Goal: Task Accomplishment & Management: Use online tool/utility

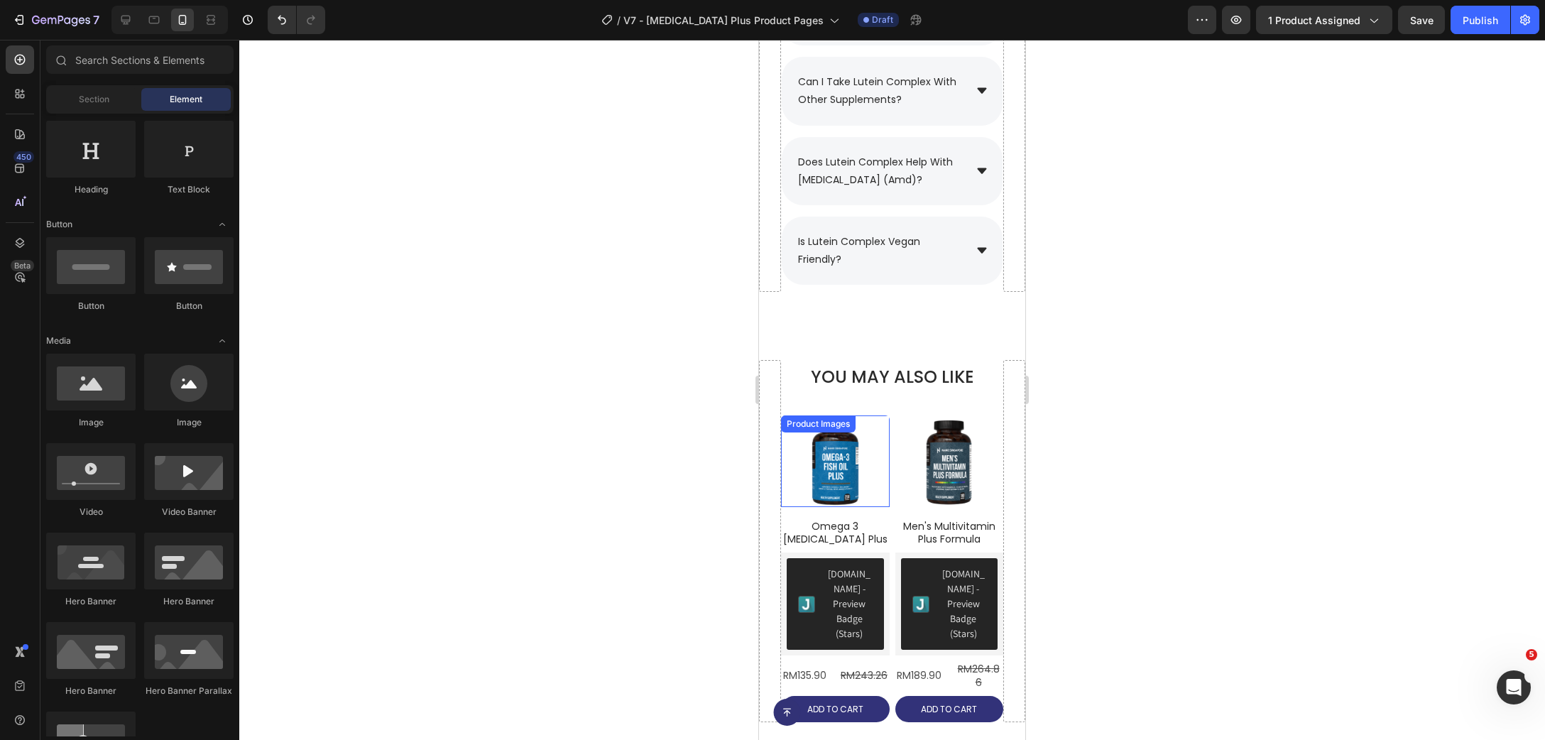
scroll to position [10044, 0]
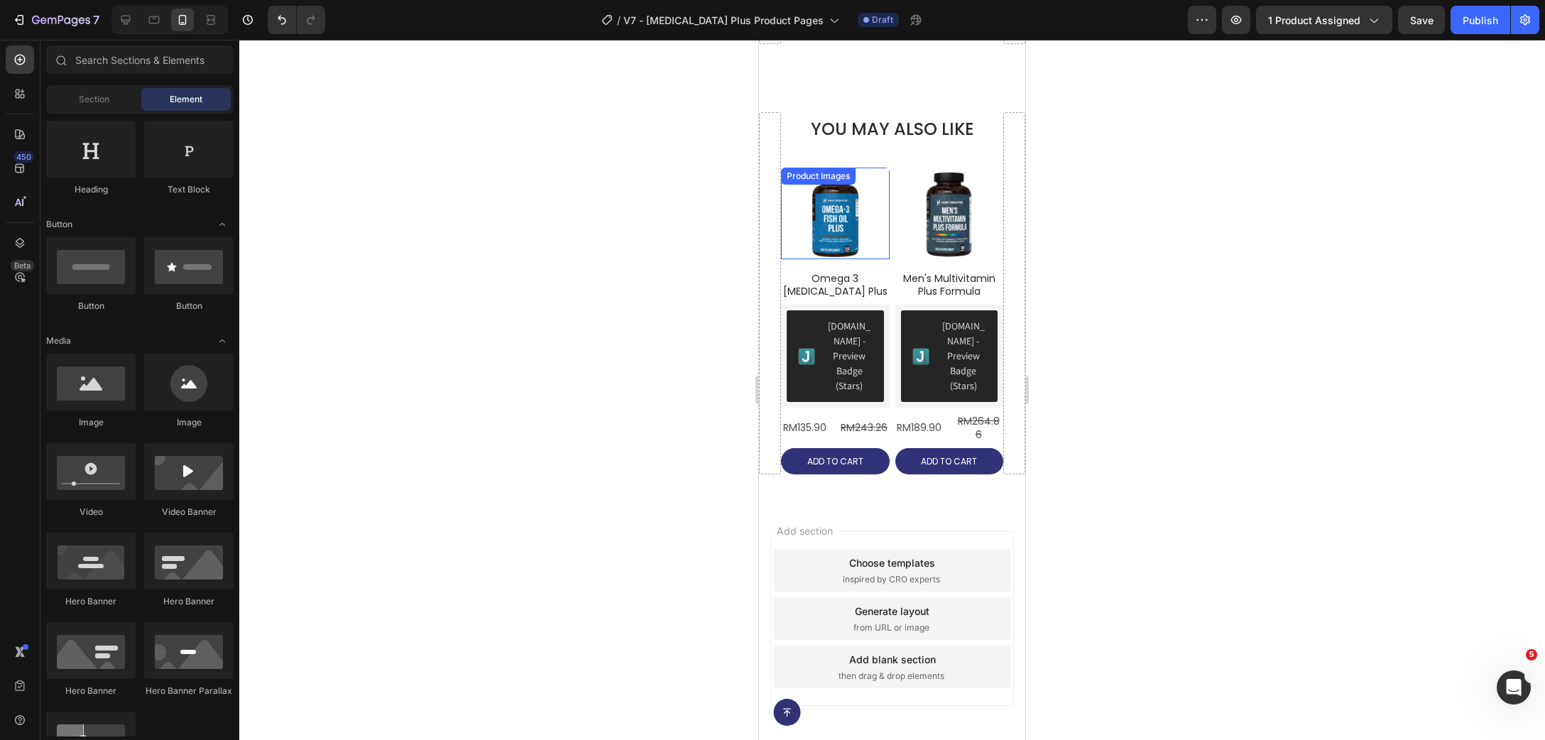
click at [802, 182] on div "Product Images" at bounding box center [818, 176] width 69 height 13
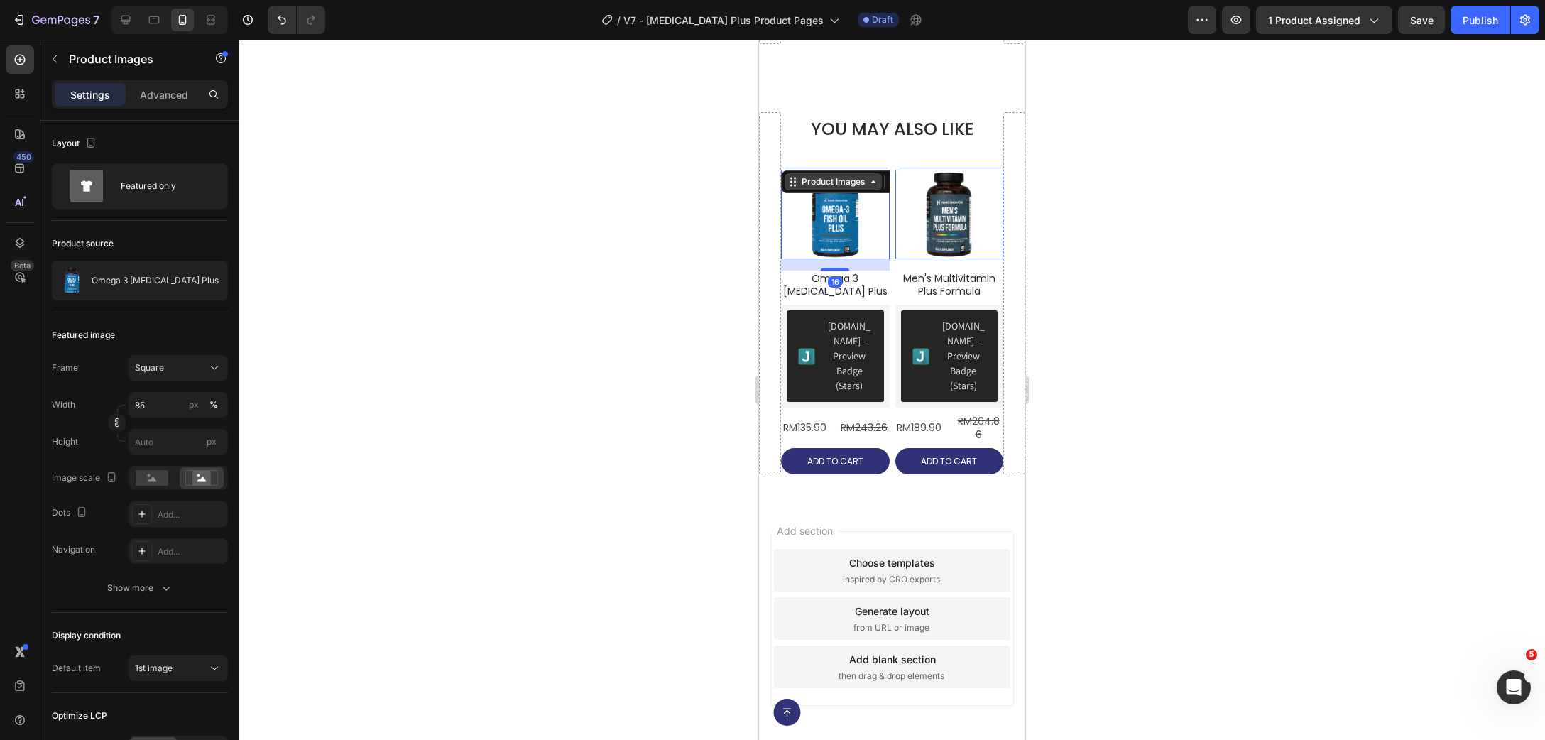
click at [808, 188] on div "Product Images" at bounding box center [833, 181] width 69 height 13
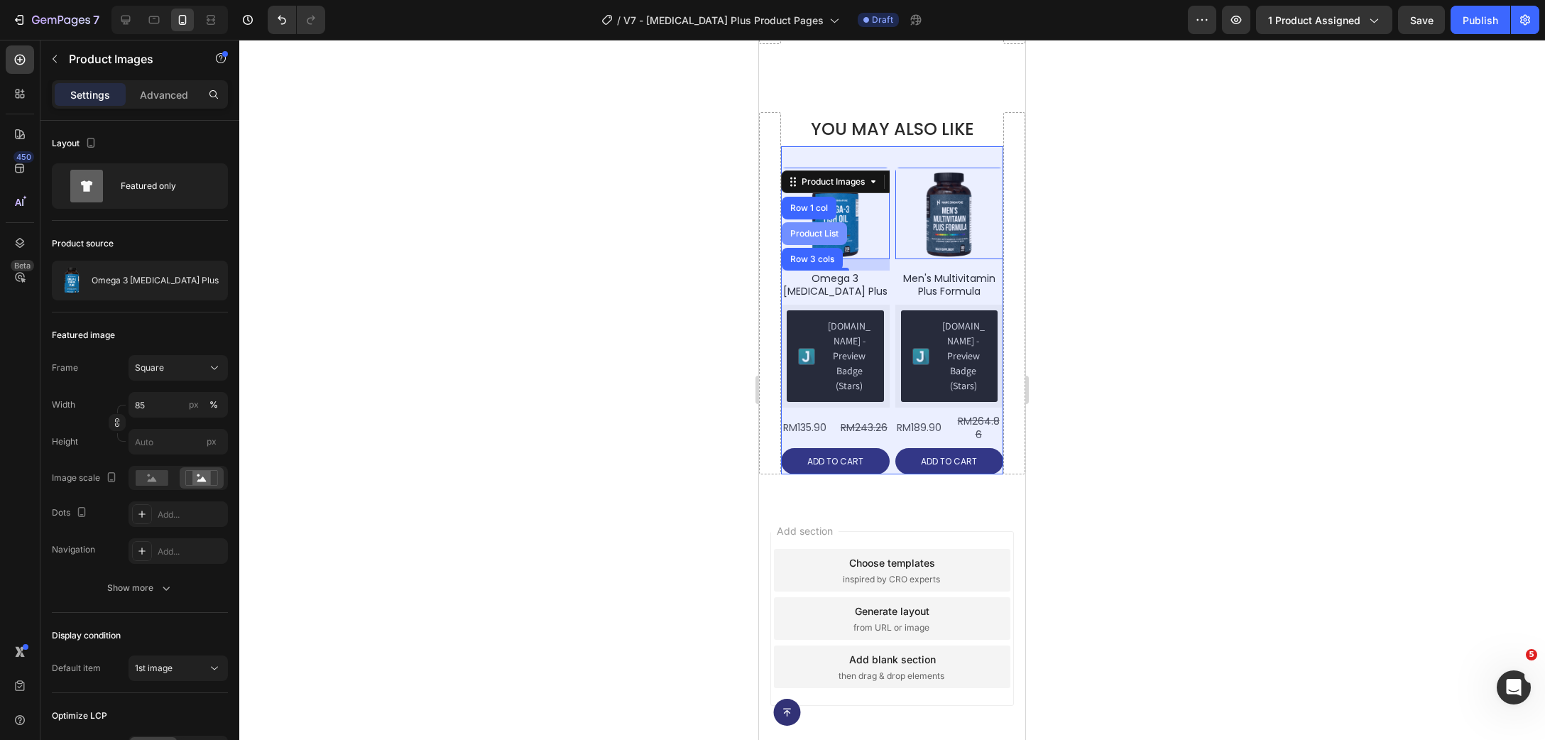
click at [803, 238] on div "Product List" at bounding box center [814, 233] width 54 height 9
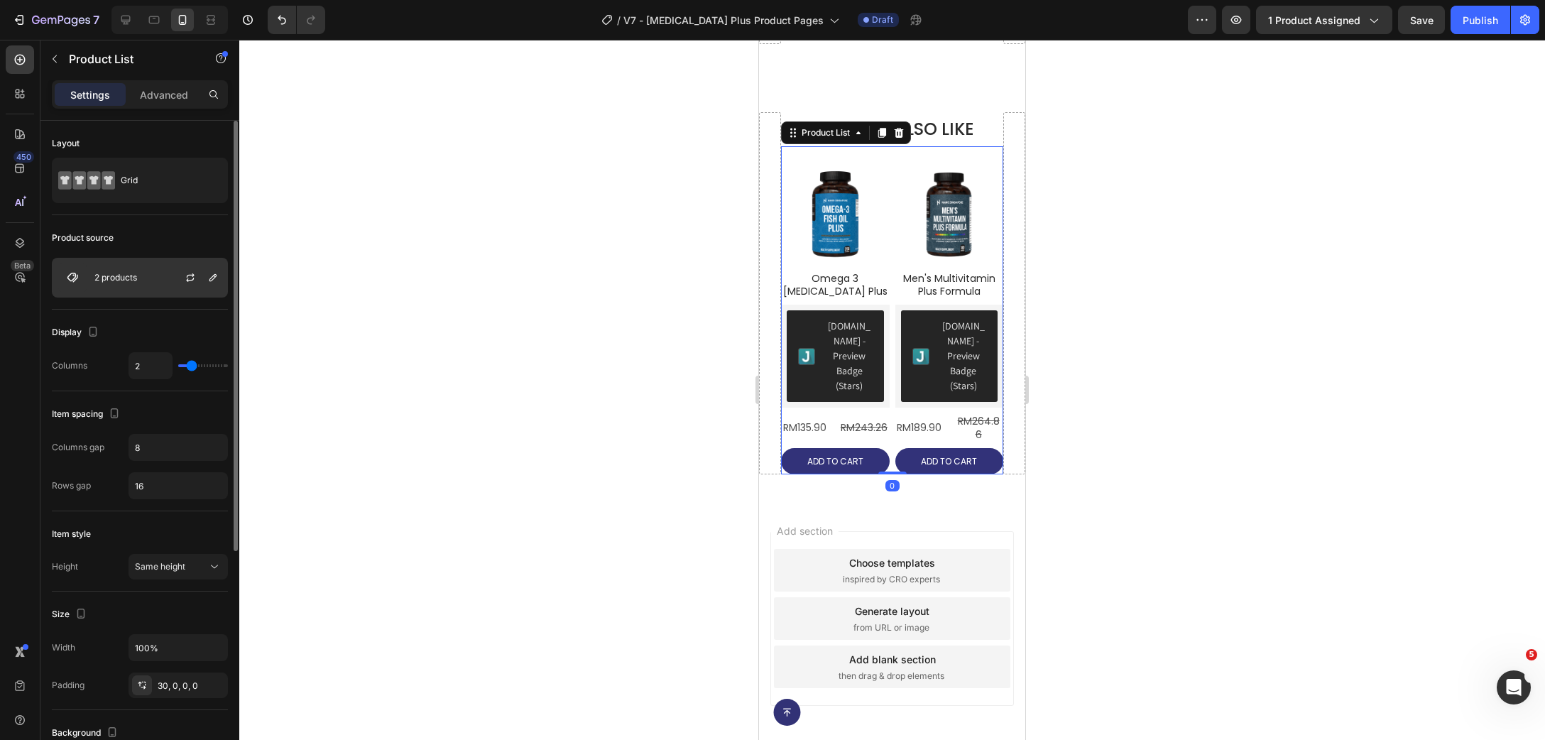
click at [156, 270] on div "2 products" at bounding box center [140, 278] width 176 height 40
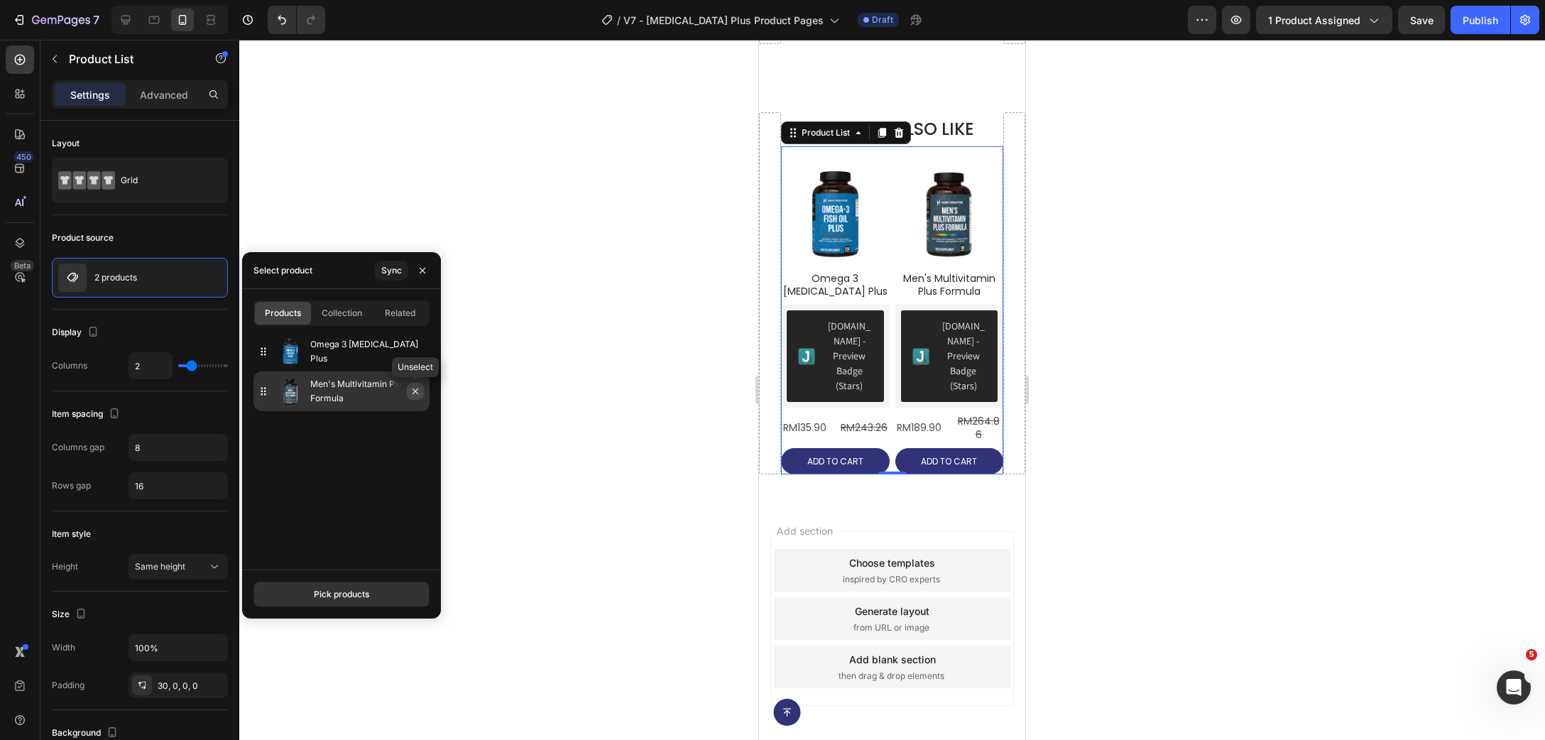
click at [418, 393] on icon "button" at bounding box center [416, 391] width 6 height 6
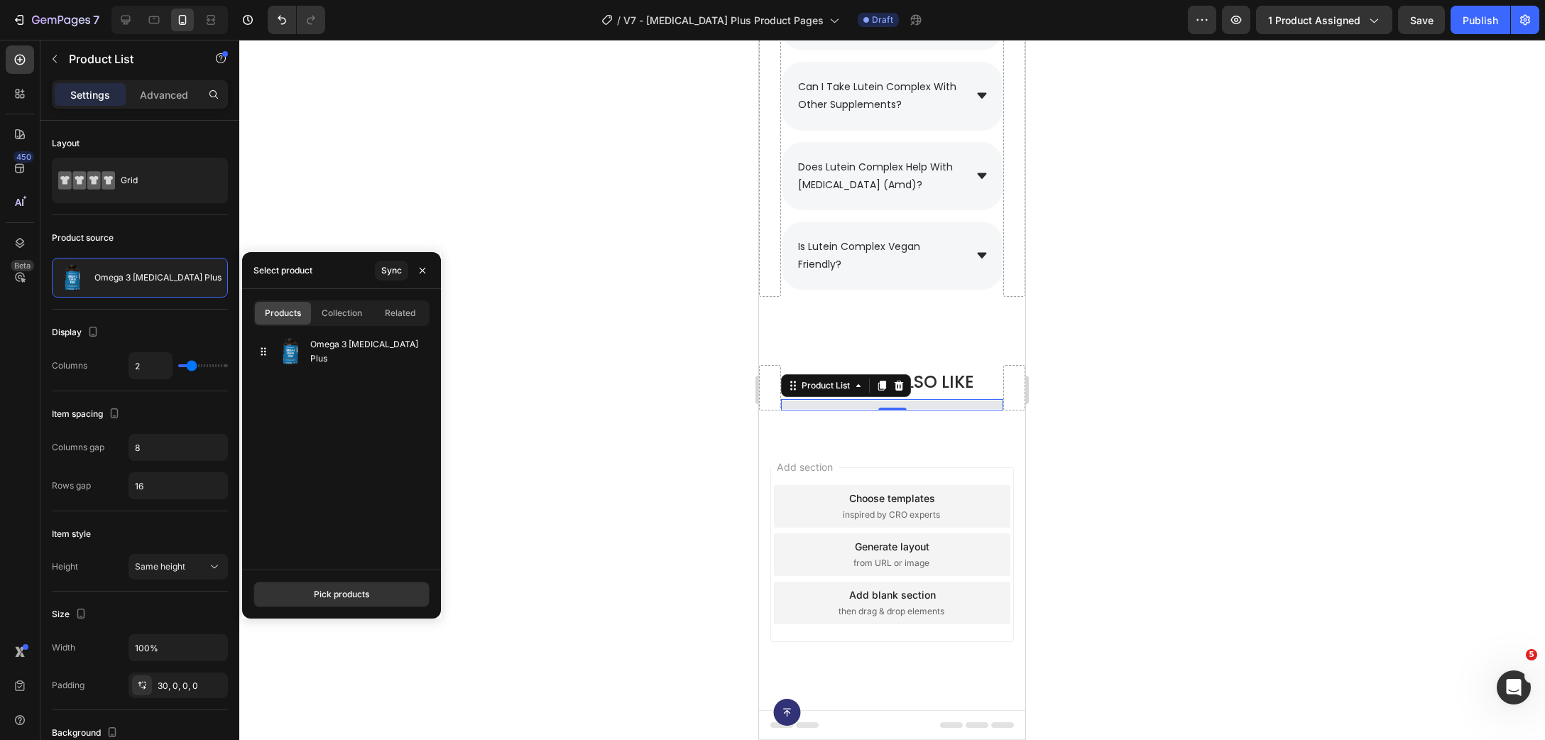
scroll to position [9740, 0]
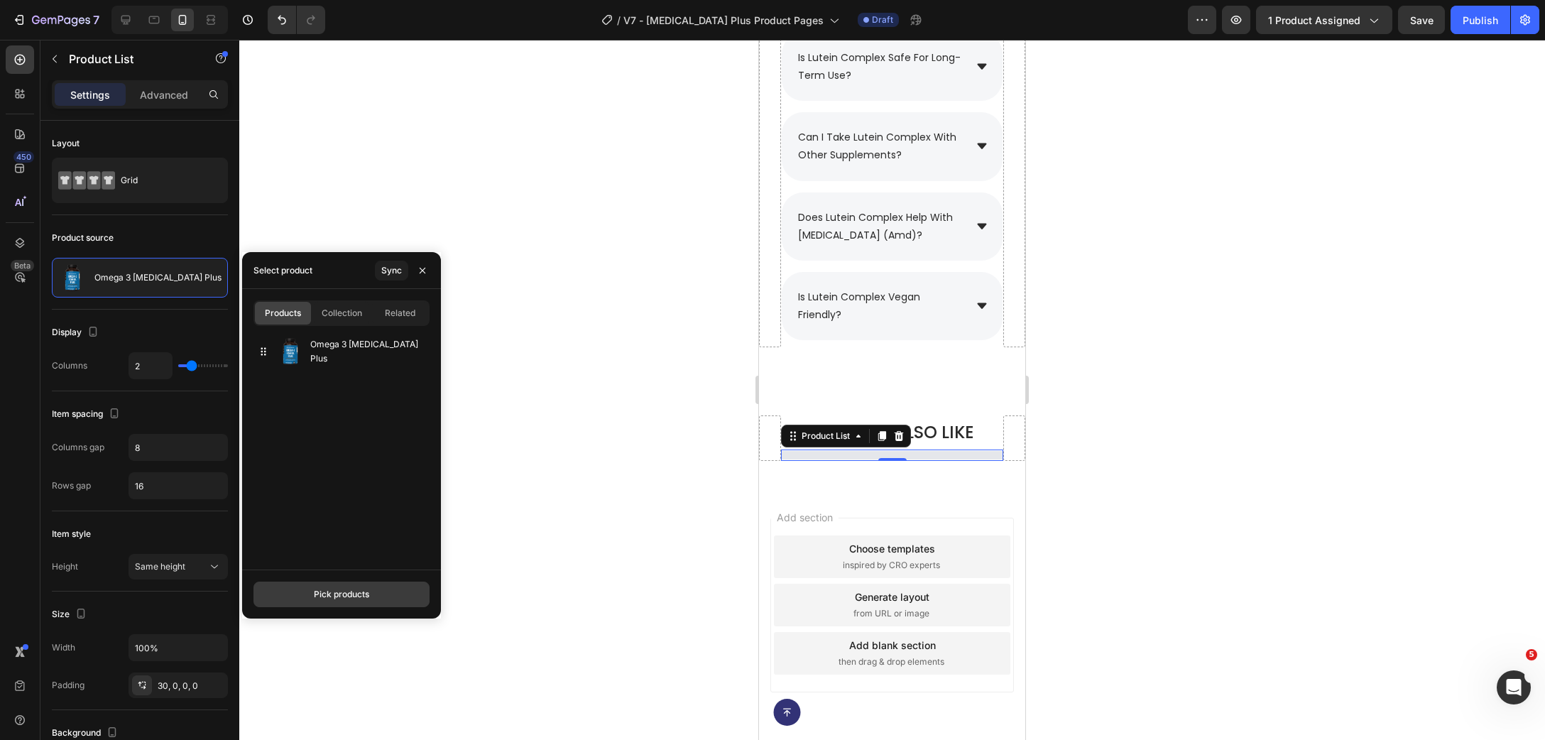
click at [336, 597] on div "Pick products" at bounding box center [341, 594] width 55 height 13
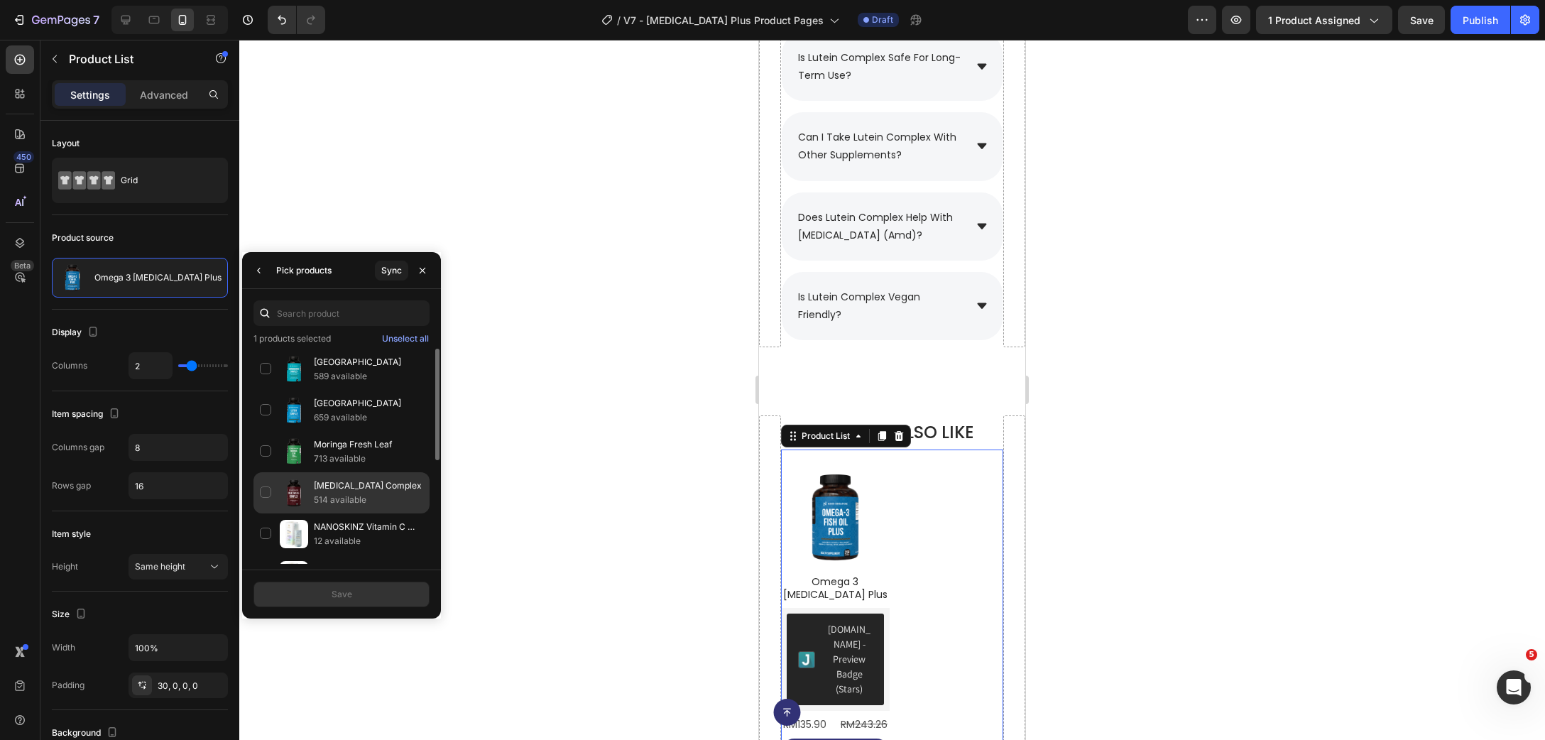
click at [268, 513] on div "[MEDICAL_DATA] Complex 514 available" at bounding box center [342, 533] width 176 height 41
click at [386, 604] on button "Save" at bounding box center [342, 595] width 176 height 26
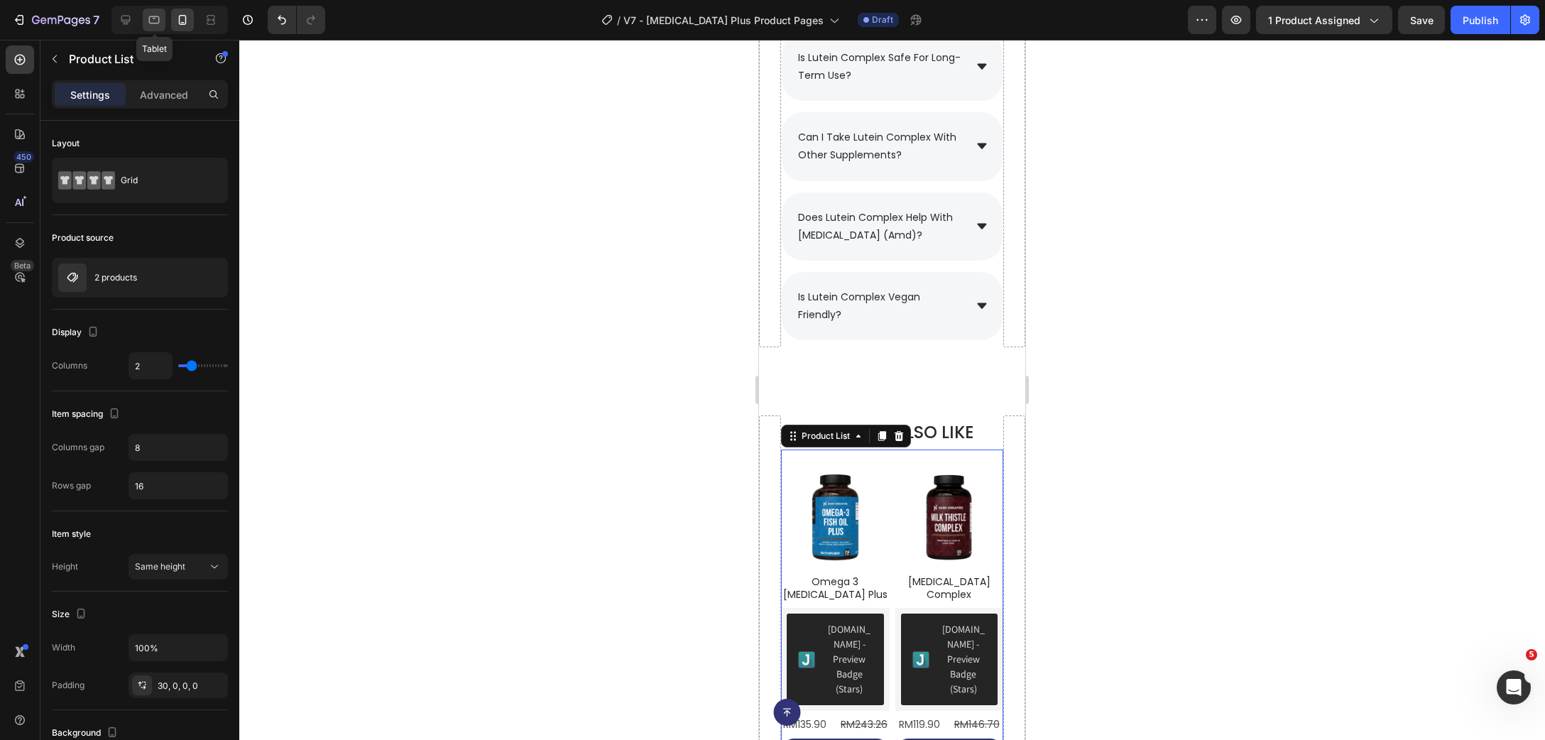
click at [155, 28] on div at bounding box center [154, 20] width 23 height 23
type input "3"
type input "20"
type input "25"
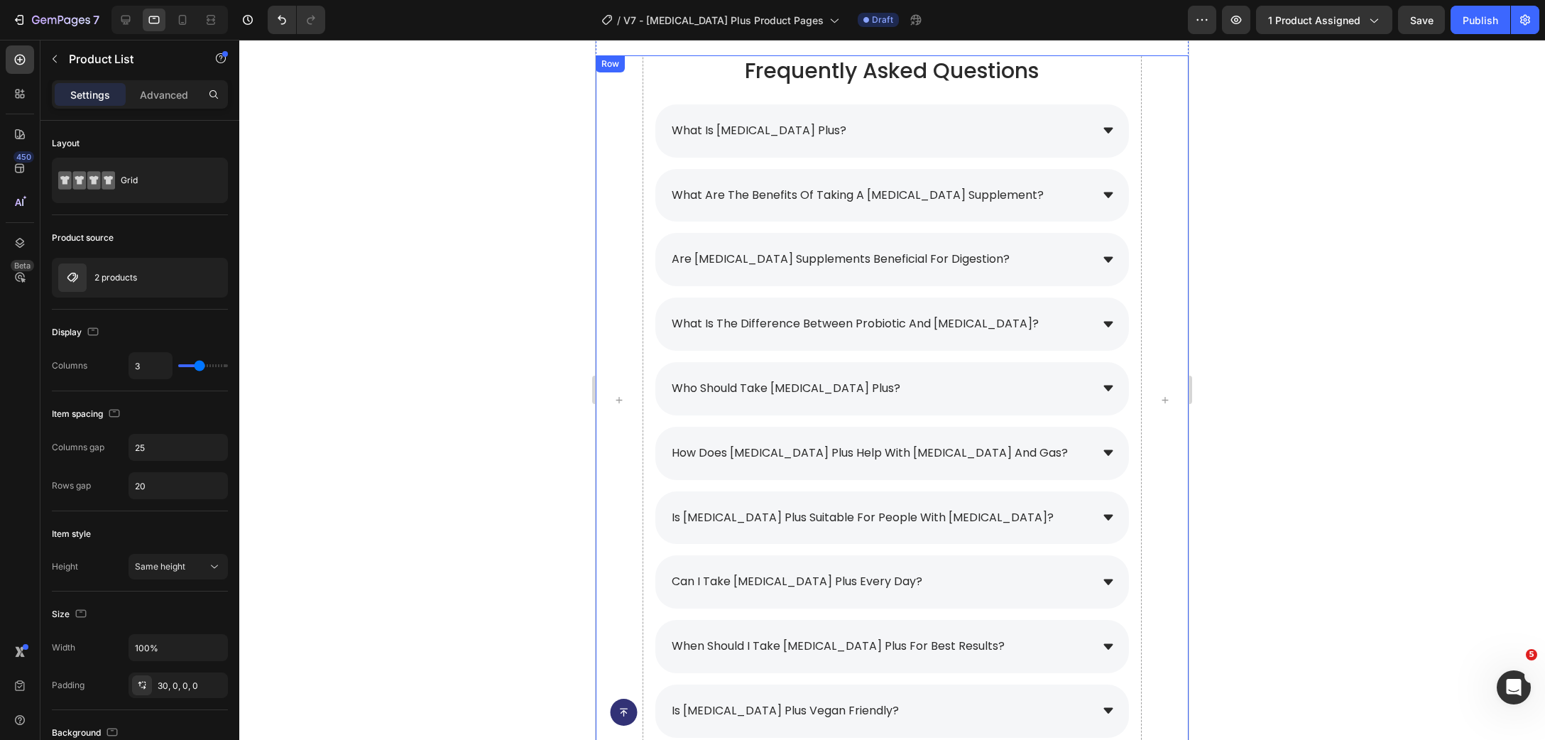
scroll to position [10050, 0]
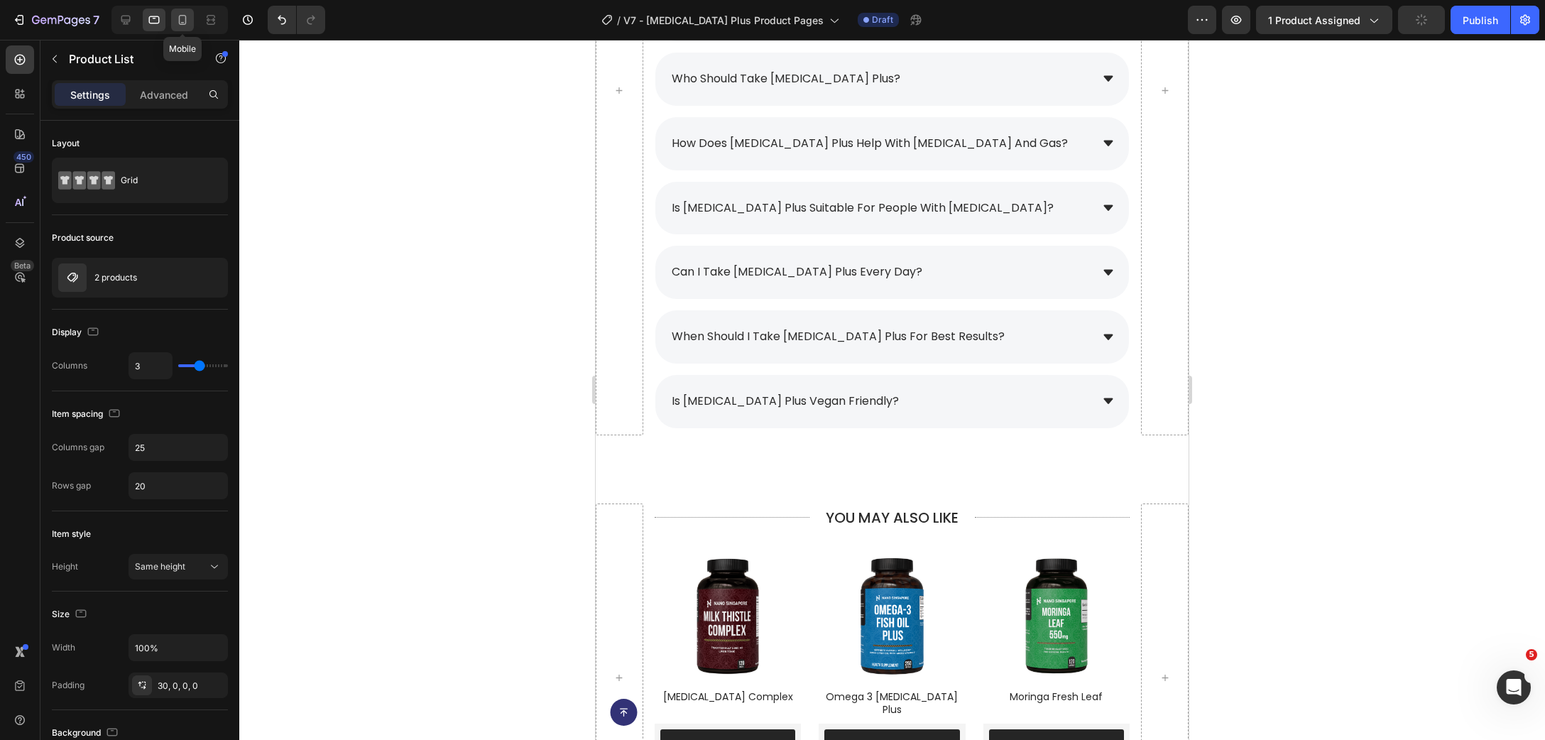
click at [175, 22] on div at bounding box center [182, 20] width 23 height 23
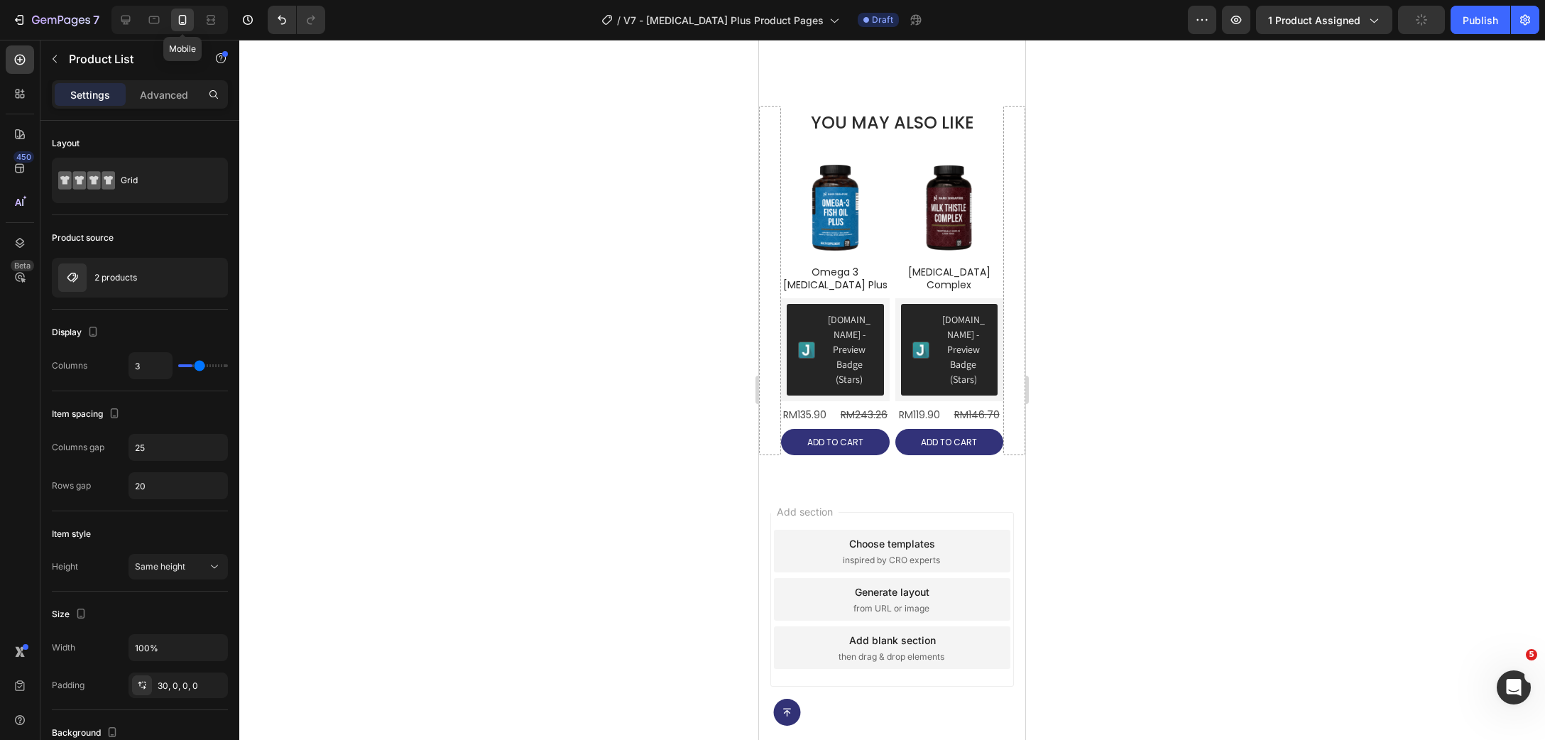
type input "2"
type input "16"
type input "8"
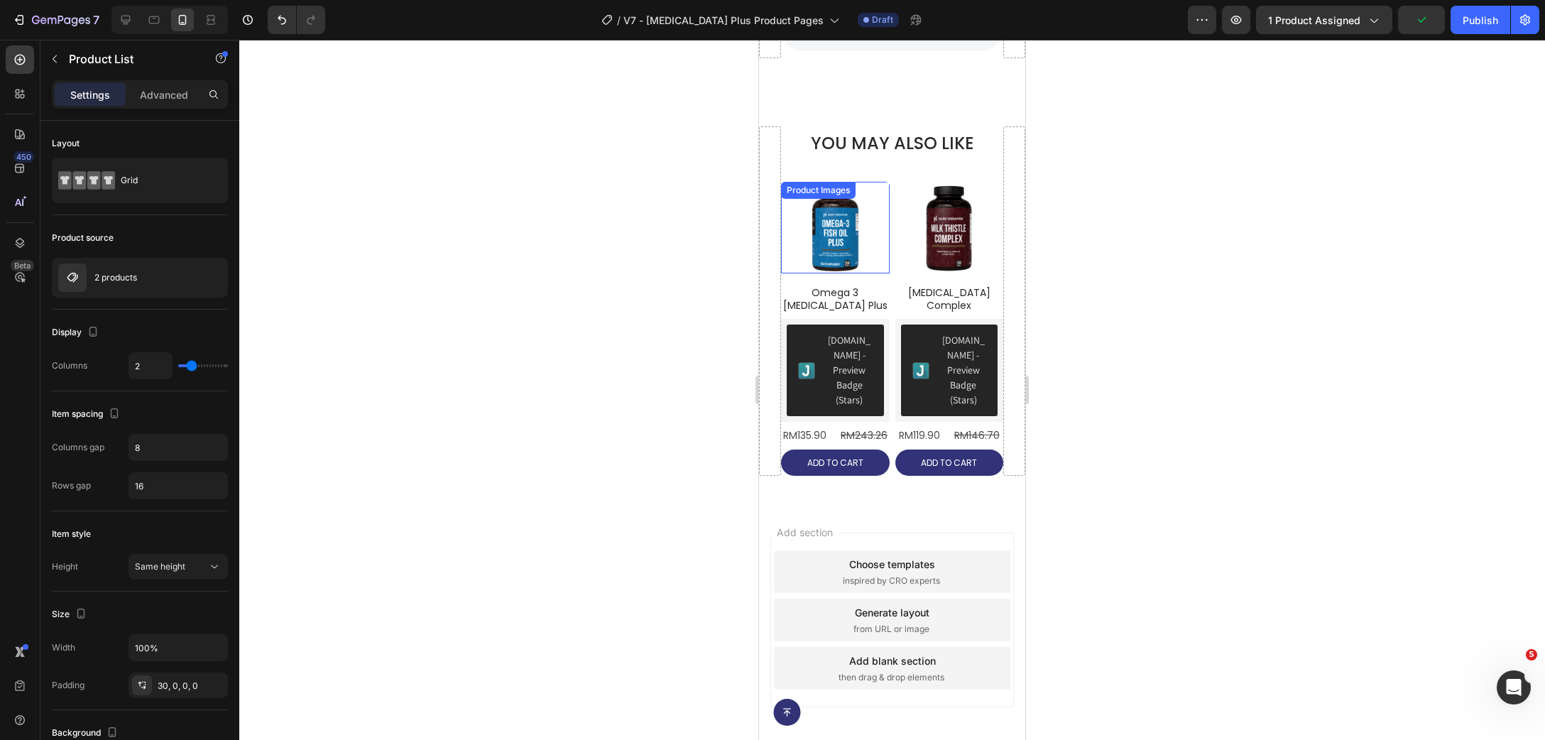
scroll to position [10030, 0]
click at [889, 223] on div "Product Images Omega 3 [MEDICAL_DATA] Plus Product Title [DOMAIN_NAME] - Previe…" at bounding box center [892, 328] width 222 height 295
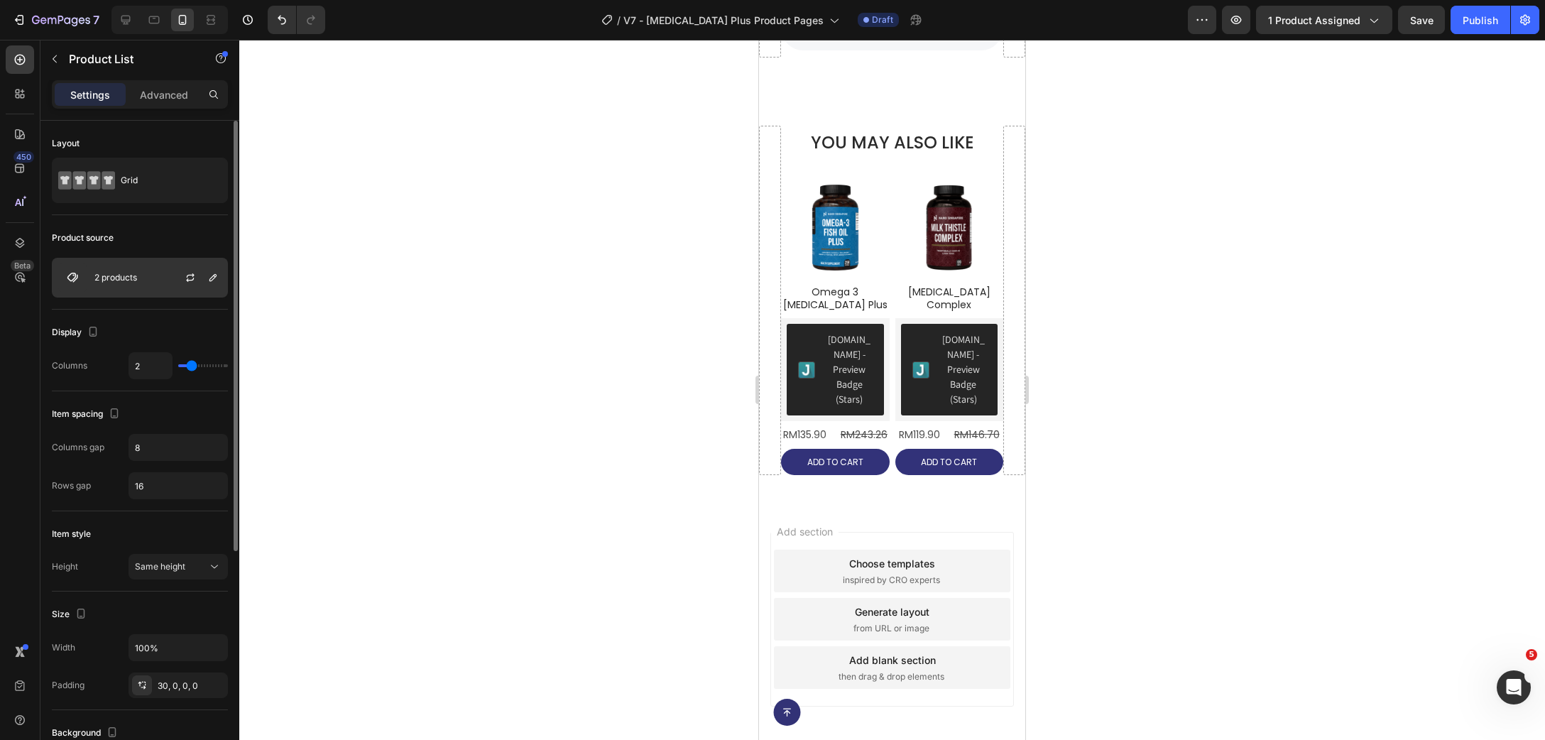
click at [137, 285] on div "2 products" at bounding box center [140, 278] width 176 height 40
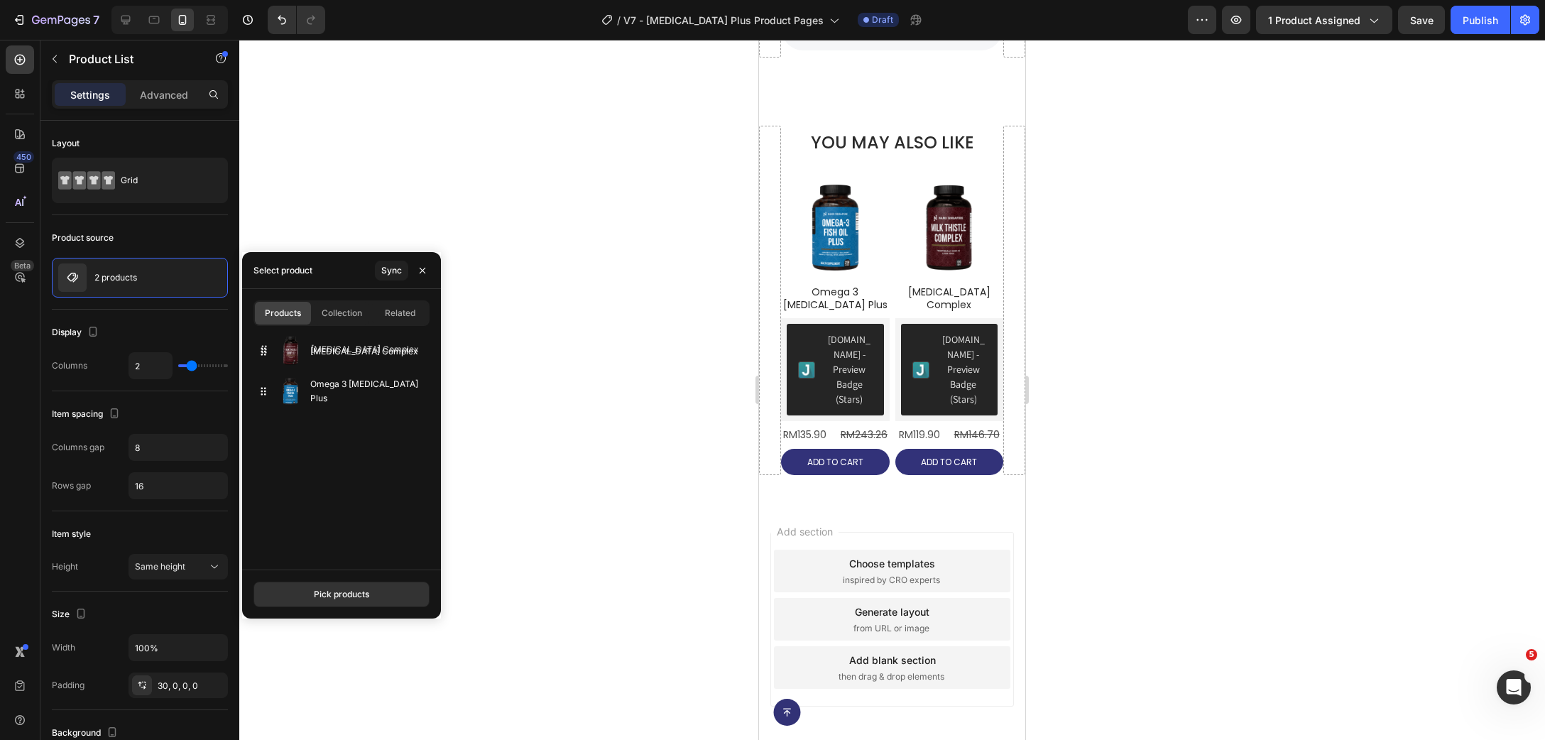
drag, startPoint x: 268, startPoint y: 400, endPoint x: 269, endPoint y: 358, distance: 41.9
click at [269, 358] on div "[MEDICAL_DATA] Complex" at bounding box center [342, 352] width 176 height 40
click at [629, 319] on div at bounding box center [892, 390] width 1306 height 700
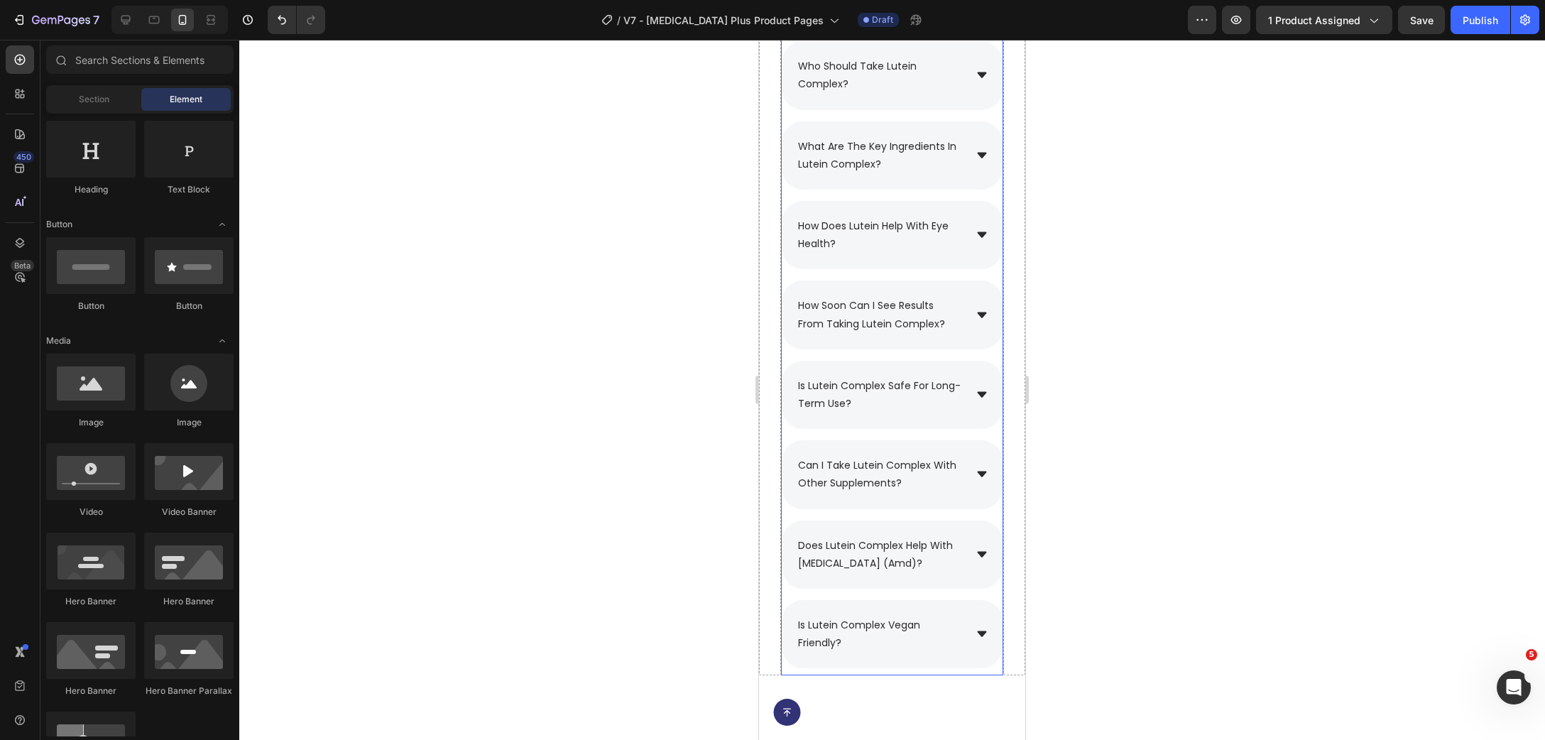
scroll to position [9103, 0]
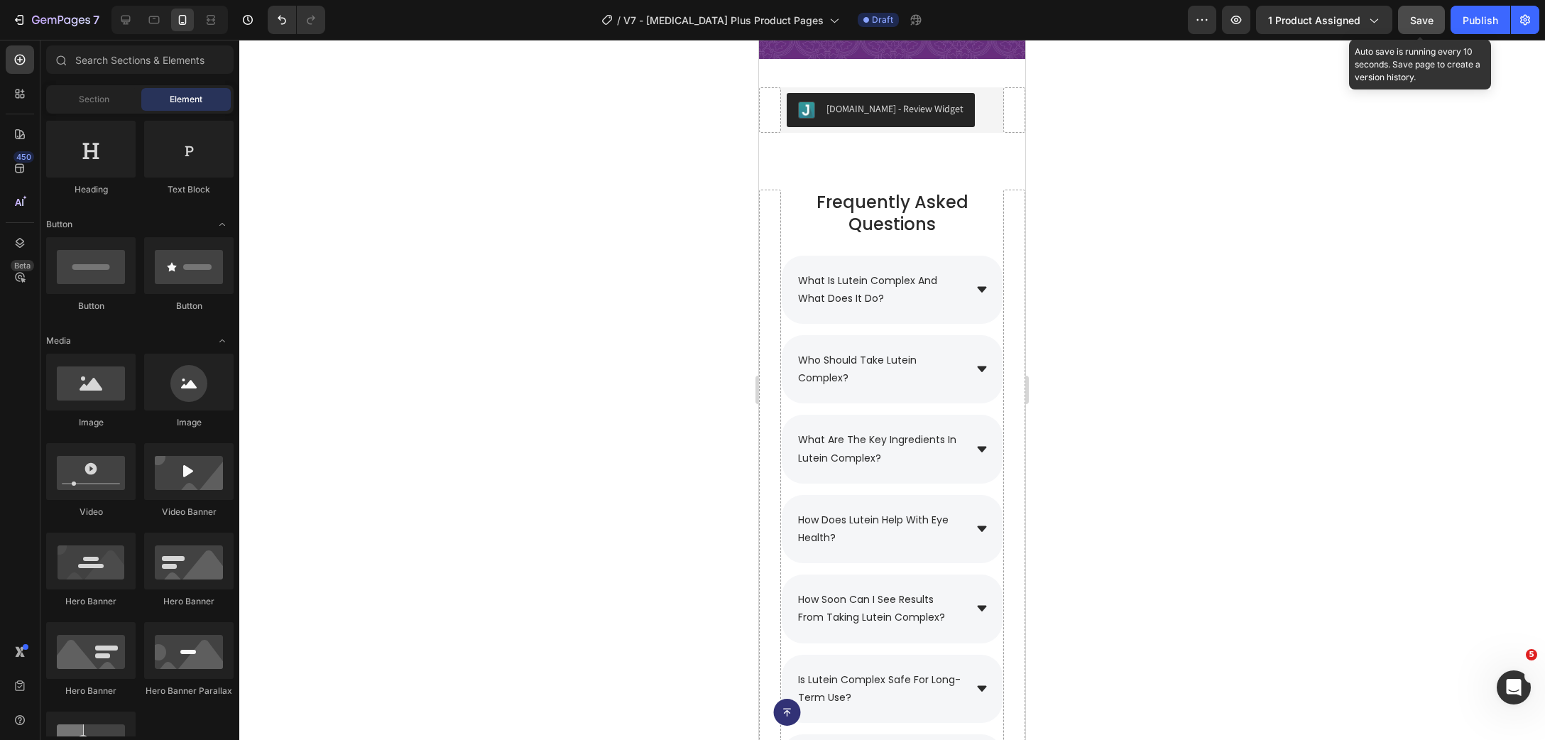
click at [1425, 22] on span "Save" at bounding box center [1421, 20] width 23 height 12
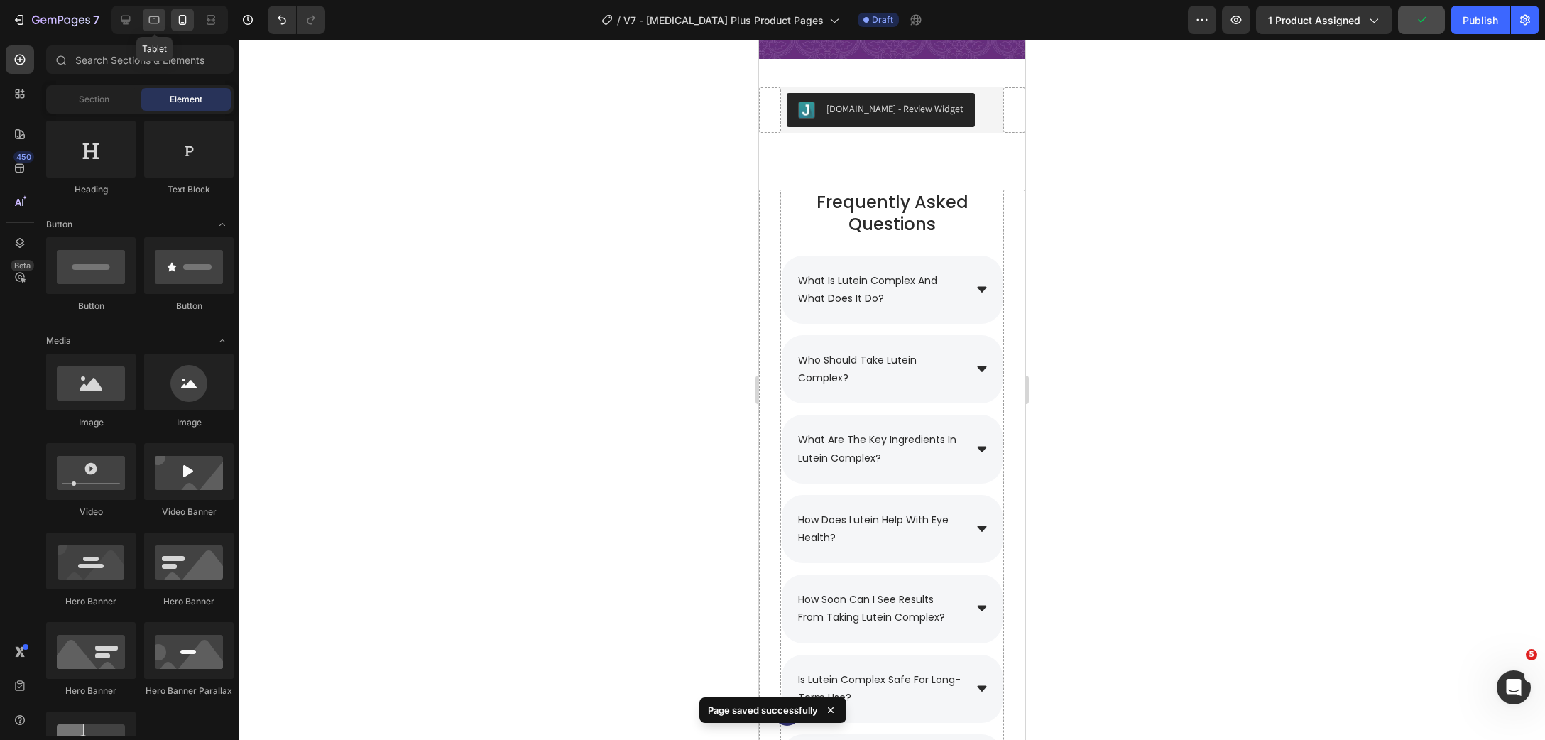
click at [162, 19] on div at bounding box center [154, 20] width 23 height 23
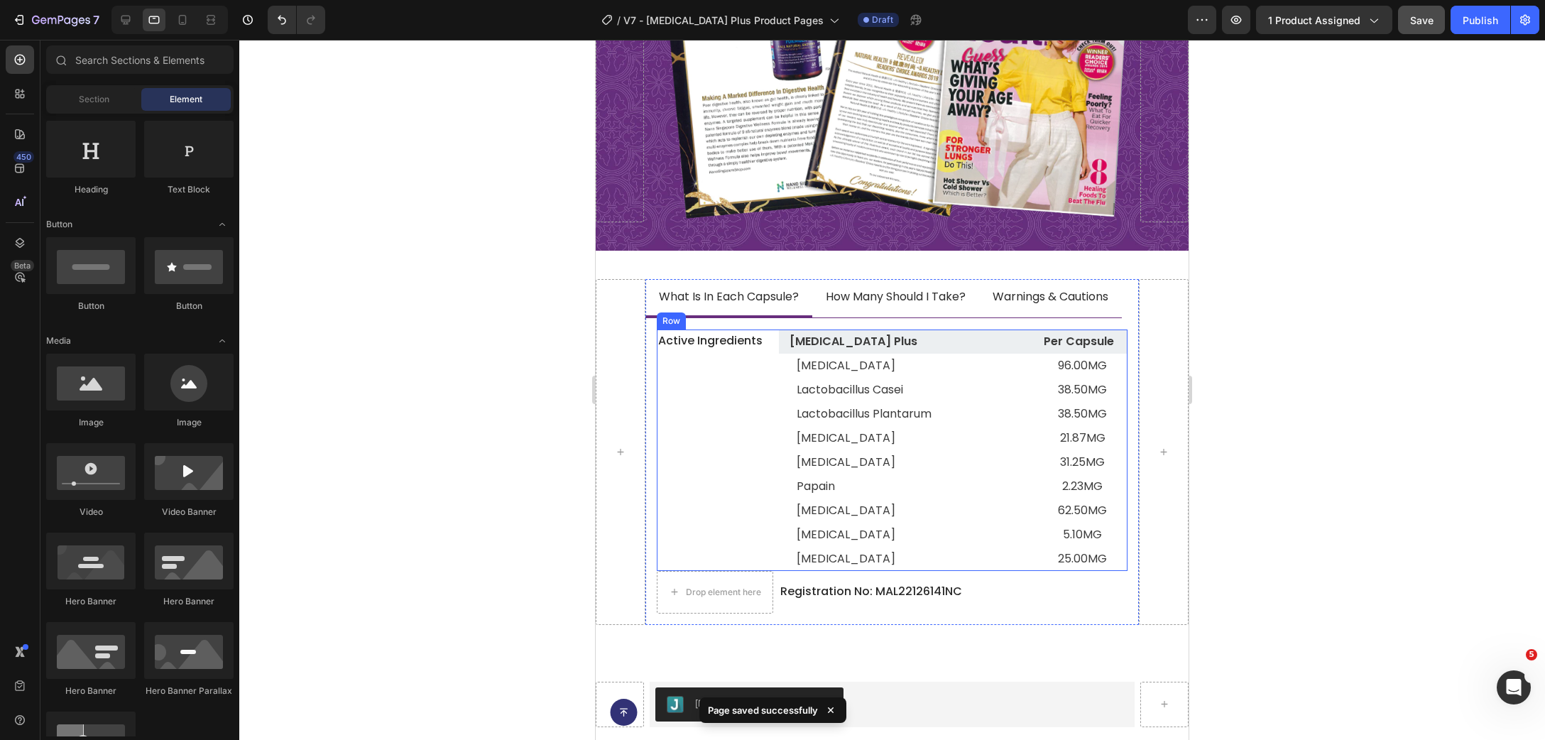
scroll to position [9567, 0]
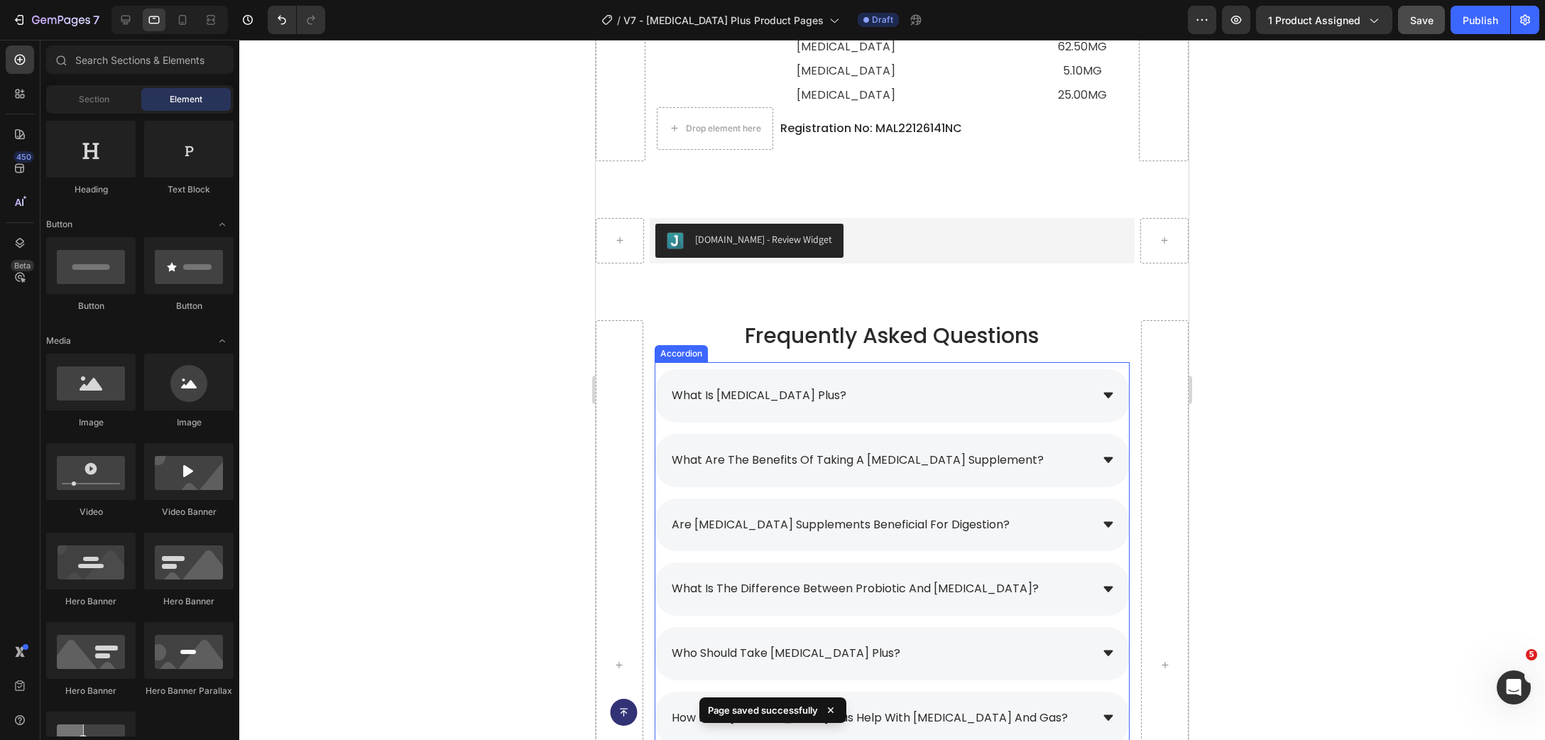
click at [783, 388] on span "what is [MEDICAL_DATA] plus?" at bounding box center [759, 395] width 175 height 16
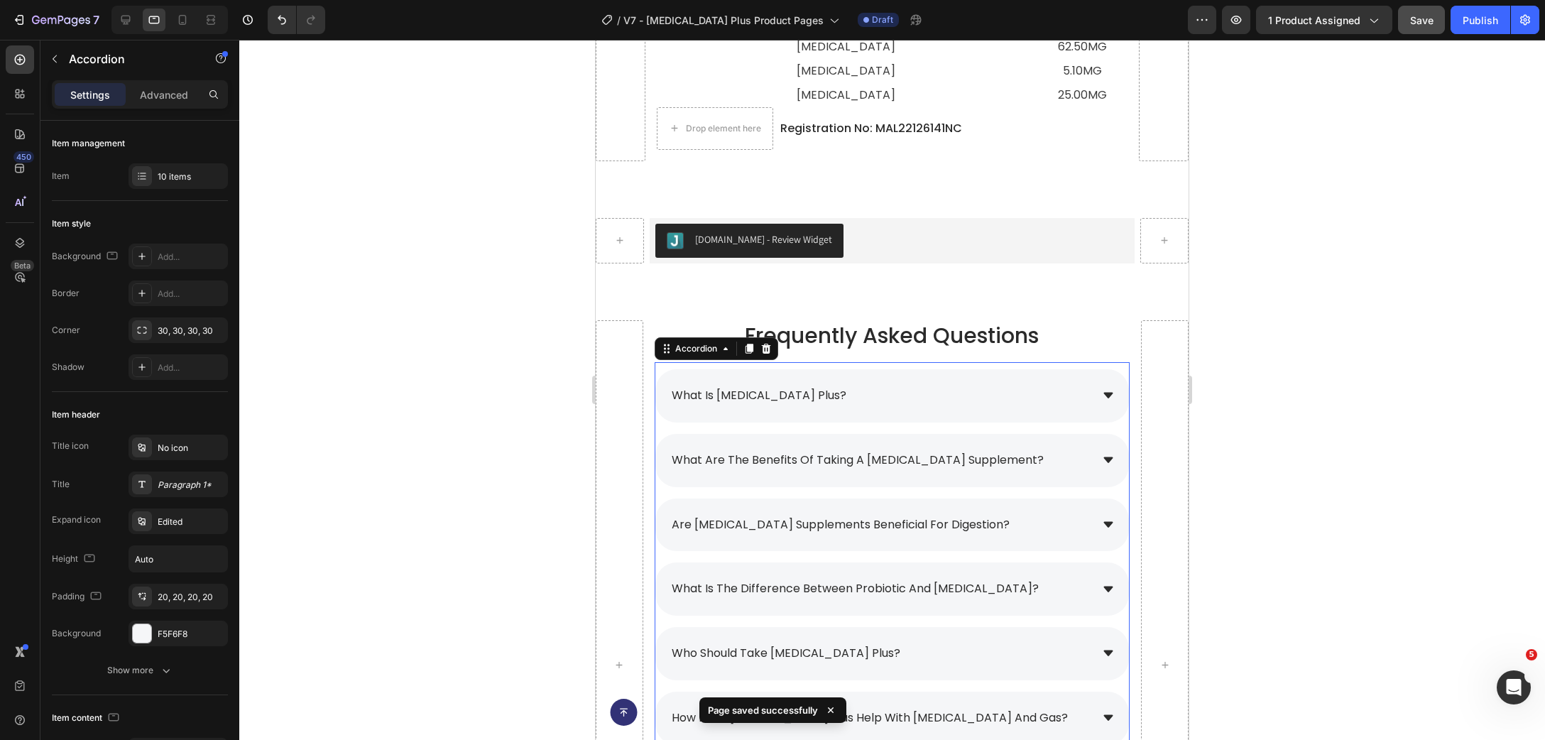
click at [783, 388] on span "what is [MEDICAL_DATA] plus?" at bounding box center [759, 395] width 175 height 16
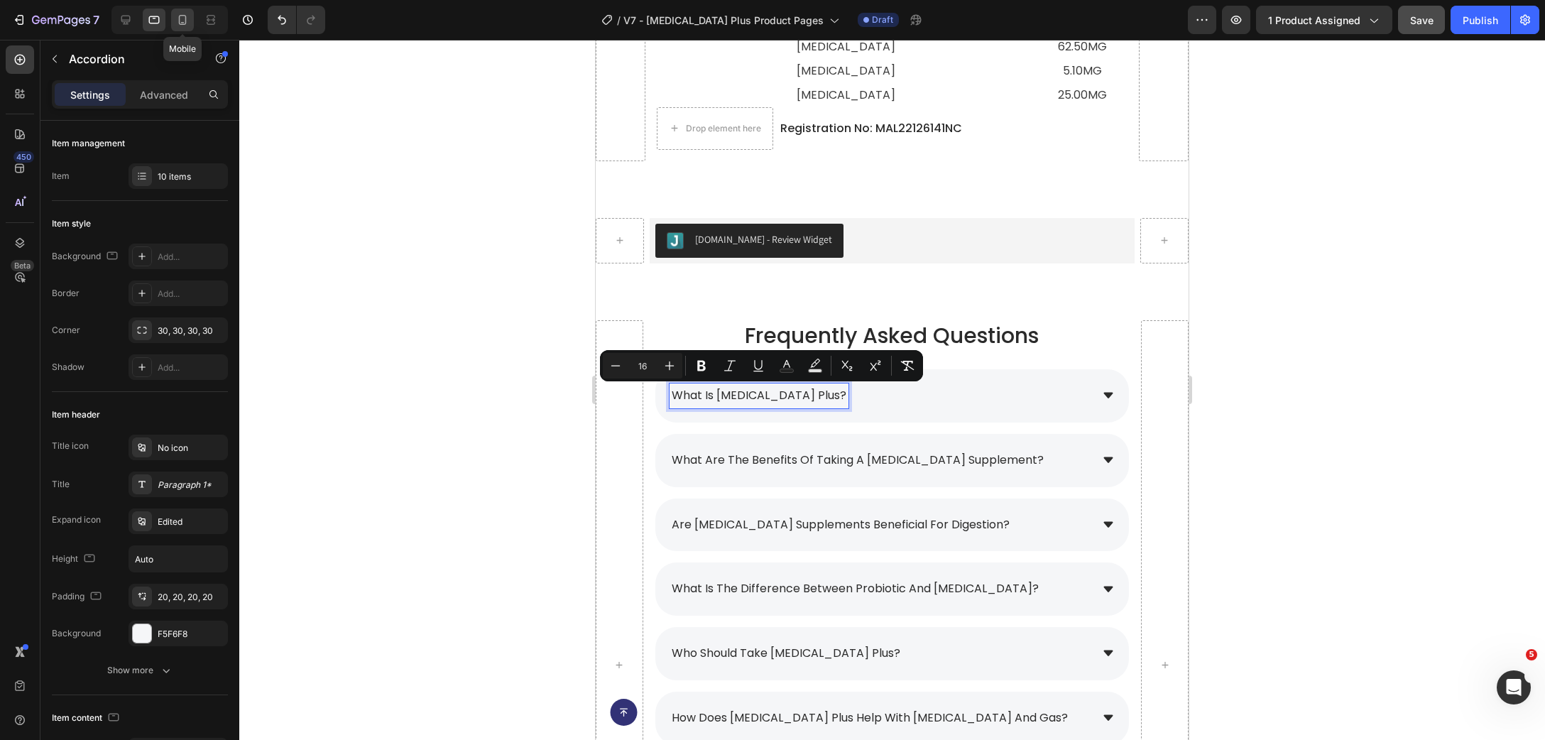
click at [181, 12] on div at bounding box center [182, 20] width 23 height 23
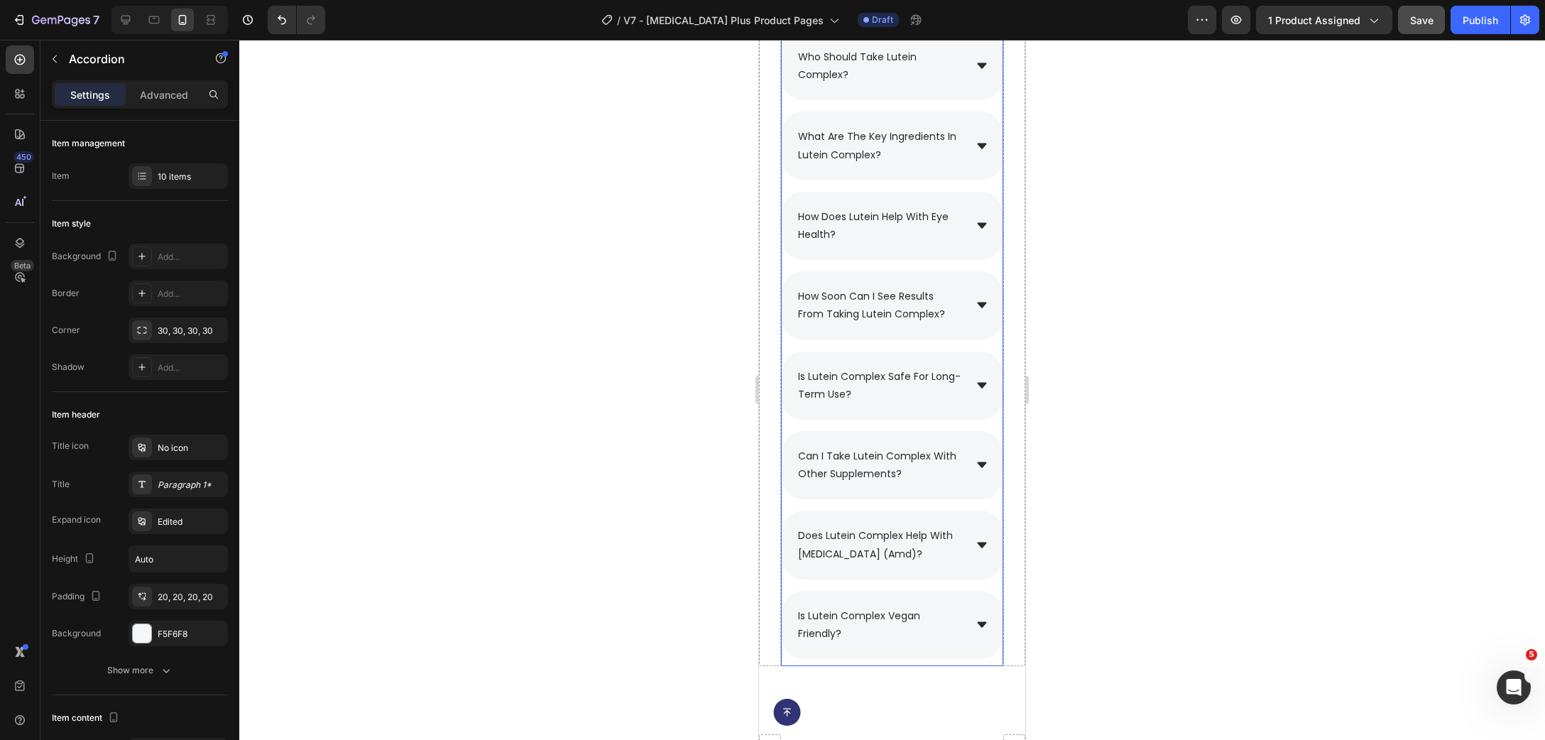
scroll to position [9214, 0]
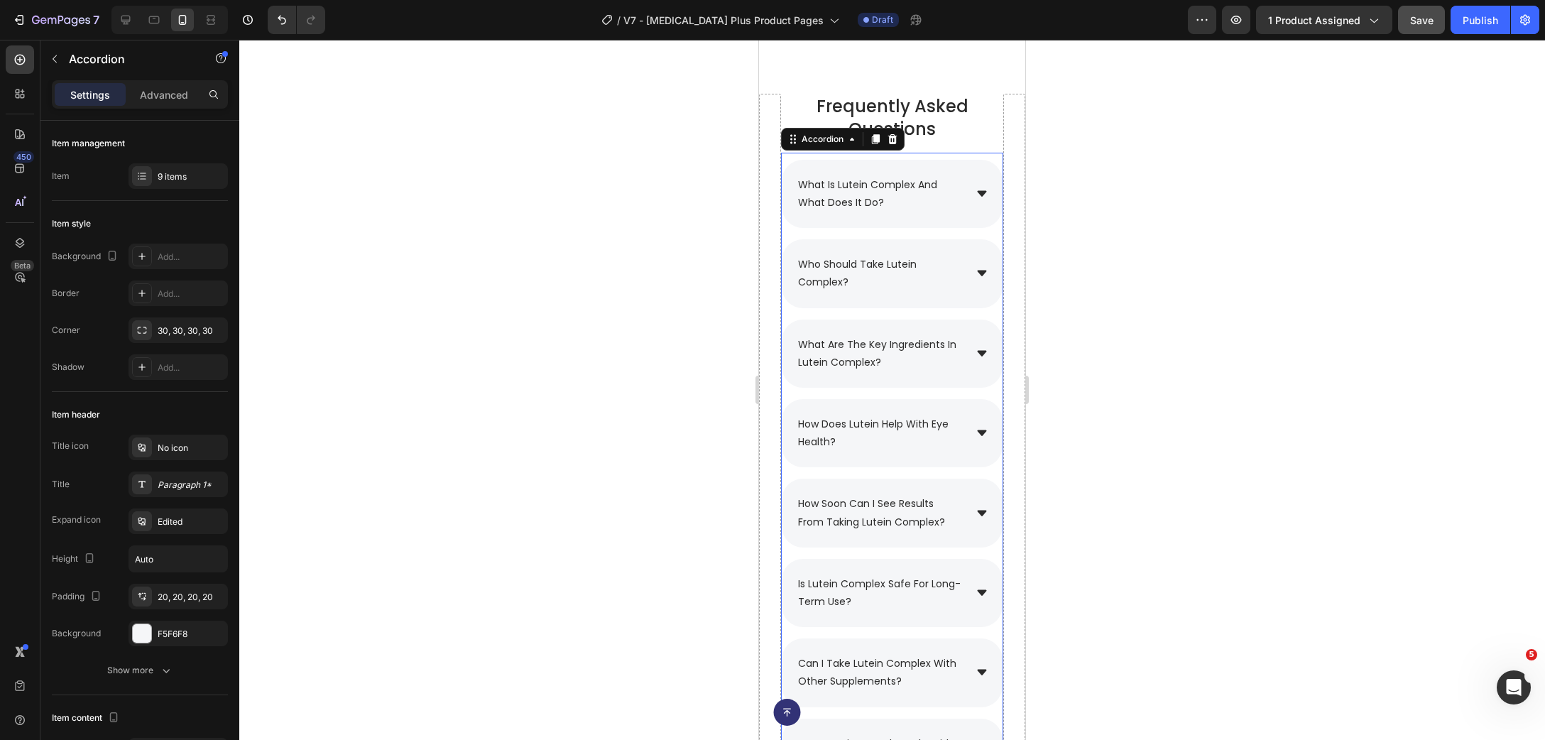
click at [882, 193] on p "what is lutein complex and what does it do?" at bounding box center [880, 194] width 164 height 36
click at [889, 201] on p "what is lutein complex and what does it do?" at bounding box center [880, 194] width 164 height 36
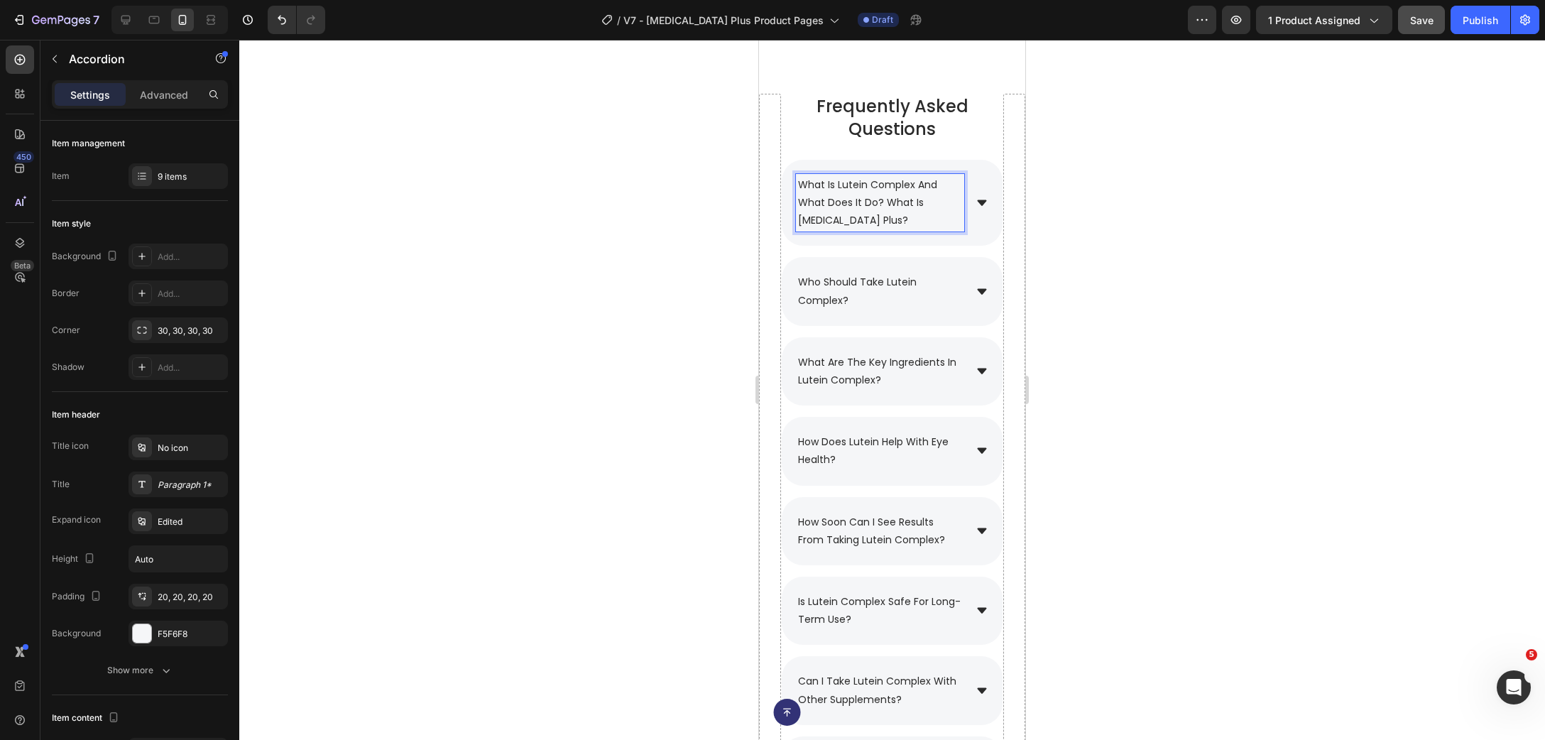
click at [889, 206] on span "what is lutein complex and what does it do? what is [MEDICAL_DATA] plus?" at bounding box center [867, 203] width 139 height 50
drag, startPoint x: 889, startPoint y: 205, endPoint x: 802, endPoint y: 181, distance: 89.7
click at [802, 181] on span "what is lutein complex and what does it do? what is [MEDICAL_DATA] plus?" at bounding box center [867, 203] width 139 height 50
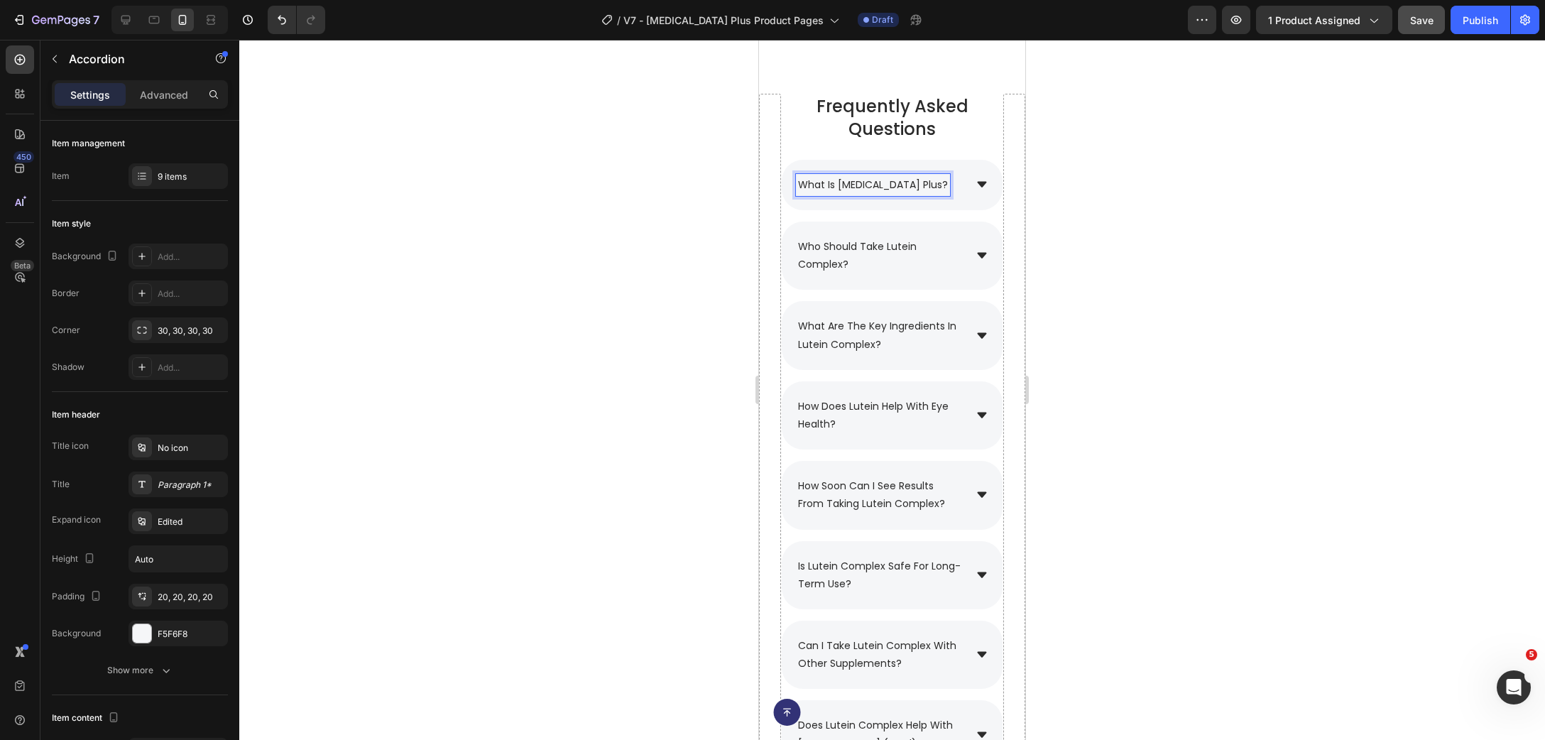
click at [976, 187] on icon at bounding box center [982, 184] width 13 height 13
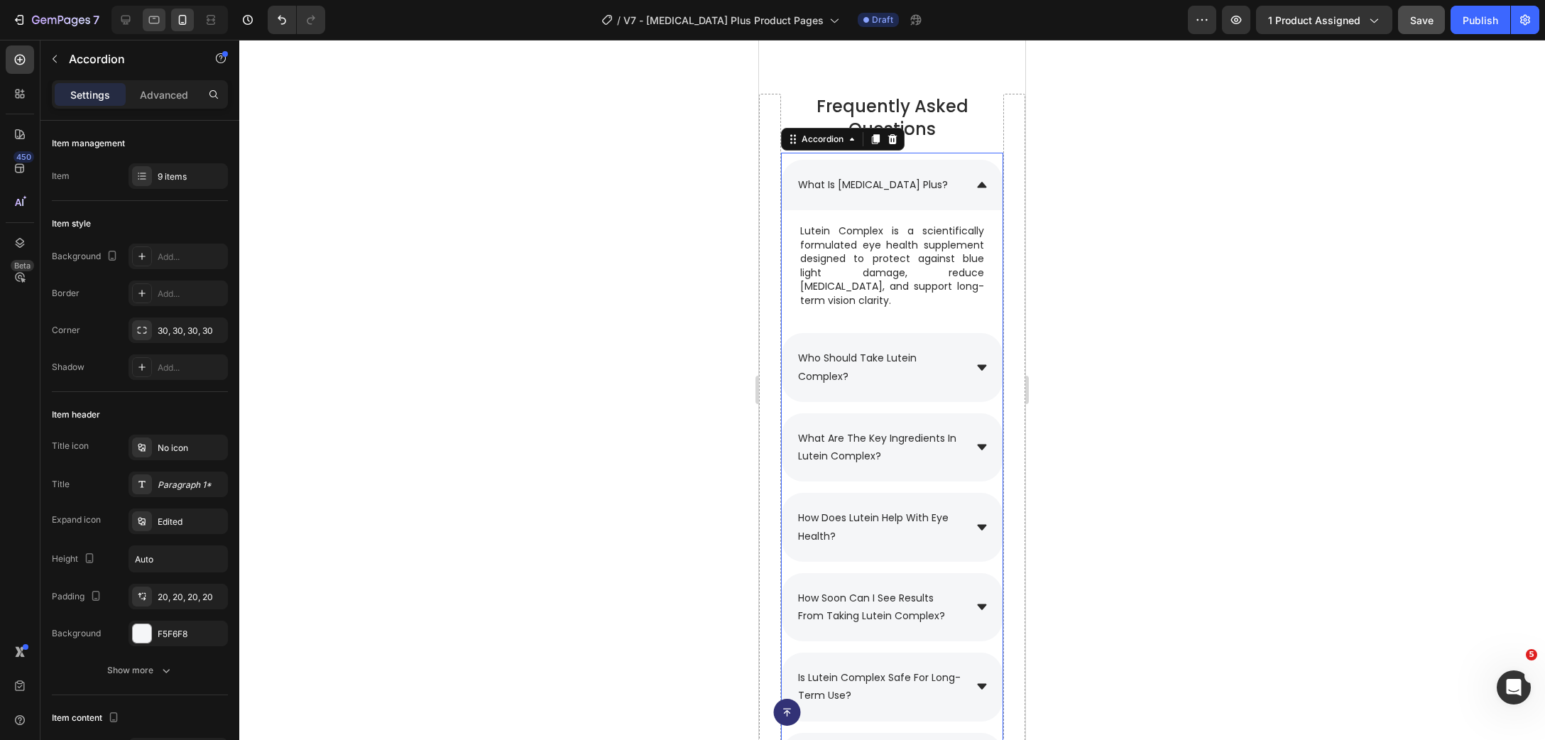
click at [156, 19] on icon at bounding box center [154, 20] width 14 height 14
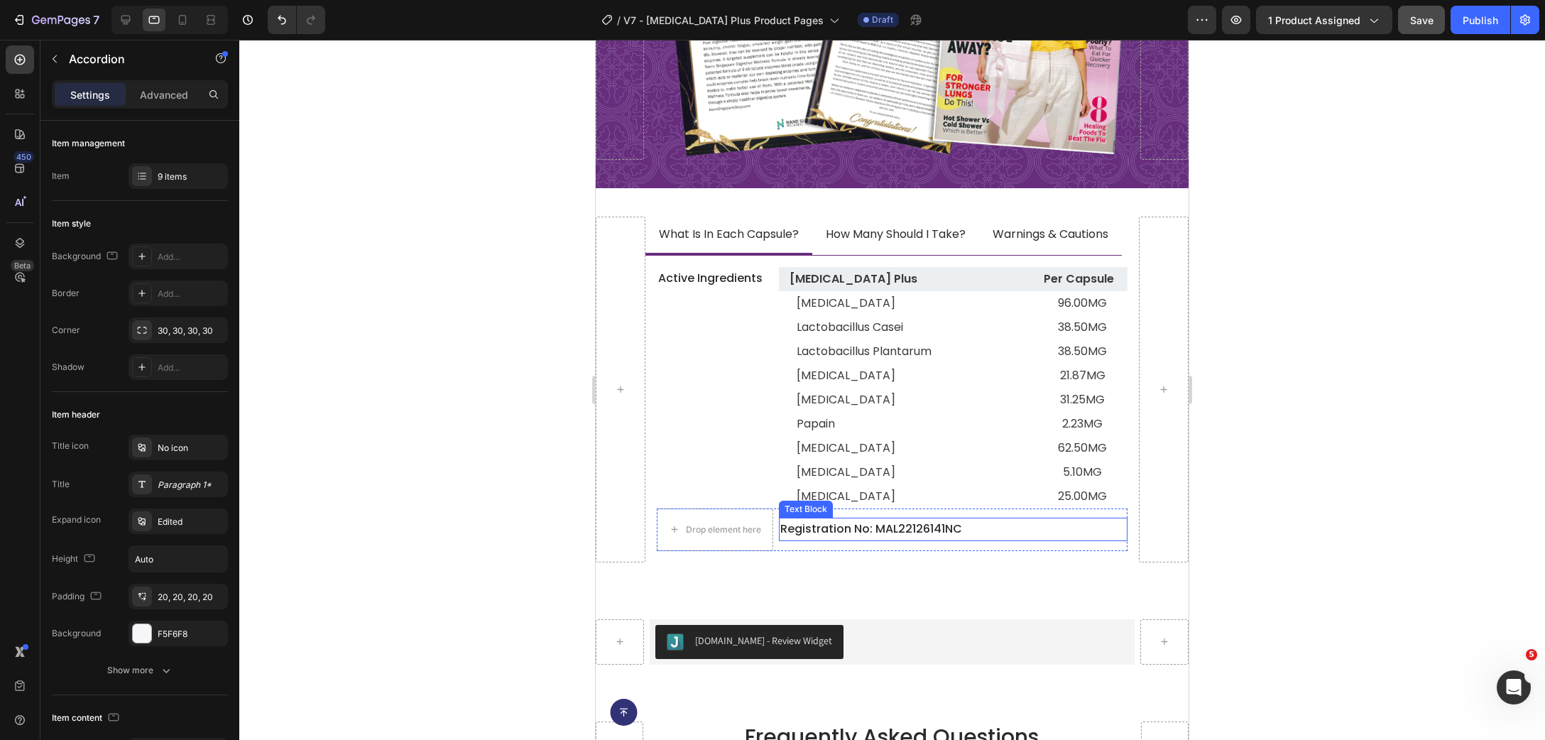
scroll to position [9474, 0]
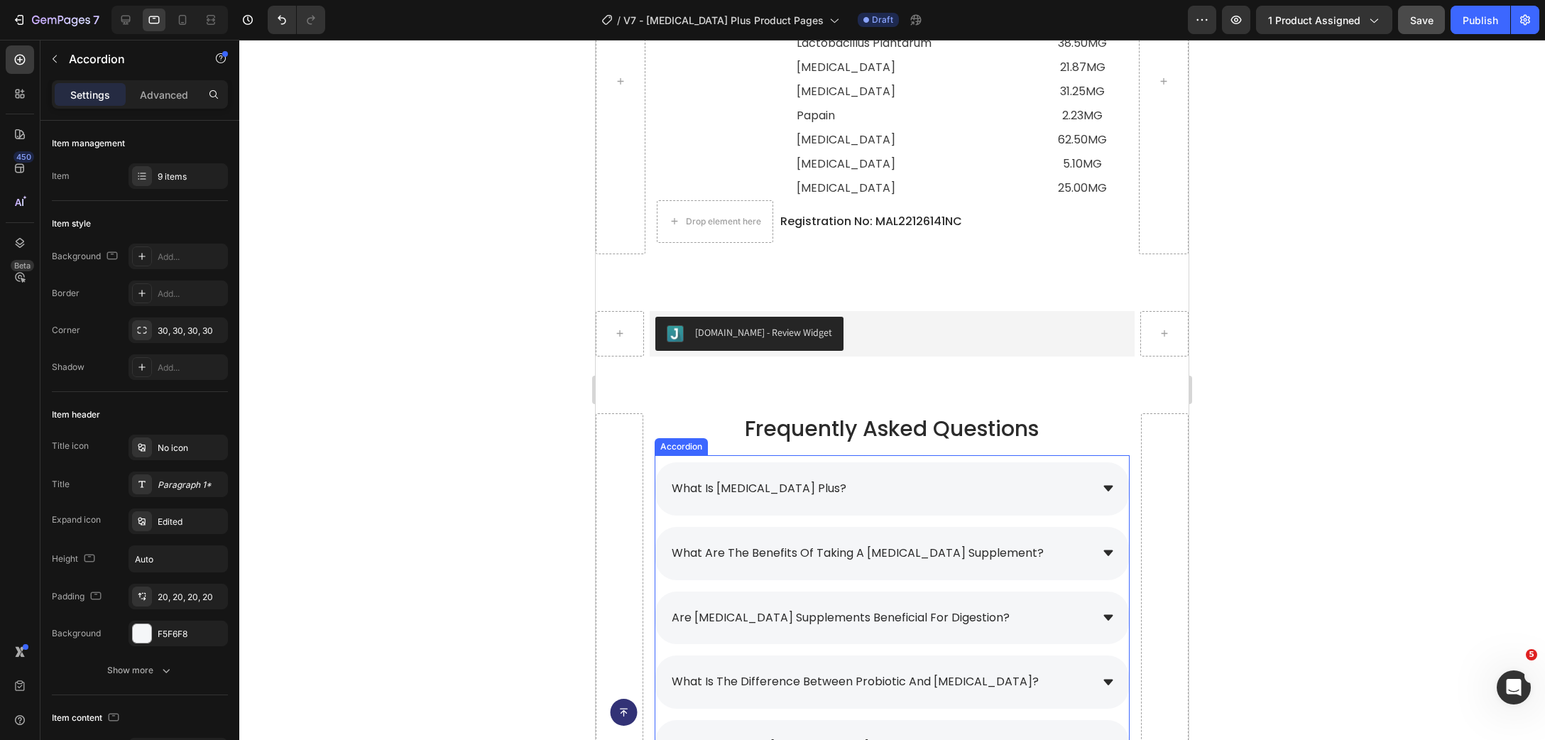
click at [922, 479] on div "what is [MEDICAL_DATA] plus?" at bounding box center [880, 488] width 421 height 25
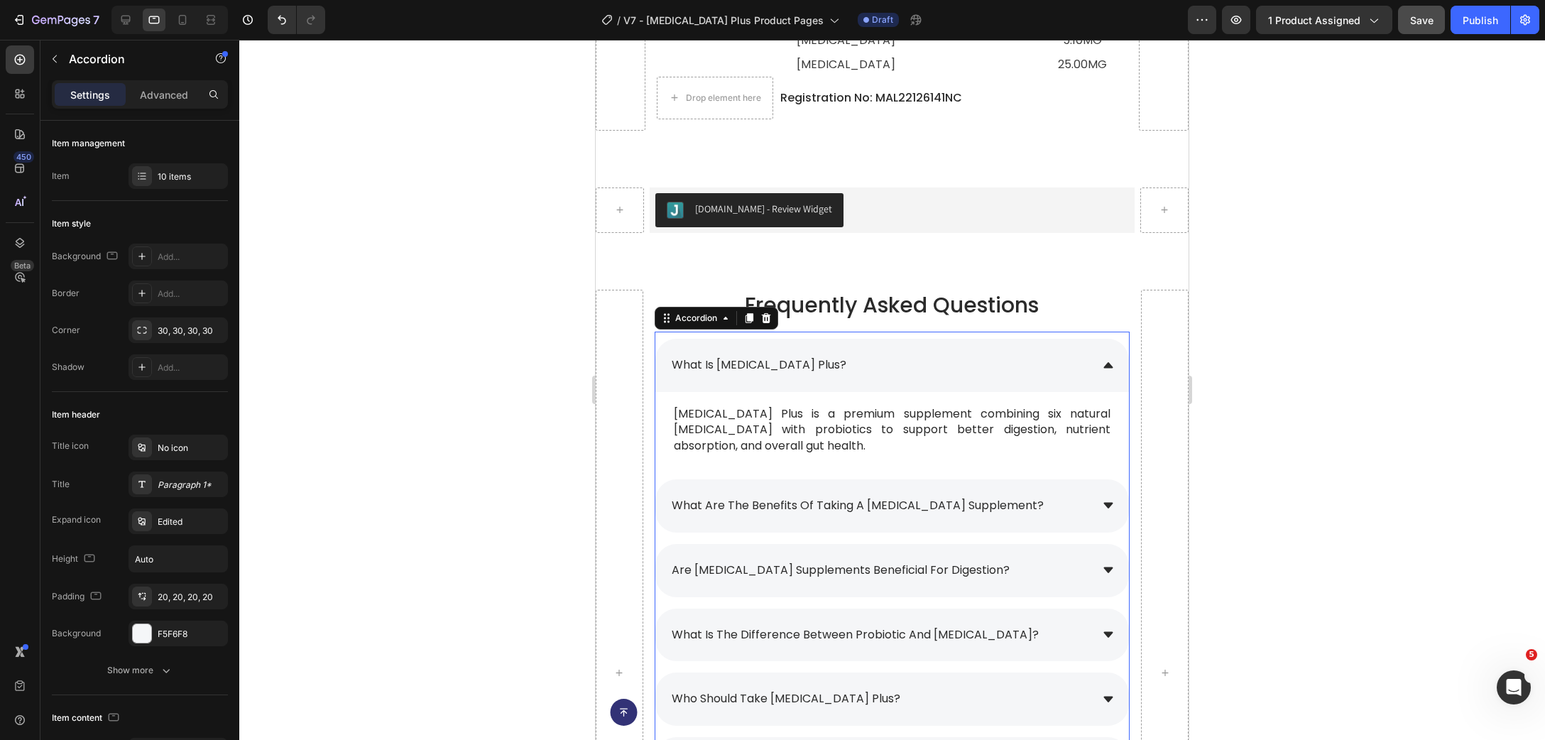
scroll to position [9706, 0]
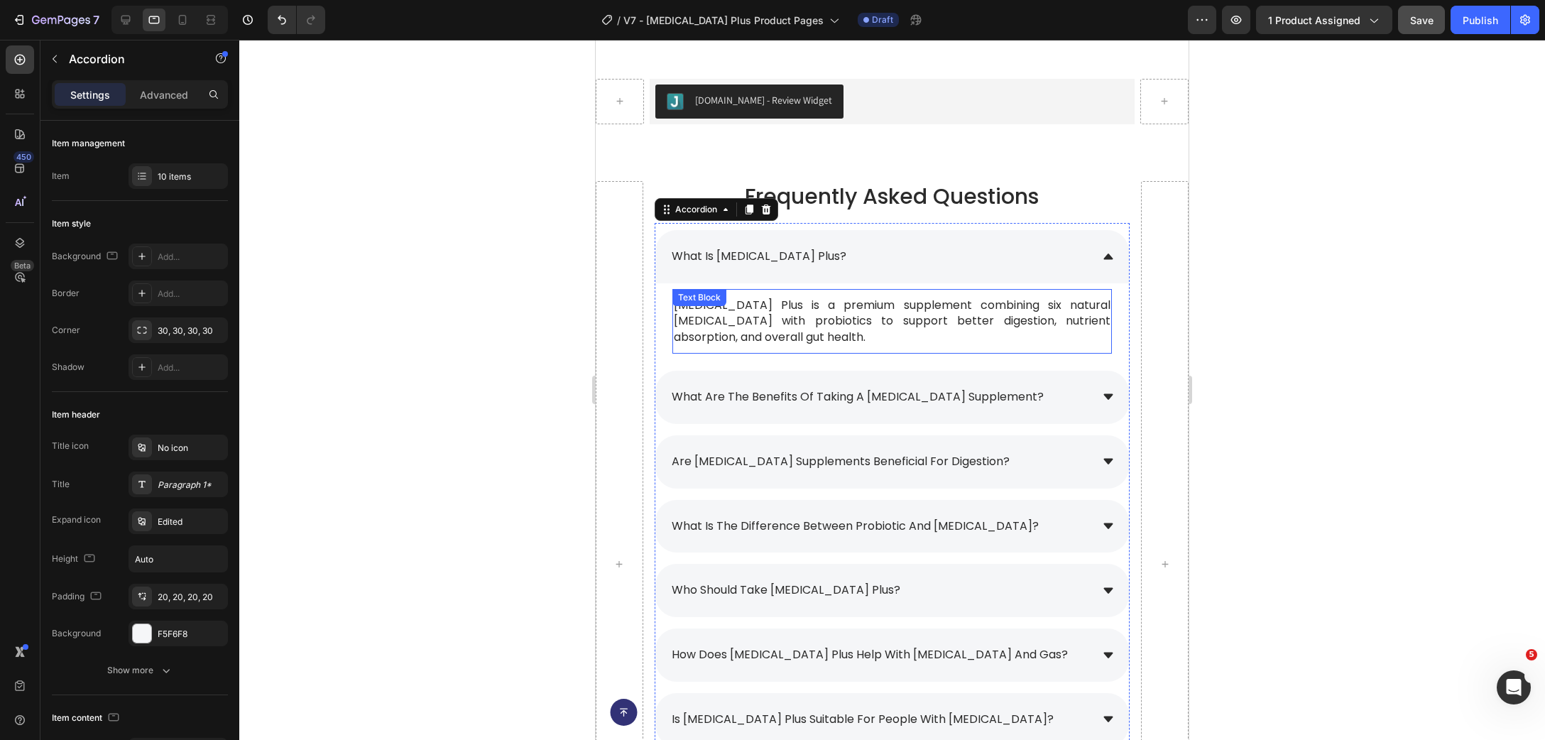
click at [797, 322] on p "[MEDICAL_DATA] Plus is a premium supplement combining six natural [MEDICAL_DATA…" at bounding box center [892, 322] width 437 height 48
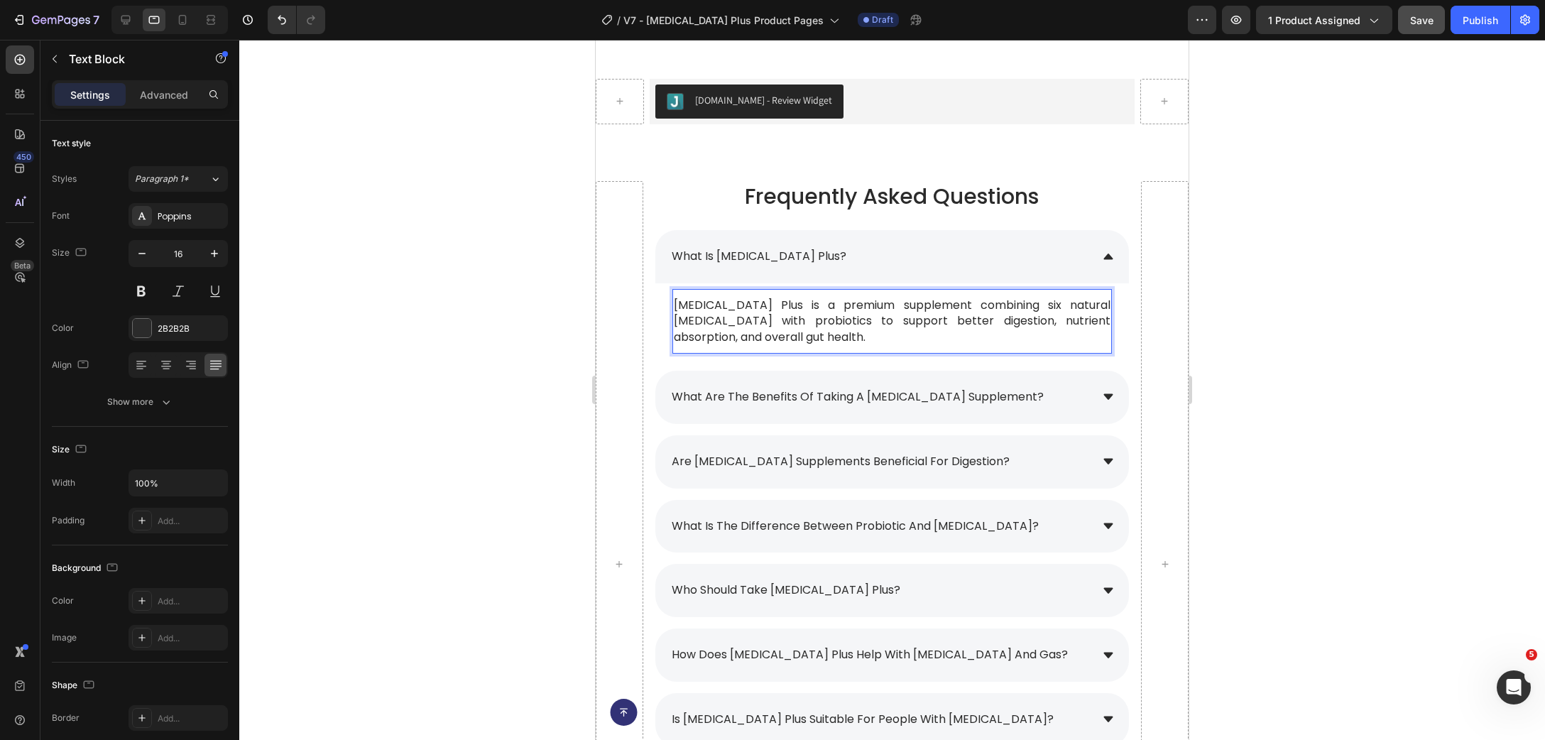
click at [797, 322] on p "[MEDICAL_DATA] Plus is a premium supplement combining six natural [MEDICAL_DATA…" at bounding box center [892, 322] width 437 height 48
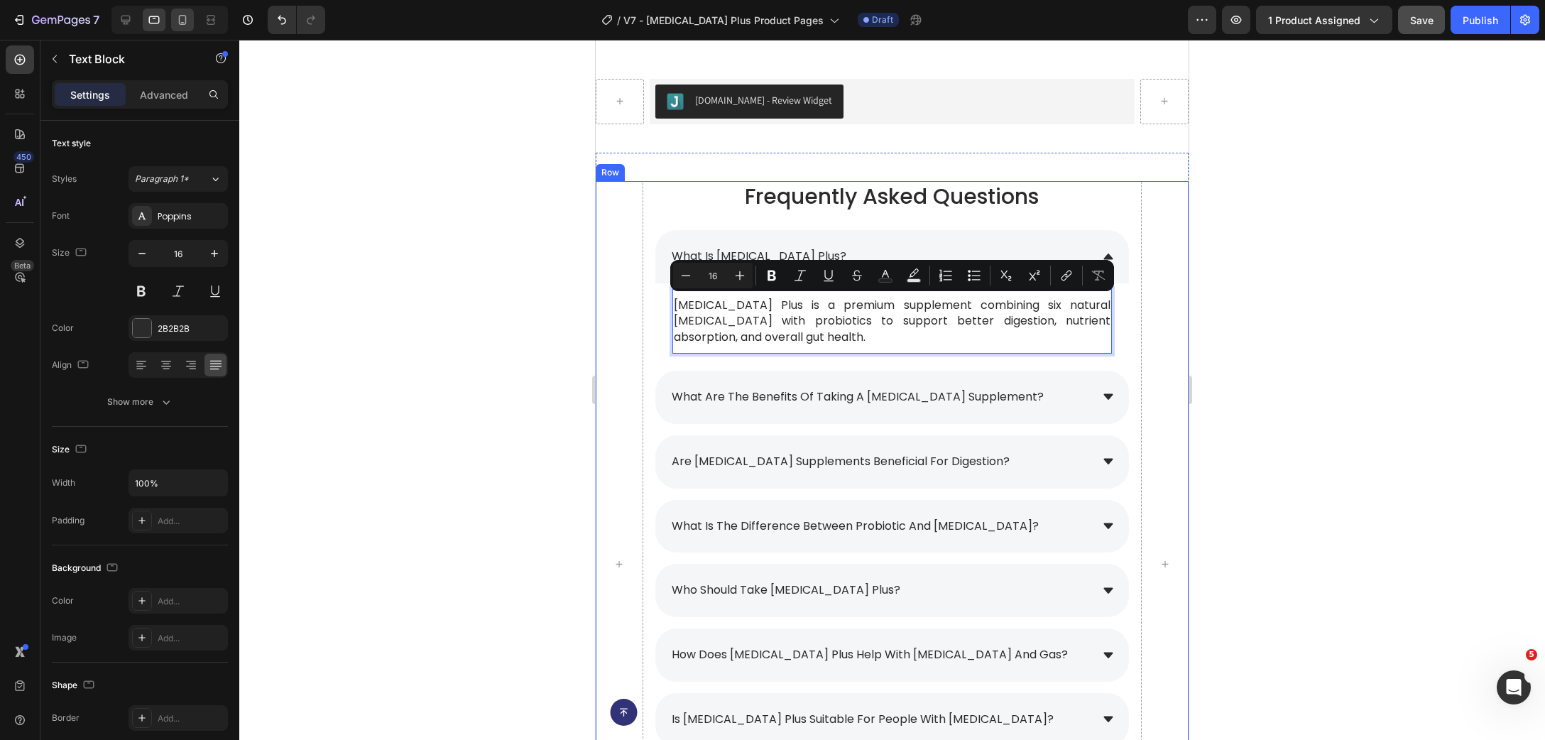
drag, startPoint x: 169, startPoint y: 28, endPoint x: 176, endPoint y: 23, distance: 8.3
click at [170, 28] on div at bounding box center [169, 20] width 116 height 28
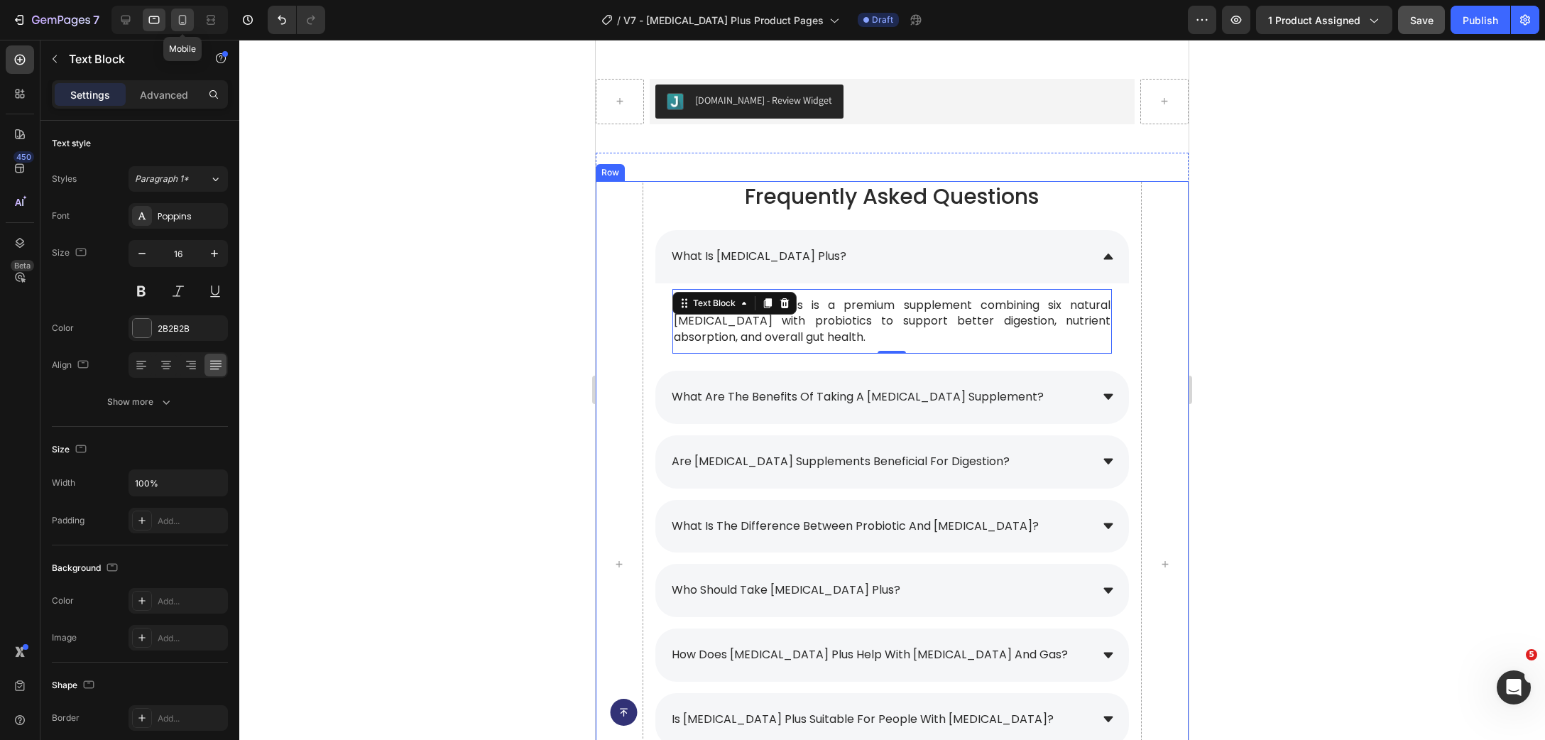
click at [178, 23] on icon at bounding box center [182, 20] width 14 height 14
type input "15"
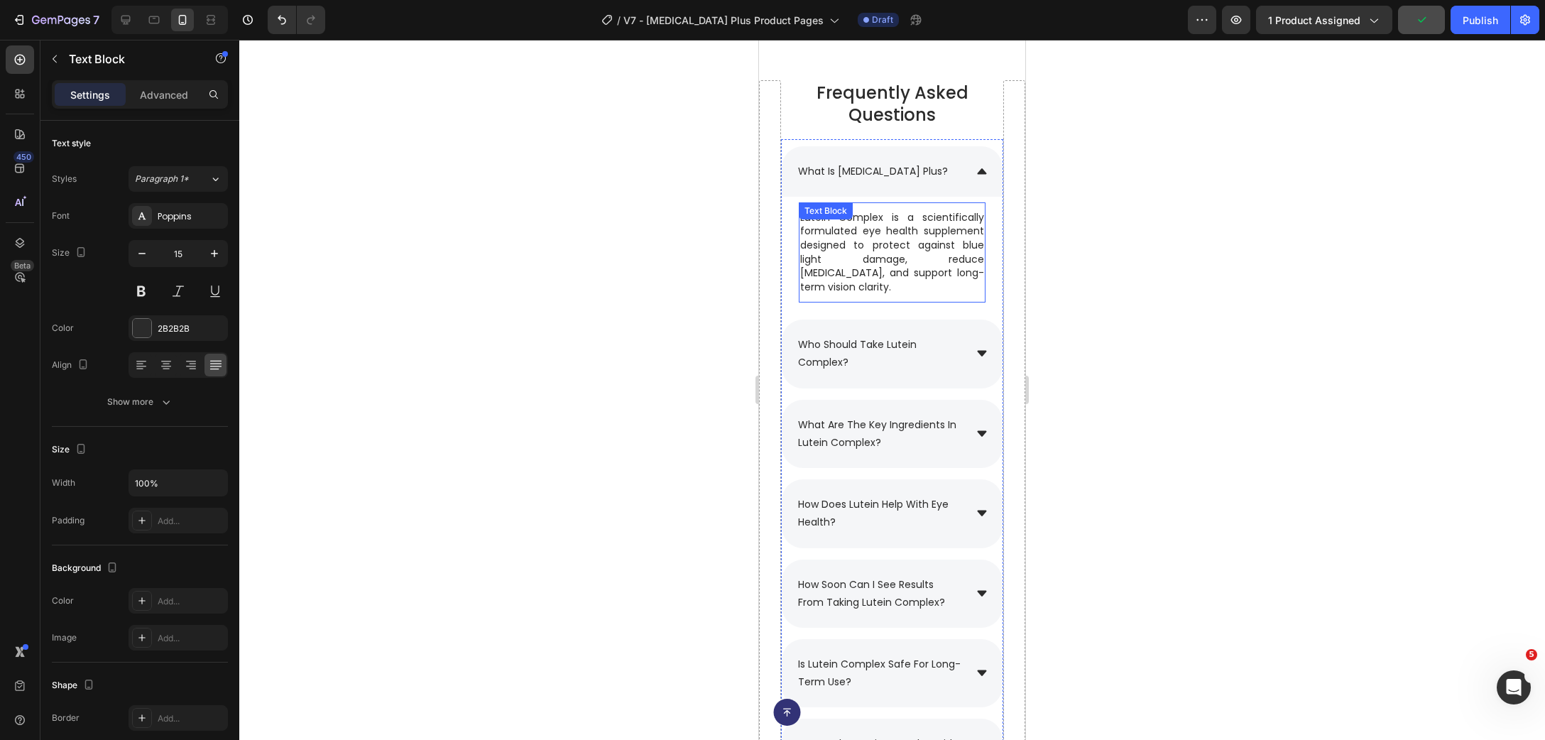
scroll to position [9285, 0]
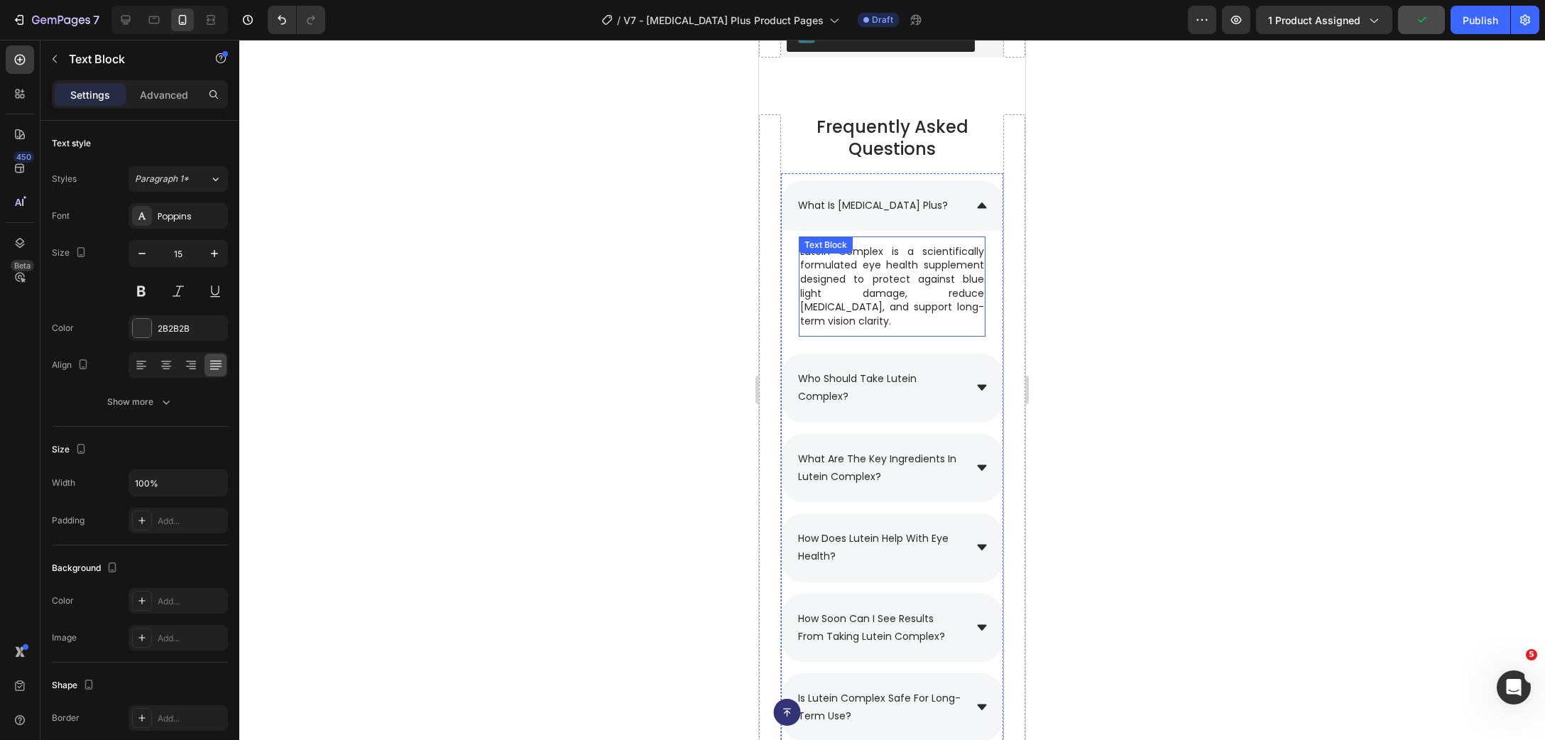
click at [922, 261] on p "Lutein Complex is a scientifically formulated eye health supplement designed to…" at bounding box center [892, 287] width 184 height 84
click at [958, 298] on p "Lutein Complex is a scientifically formulated eye health supplement designed to…" at bounding box center [892, 287] width 184 height 84
click at [969, 312] on p "Lutein Complex is a scientifically formulated eye health supplement designed to…" at bounding box center [892, 287] width 184 height 84
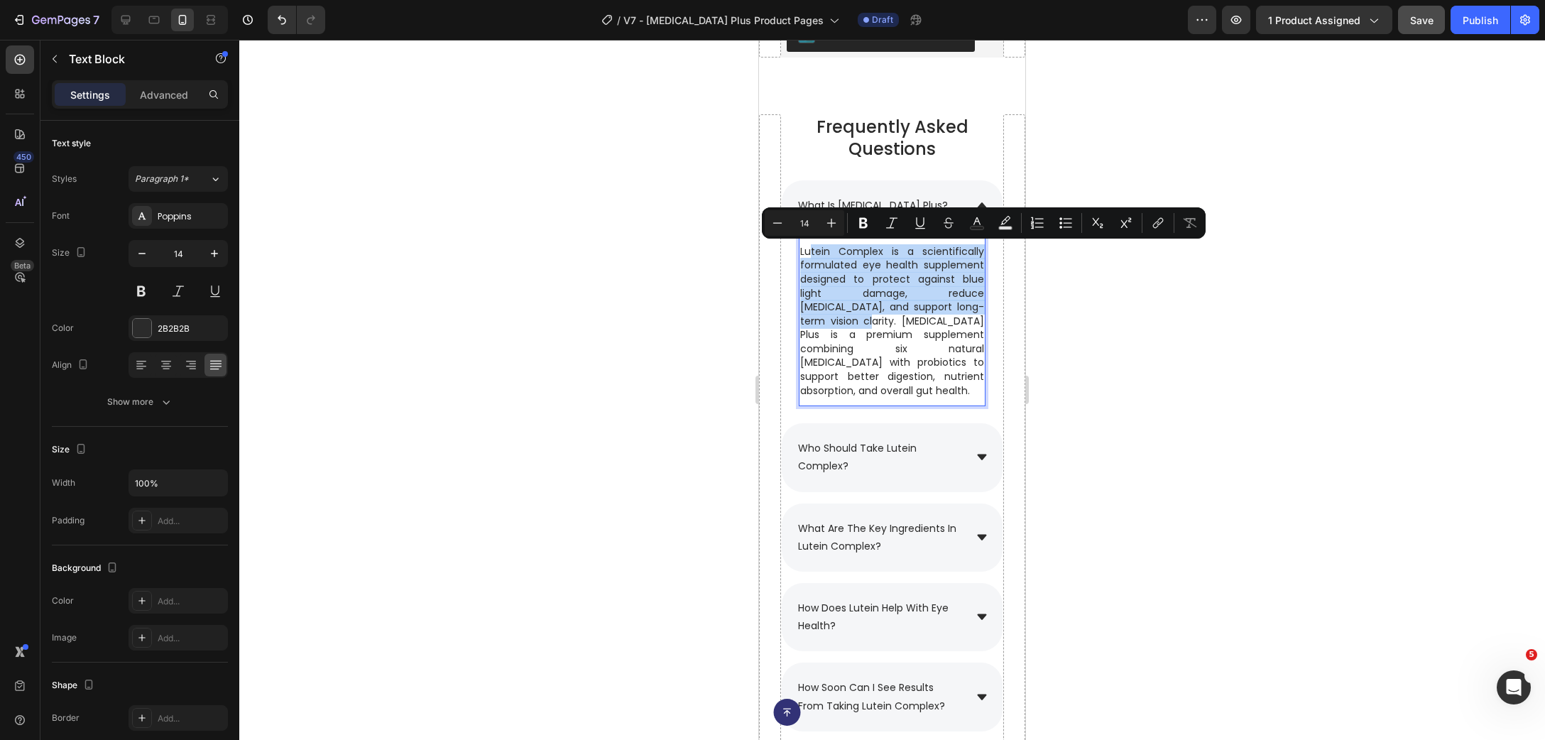
drag, startPoint x: 977, startPoint y: 309, endPoint x: 809, endPoint y: 256, distance: 176.5
click at [809, 256] on p "Lutein Complex is a scientifically formulated eye health supplement designed to…" at bounding box center [892, 321] width 184 height 153
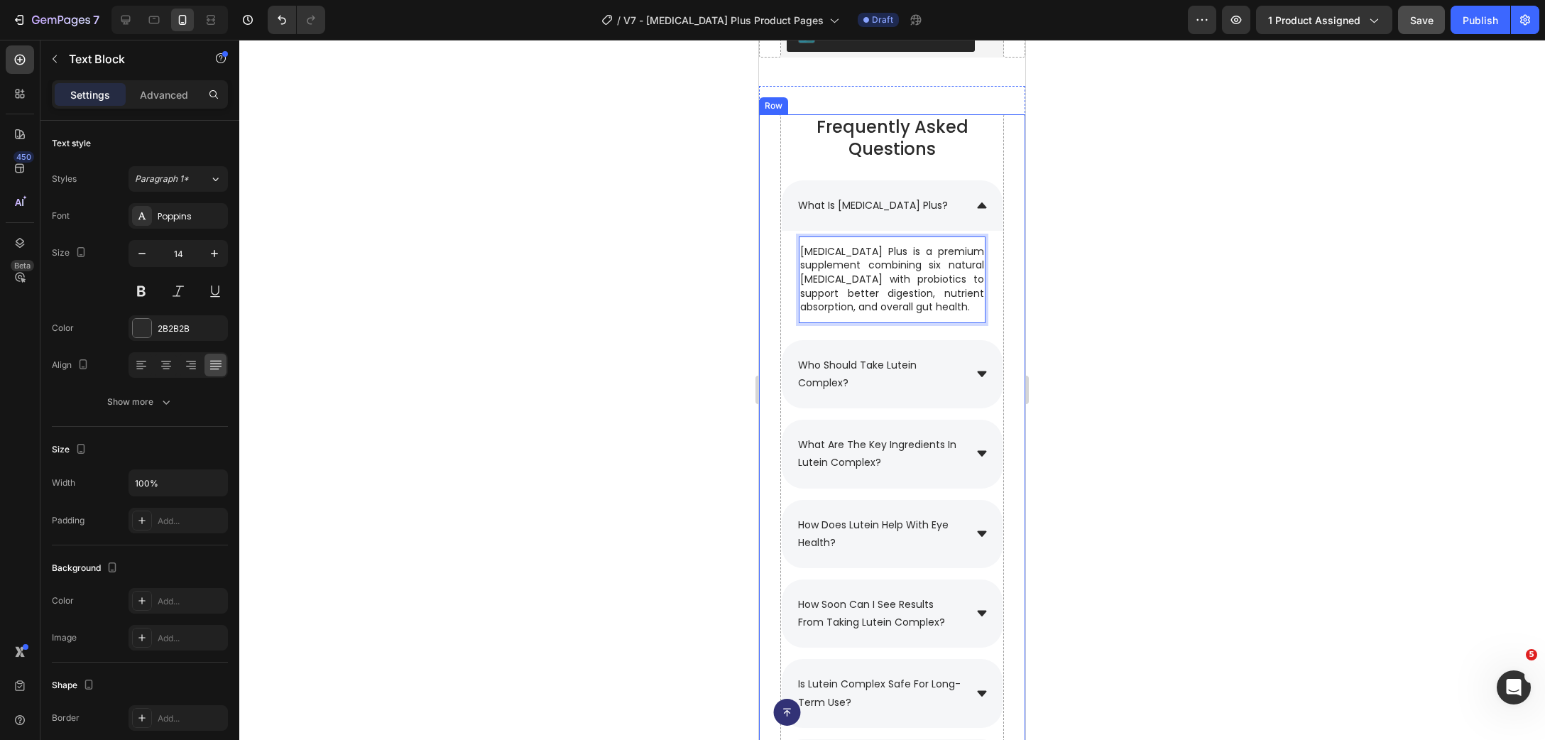
click at [1124, 306] on div at bounding box center [892, 390] width 1306 height 700
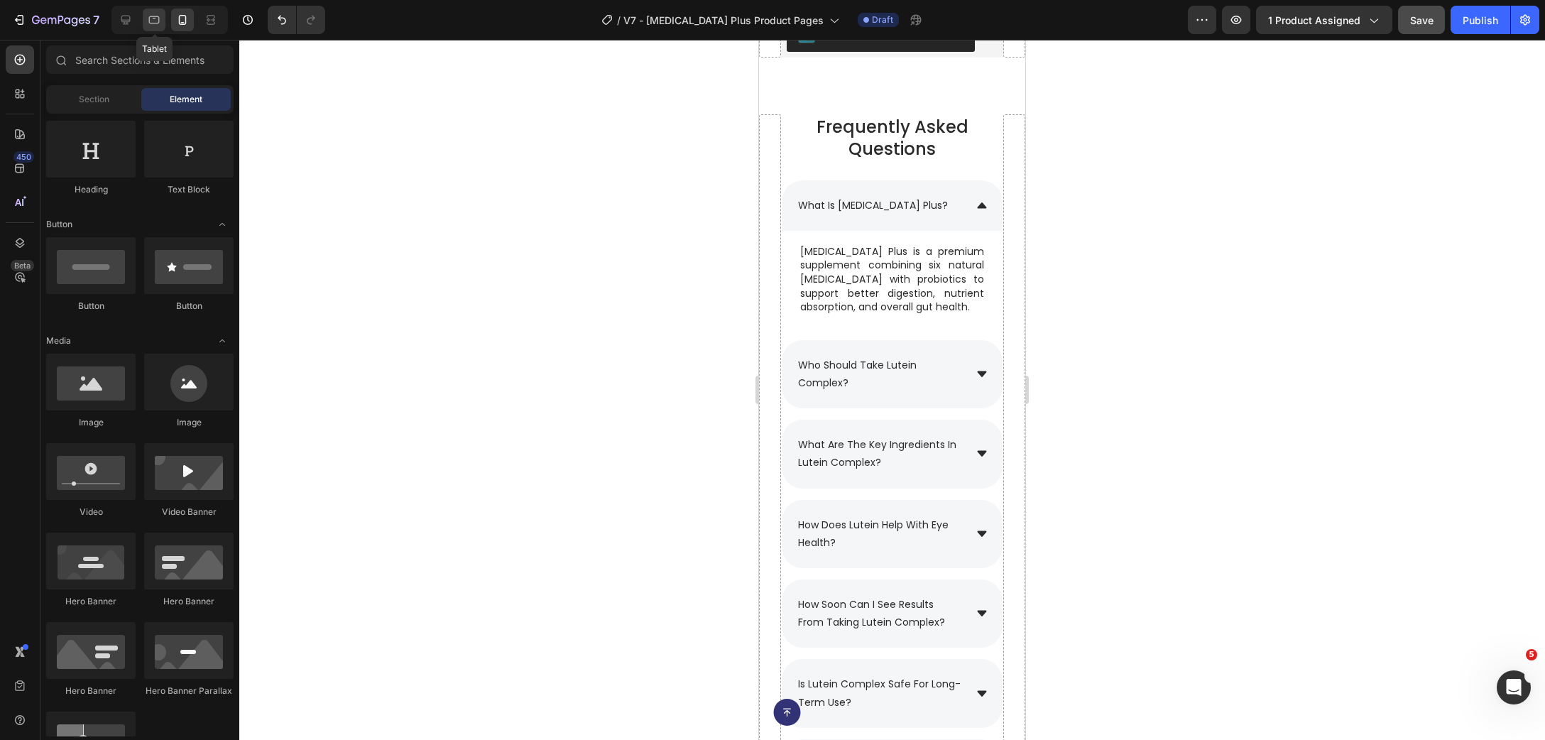
click at [162, 14] on div at bounding box center [154, 20] width 23 height 23
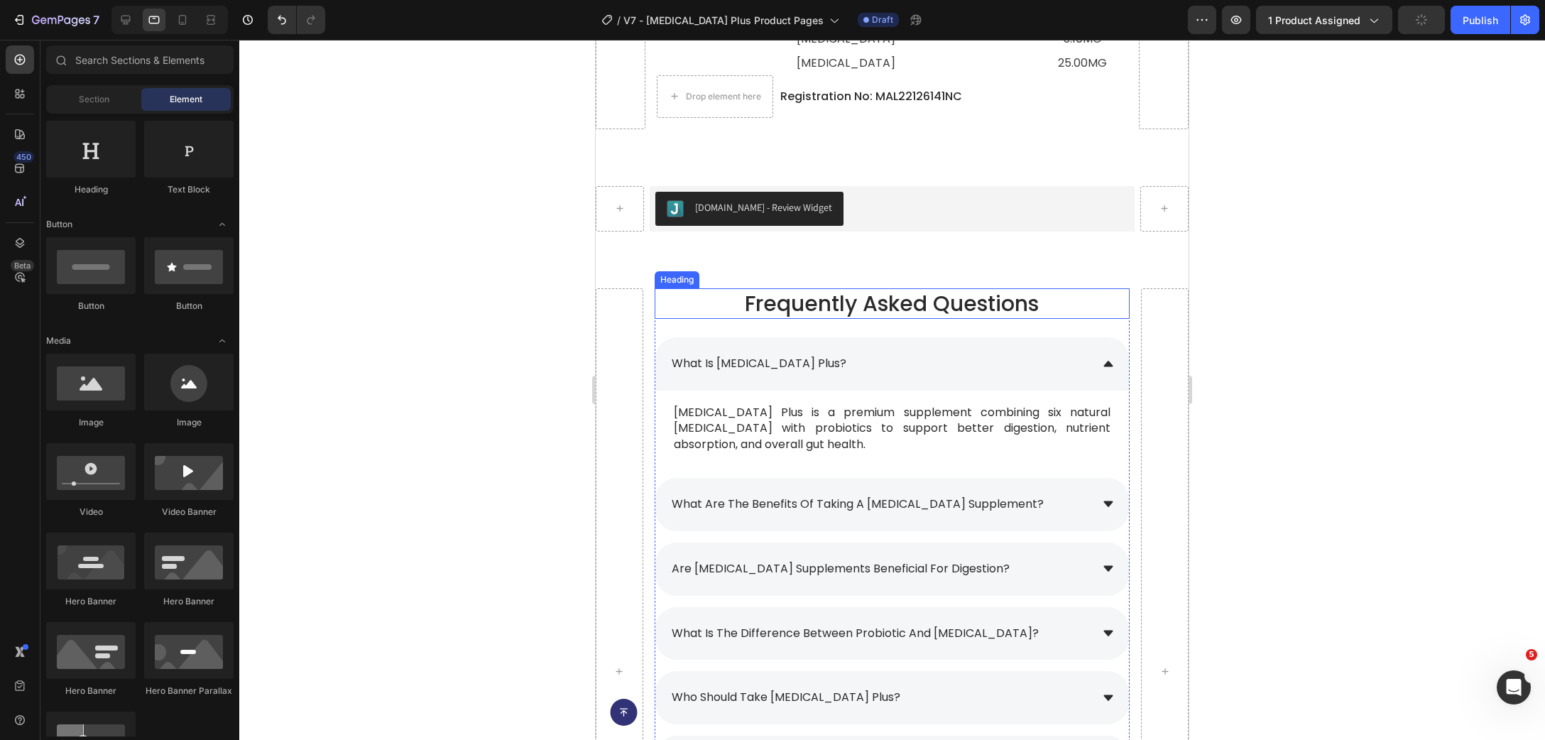
scroll to position [9671, 0]
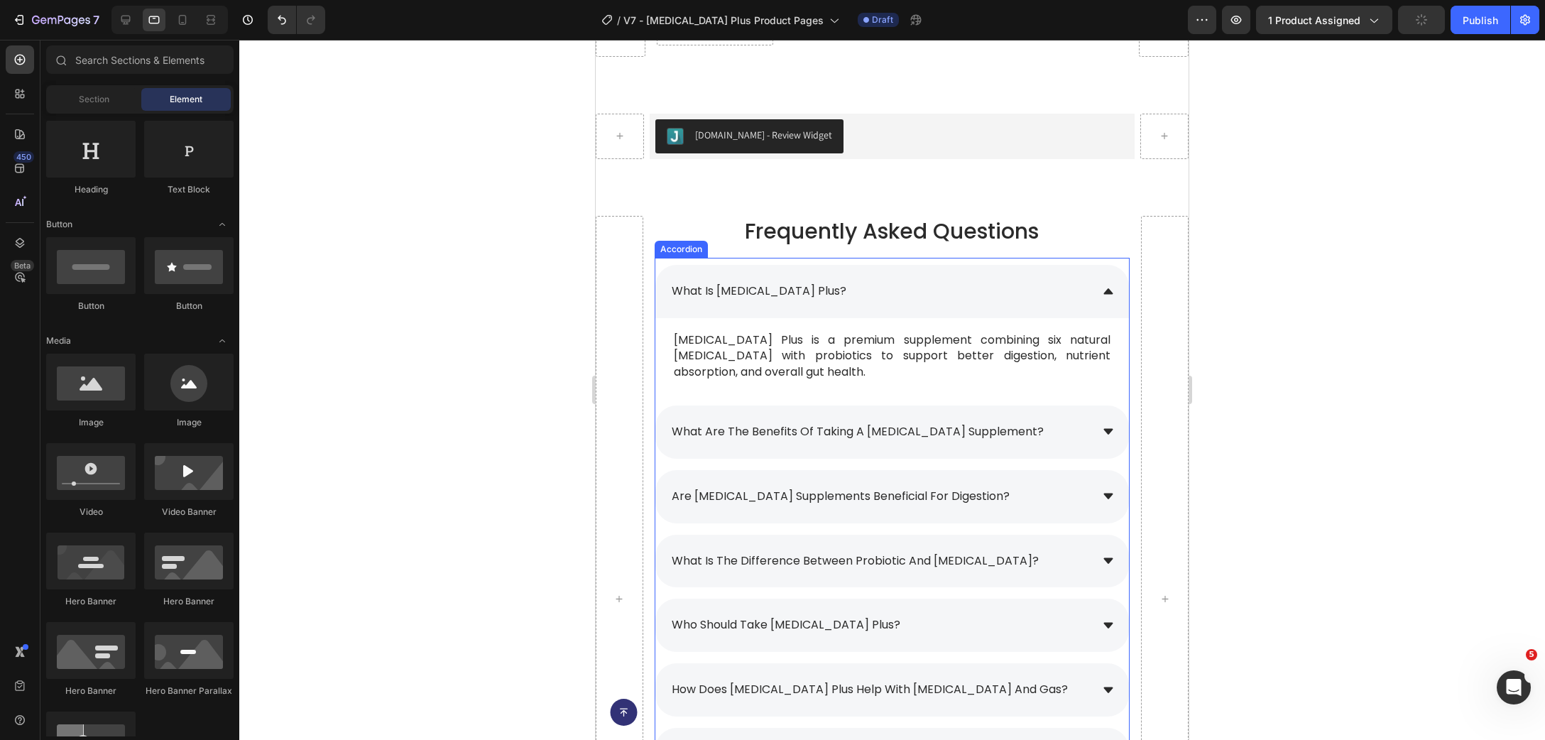
click at [966, 428] on span "what are the benefits of taking a [MEDICAL_DATA] supplement?" at bounding box center [858, 431] width 372 height 16
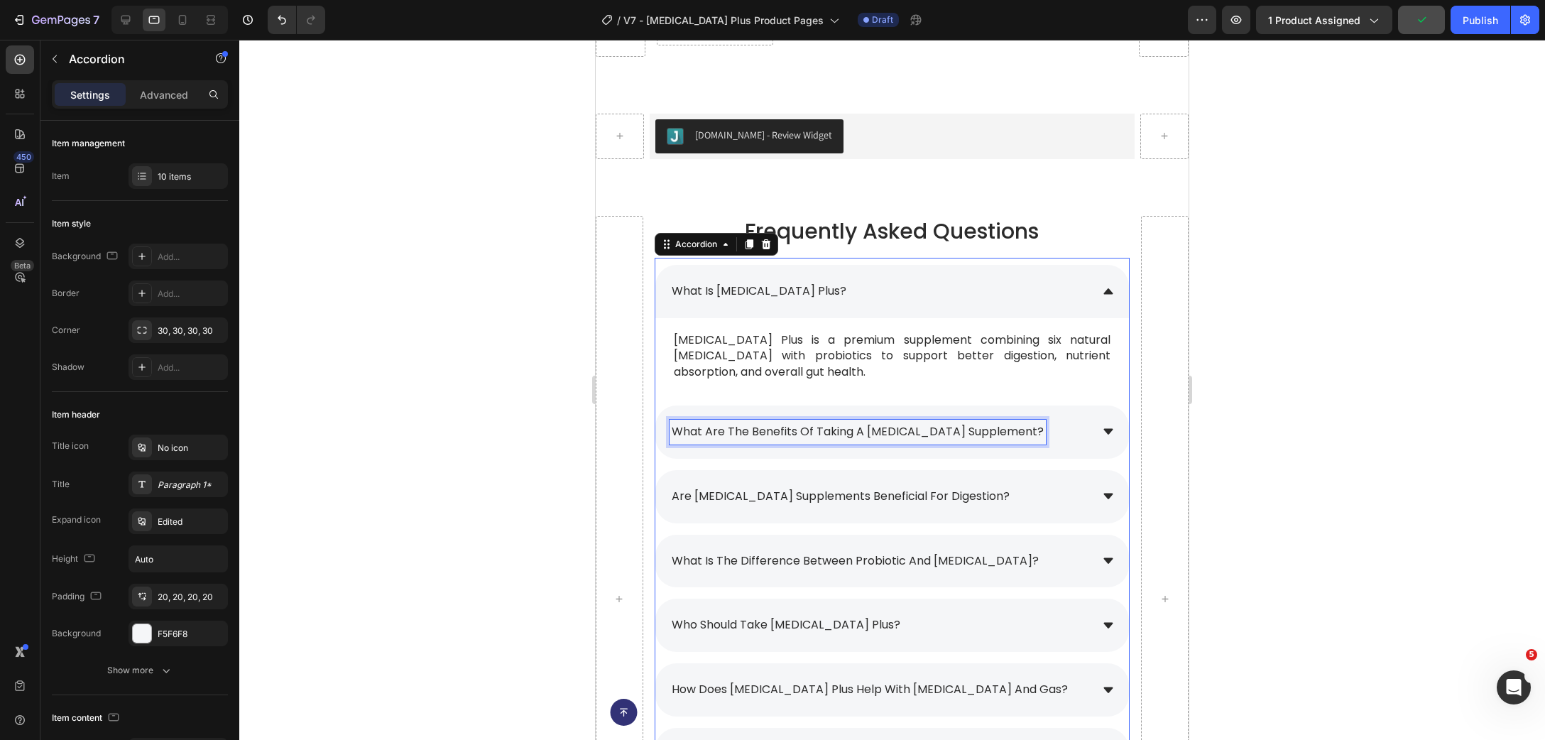
click at [966, 428] on span "what are the benefits of taking a [MEDICAL_DATA] supplement?" at bounding box center [858, 431] width 372 height 16
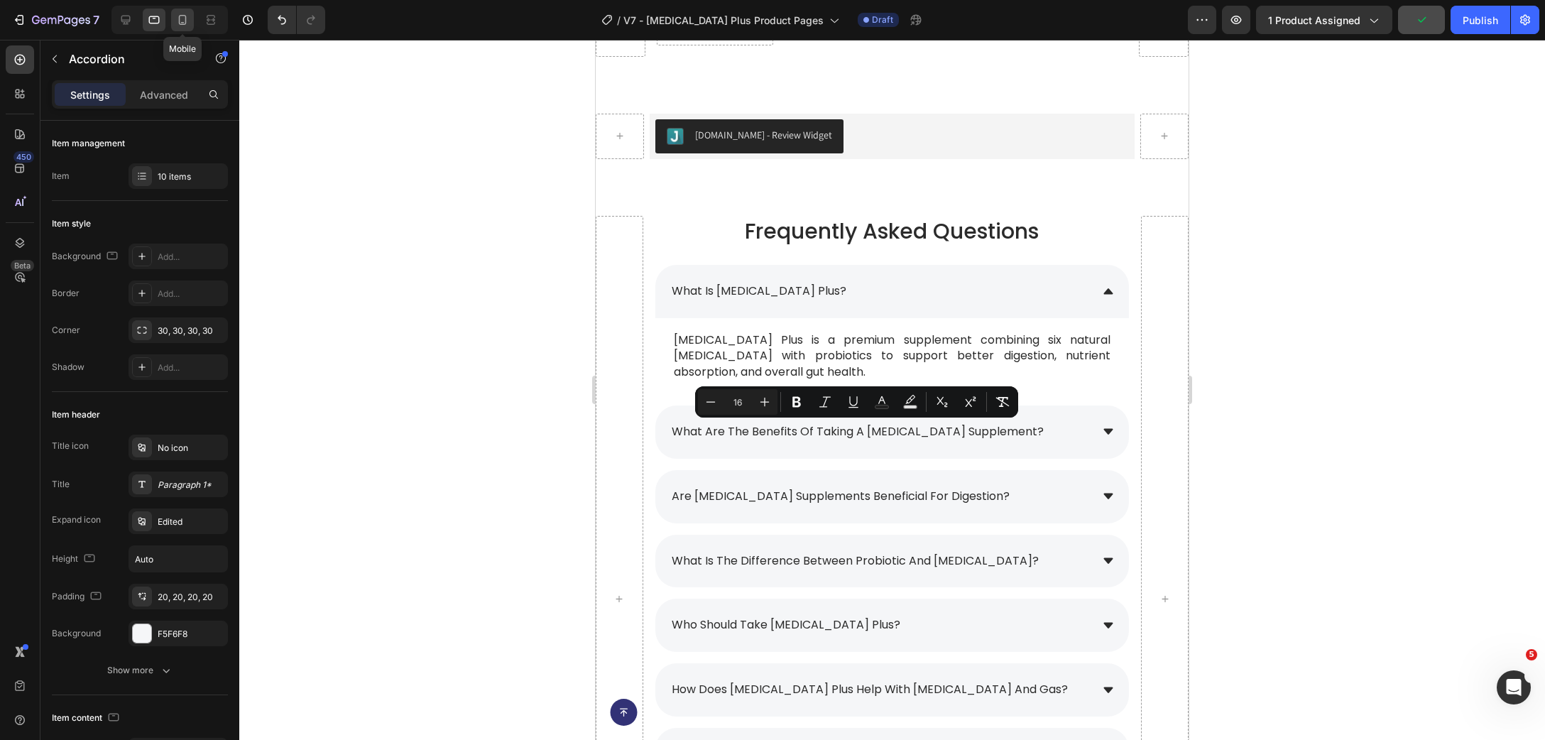
drag, startPoint x: 173, startPoint y: 16, endPoint x: 102, endPoint y: 138, distance: 141.6
click at [173, 16] on div at bounding box center [182, 20] width 23 height 23
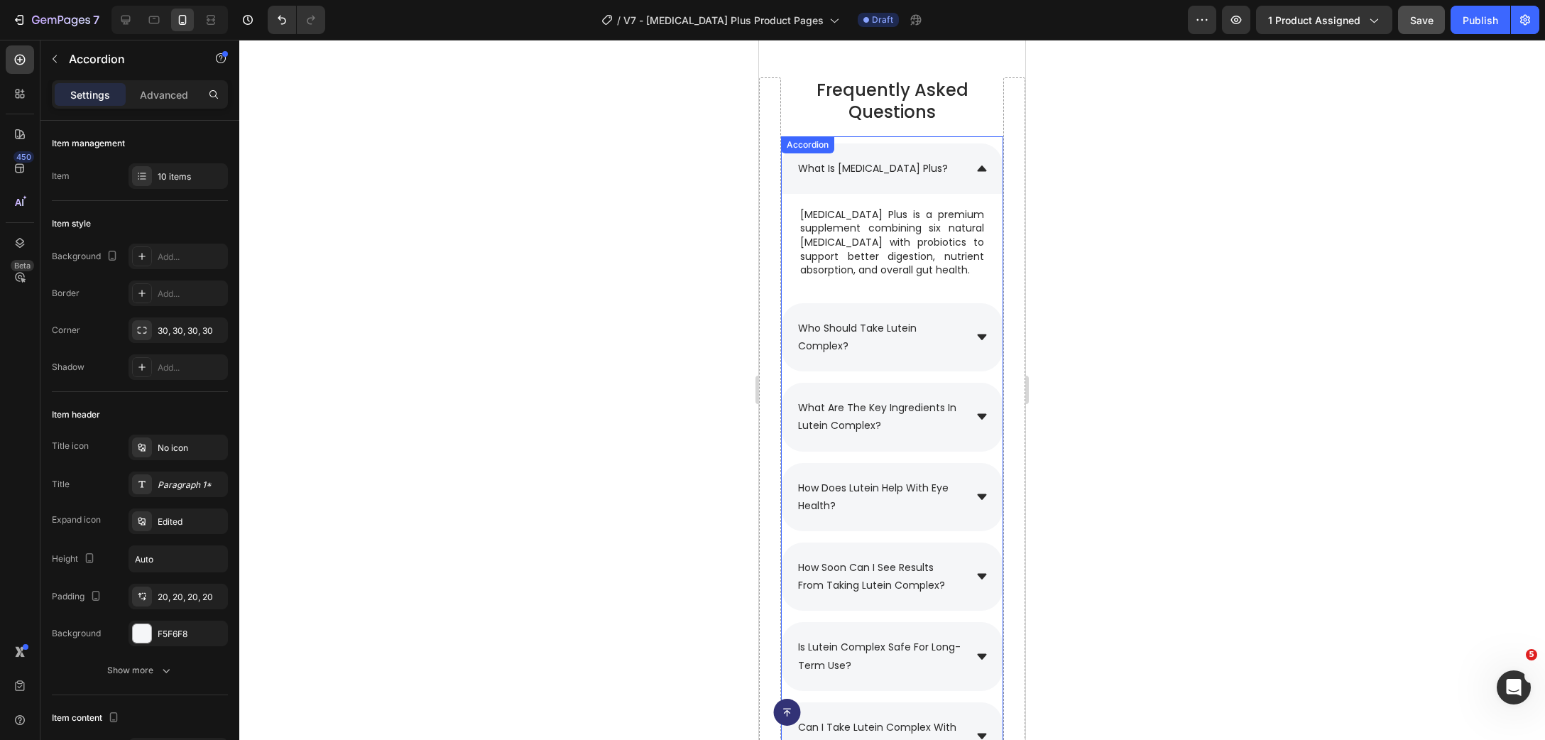
scroll to position [9396, 0]
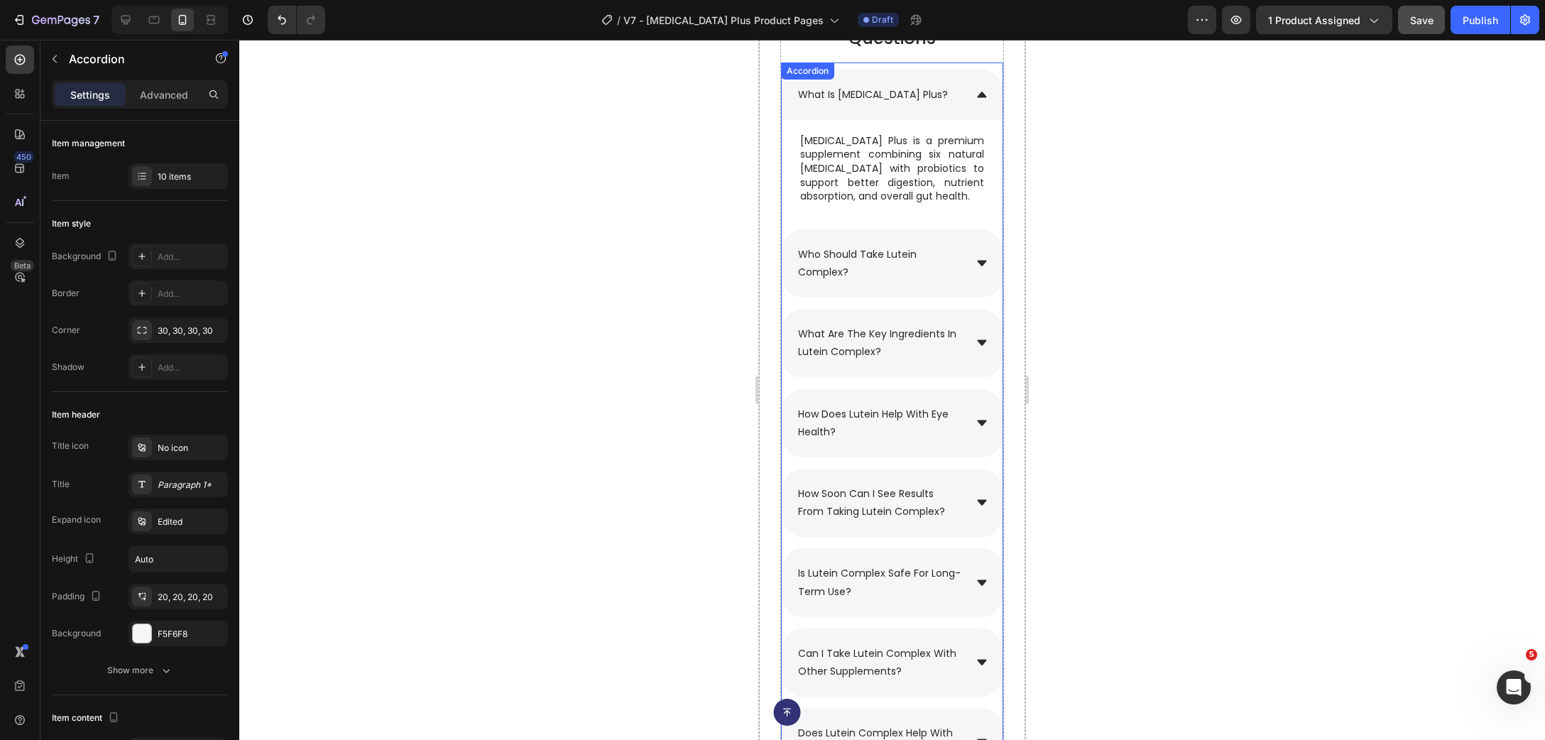
click at [868, 277] on p "who should take lutein complex?" at bounding box center [880, 264] width 164 height 36
click at [871, 272] on p "who should take lutein complex?" at bounding box center [880, 264] width 164 height 36
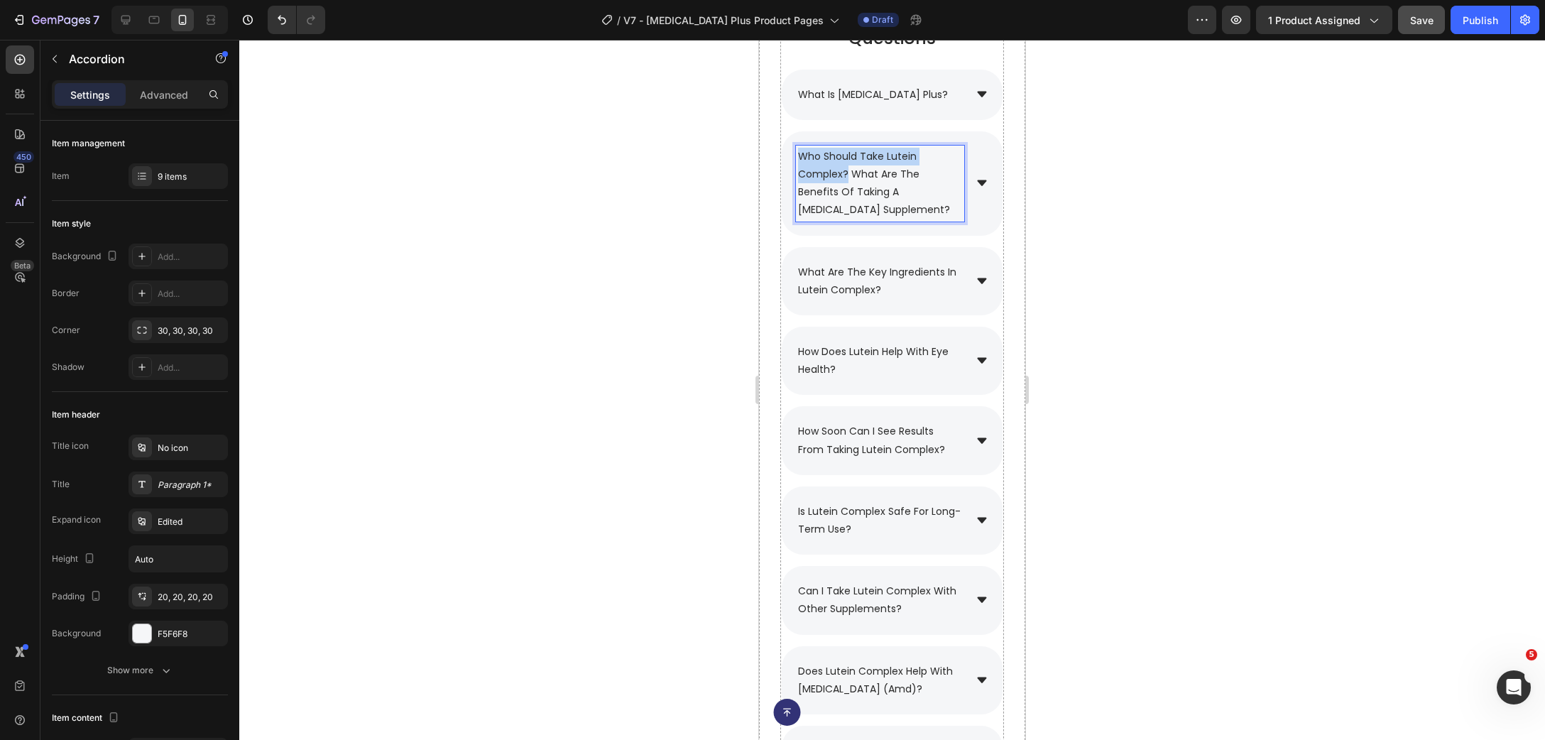
drag, startPoint x: 856, startPoint y: 222, endPoint x: 802, endPoint y: 158, distance: 84.1
click at [802, 158] on span "who should take lutein complex? what are the benefits of taking a [MEDICAL_DATA…" at bounding box center [874, 183] width 152 height 68
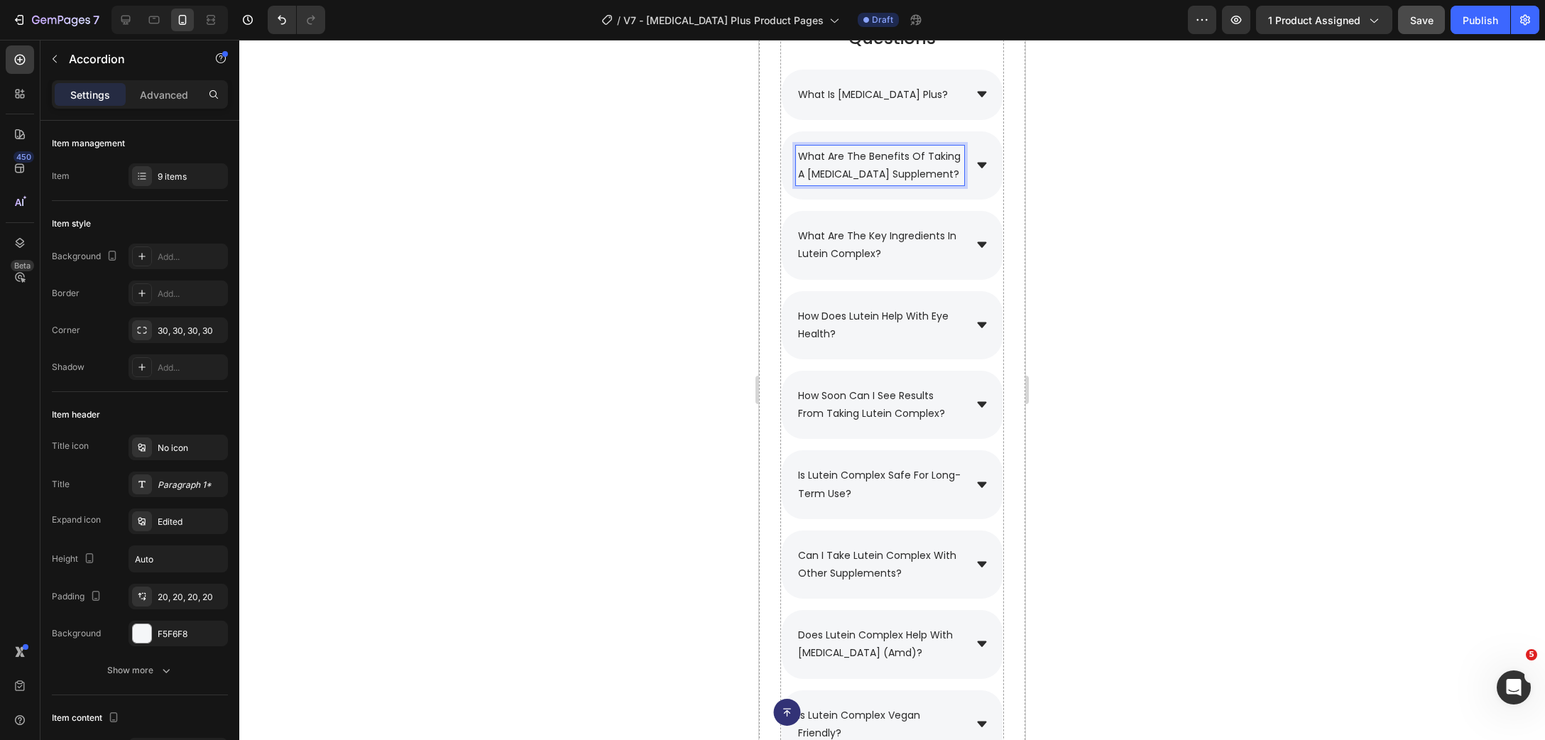
click at [1204, 187] on div at bounding box center [892, 390] width 1306 height 700
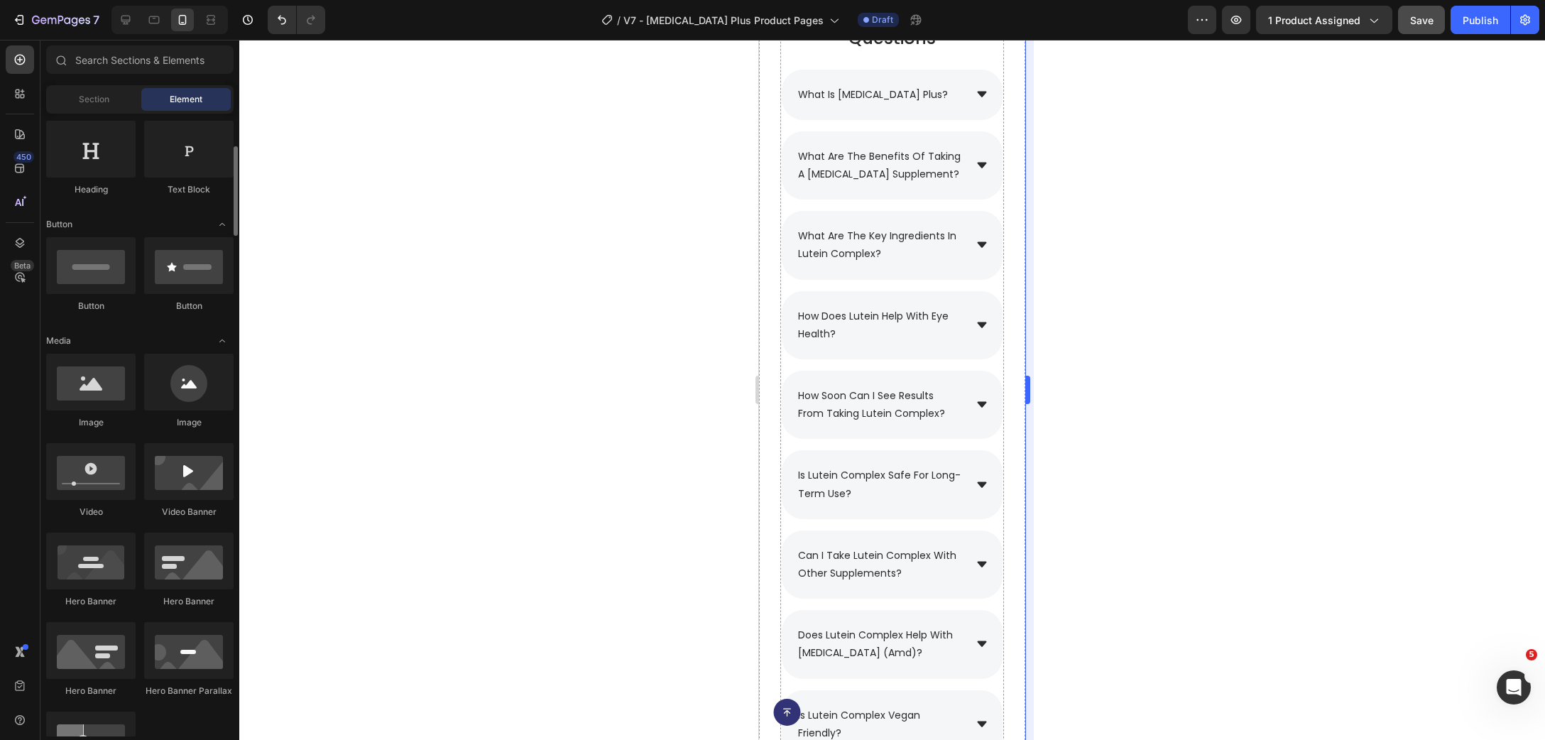
scroll to position [230, 0]
click at [979, 180] on div "what are the benefits of taking a [MEDICAL_DATA] supplement?" at bounding box center [892, 165] width 221 height 68
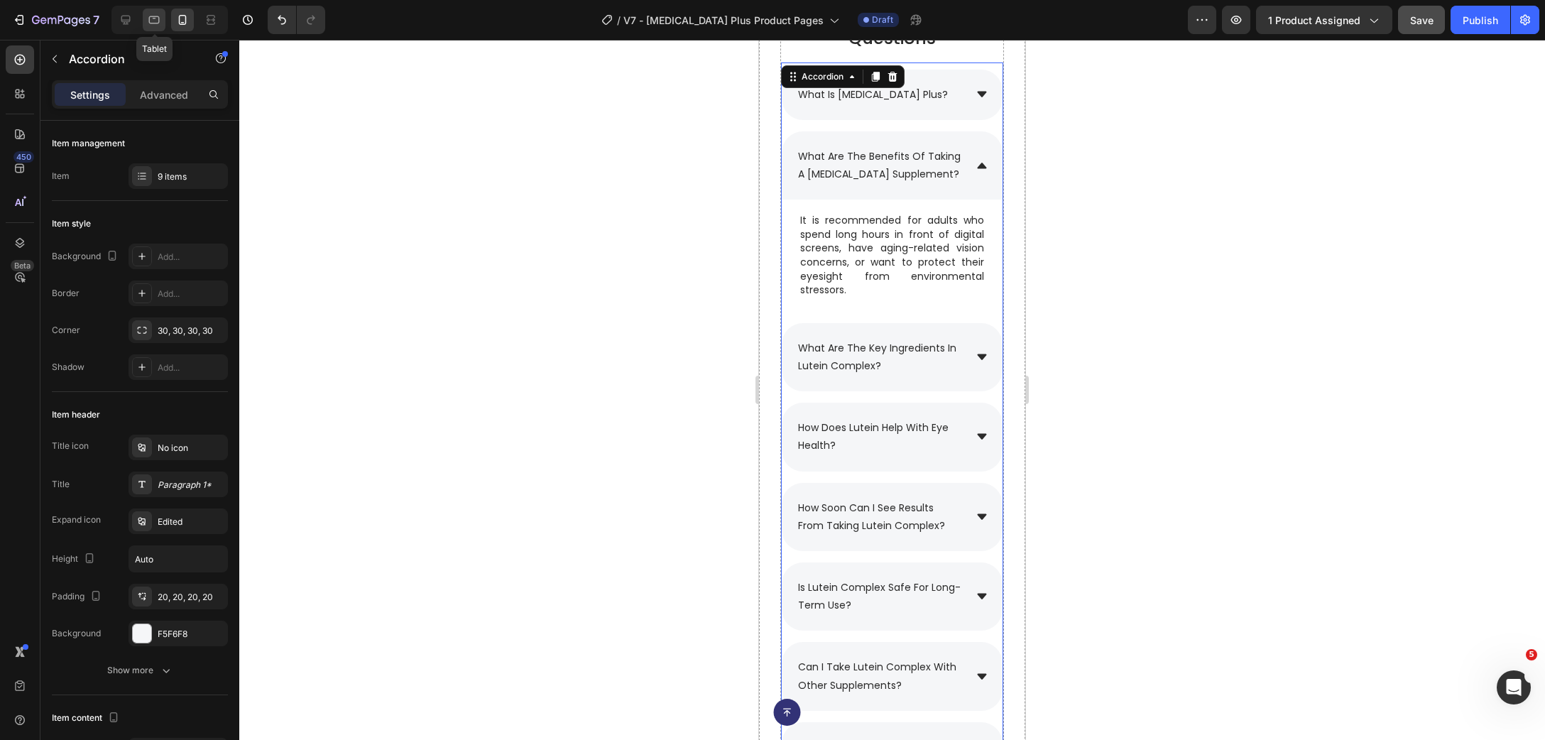
click at [157, 18] on icon at bounding box center [154, 20] width 14 height 14
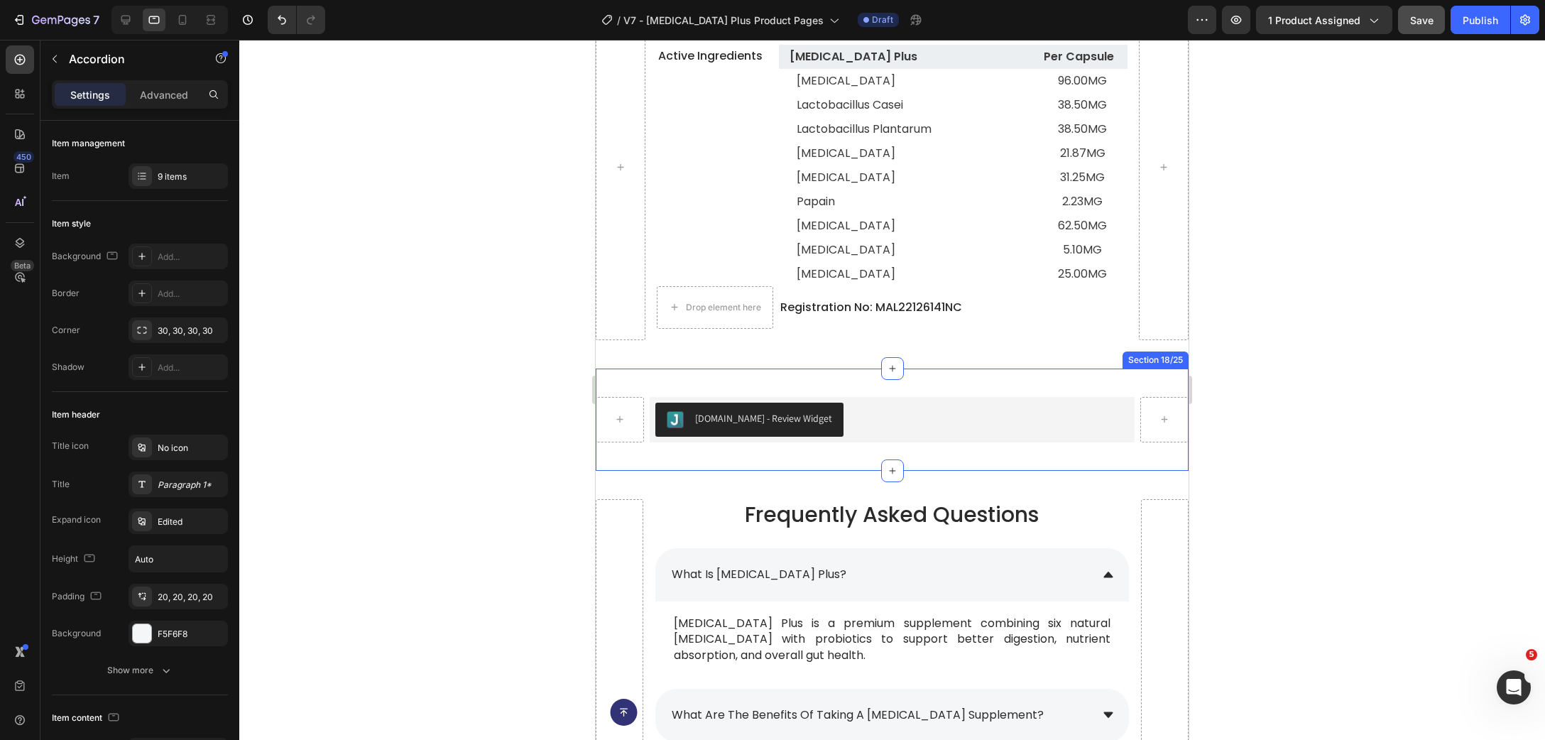
scroll to position [9733, 0]
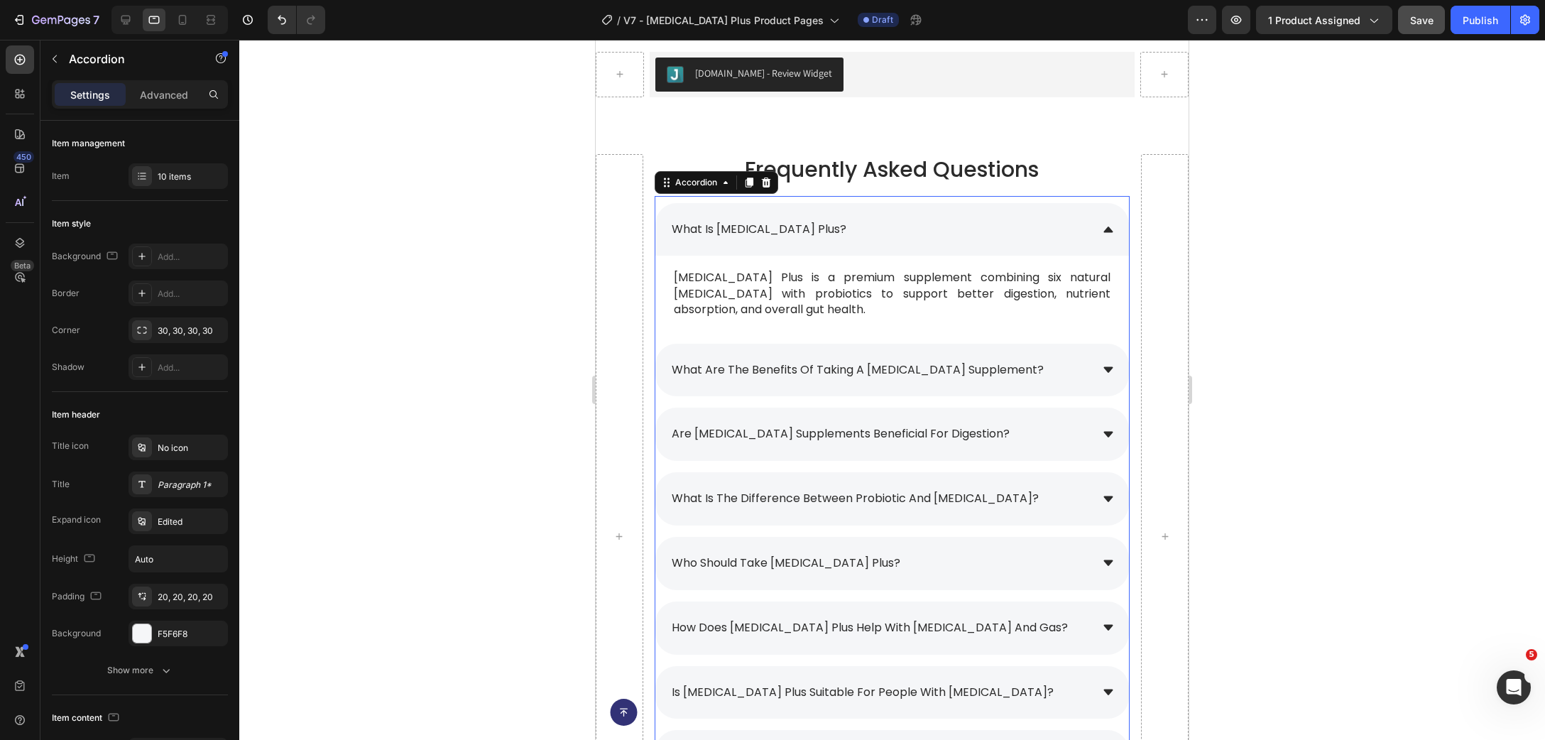
click at [1076, 373] on div "what are the benefits of taking a [MEDICAL_DATA] supplement?" at bounding box center [880, 370] width 421 height 25
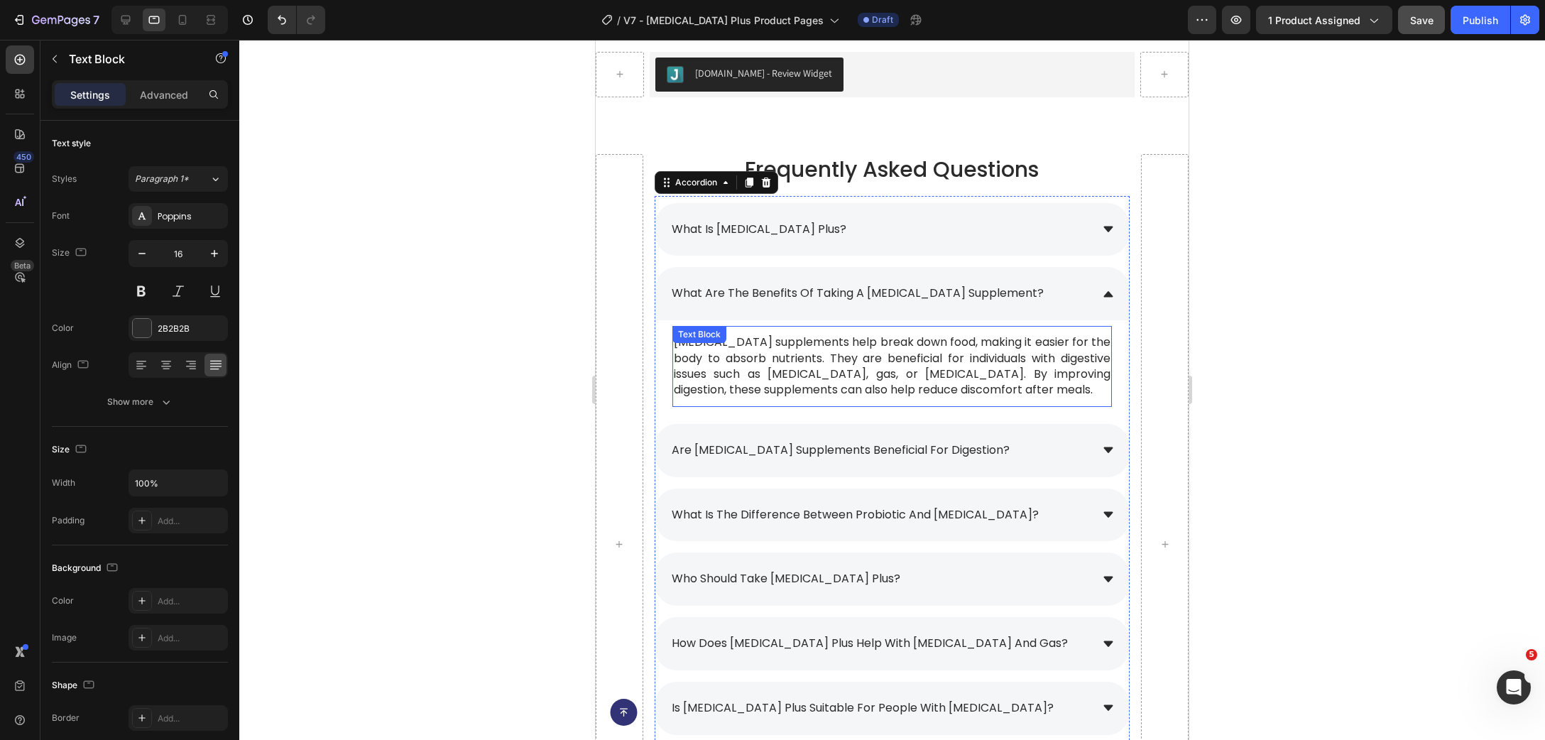
click at [784, 357] on p "[MEDICAL_DATA] supplements help break down food, making it easier for the body …" at bounding box center [892, 366] width 437 height 64
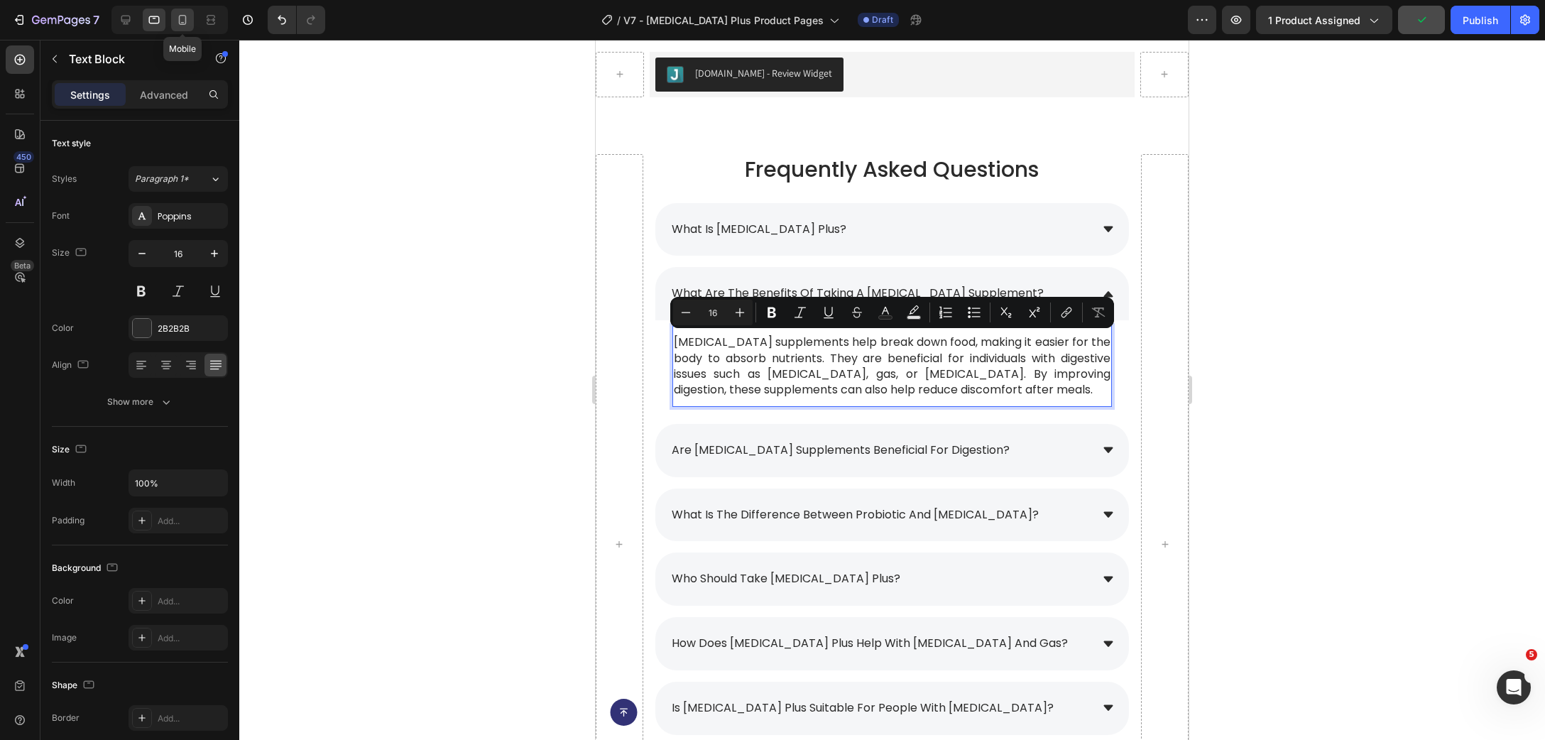
click at [187, 25] on icon at bounding box center [182, 20] width 14 height 14
type input "15"
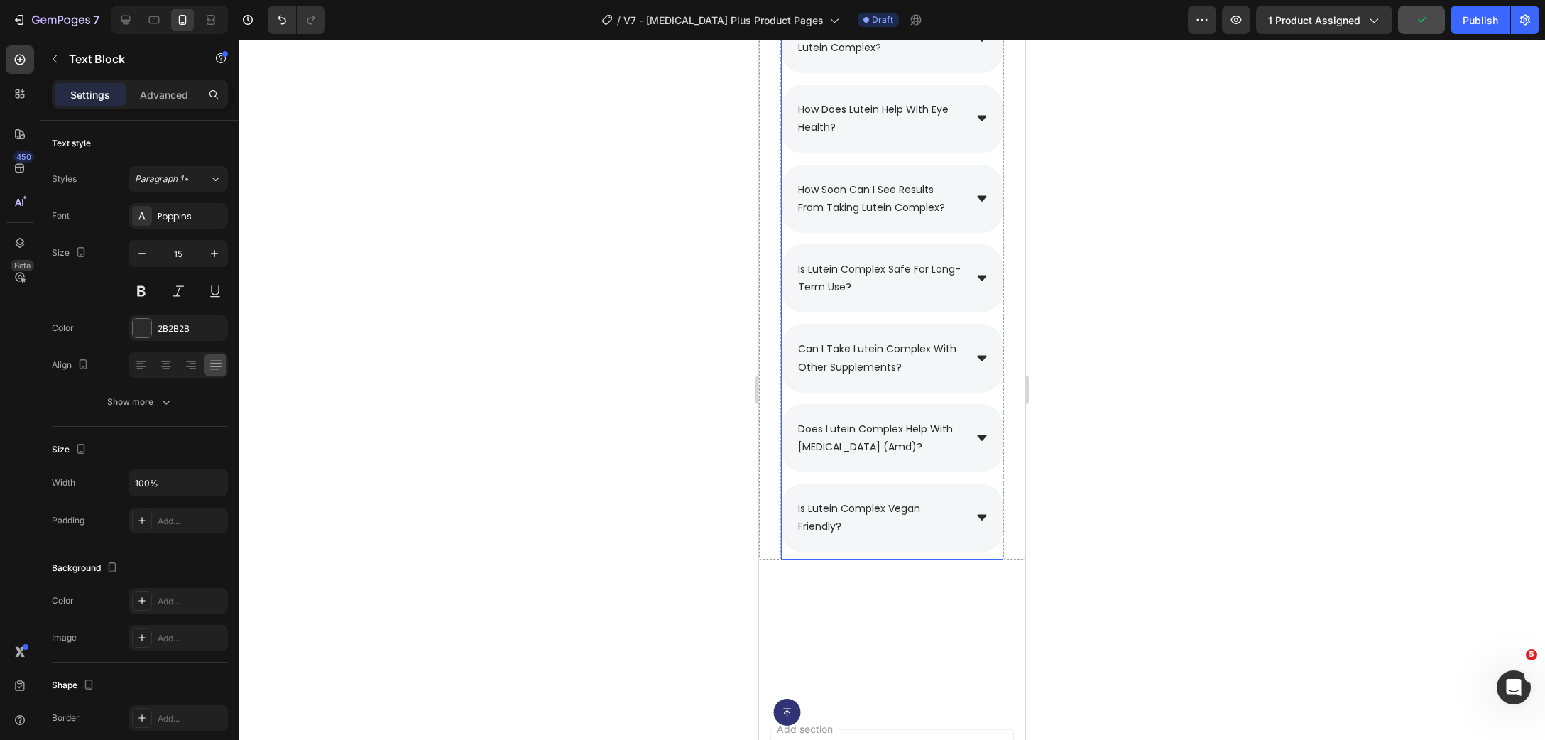
scroll to position [9410, 0]
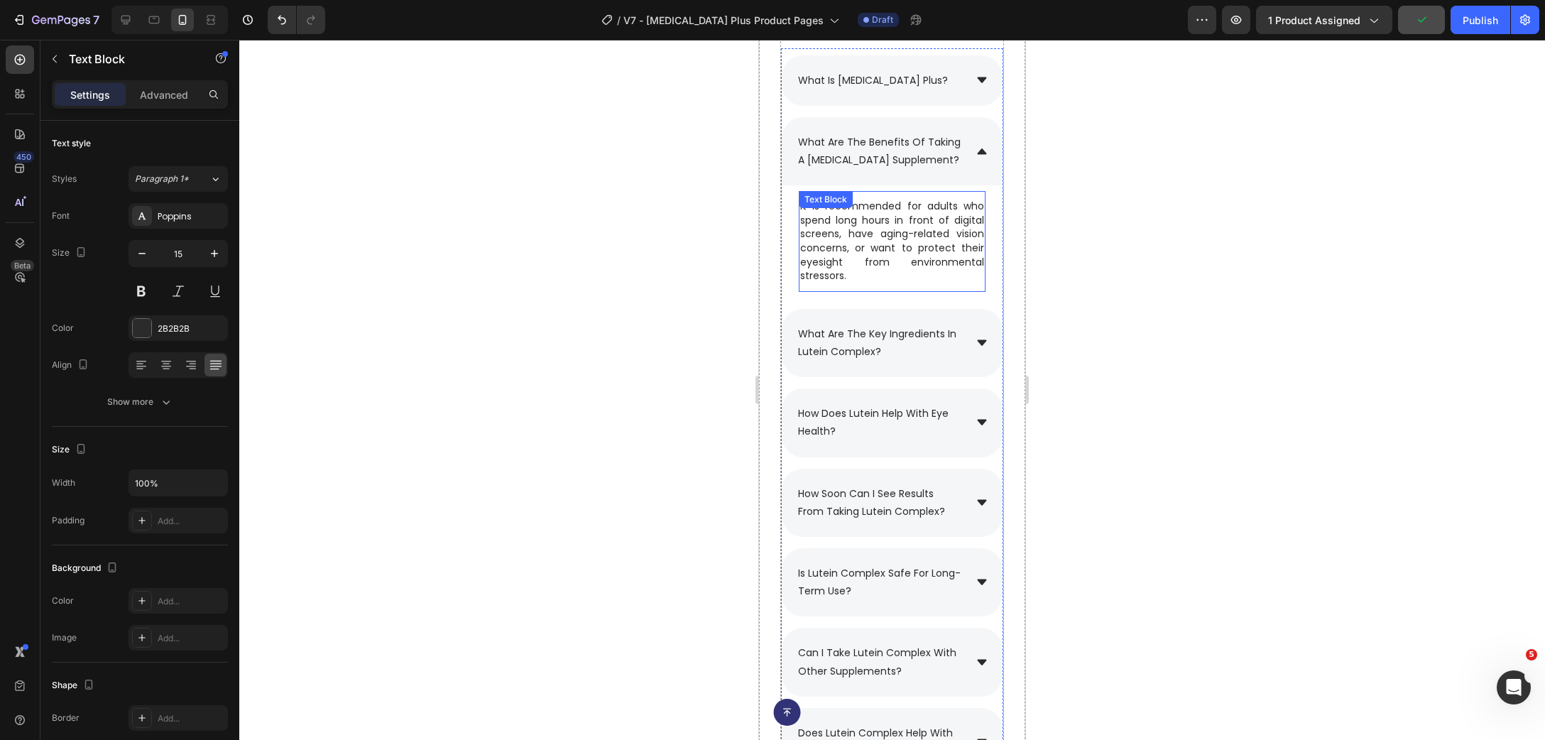
click at [863, 273] on p "It is recommended for adults who spend long hours in front of digital screens, …" at bounding box center [892, 242] width 184 height 84
click at [890, 283] on p "It is recommended for adults who spend long hours in front of digital screens, …" at bounding box center [892, 242] width 184 height 84
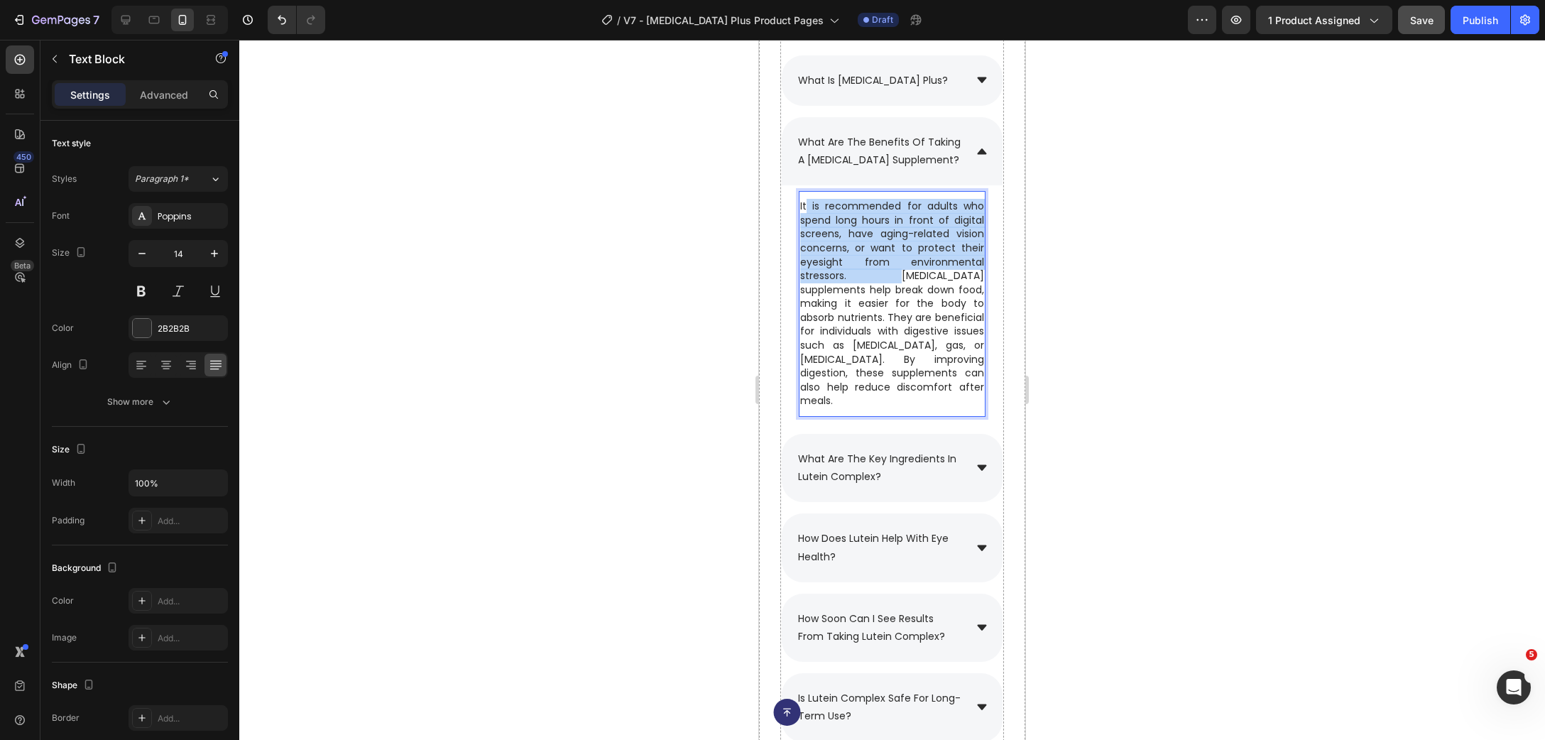
drag, startPoint x: 871, startPoint y: 292, endPoint x: 809, endPoint y: 228, distance: 88.9
click at [809, 228] on p "It is recommended for adults who spend long hours in front of digital screens, …" at bounding box center [892, 304] width 184 height 209
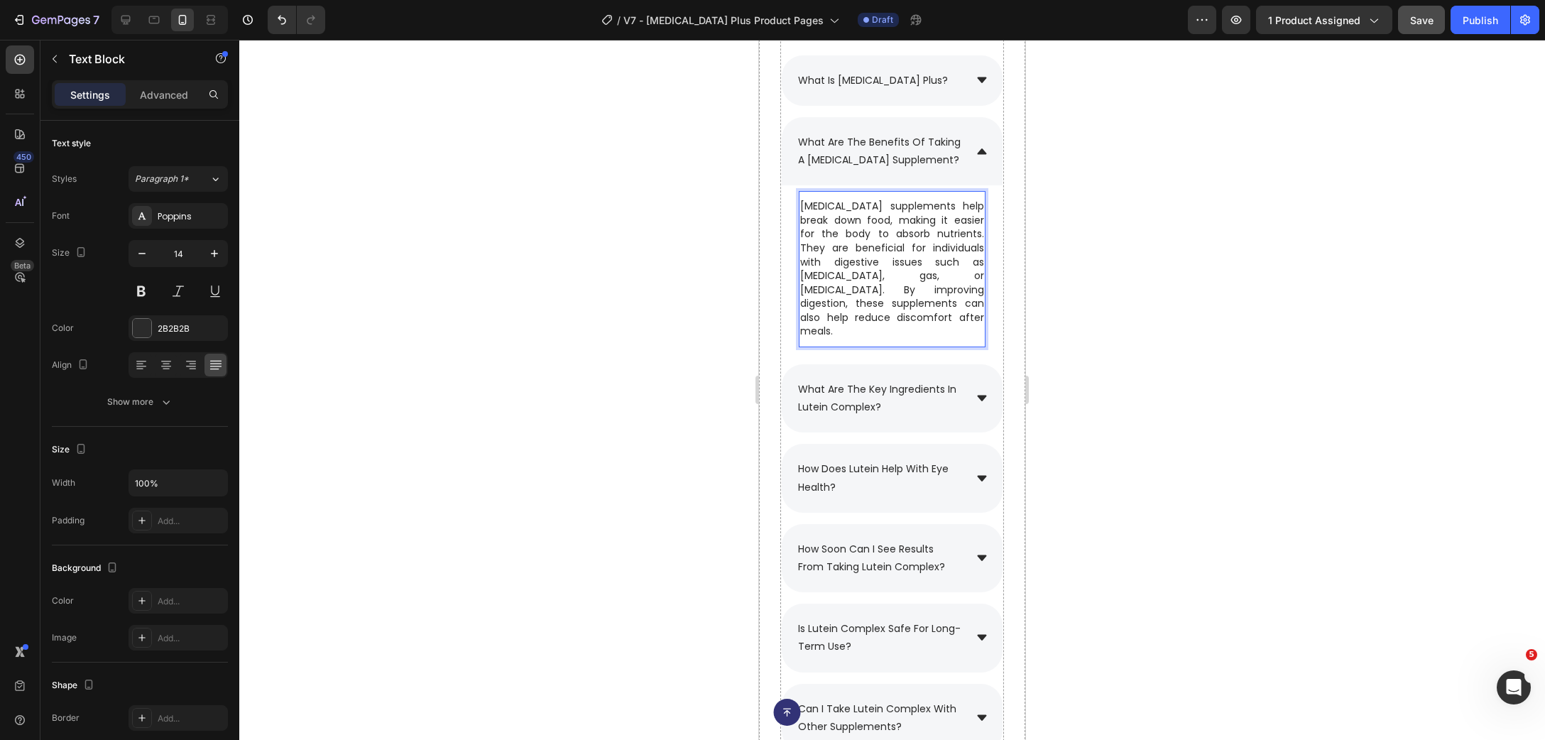
click at [1274, 278] on div at bounding box center [892, 390] width 1306 height 700
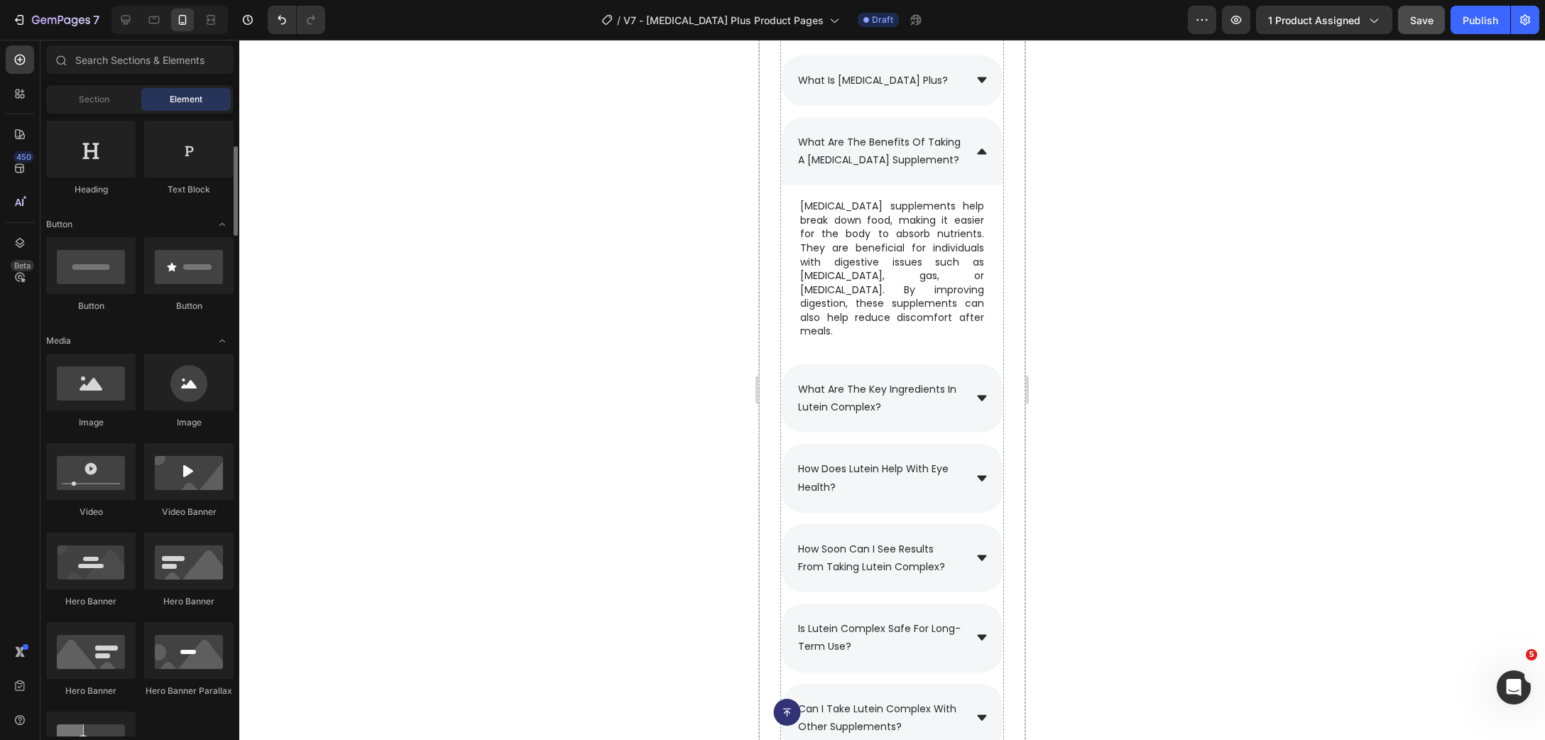
scroll to position [230, 0]
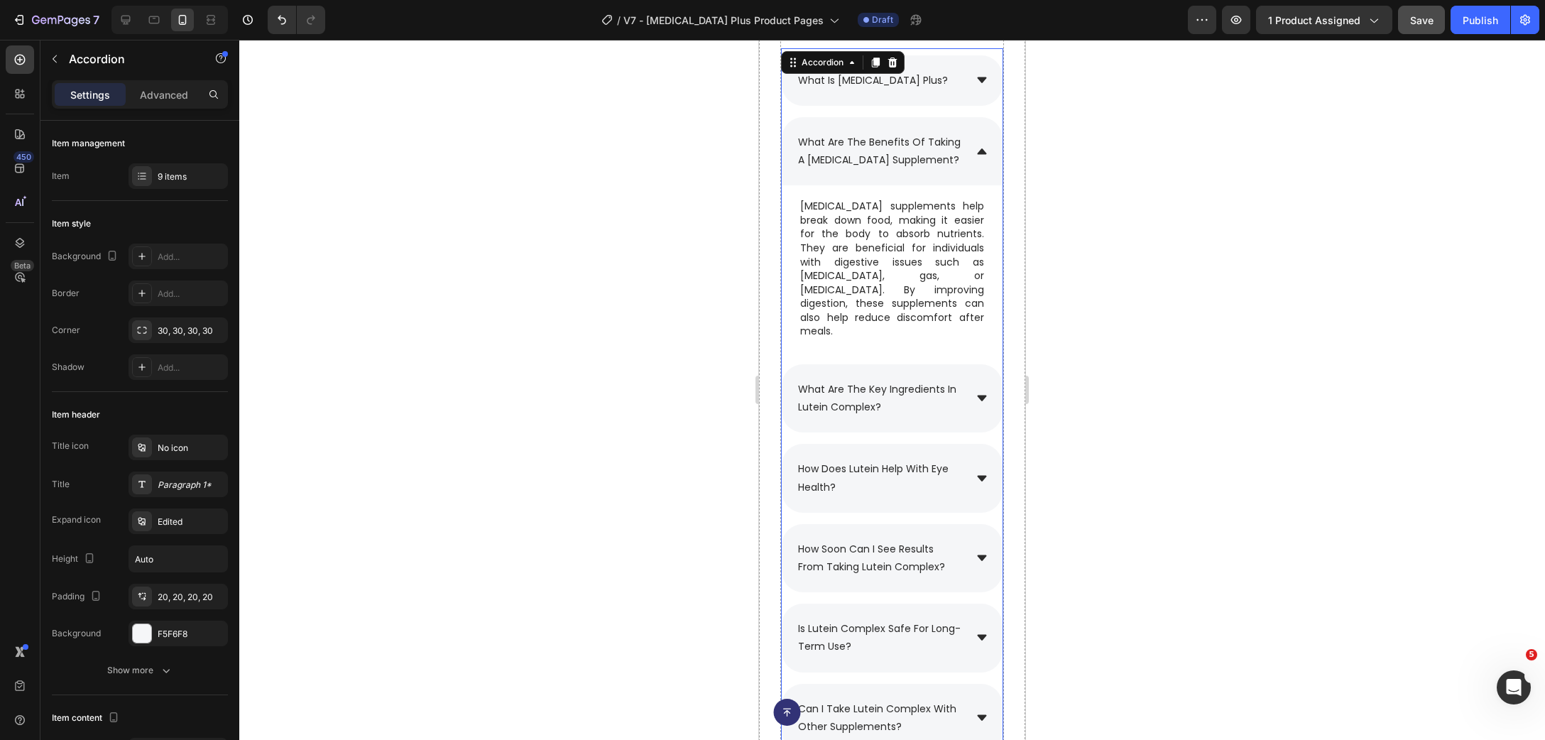
click at [981, 176] on div "what are the benefits of taking a [MEDICAL_DATA] supplement?" at bounding box center [892, 151] width 221 height 68
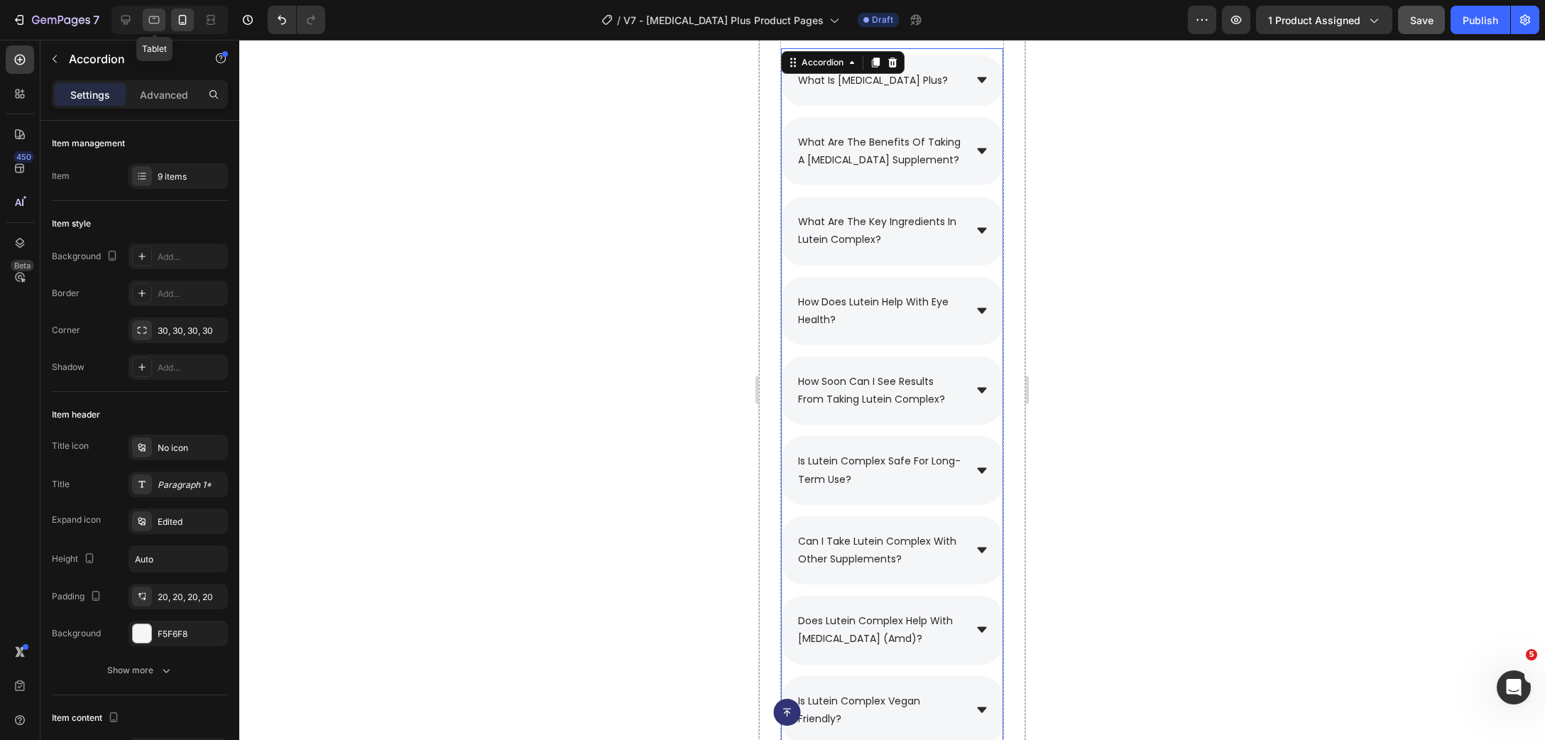
drag, startPoint x: 147, startPoint y: 23, endPoint x: 104, endPoint y: 139, distance: 124.0
click at [147, 23] on div at bounding box center [154, 20] width 23 height 23
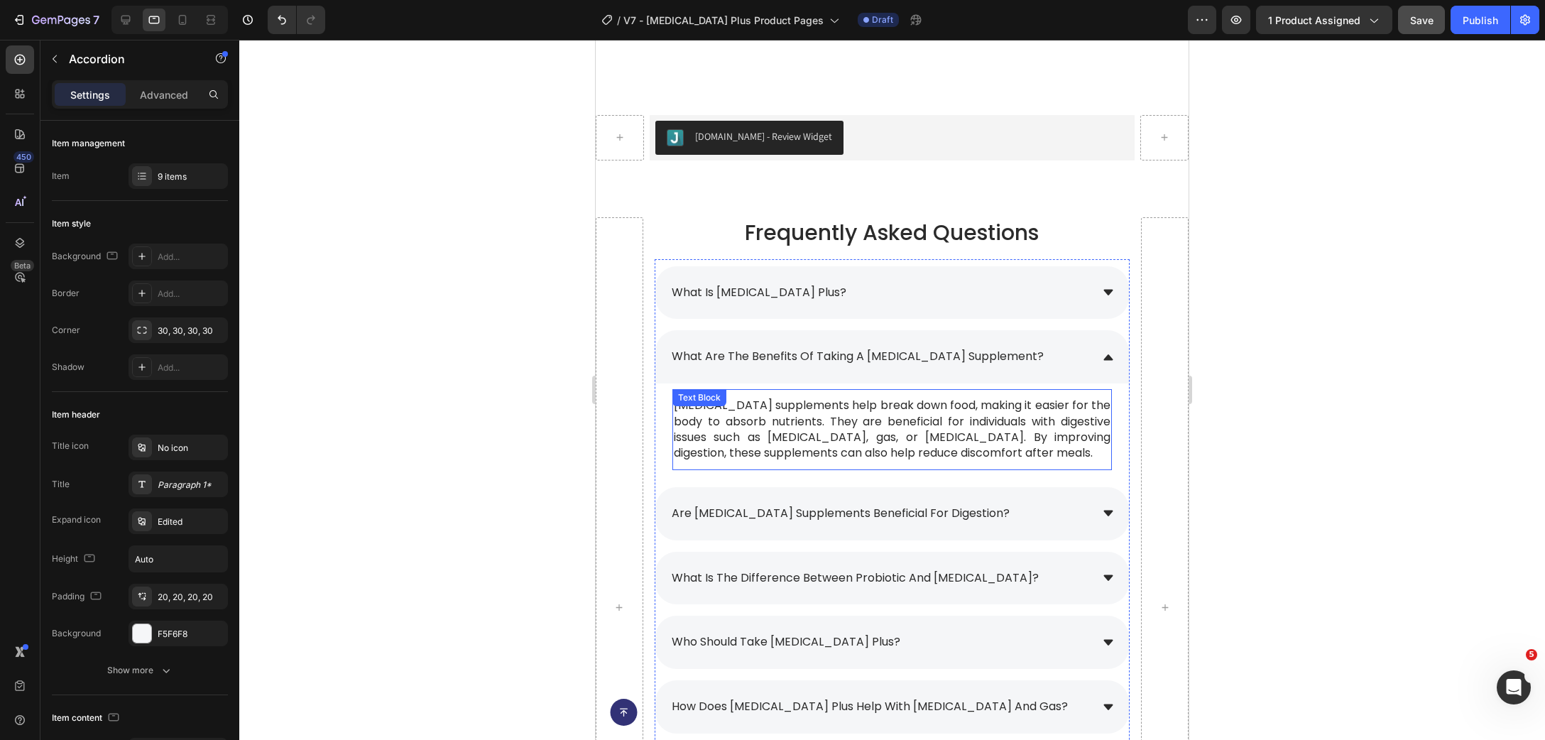
scroll to position [9901, 0]
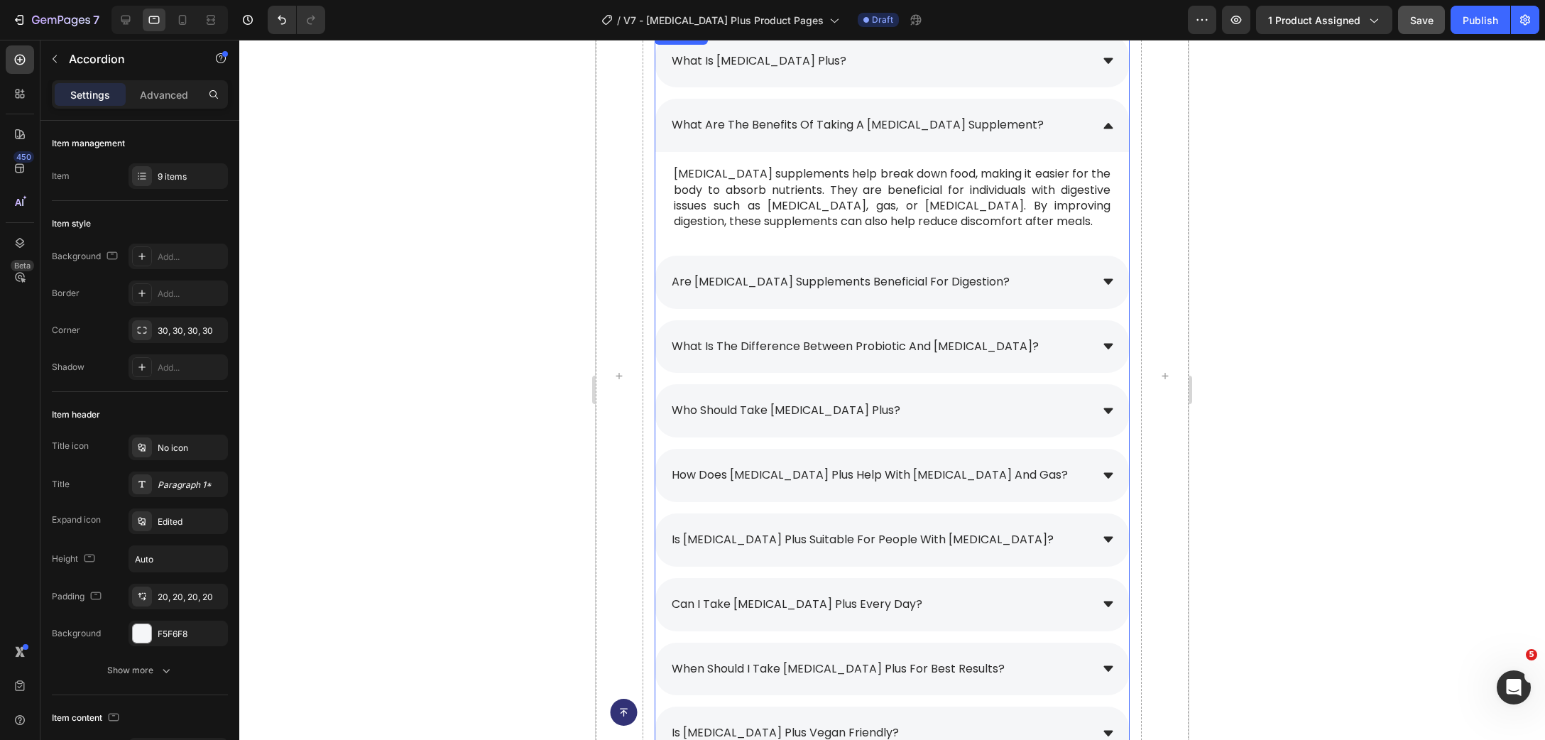
click at [829, 283] on span "are [MEDICAL_DATA] supplements beneficial for digestion?" at bounding box center [841, 281] width 338 height 16
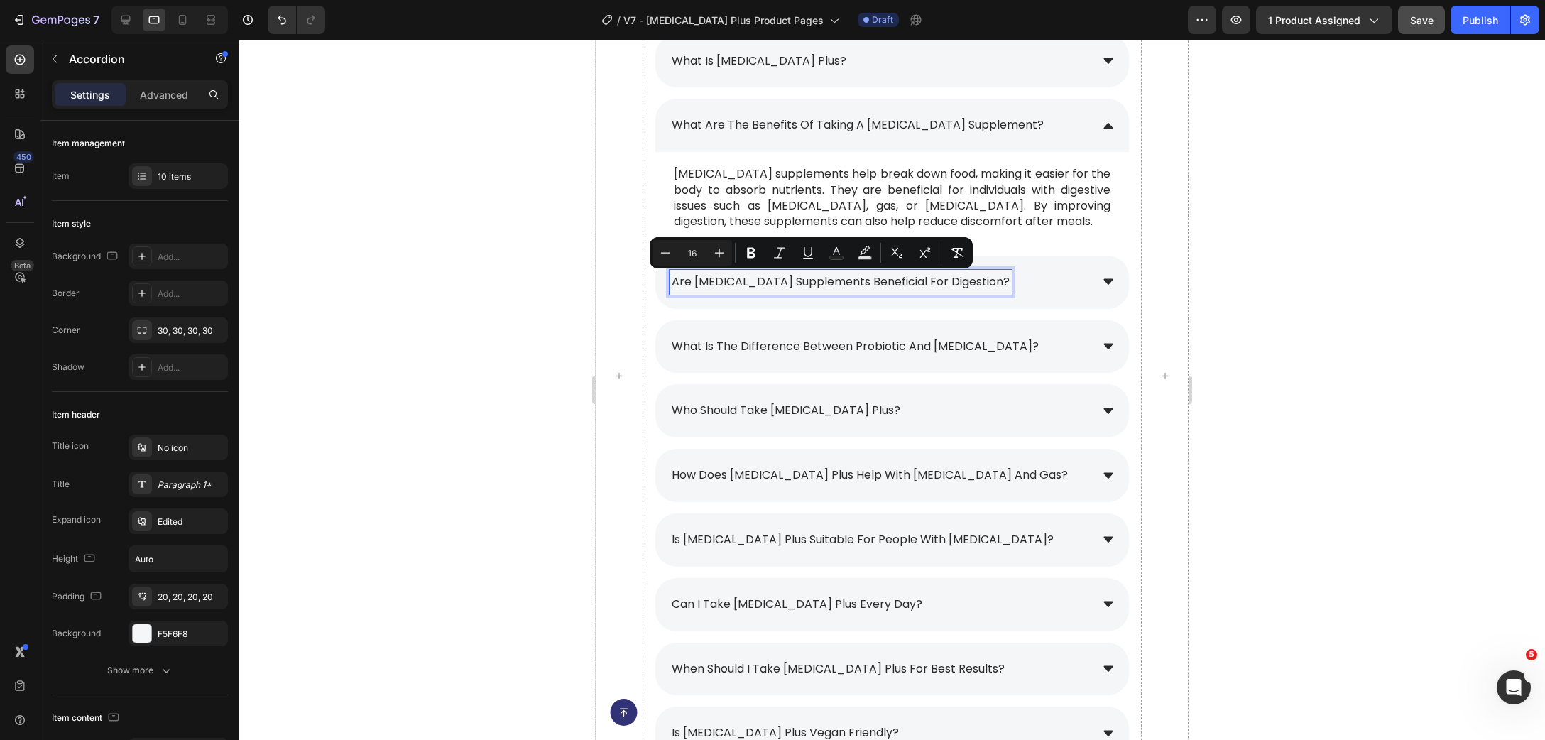
click at [182, 33] on div at bounding box center [169, 20] width 116 height 28
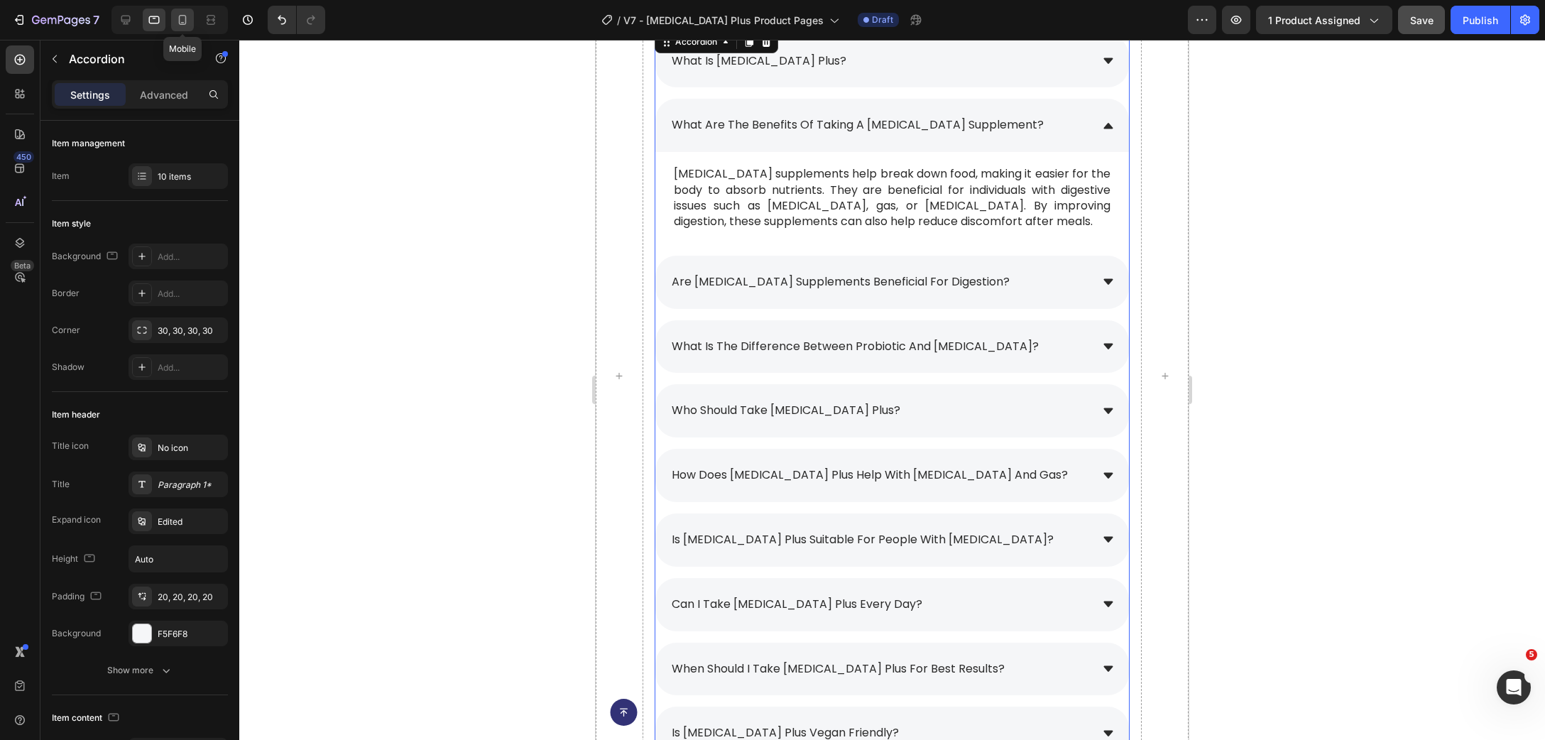
click at [182, 25] on icon at bounding box center [182, 20] width 14 height 14
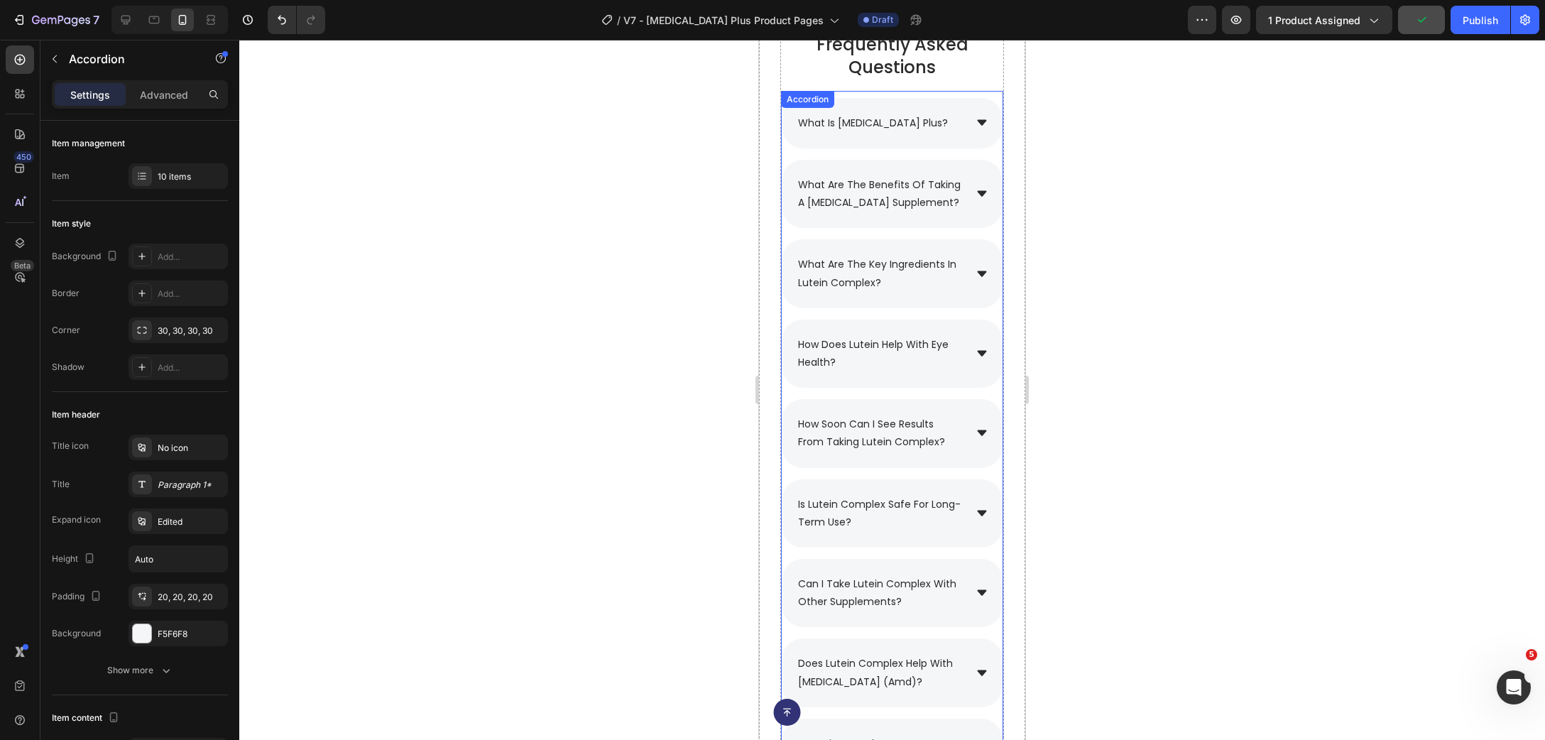
scroll to position [9302, 0]
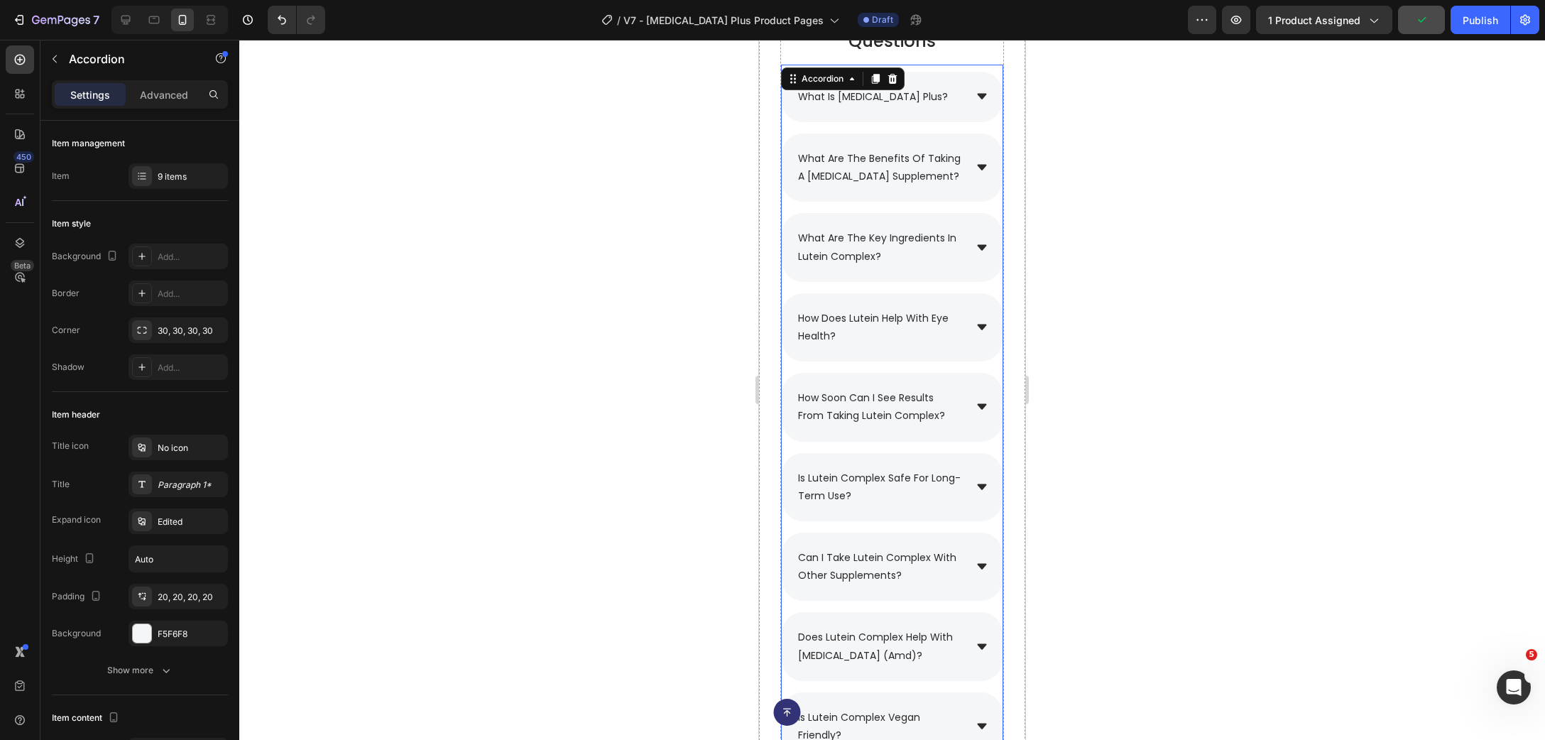
click at [903, 265] on p "what are the key ingredients in lutein complex?" at bounding box center [880, 247] width 164 height 36
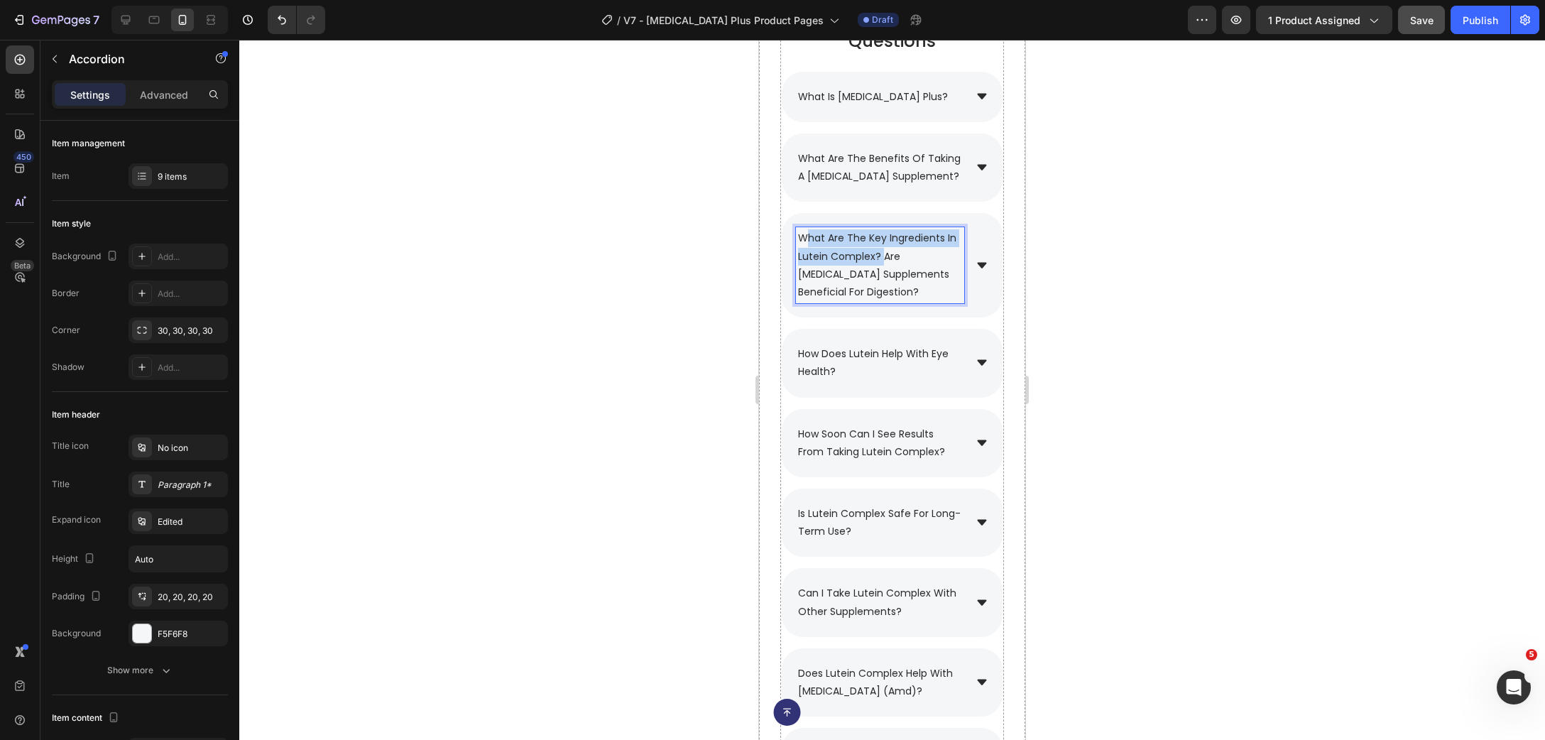
click at [807, 254] on span "what are the key ingredients in lutein complex? are [MEDICAL_DATA] supplements …" at bounding box center [877, 265] width 158 height 68
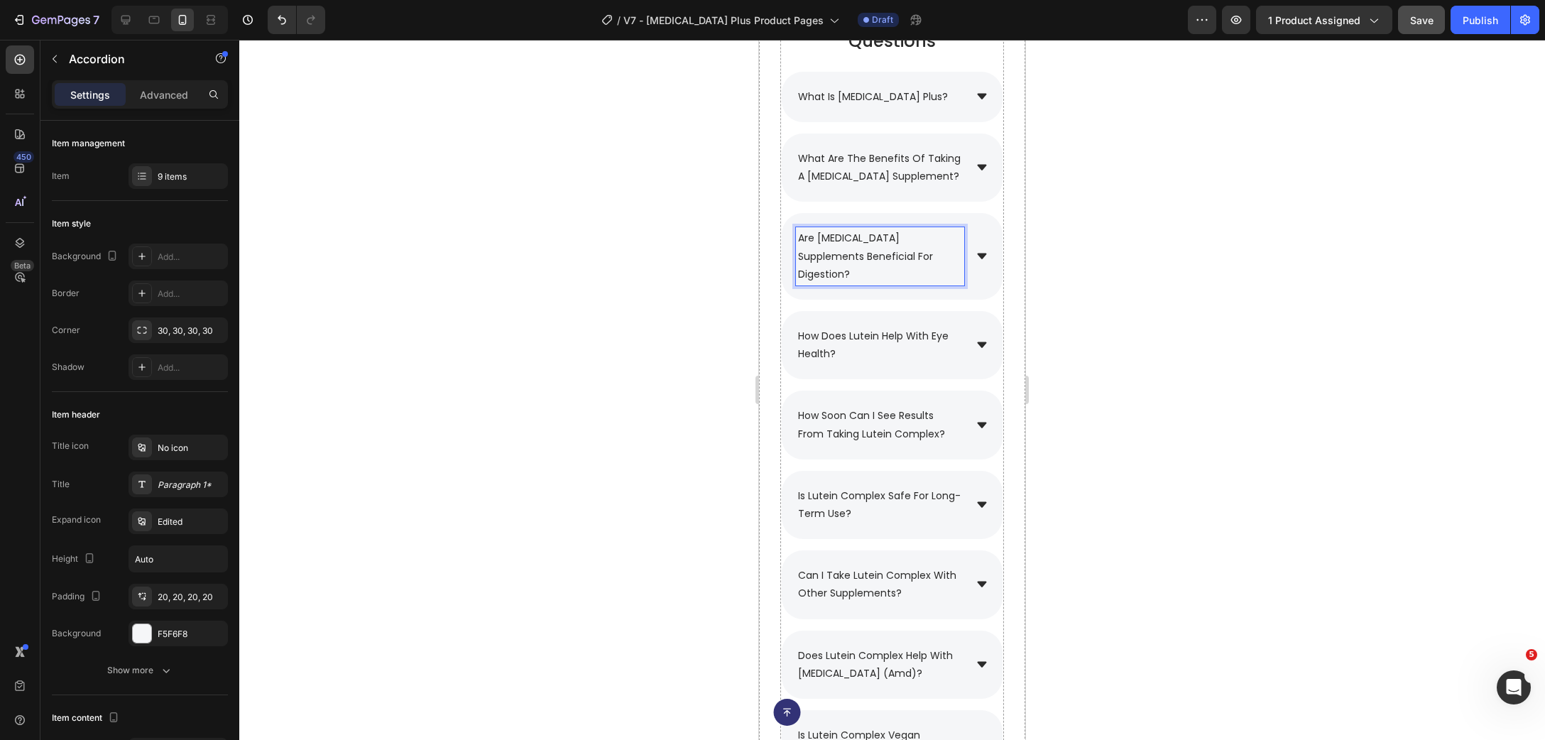
click at [983, 259] on icon at bounding box center [981, 257] width 9 height 6
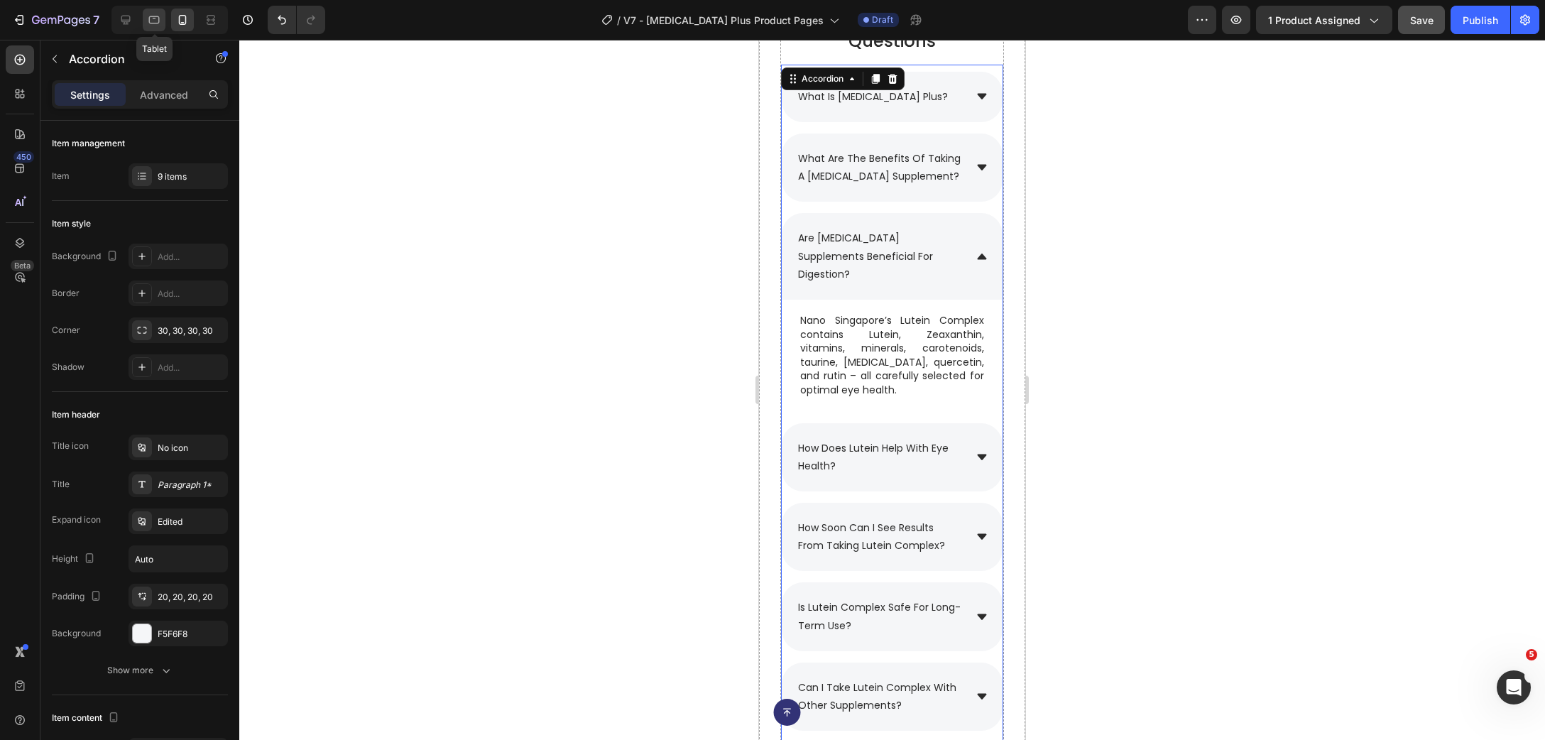
click at [163, 26] on div at bounding box center [154, 20] width 23 height 23
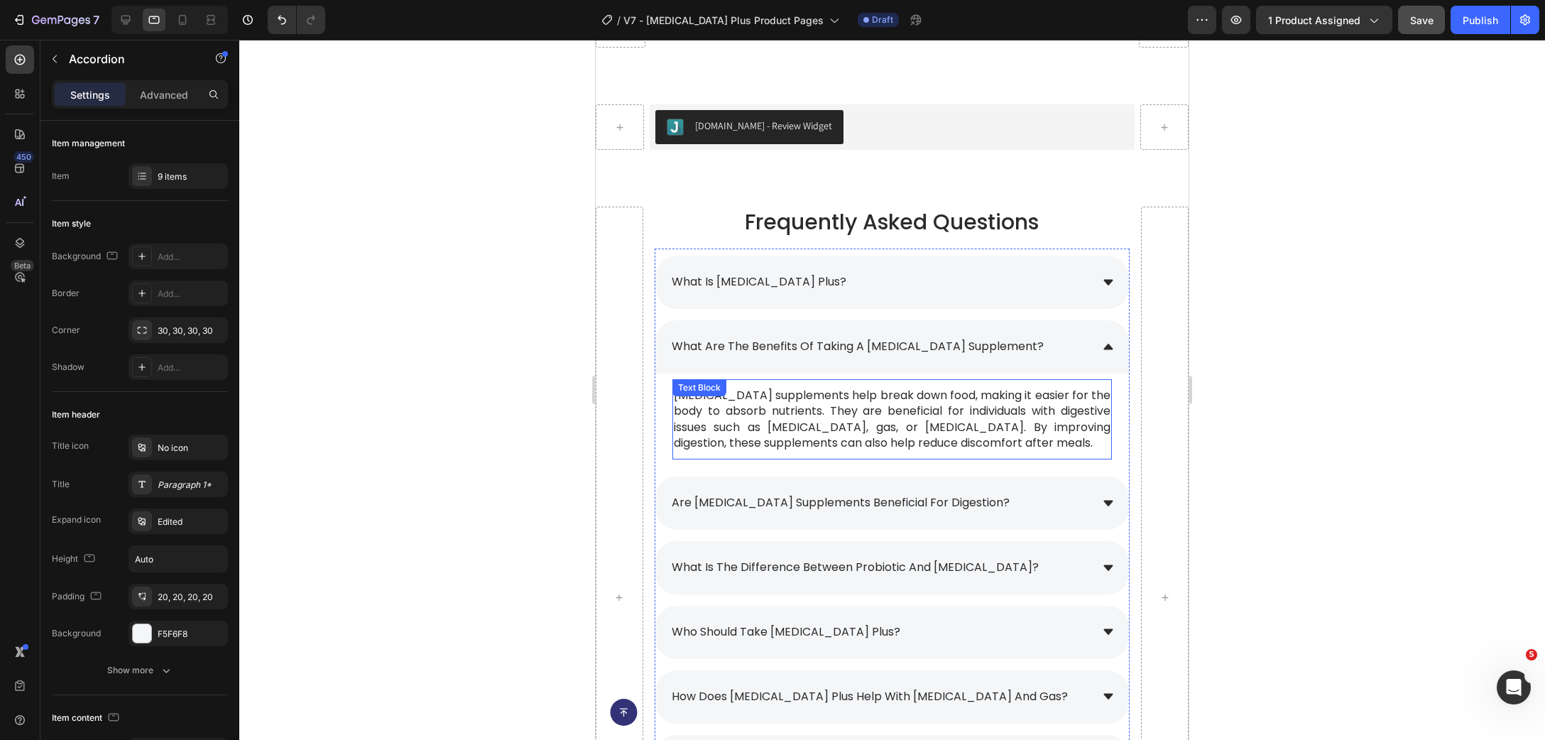
scroll to position [9795, 0]
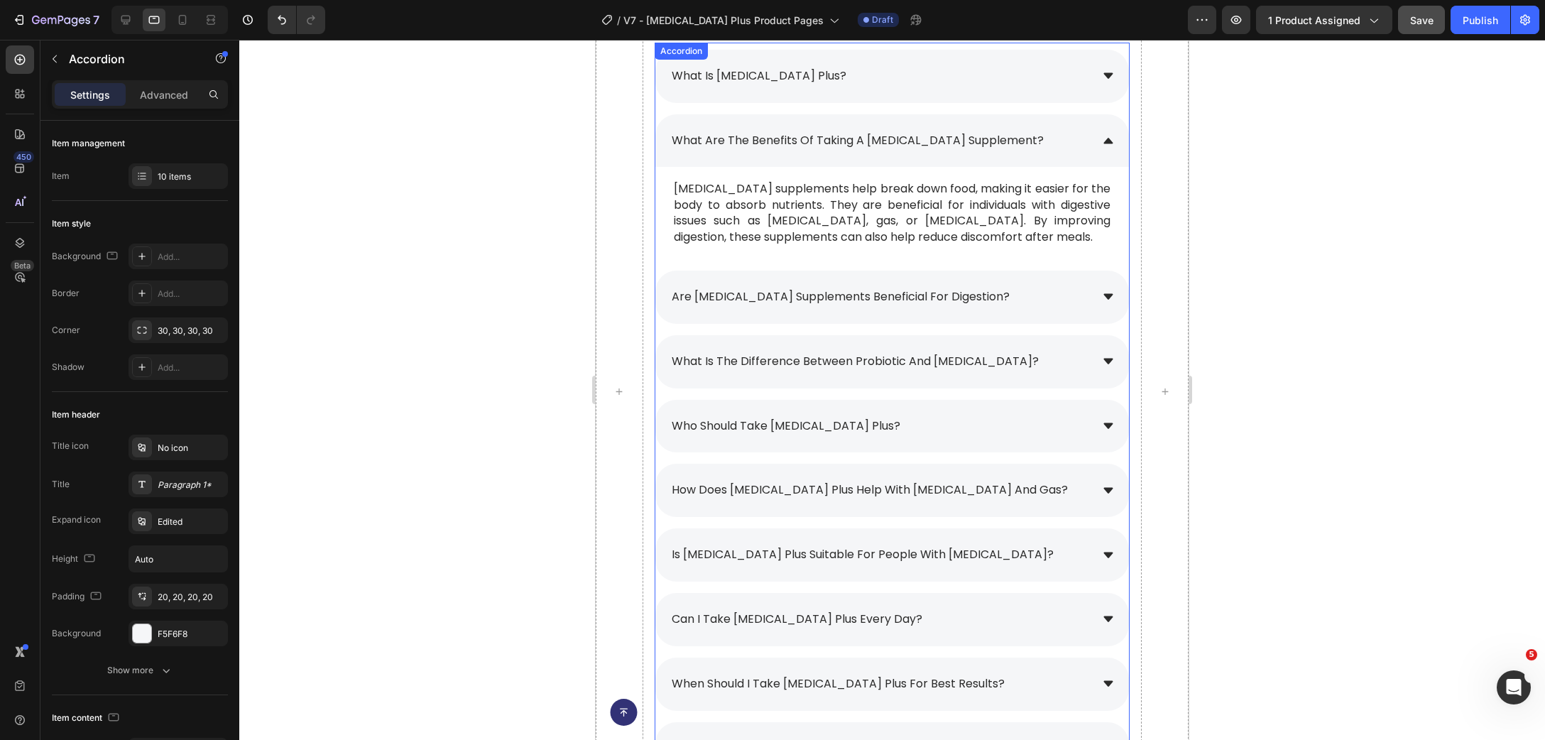
click at [1007, 298] on div "are [MEDICAL_DATA] supplements beneficial for digestion?" at bounding box center [880, 297] width 421 height 25
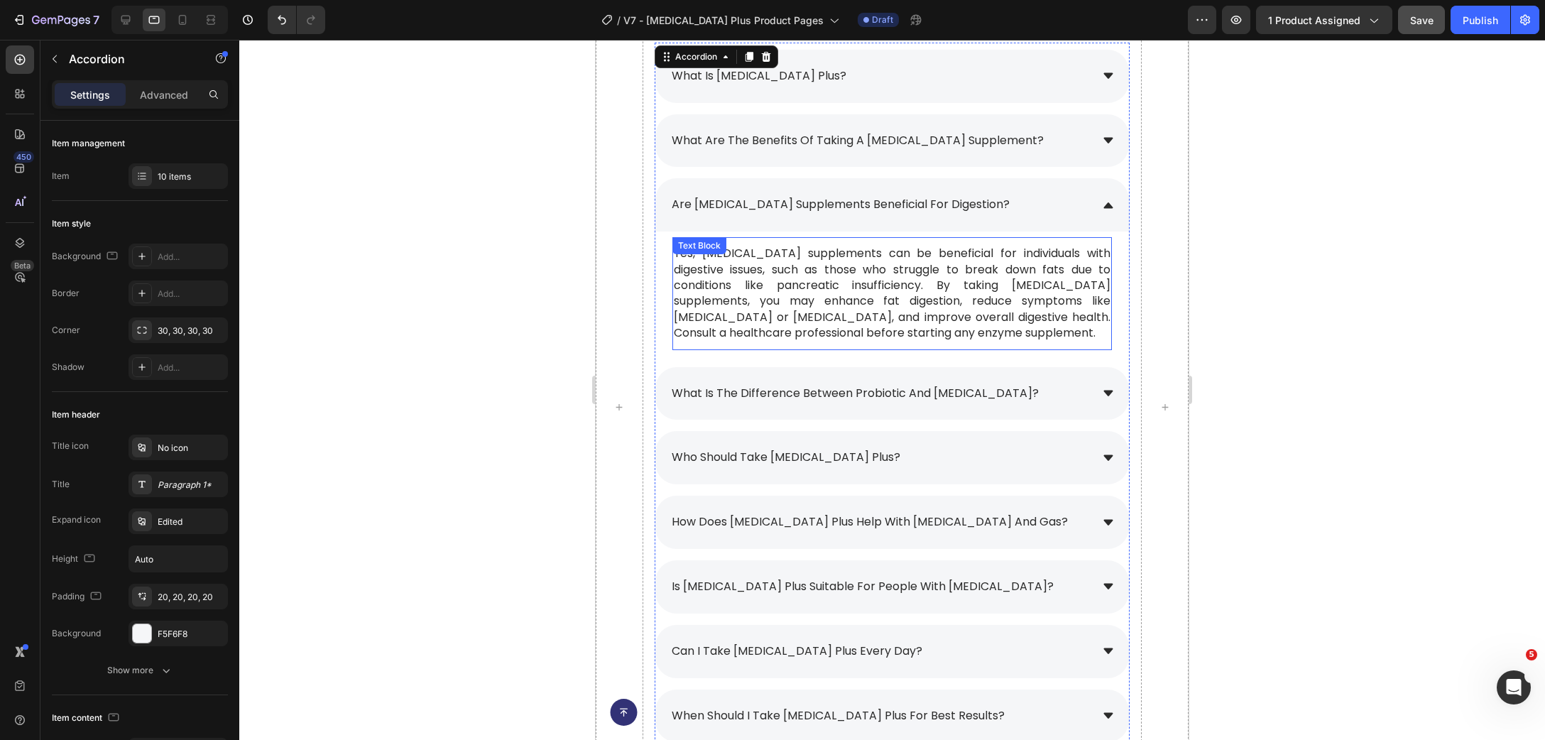
click at [756, 278] on p "Yes, [MEDICAL_DATA] supplements can be beneficial for individuals with digestiv…" at bounding box center [892, 293] width 437 height 95
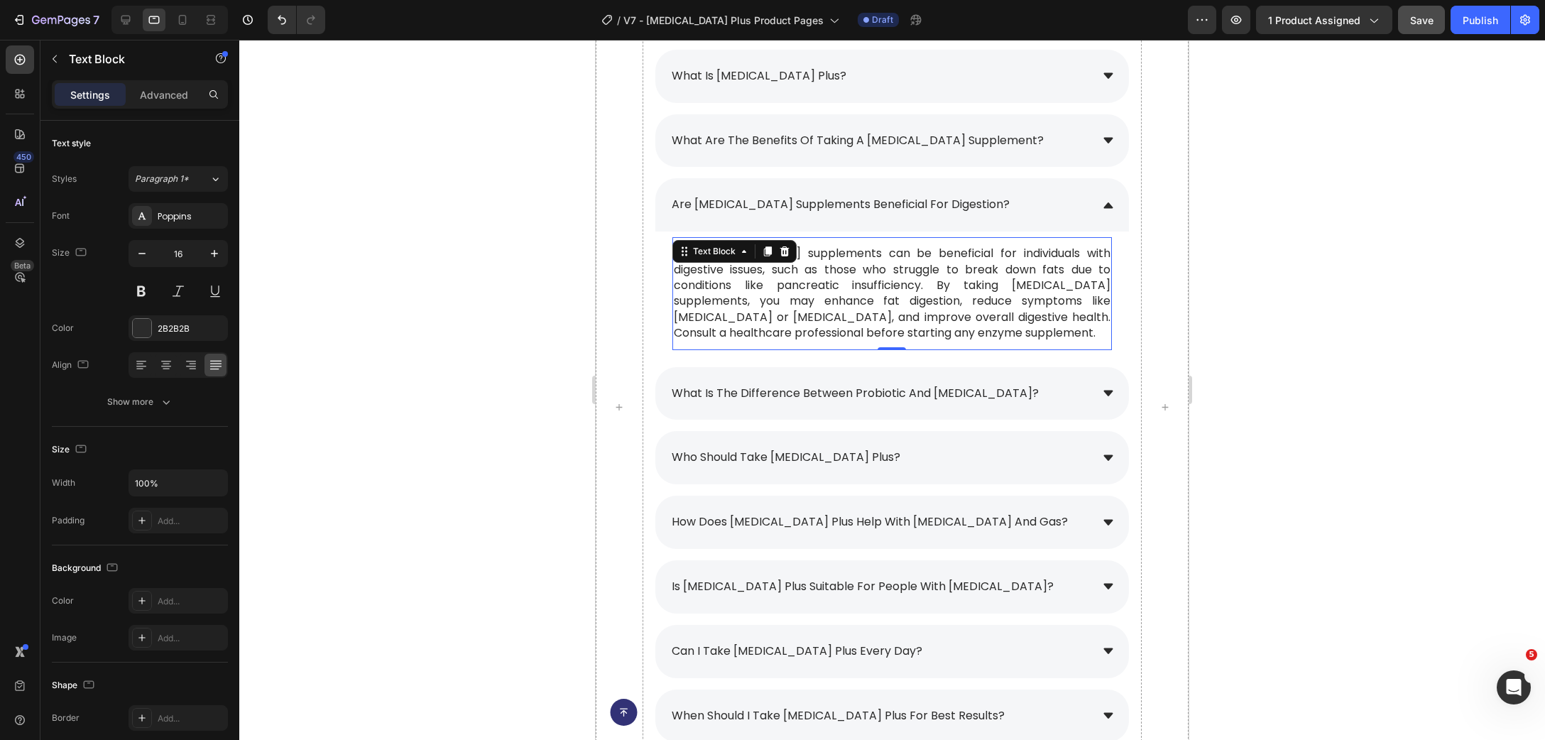
click at [756, 278] on p "Yes, [MEDICAL_DATA] supplements can be beneficial for individuals with digestiv…" at bounding box center [892, 293] width 437 height 95
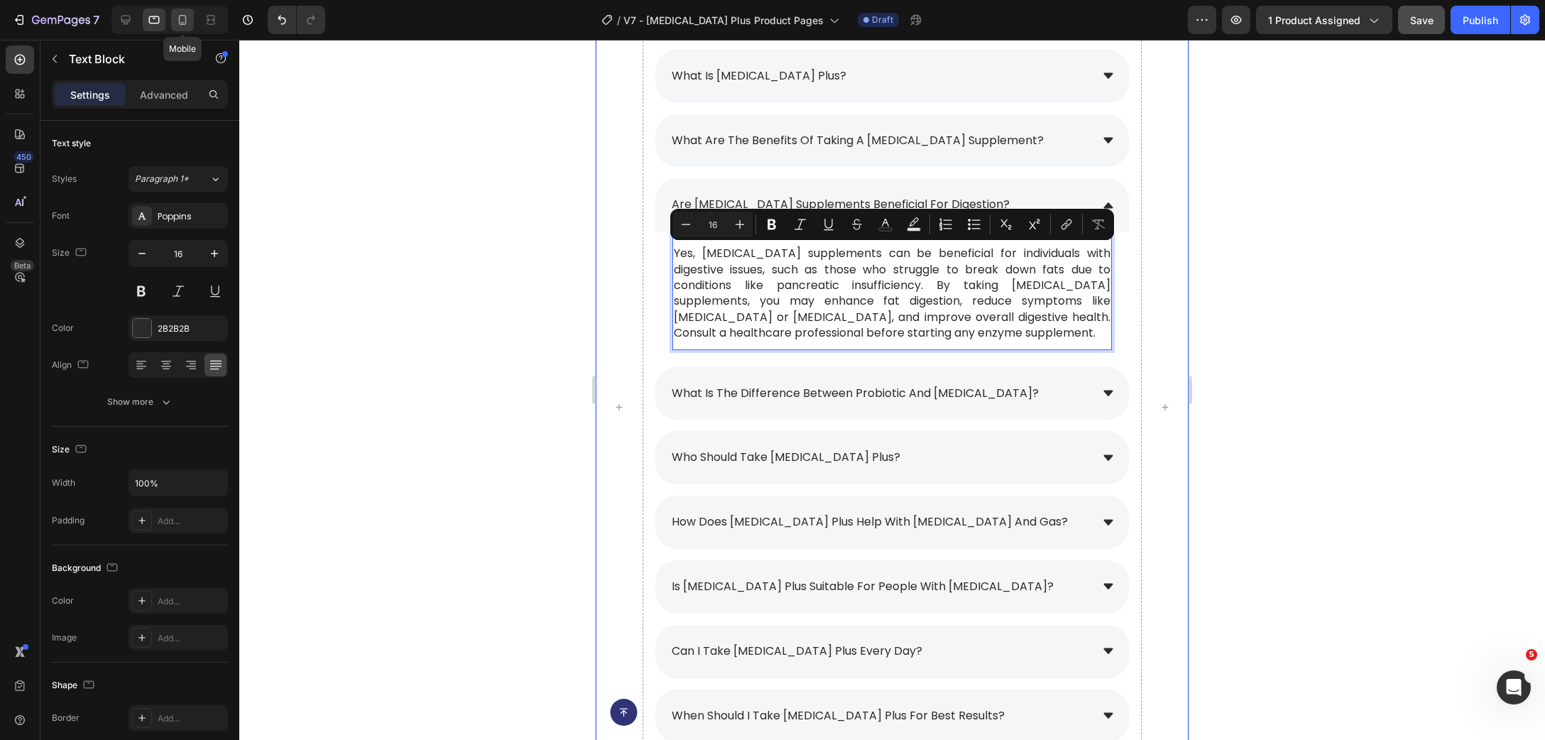
click at [188, 26] on icon at bounding box center [182, 20] width 14 height 14
type input "15"
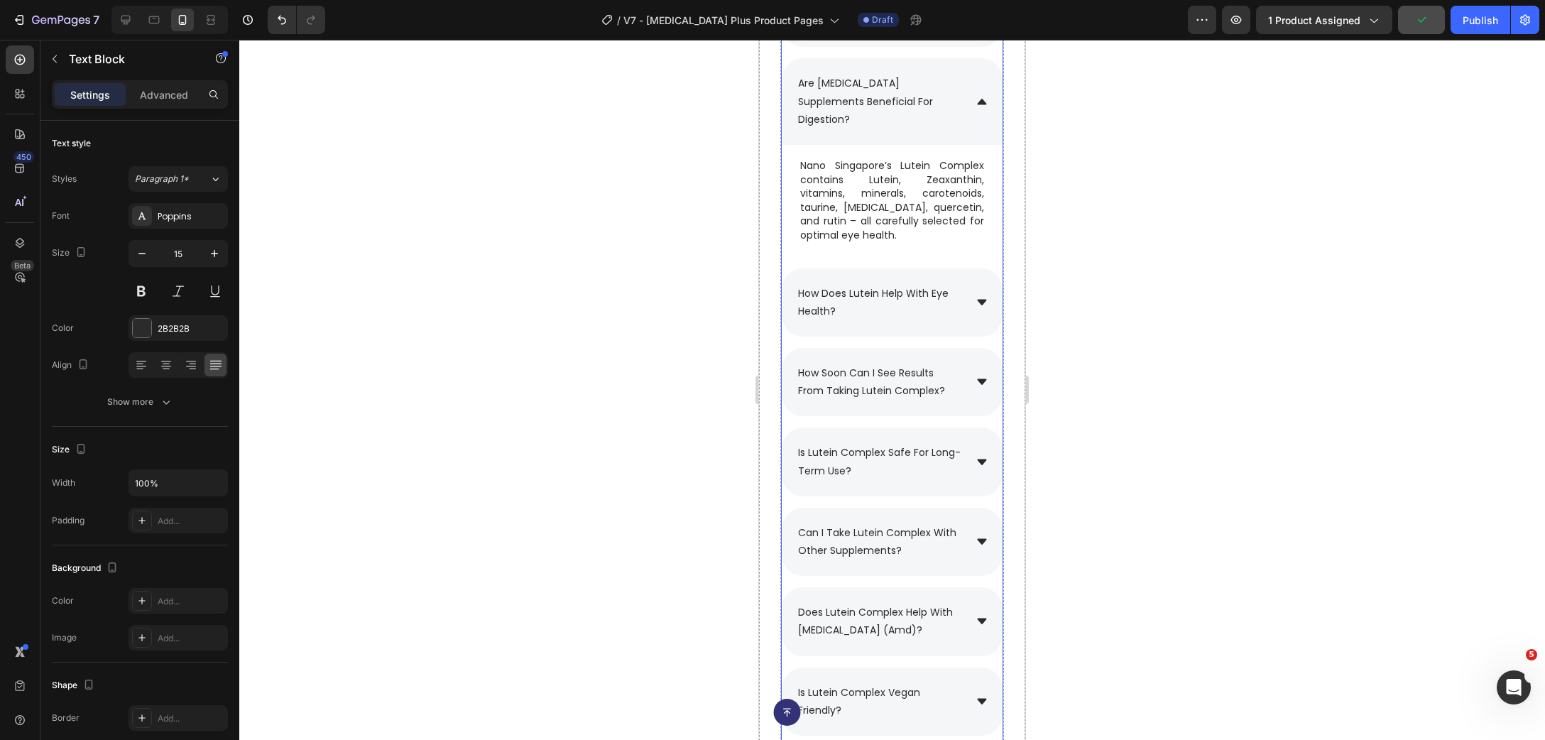
scroll to position [9414, 0]
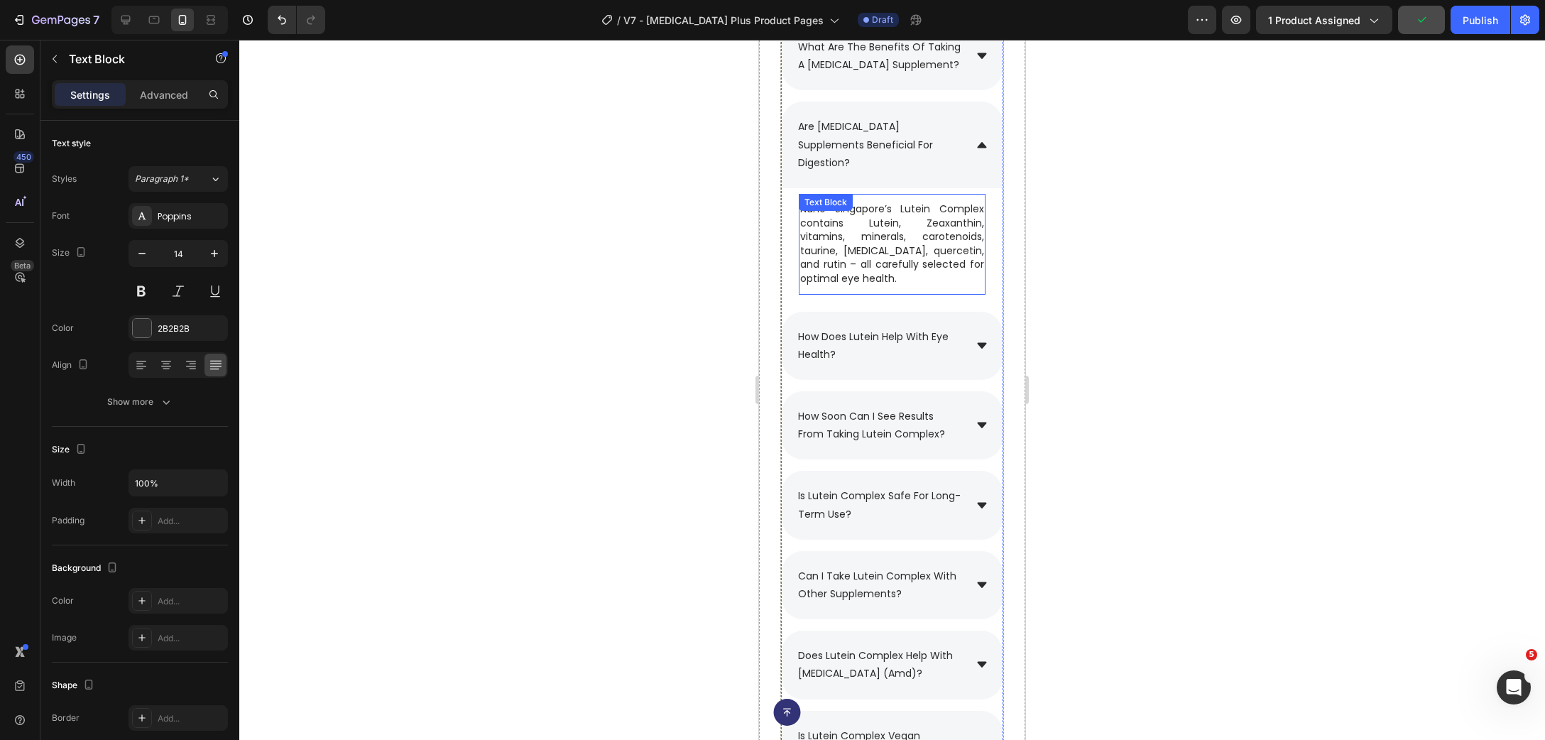
click at [869, 224] on p "Nano Singapore’s Lutein Complex contains Lutein, Zeaxanthin, vitamins, minerals…" at bounding box center [892, 244] width 184 height 84
click at [942, 273] on p "Nano Singapore’s Lutein Complex contains Lutein, Zeaxanthin, vitamins, minerals…" at bounding box center [892, 244] width 184 height 84
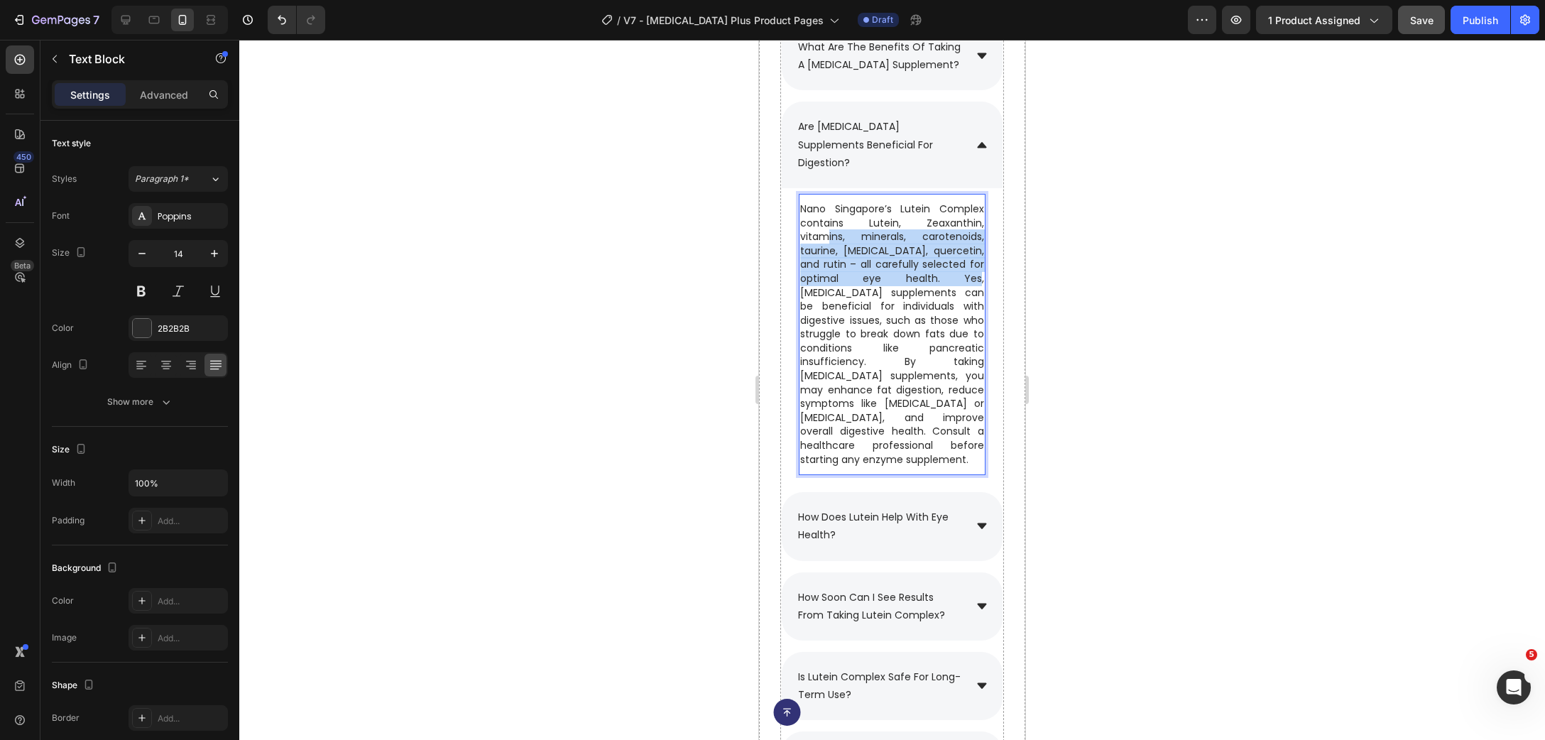
drag, startPoint x: 924, startPoint y: 280, endPoint x: 827, endPoint y: 242, distance: 103.6
click at [827, 243] on p "Nano Singapore’s Lutein Complex contains Lutein, Zeaxanthin, vitamins, minerals…" at bounding box center [892, 334] width 184 height 264
click at [819, 222] on p "Nano Singapore’s Lutein Complex contains Lutein, Zeaxanthin, vitamins, minerals…" at bounding box center [892, 334] width 184 height 264
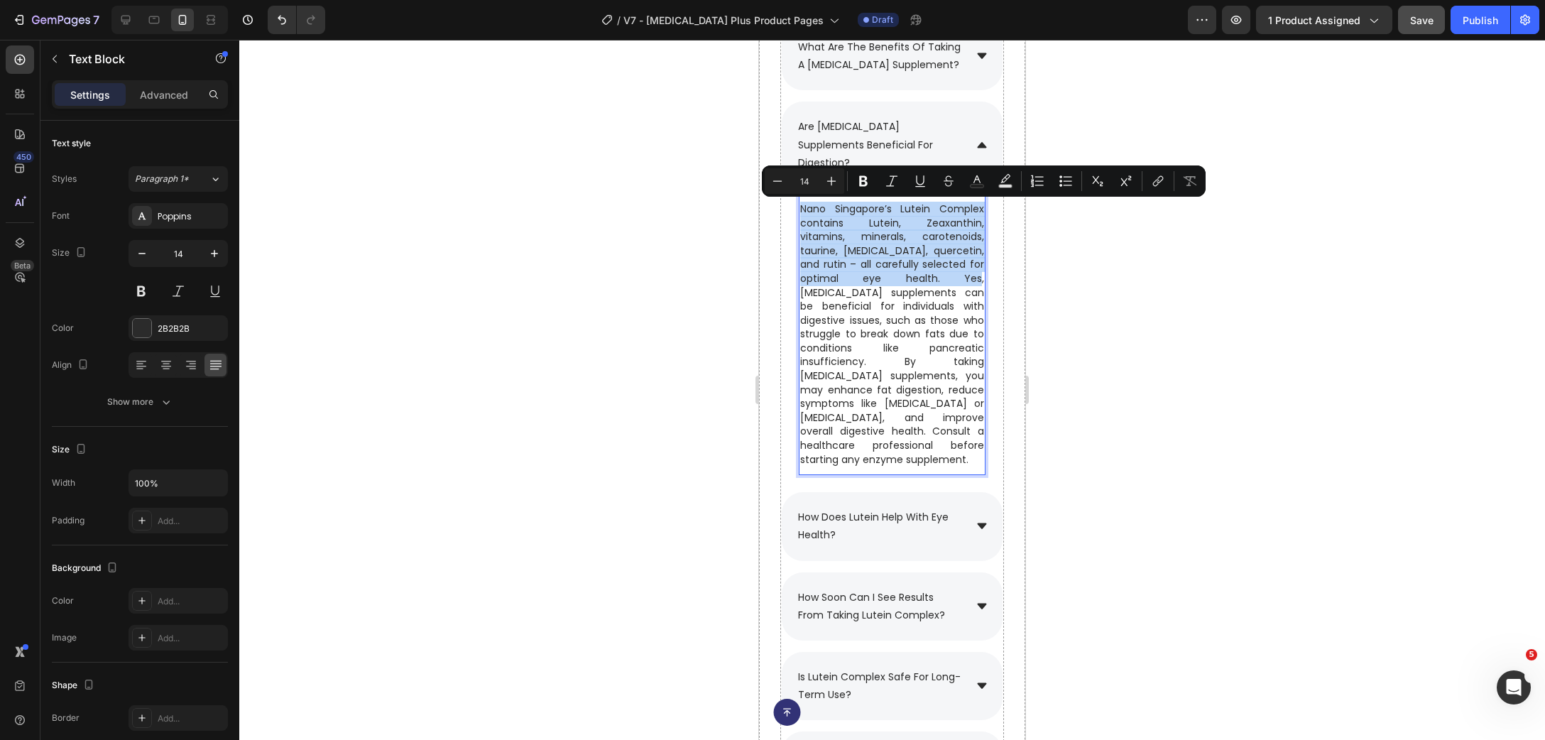
drag, startPoint x: 802, startPoint y: 205, endPoint x: 922, endPoint y: 277, distance: 139.2
click at [922, 277] on p "Nano Singapore’s Lutein Complex contains Lutein, Zeaxanthin, vitamins, minerals…" at bounding box center [892, 334] width 184 height 264
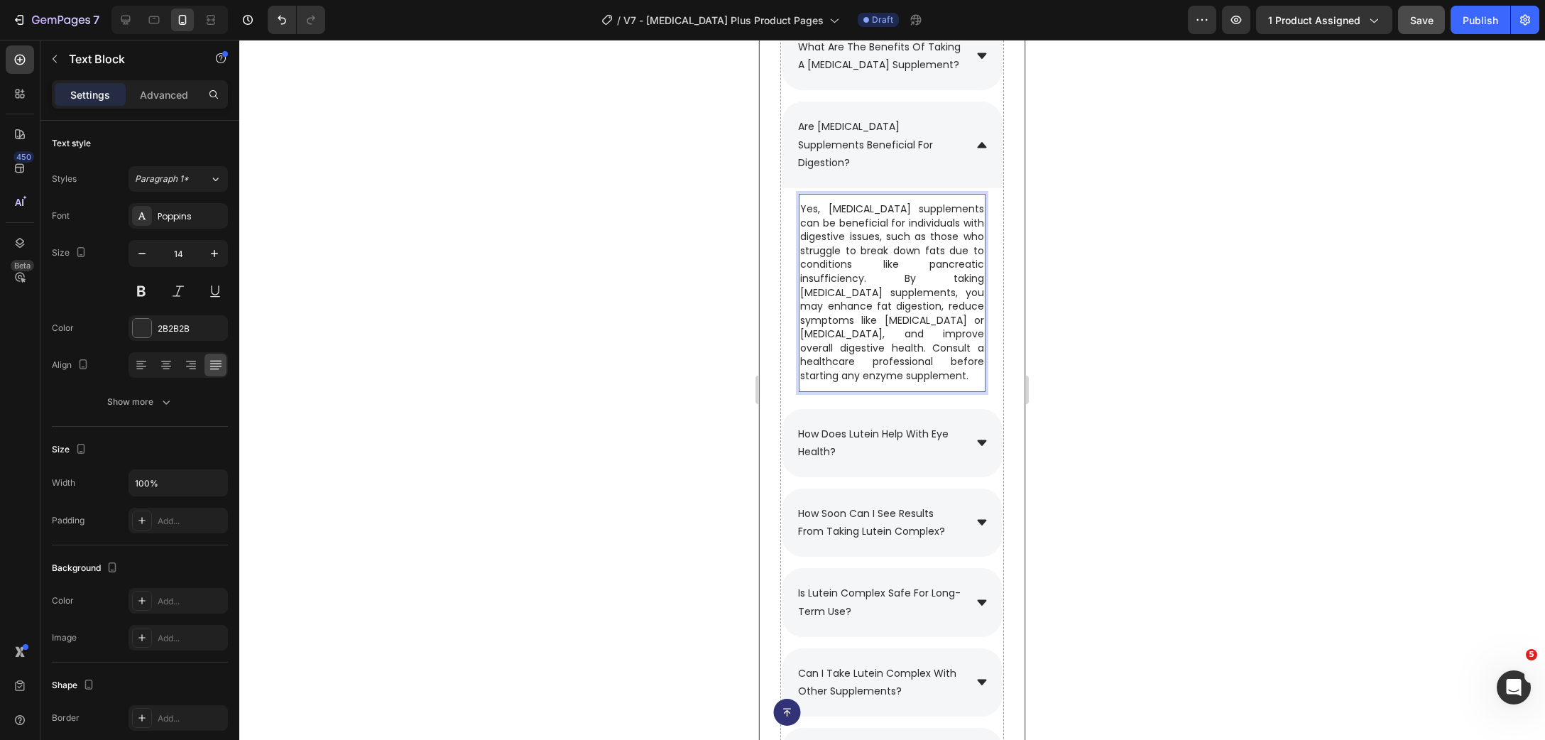
click at [1139, 255] on div at bounding box center [892, 390] width 1306 height 700
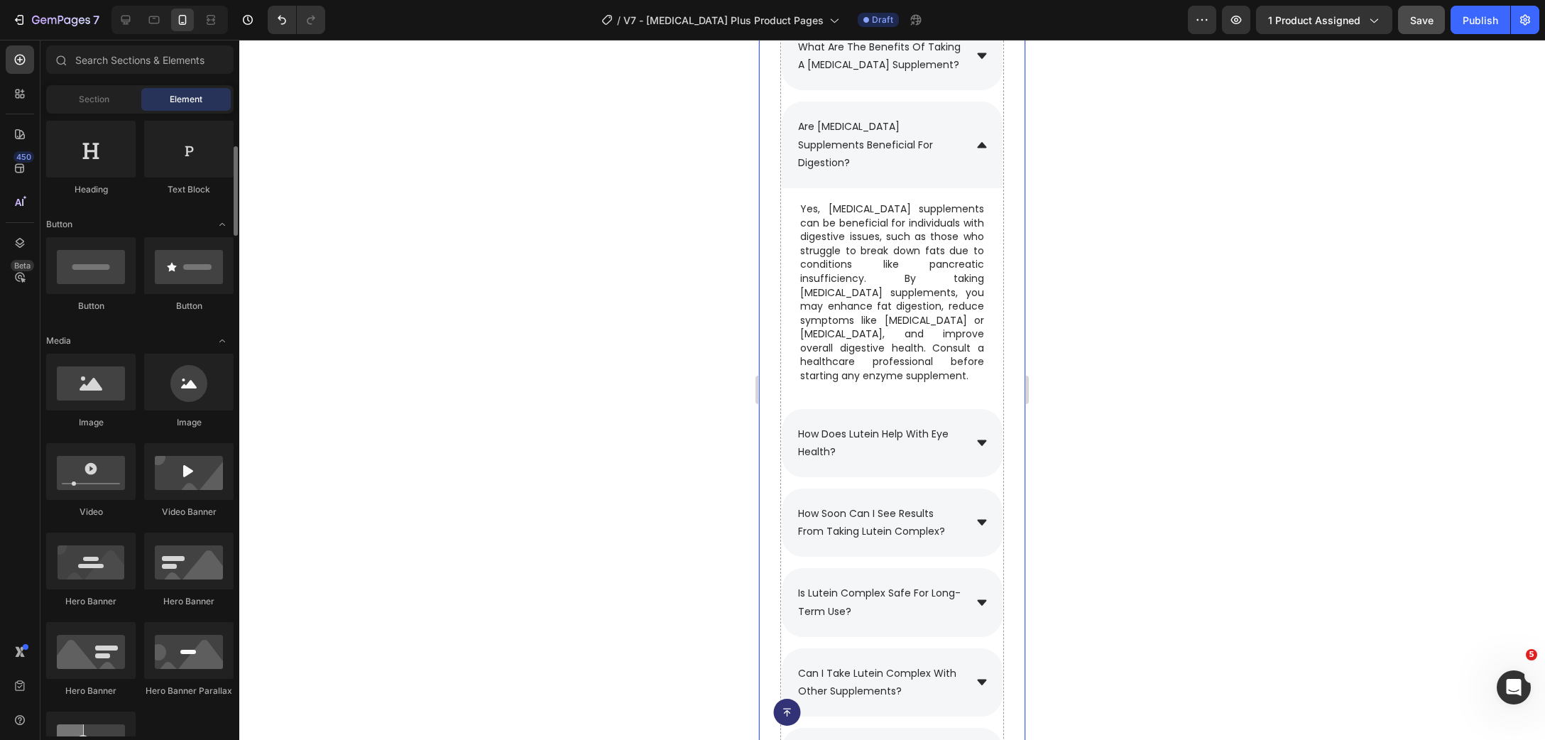
scroll to position [230, 0]
click at [981, 295] on p "Yes, [MEDICAL_DATA] supplements can be beneficial for individuals with digestiv…" at bounding box center [892, 292] width 184 height 181
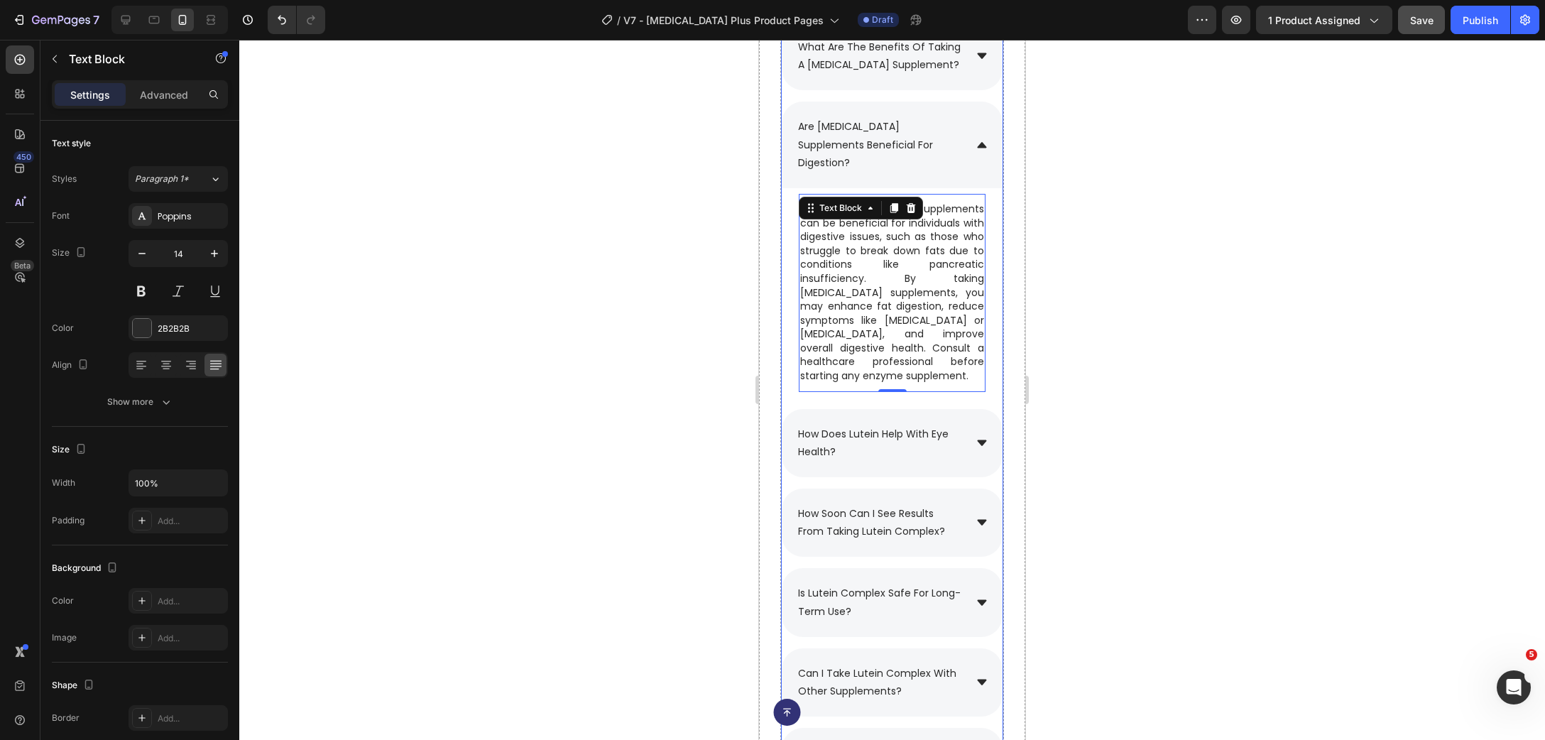
click at [984, 148] on icon at bounding box center [981, 145] width 9 height 6
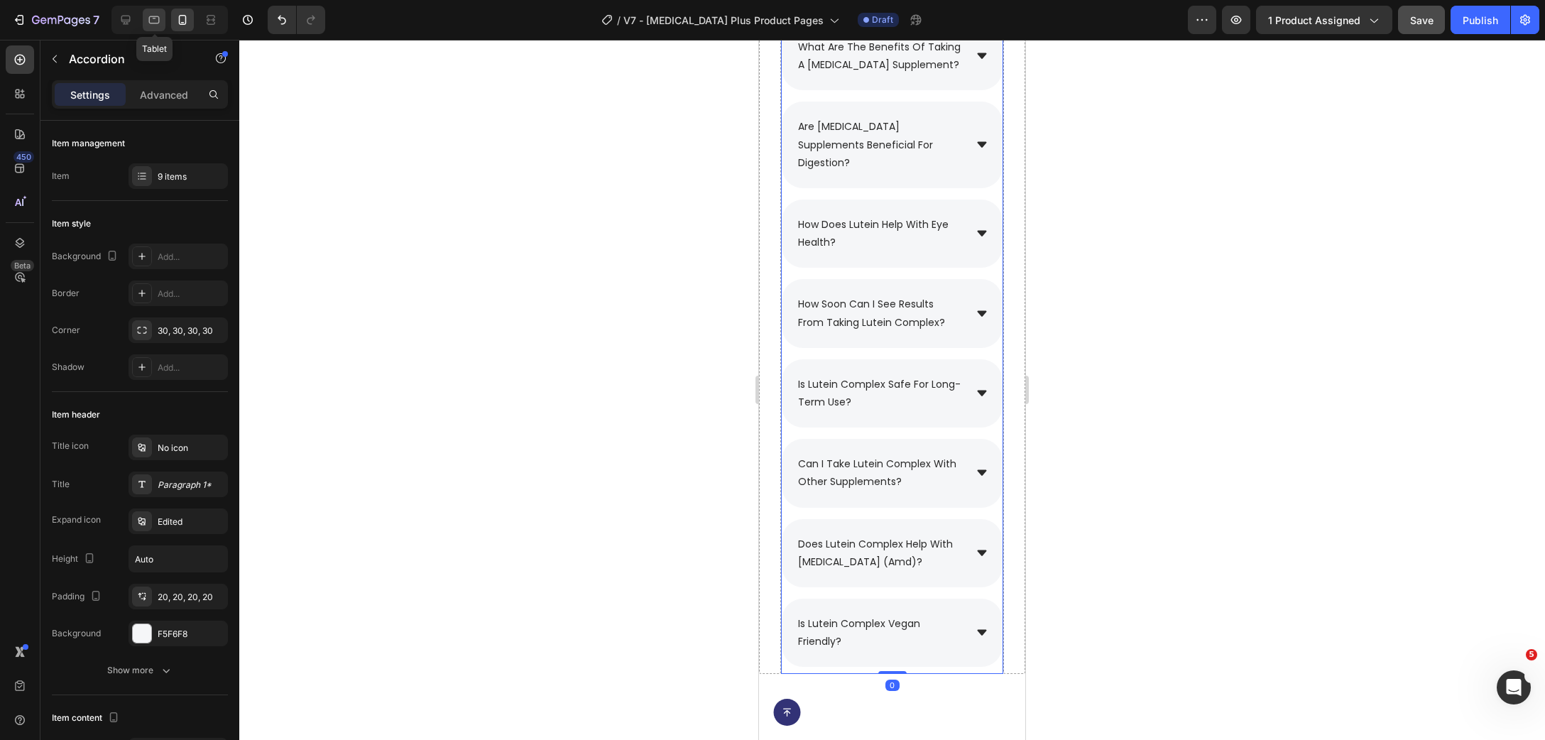
click at [162, 12] on div at bounding box center [154, 20] width 23 height 23
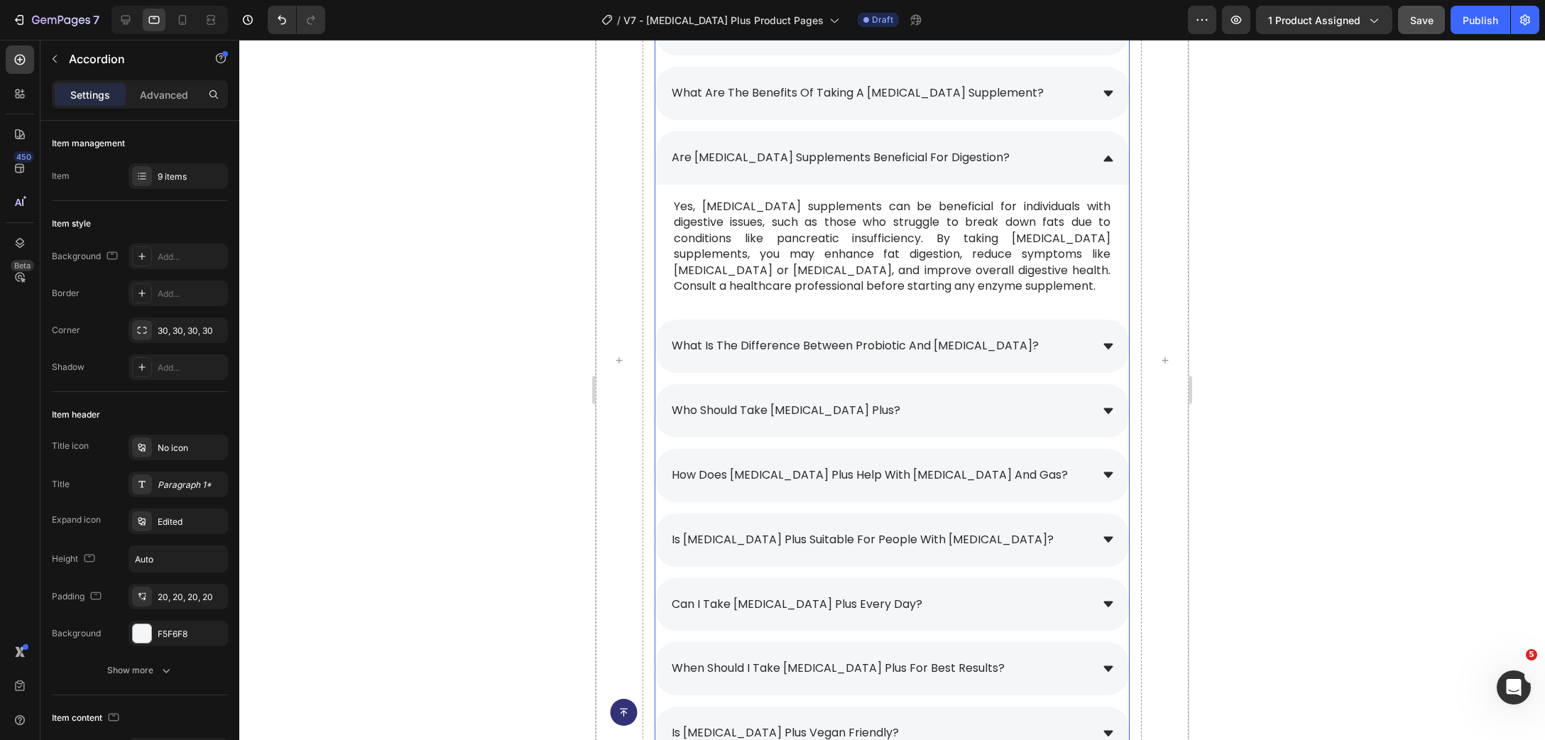
scroll to position [9982, 0]
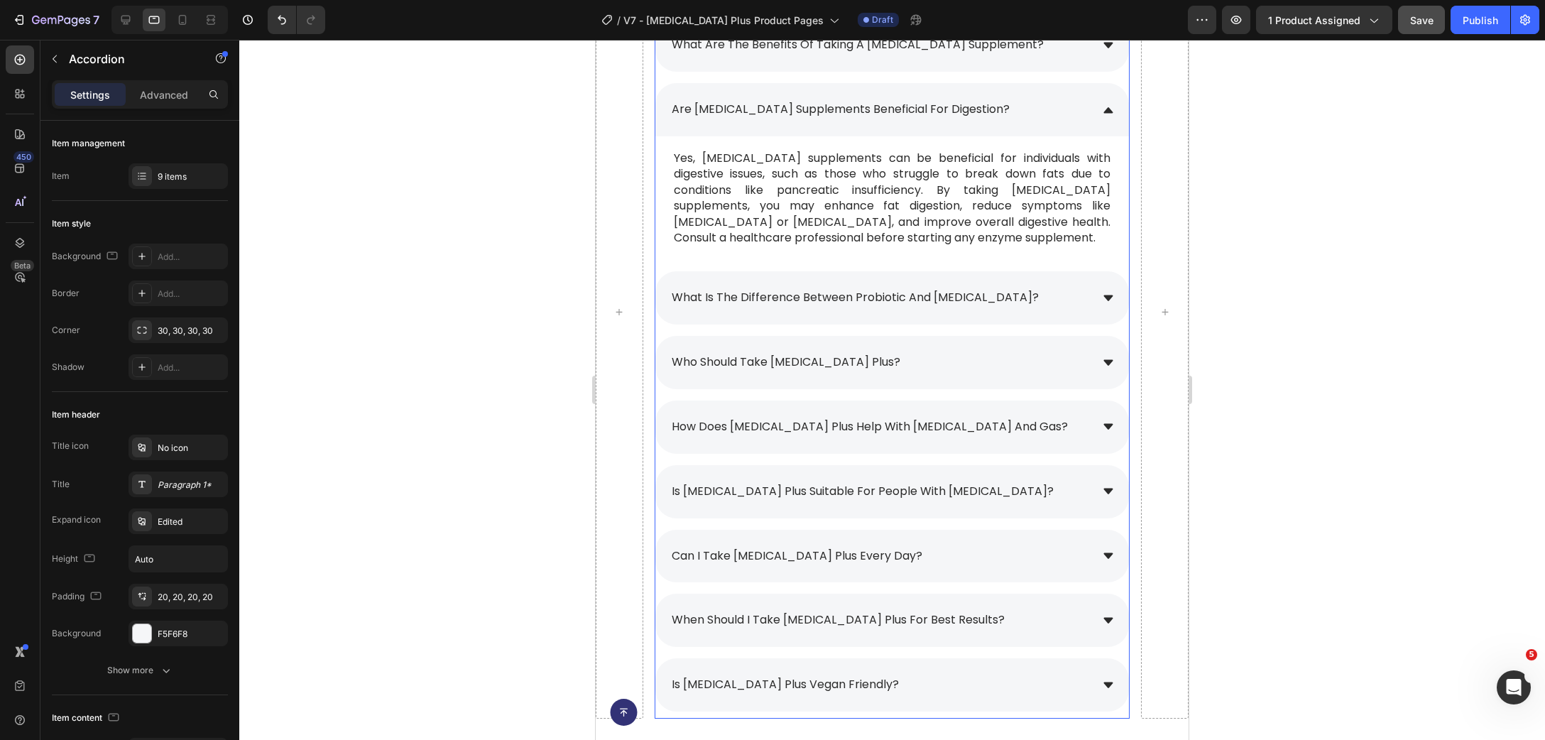
click at [809, 301] on span "what is the difference between probiotic and [MEDICAL_DATA]?" at bounding box center [855, 297] width 367 height 16
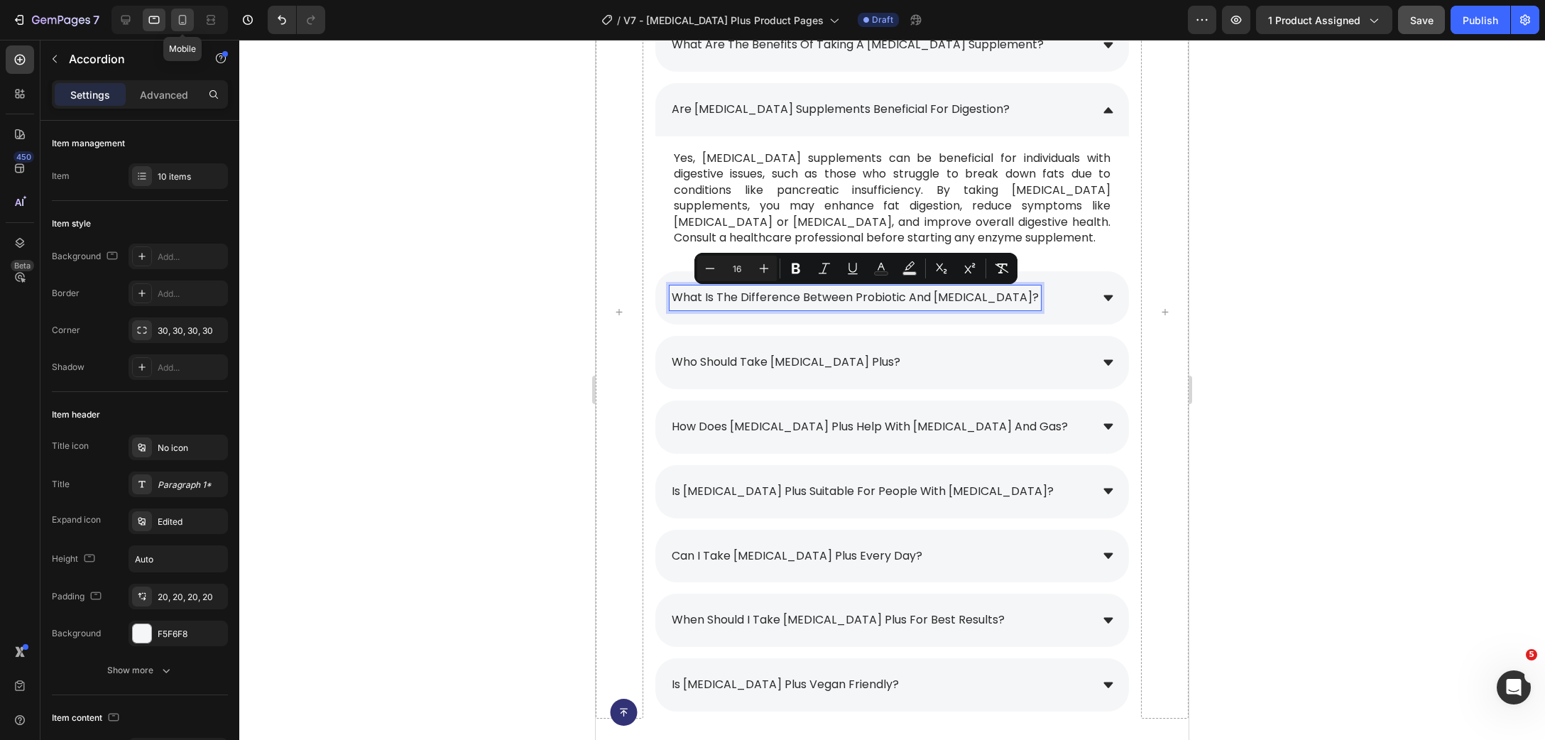
click at [188, 28] on div at bounding box center [182, 20] width 23 height 23
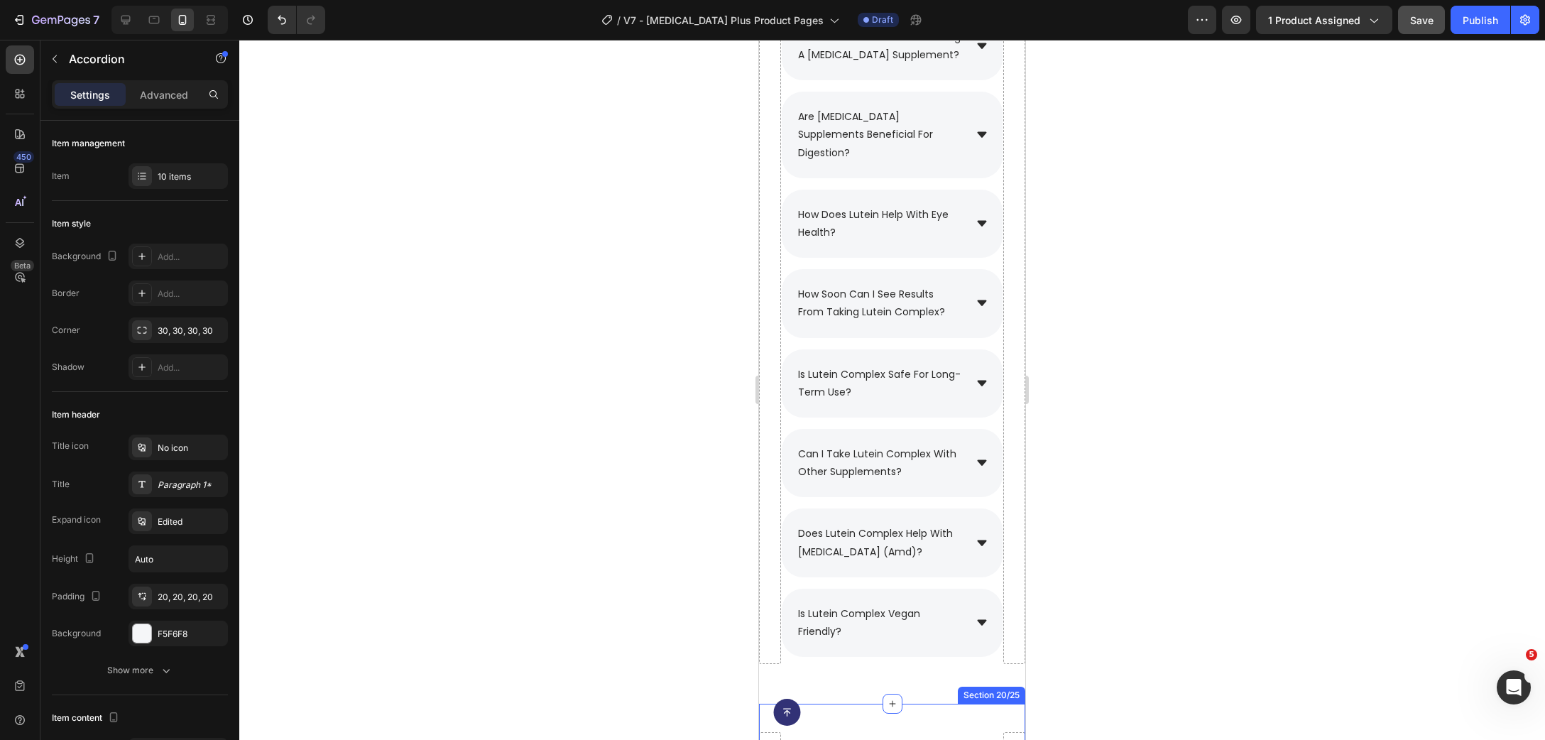
scroll to position [9434, 0]
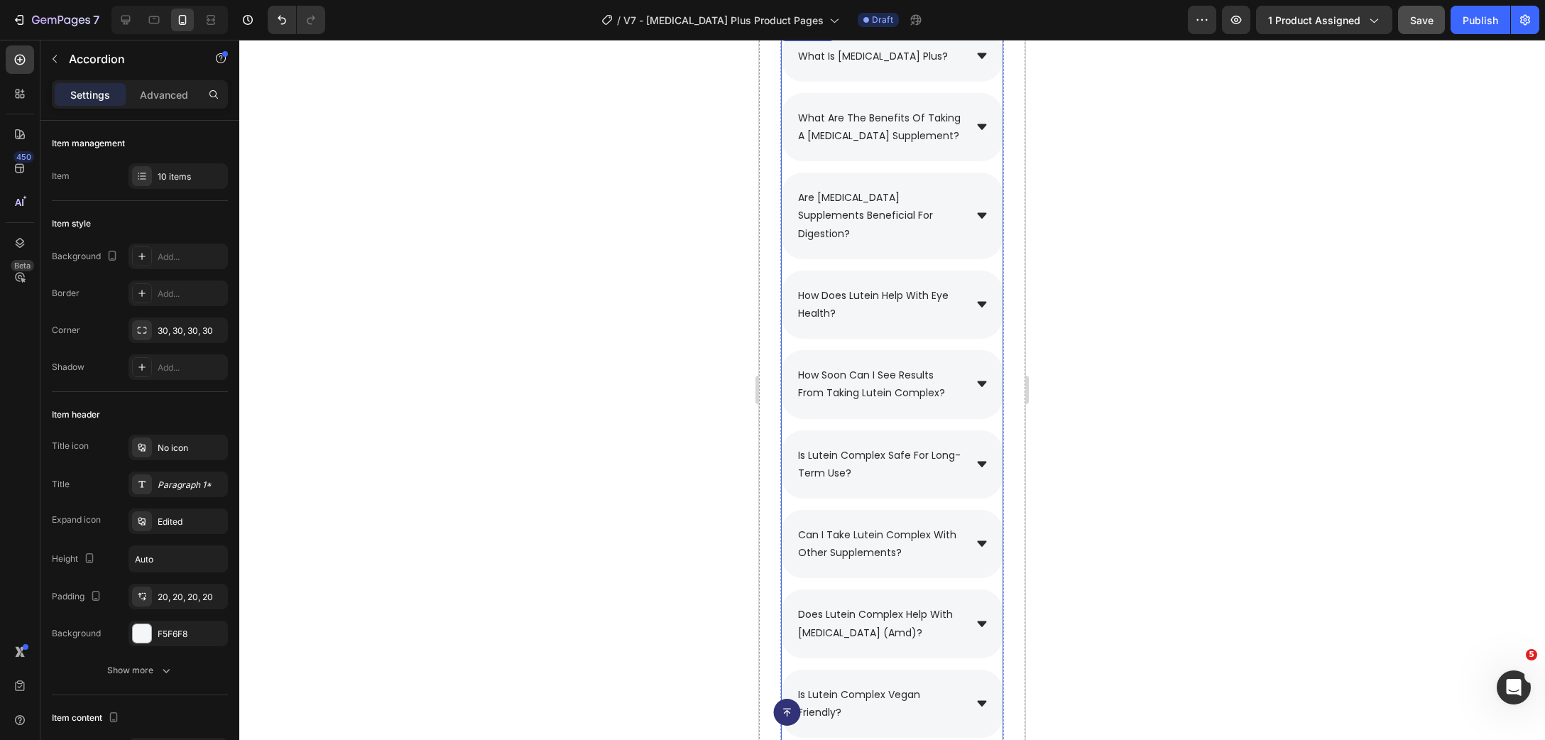
click at [854, 236] on span "are [MEDICAL_DATA] supplements beneficial for digestion?" at bounding box center [865, 215] width 135 height 50
click at [981, 234] on div "are [MEDICAL_DATA] supplements beneficial for digestion?" at bounding box center [892, 216] width 221 height 87
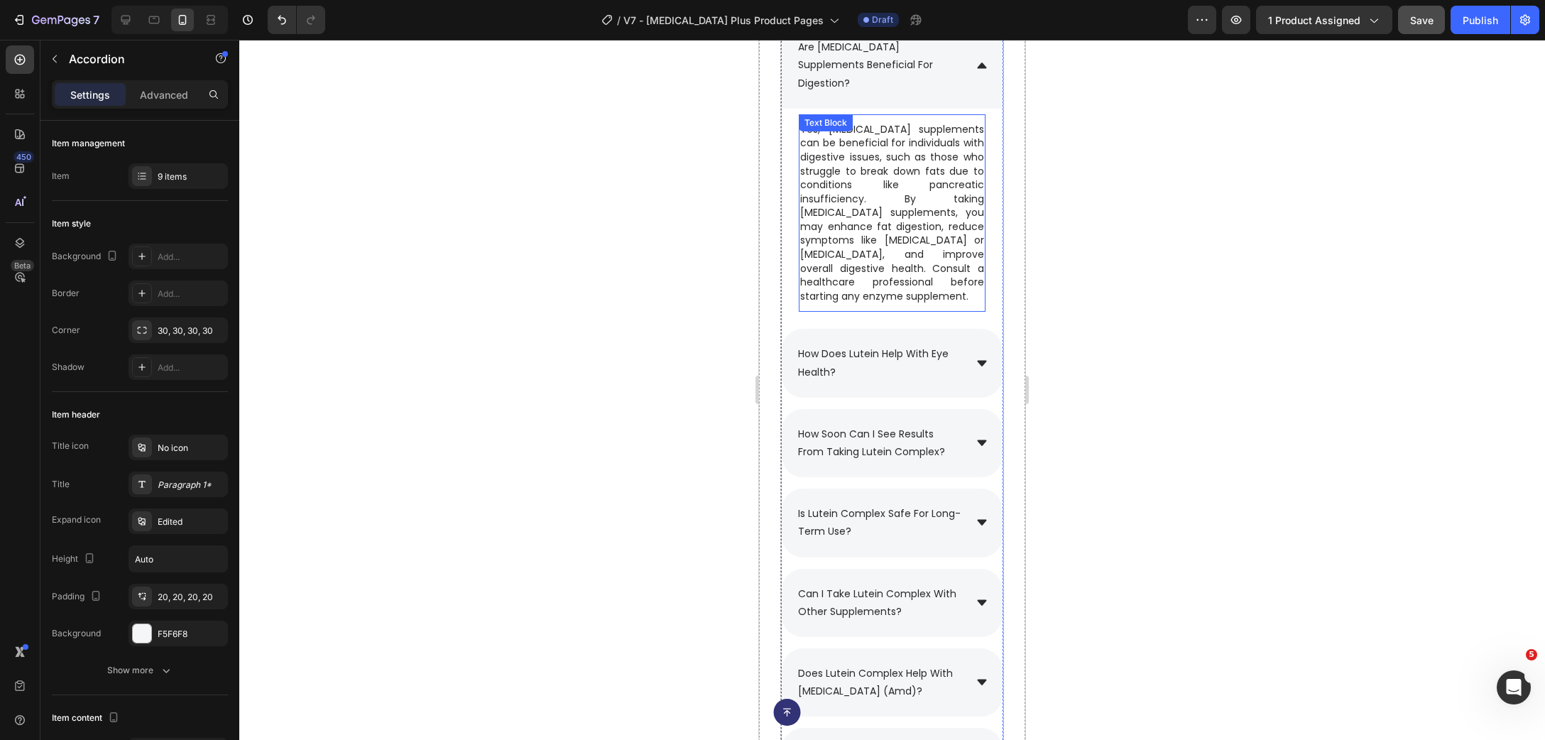
scroll to position [9588, 0]
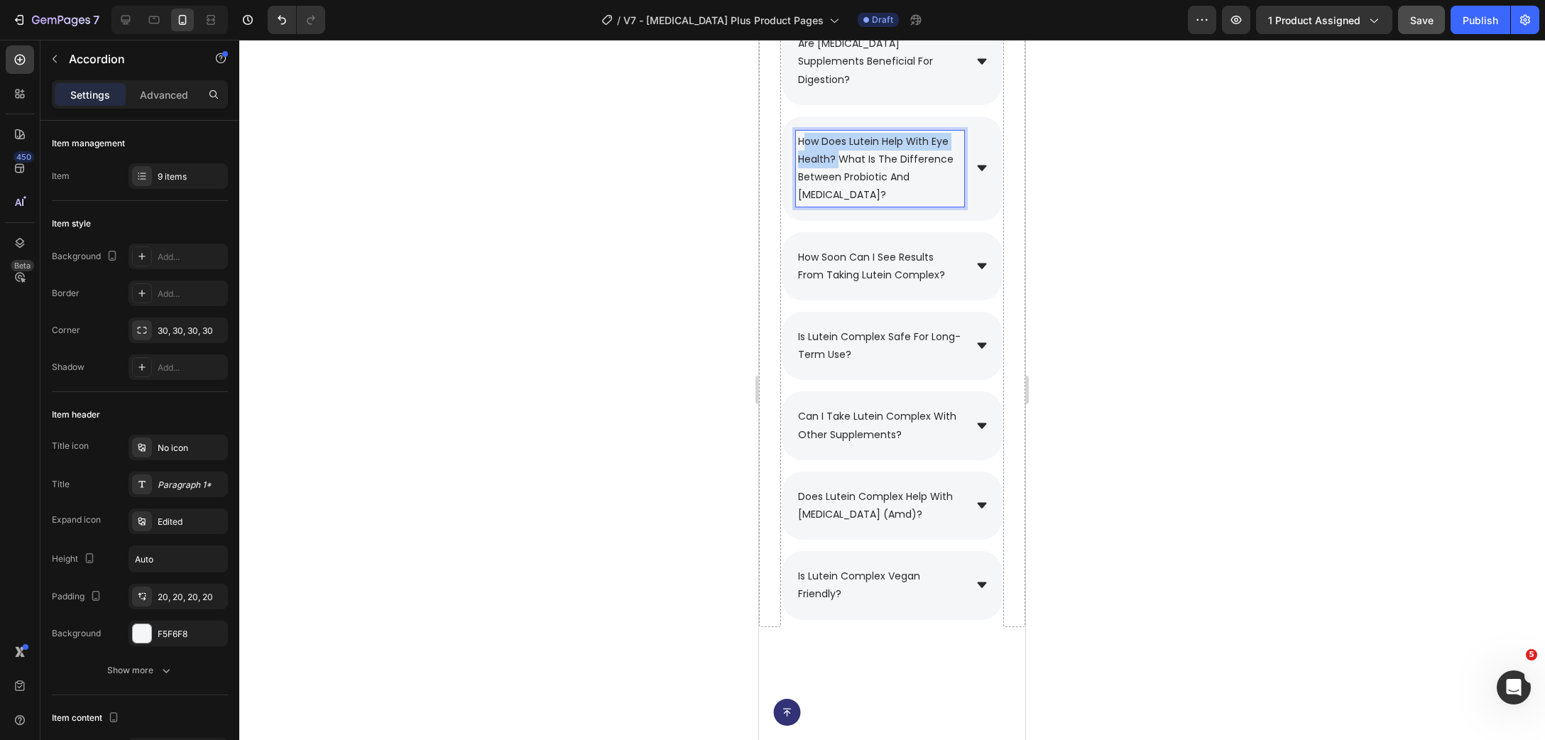
drag, startPoint x: 839, startPoint y: 158, endPoint x: 804, endPoint y: 136, distance: 41.4
click at [804, 136] on span "how does lutein help with eye health? what is the difference between probiotic …" at bounding box center [876, 168] width 156 height 68
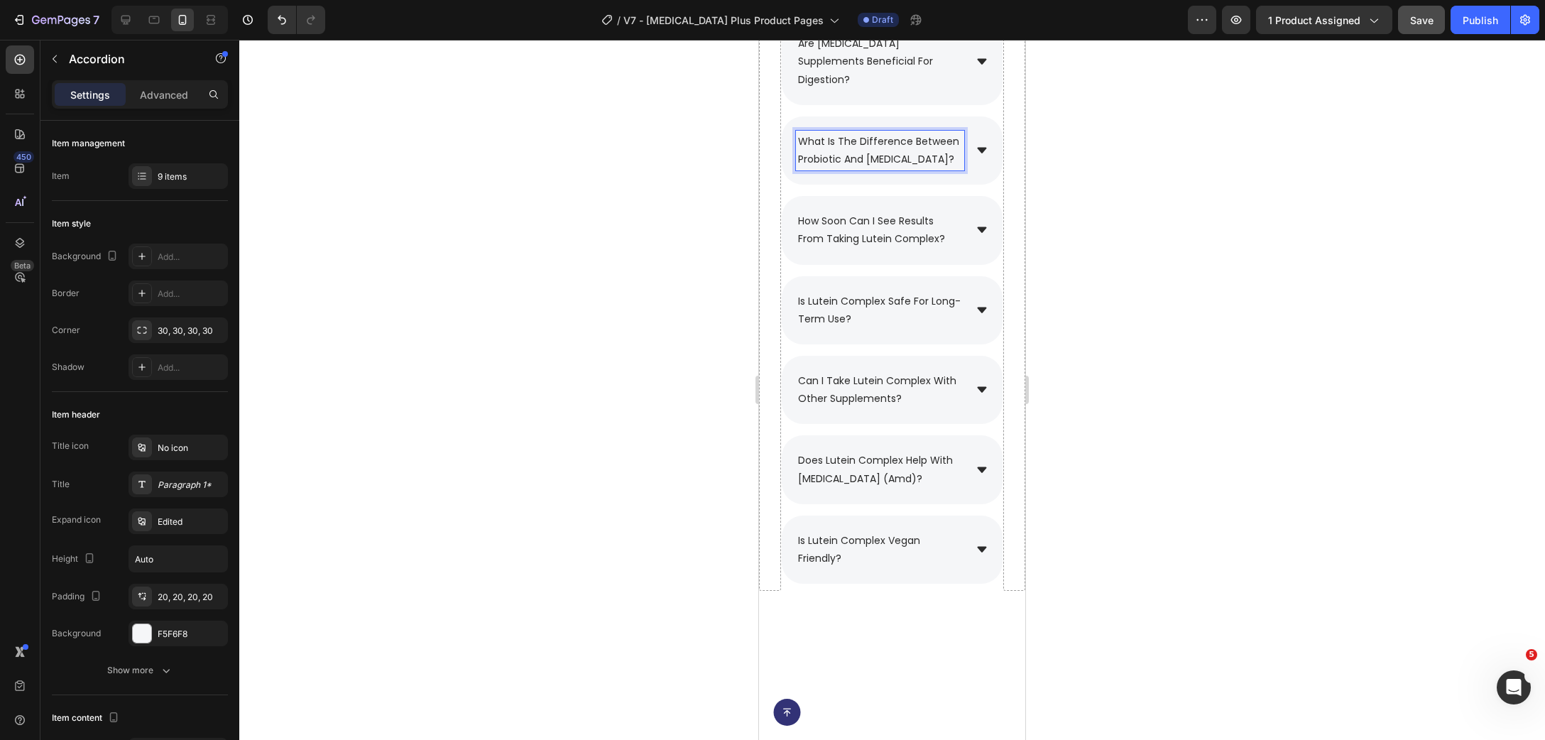
click at [988, 156] on icon at bounding box center [982, 150] width 13 height 13
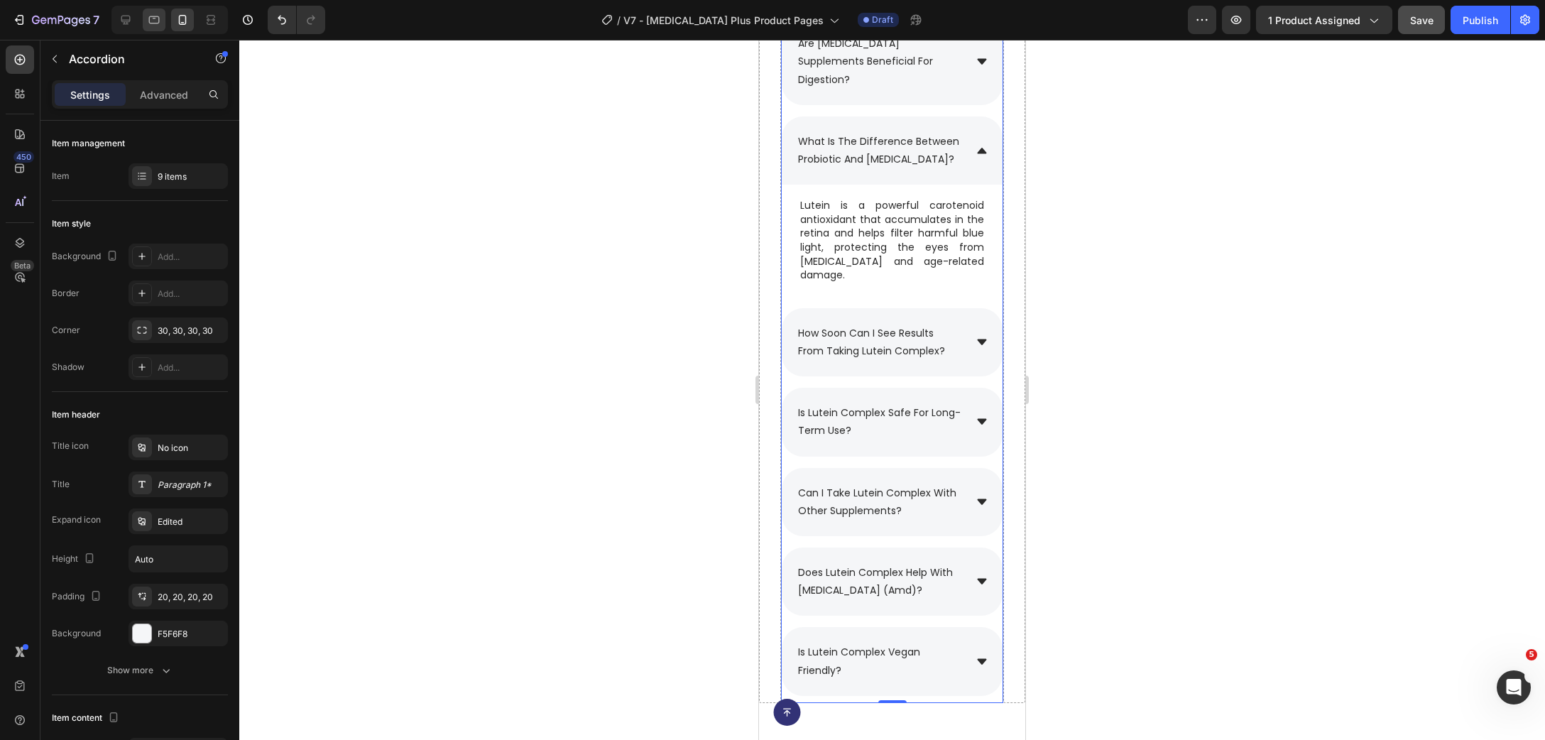
click at [155, 26] on icon at bounding box center [154, 20] width 14 height 14
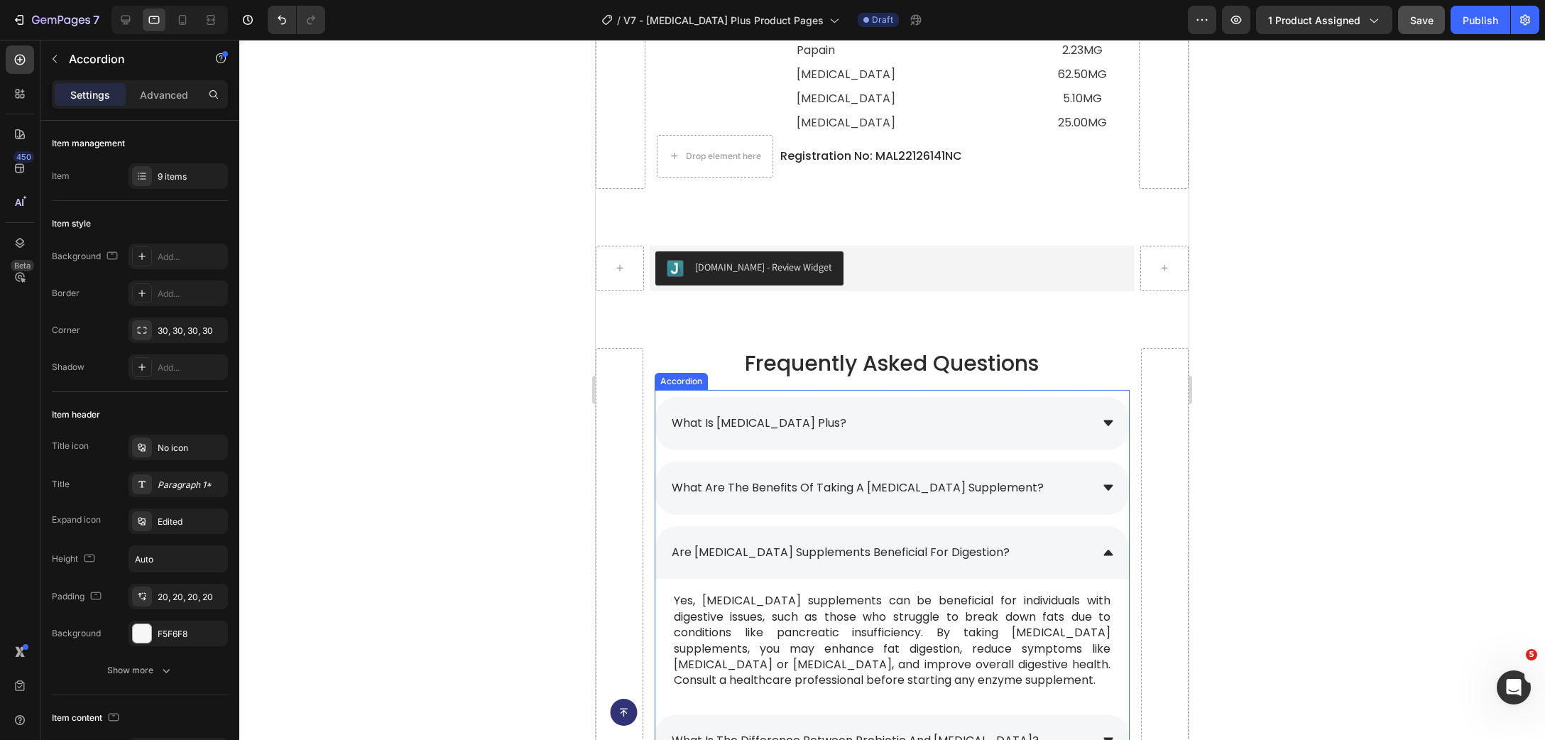
scroll to position [9926, 0]
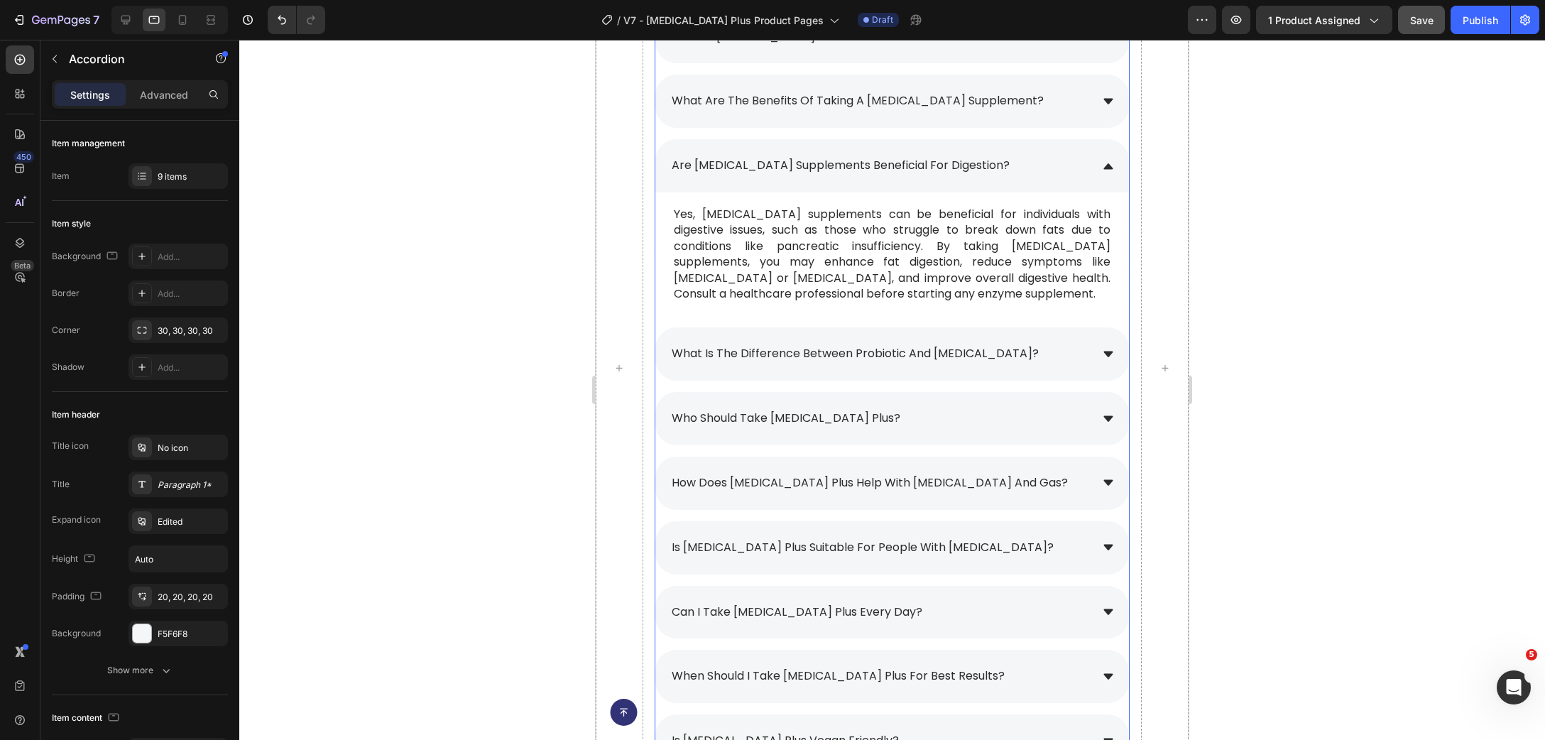
click at [1072, 363] on div "what is the difference between probiotic and [MEDICAL_DATA]?" at bounding box center [880, 354] width 421 height 25
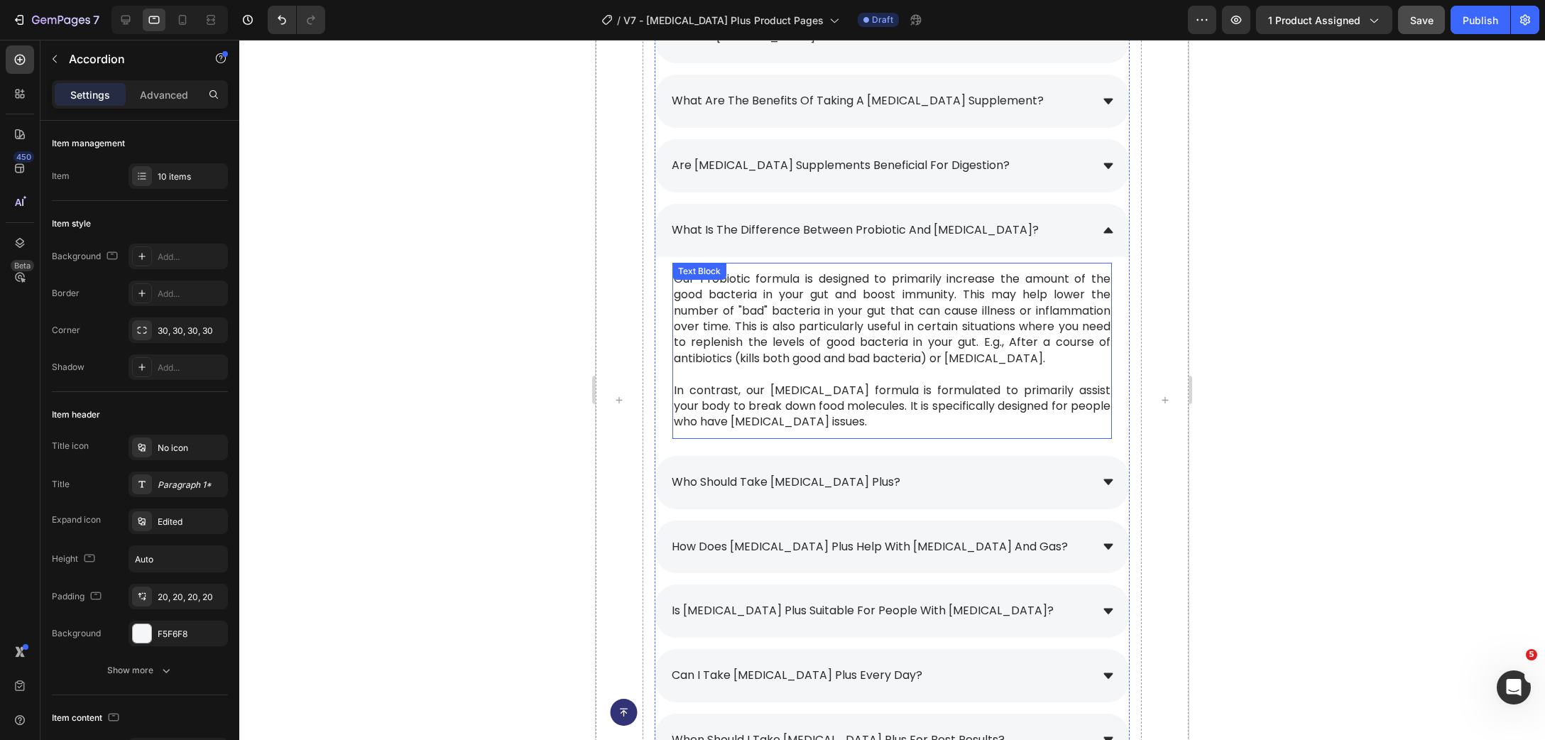
click at [776, 325] on p "Our Probiotic formula is designed to primarily increase the amount of the good …" at bounding box center [892, 318] width 437 height 95
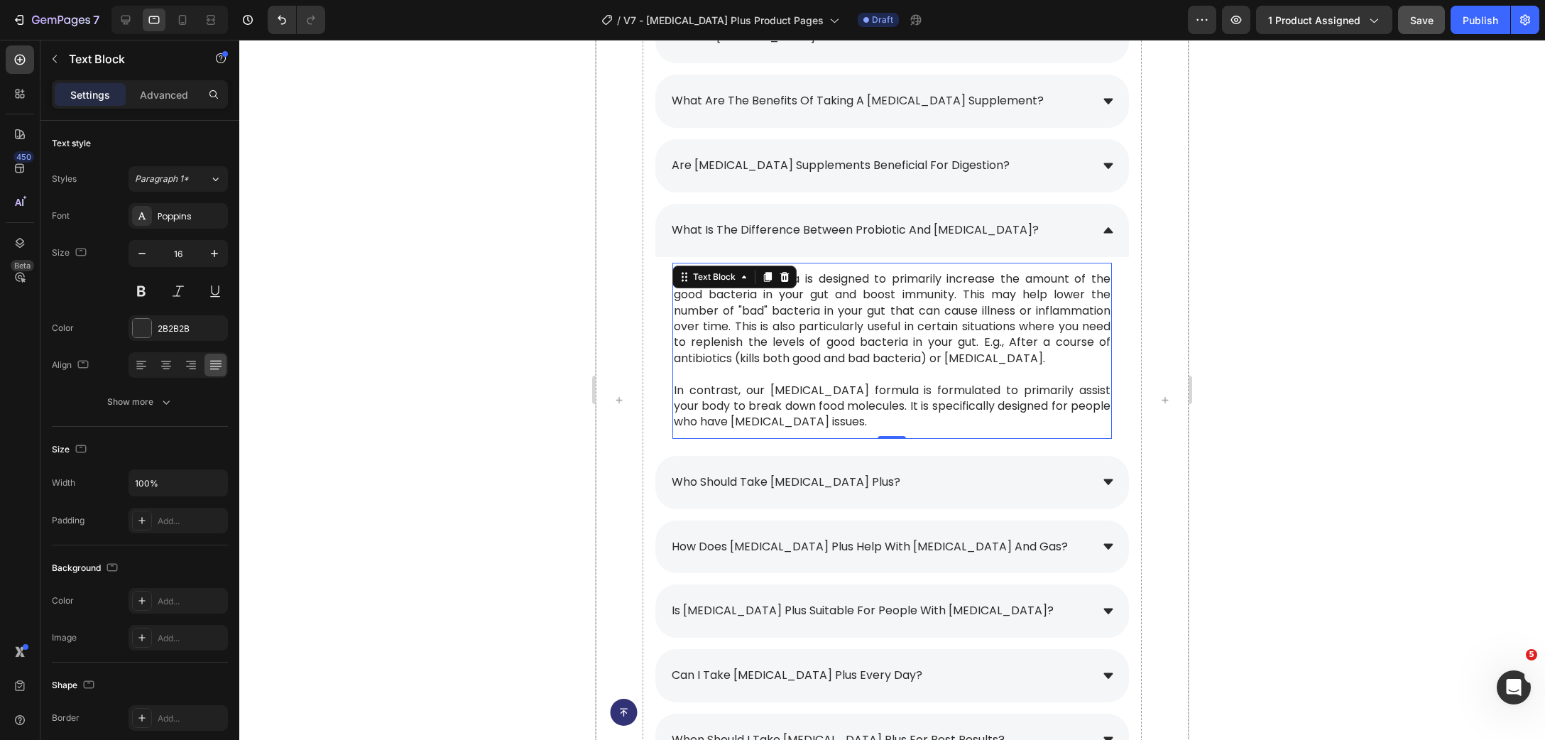
click at [776, 325] on p "Our Probiotic formula is designed to primarily increase the amount of the good …" at bounding box center [892, 318] width 437 height 95
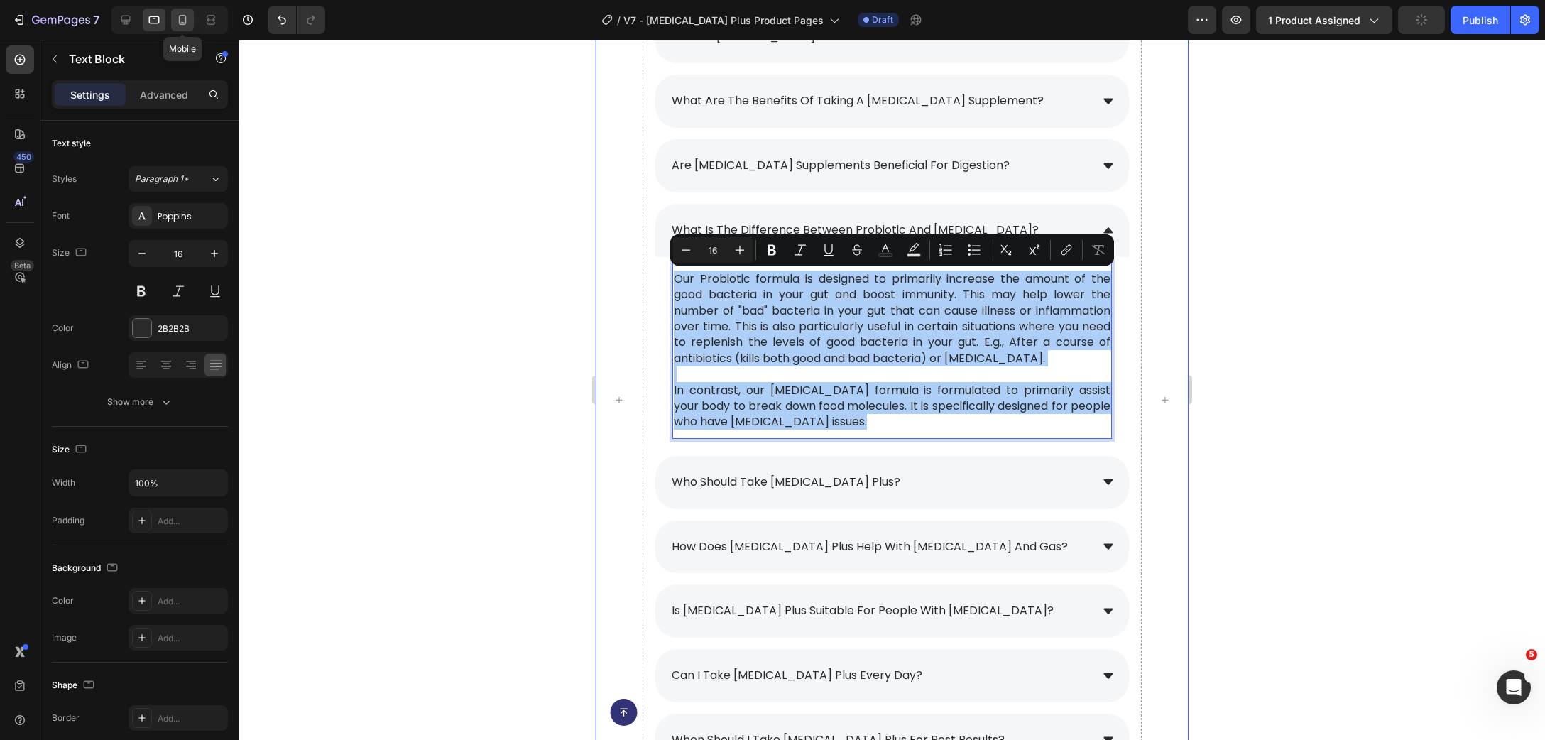
click at [177, 26] on icon at bounding box center [182, 20] width 14 height 14
type input "15"
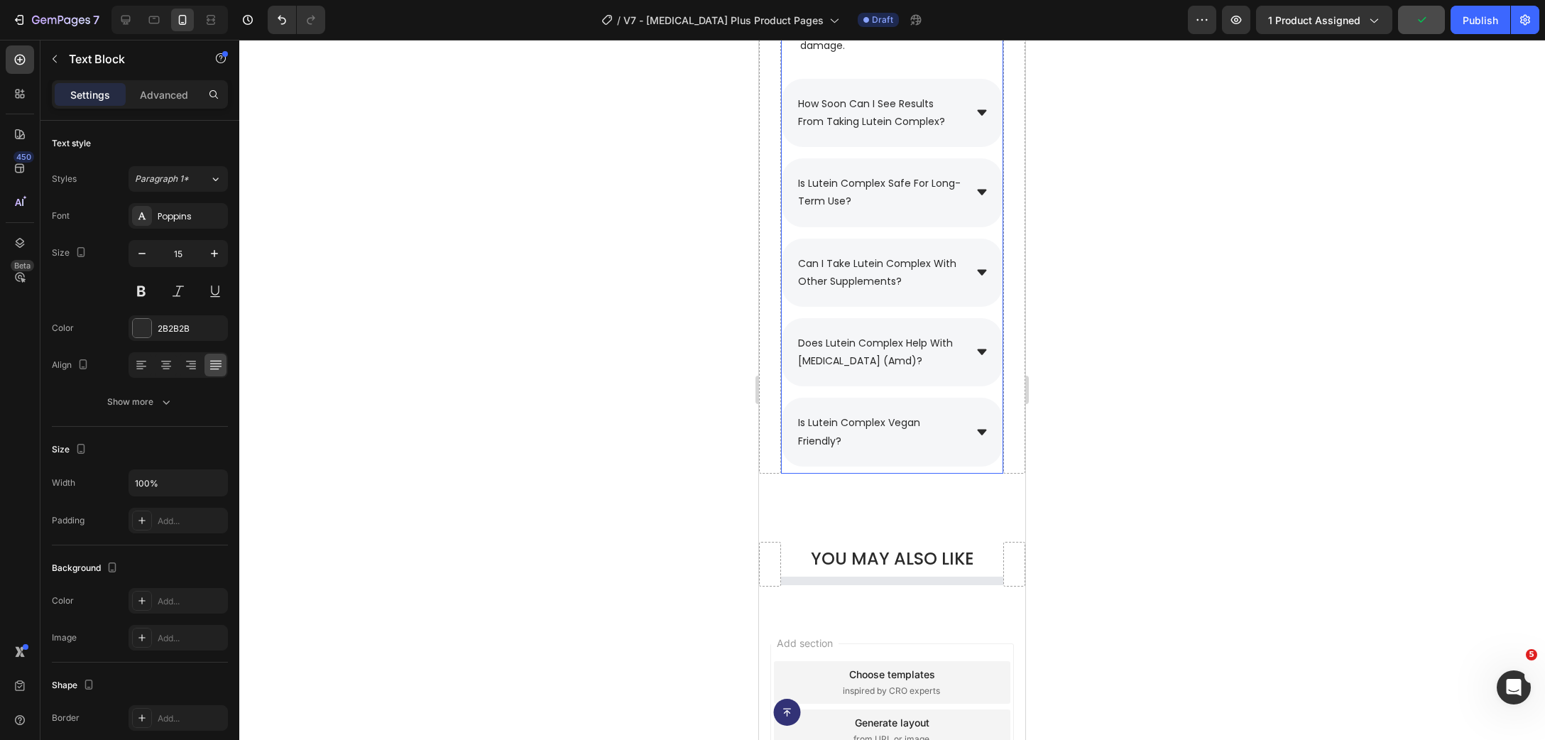
scroll to position [9645, 0]
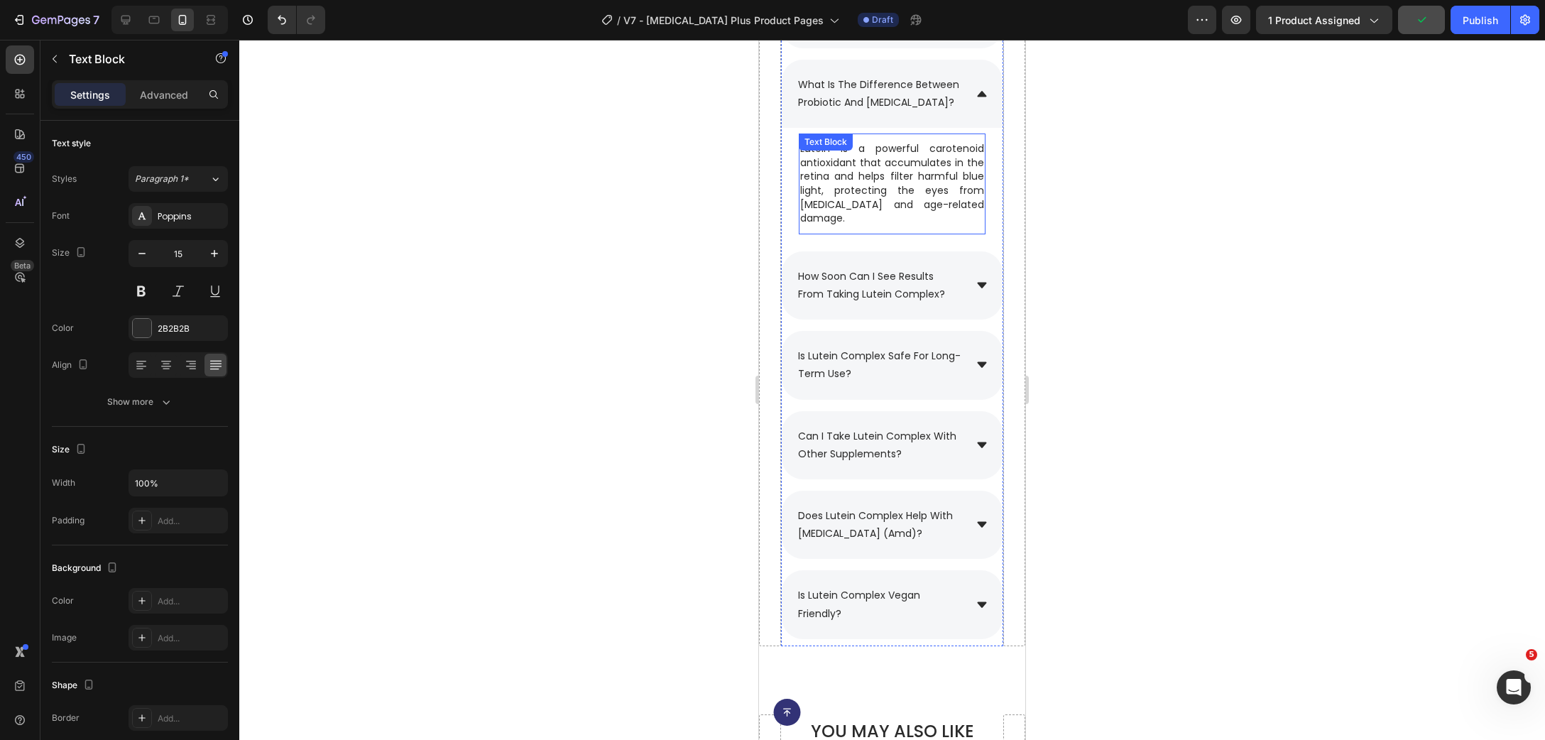
click at [911, 226] on p "Lutein is a powerful carotenoid antioxidant that accumulates in the retina and …" at bounding box center [892, 184] width 184 height 84
click at [868, 226] on p "Lutein is a powerful carotenoid antioxidant that accumulates in the retina and …" at bounding box center [892, 184] width 184 height 84
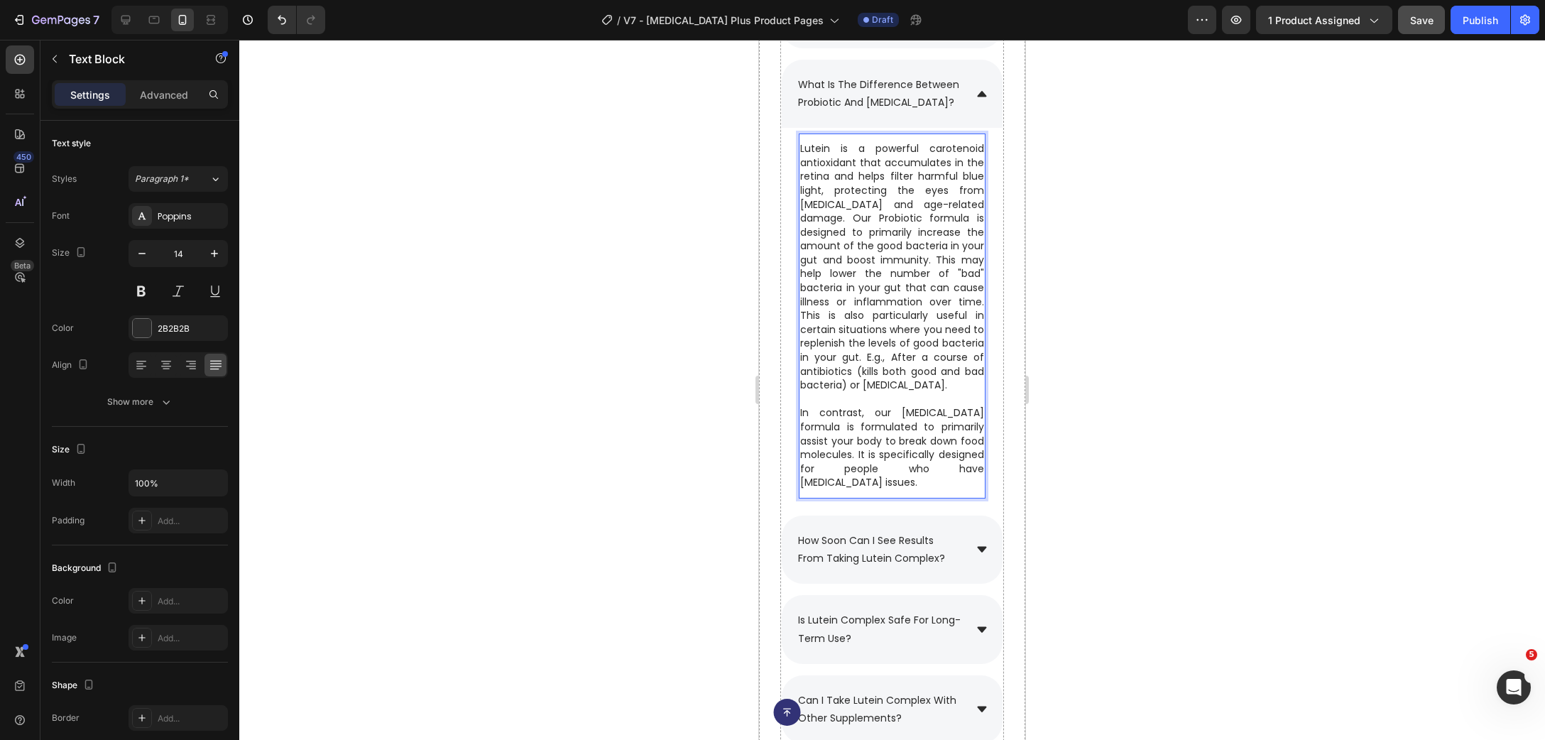
click at [854, 246] on p "Lutein is a powerful carotenoid antioxidant that accumulates in the retina and …" at bounding box center [892, 267] width 184 height 251
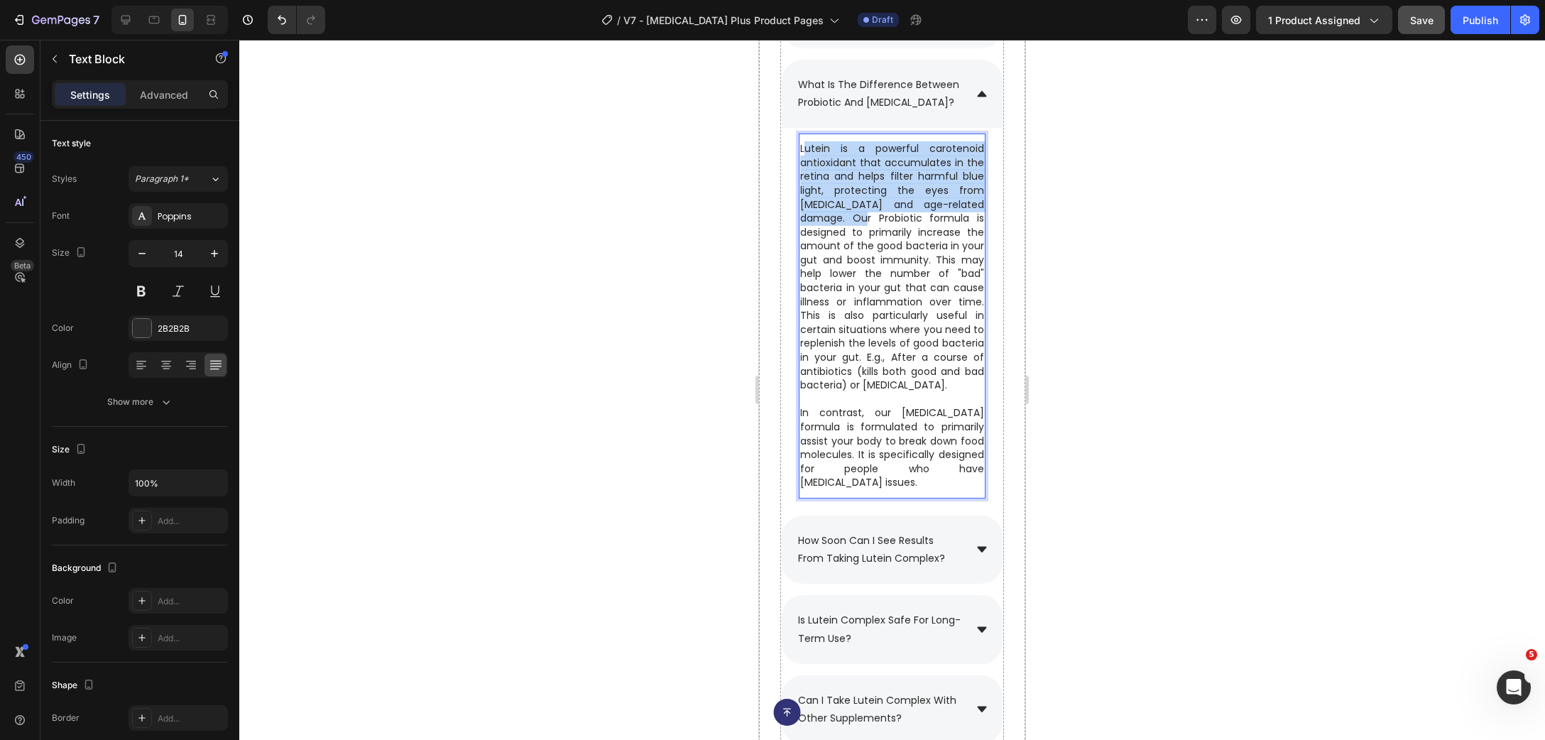
drag, startPoint x: 853, startPoint y: 239, endPoint x: 807, endPoint y: 165, distance: 87.7
click at [807, 165] on p "Lutein is a powerful carotenoid antioxidant that accumulates in the retina and …" at bounding box center [892, 267] width 184 height 251
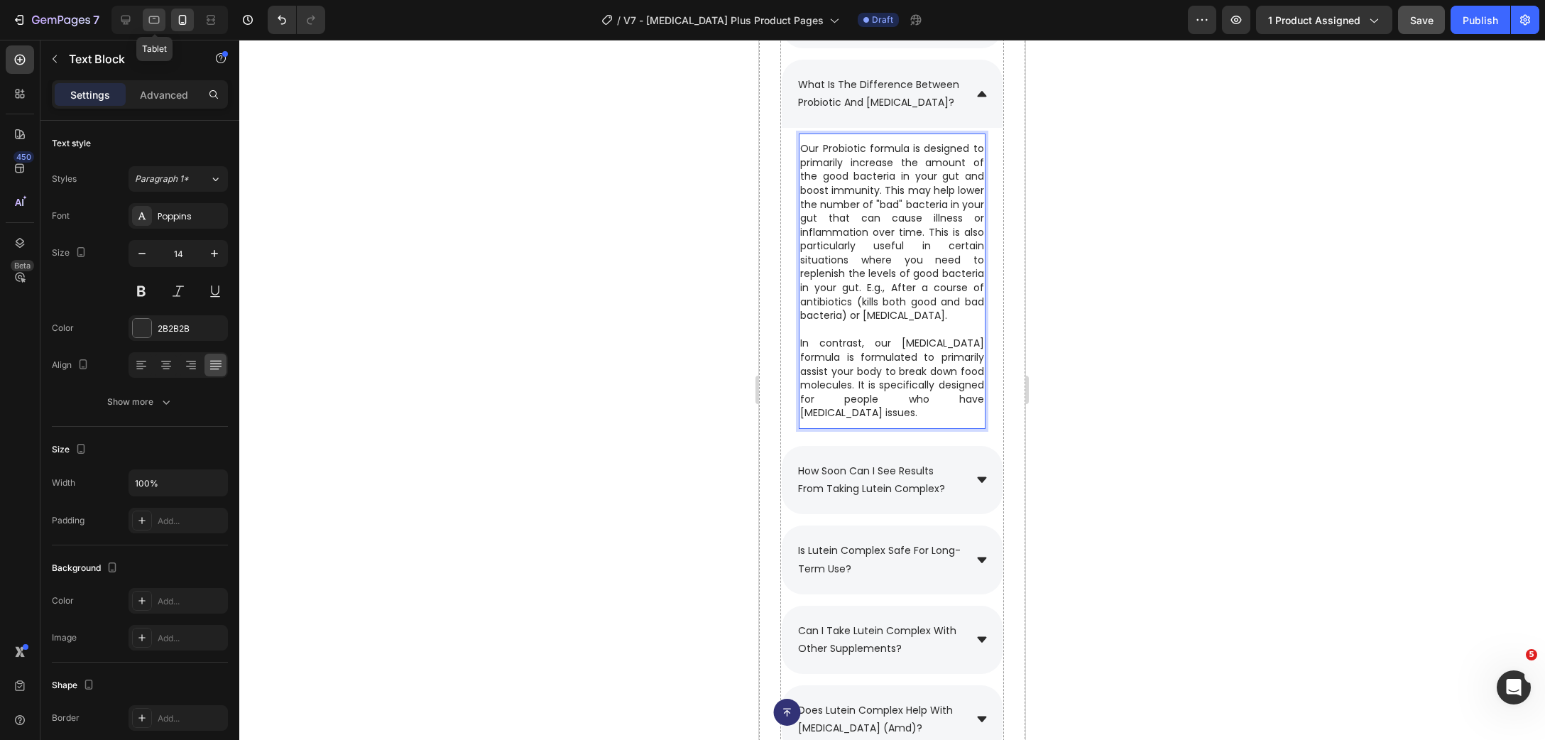
click at [151, 26] on icon at bounding box center [154, 20] width 14 height 14
type input "18"
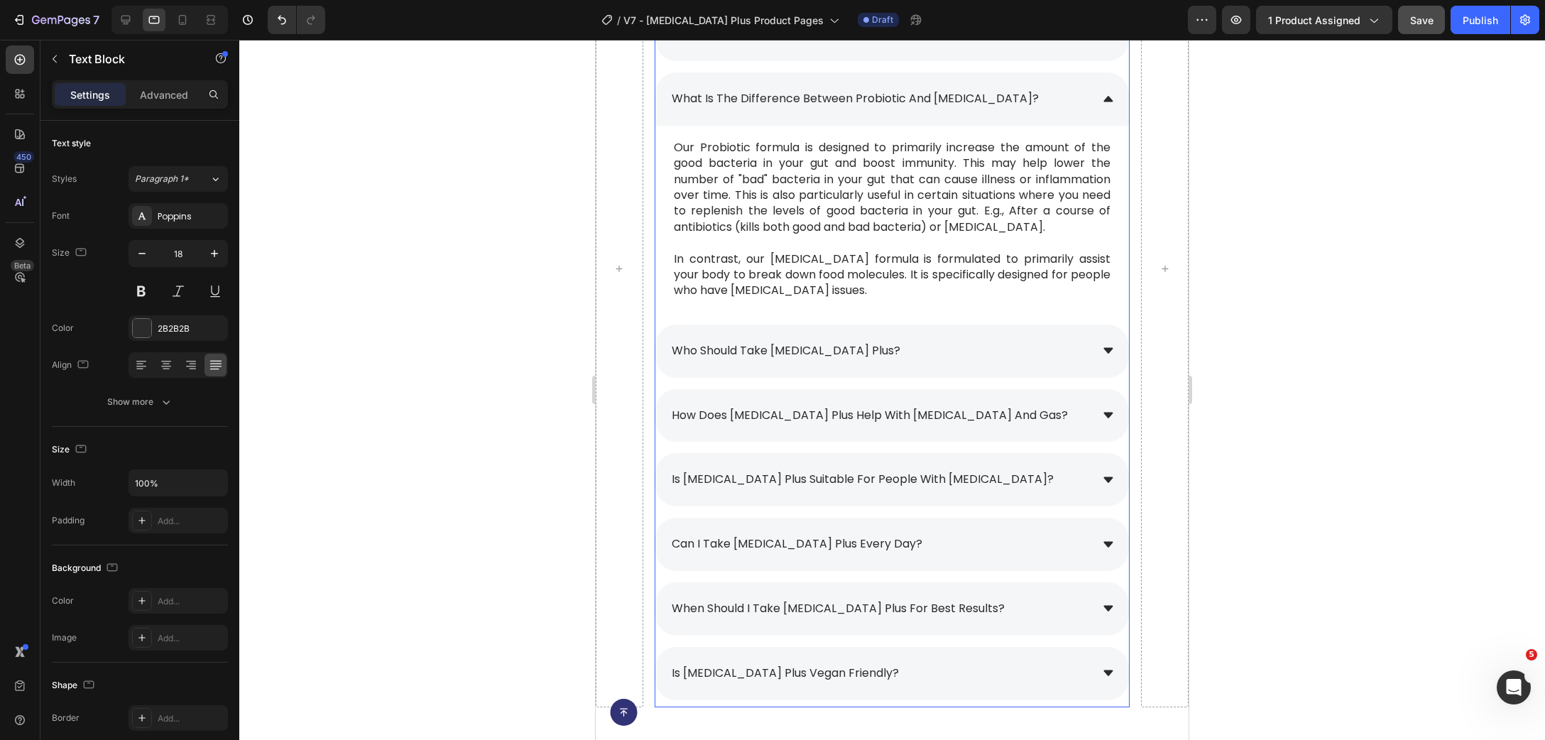
scroll to position [10059, 0]
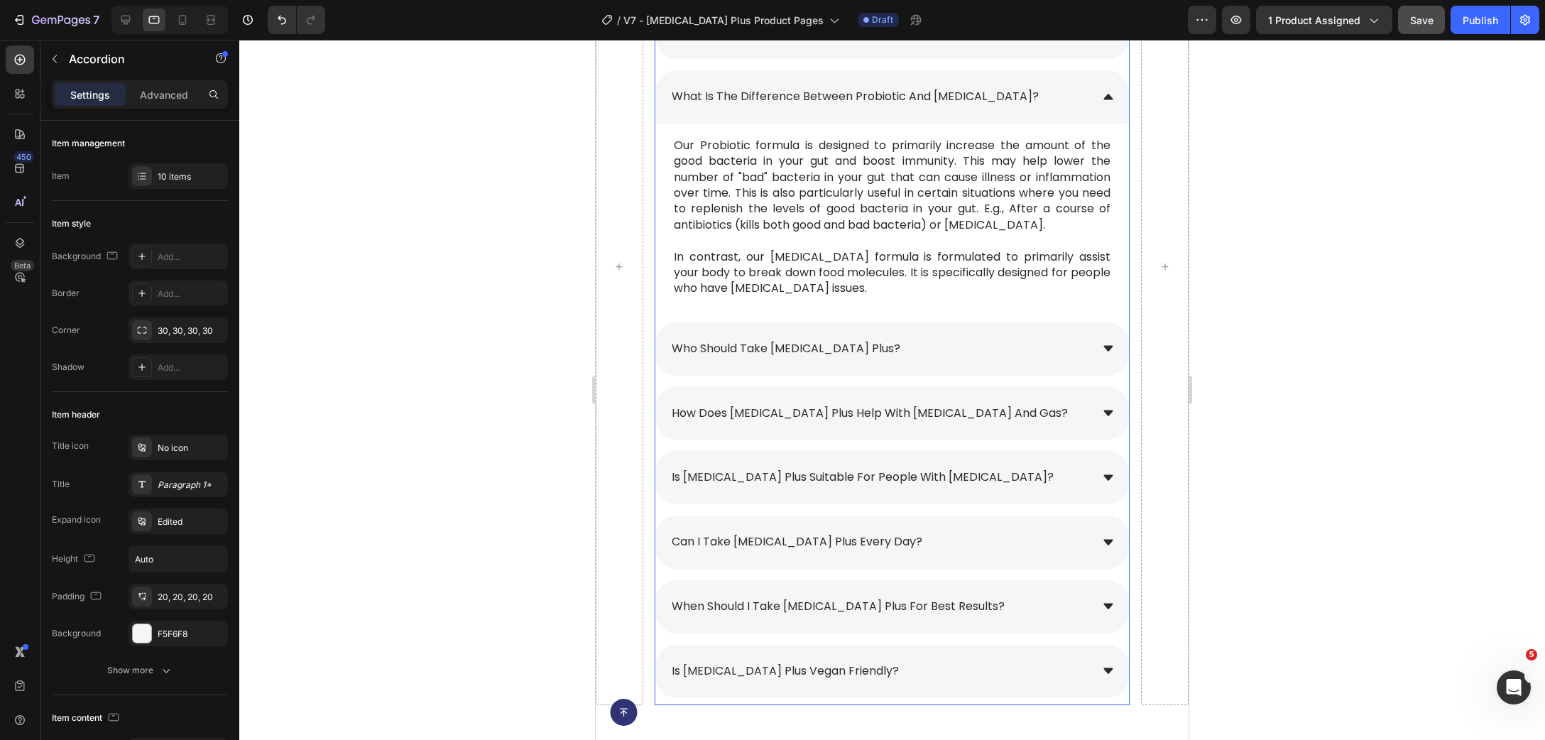
click at [752, 345] on span "who should take [MEDICAL_DATA] plus?" at bounding box center [786, 348] width 229 height 16
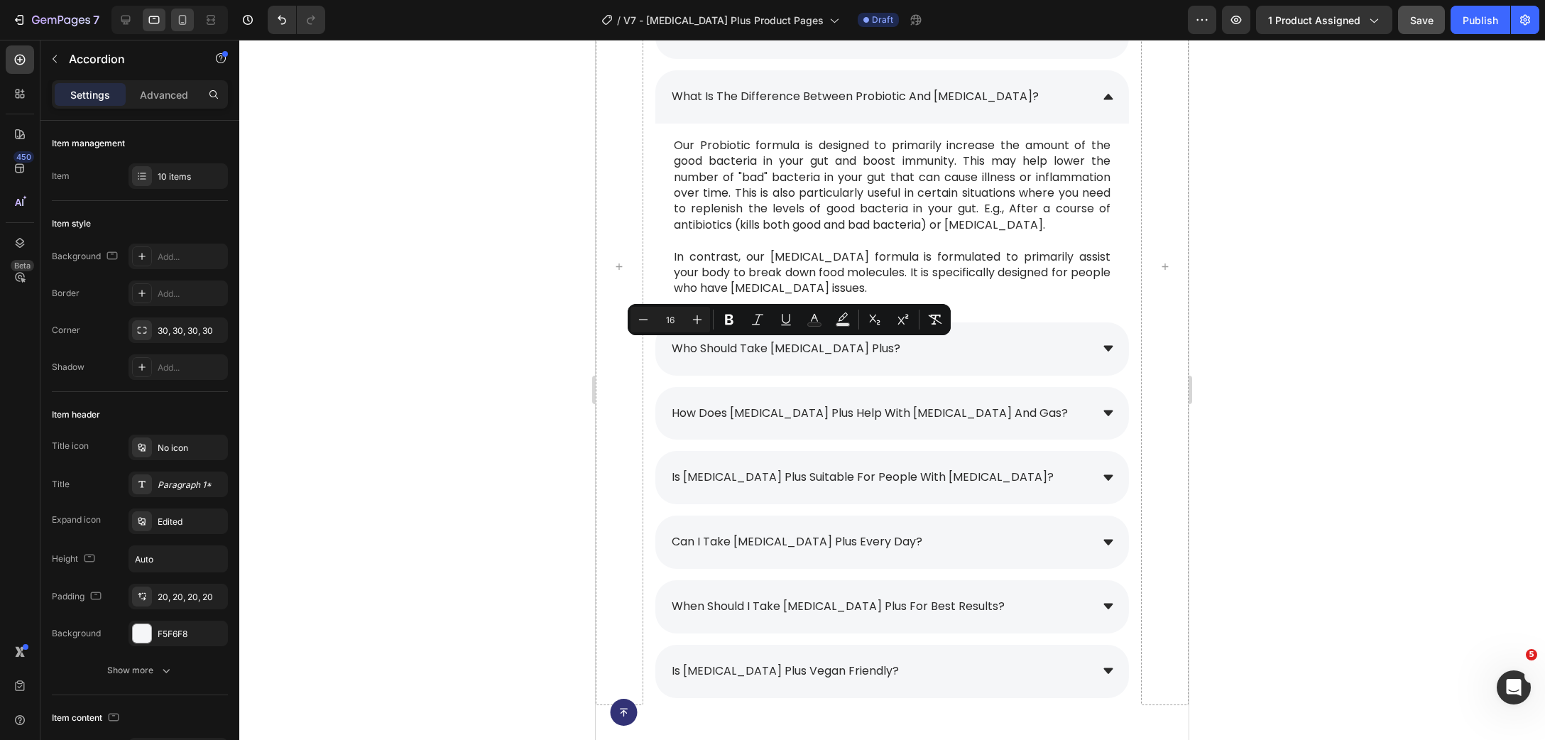
click at [180, 28] on div at bounding box center [182, 20] width 23 height 23
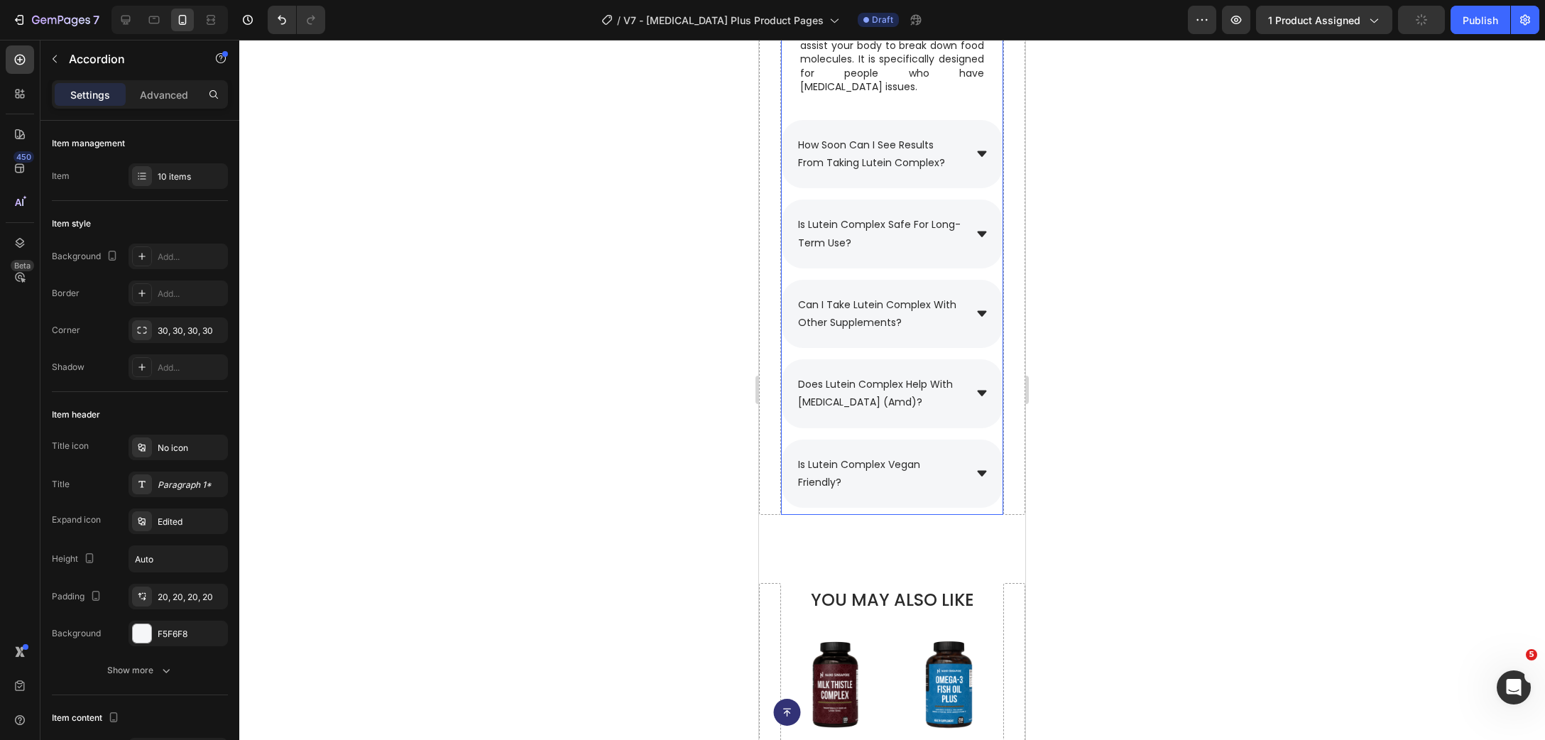
scroll to position [9791, 0]
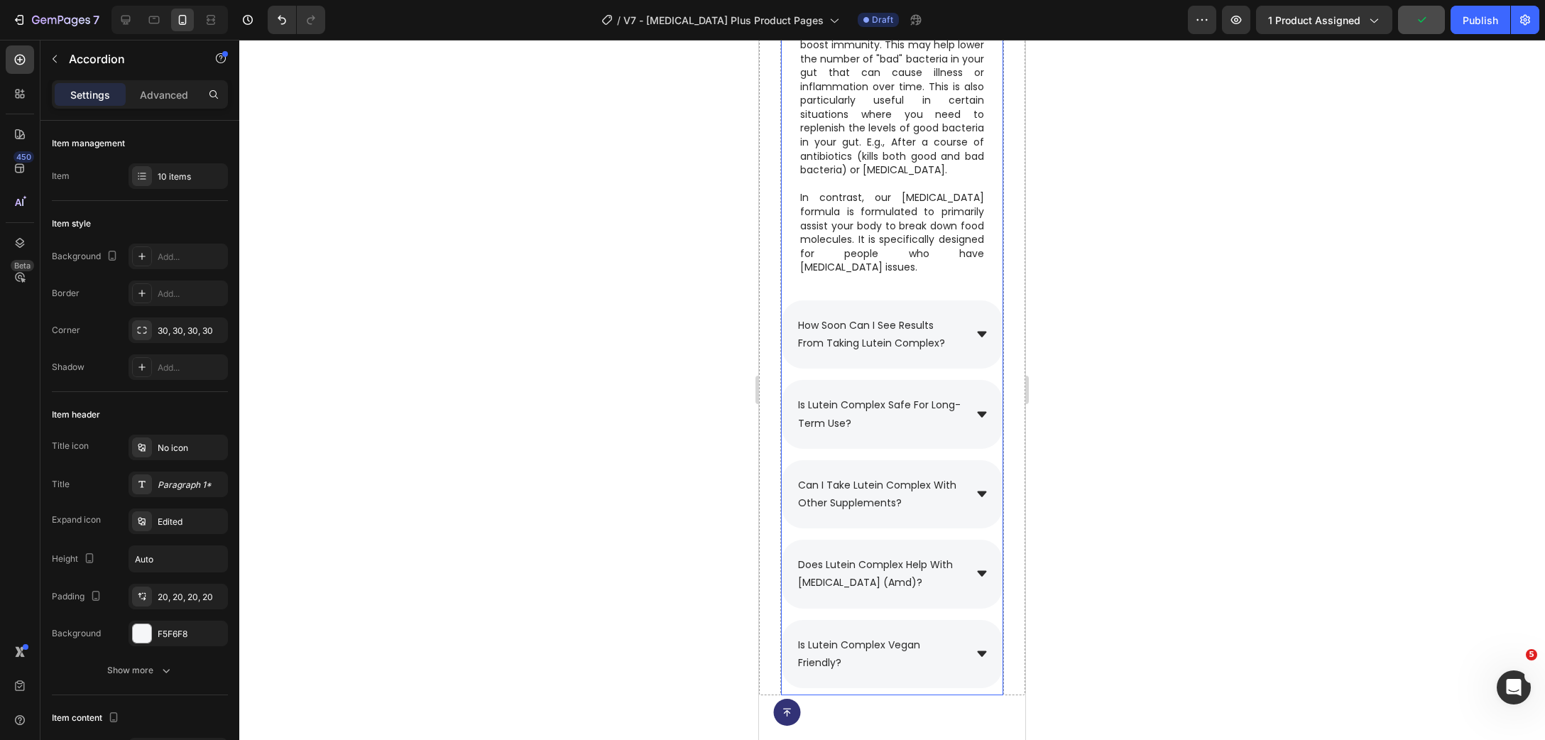
click at [866, 346] on span "how soon can i see results from taking lutein complex?" at bounding box center [871, 334] width 147 height 32
click at [952, 352] on p "how soon can i see results from taking lutein complex?" at bounding box center [880, 335] width 164 height 36
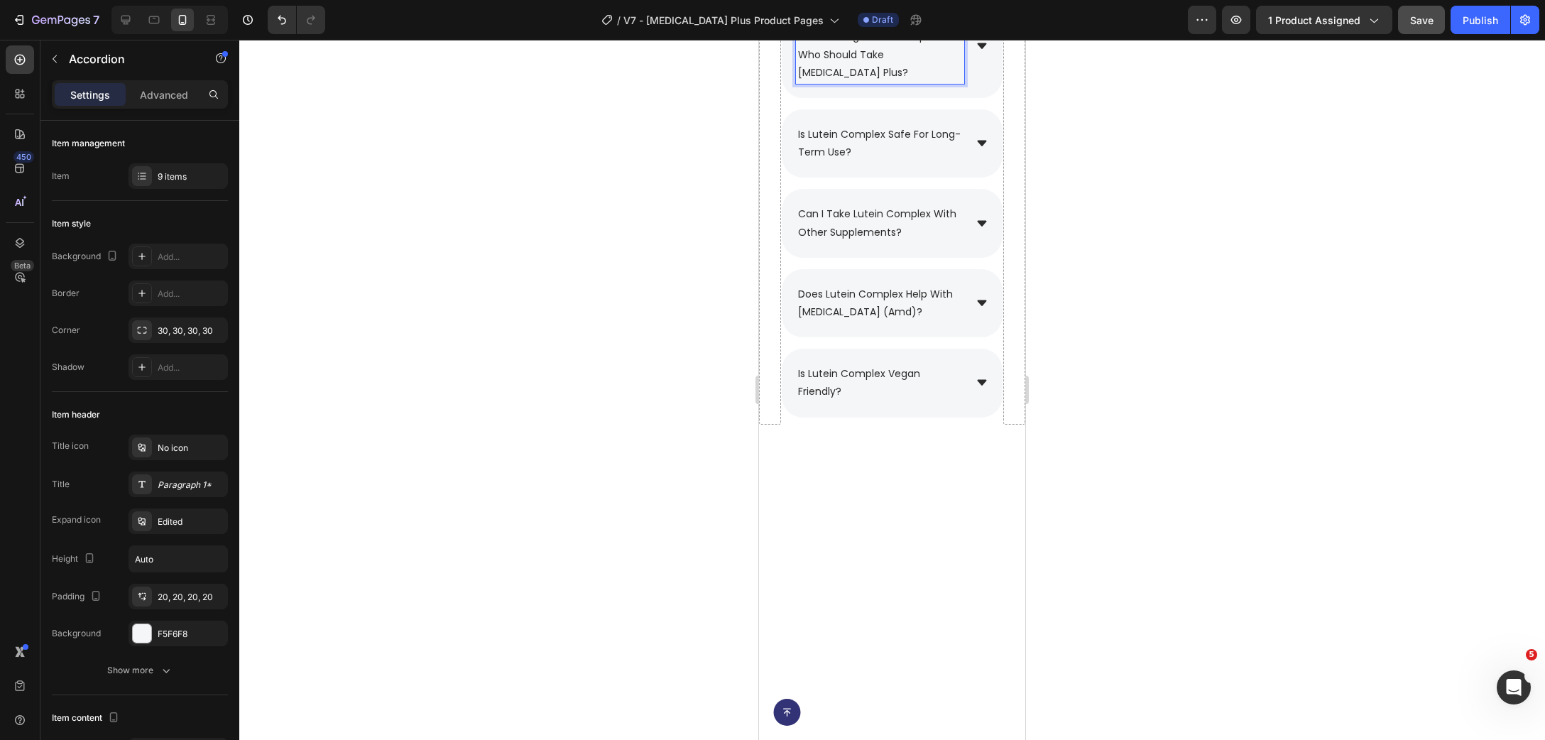
drag, startPoint x: 930, startPoint y: 373, endPoint x: 866, endPoint y: 351, distance: 67.6
click at [866, 84] on div "how soon can i see results from taking lutein complex?who should take [MEDICAL_…" at bounding box center [880, 46] width 168 height 76
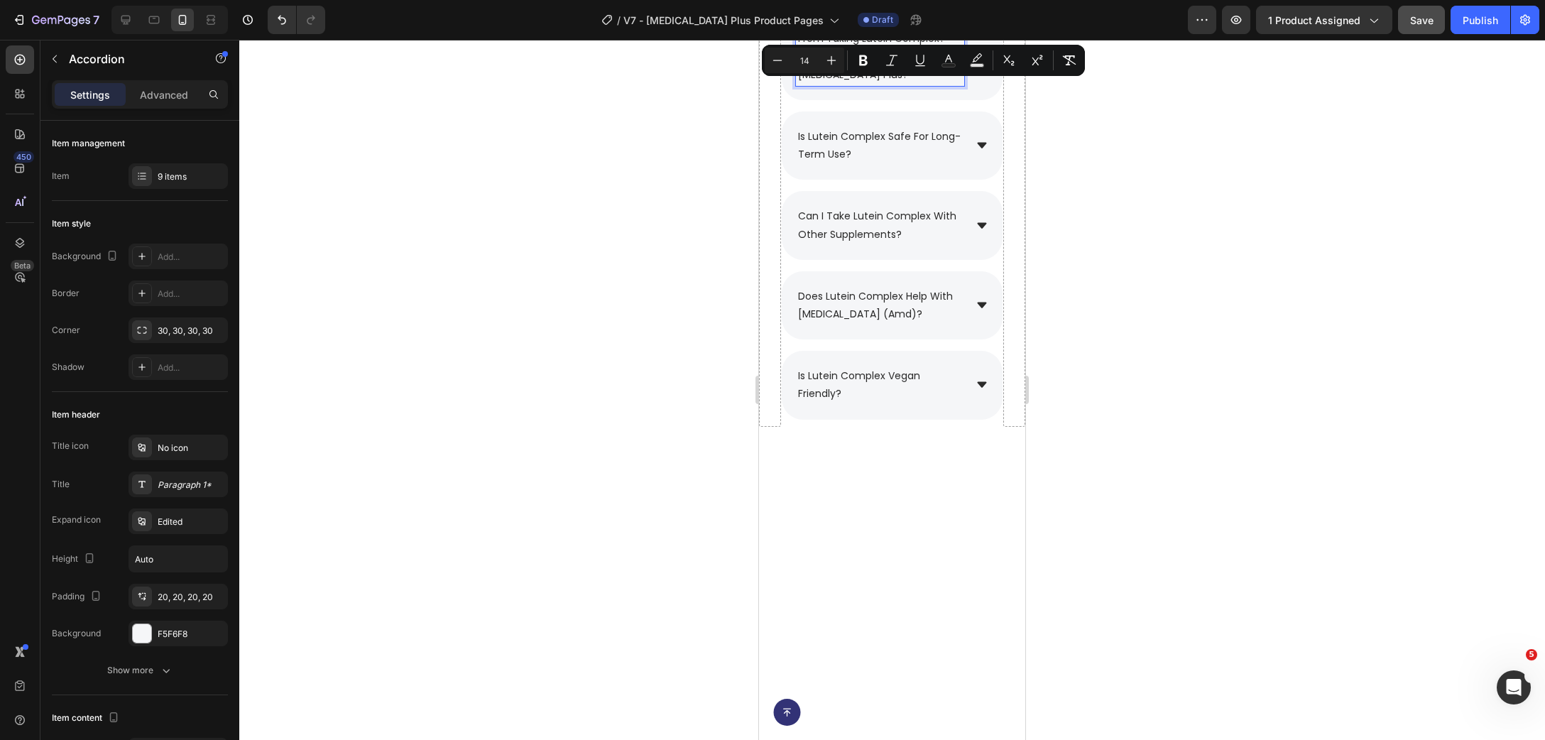
scroll to position [9559, 0]
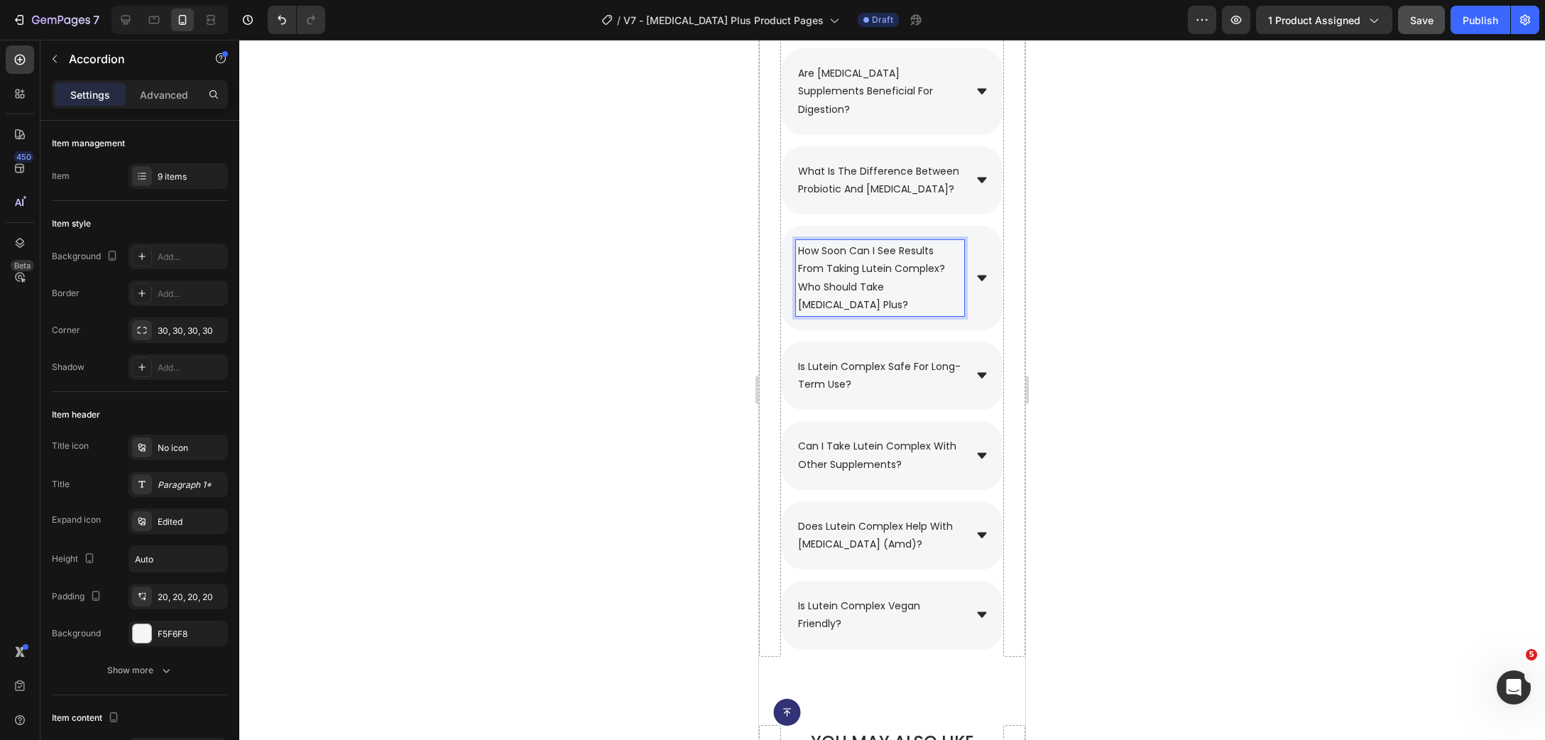
click at [903, 314] on p "how soon can i see results from taking lutein complex?who should take [MEDICAL_…" at bounding box center [880, 278] width 164 height 72
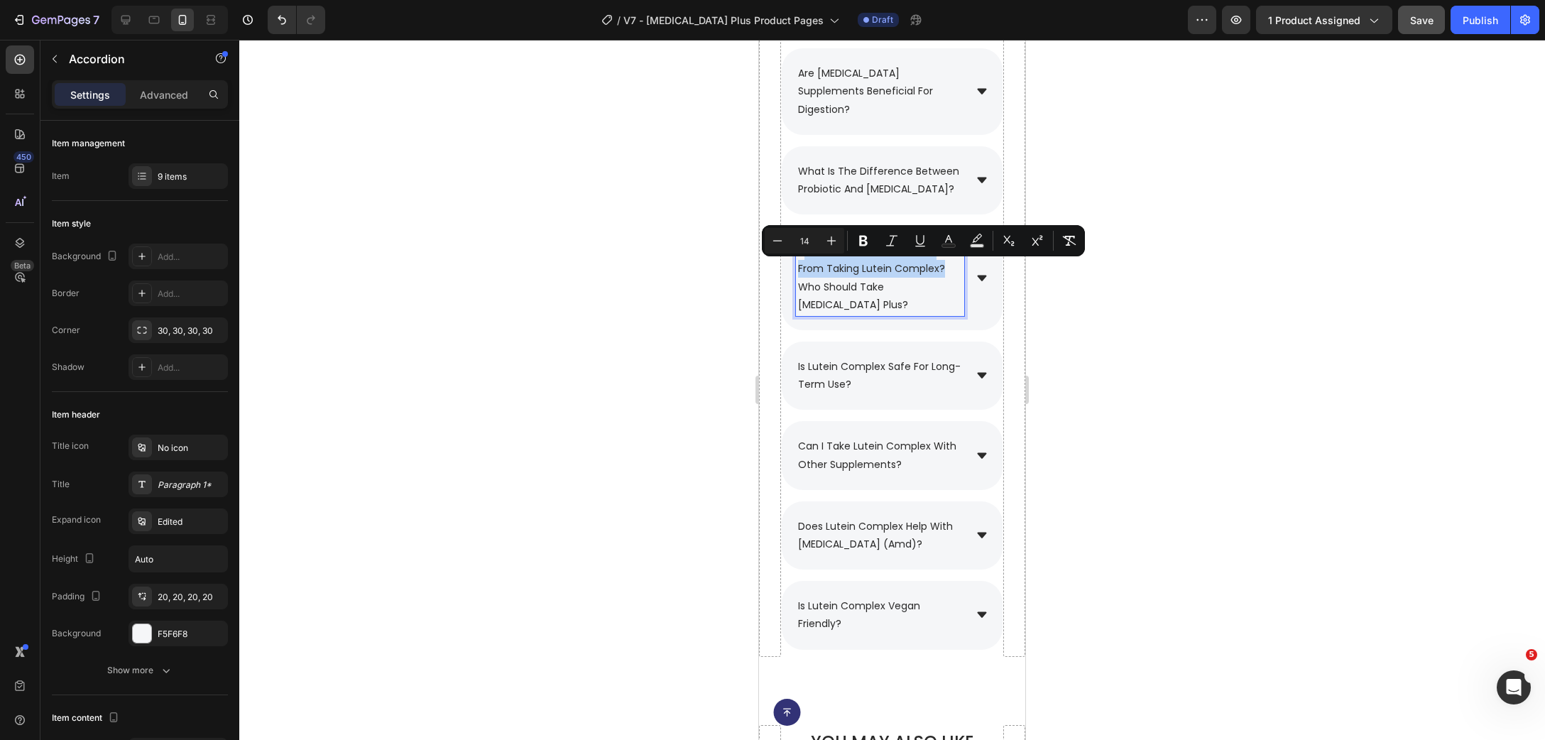
drag, startPoint x: 947, startPoint y: 285, endPoint x: 805, endPoint y: 269, distance: 143.0
click at [805, 269] on p "how soon can i see results from taking lutein complex?who should take [MEDICAL_…" at bounding box center [880, 278] width 164 height 72
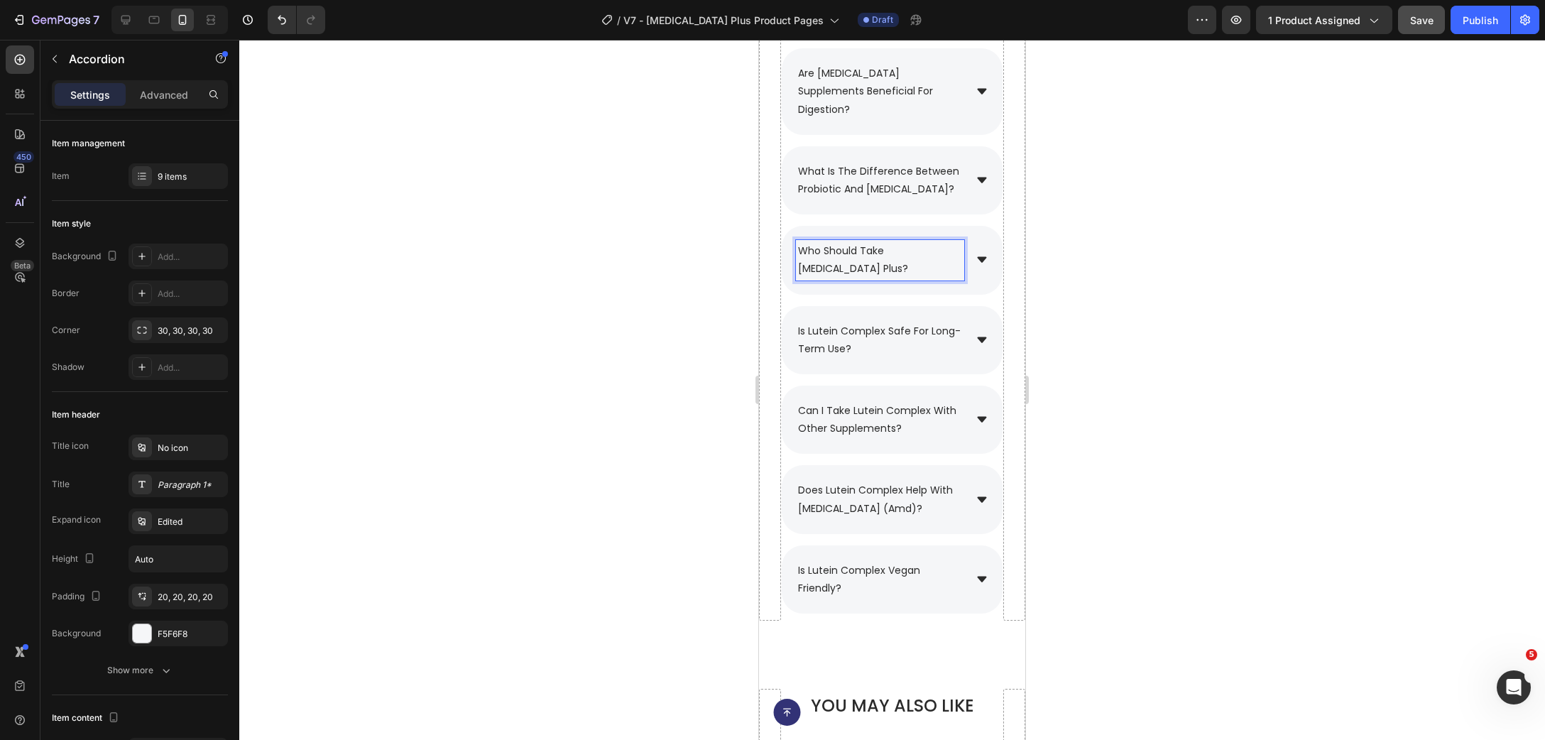
click at [988, 266] on icon at bounding box center [982, 260] width 13 height 13
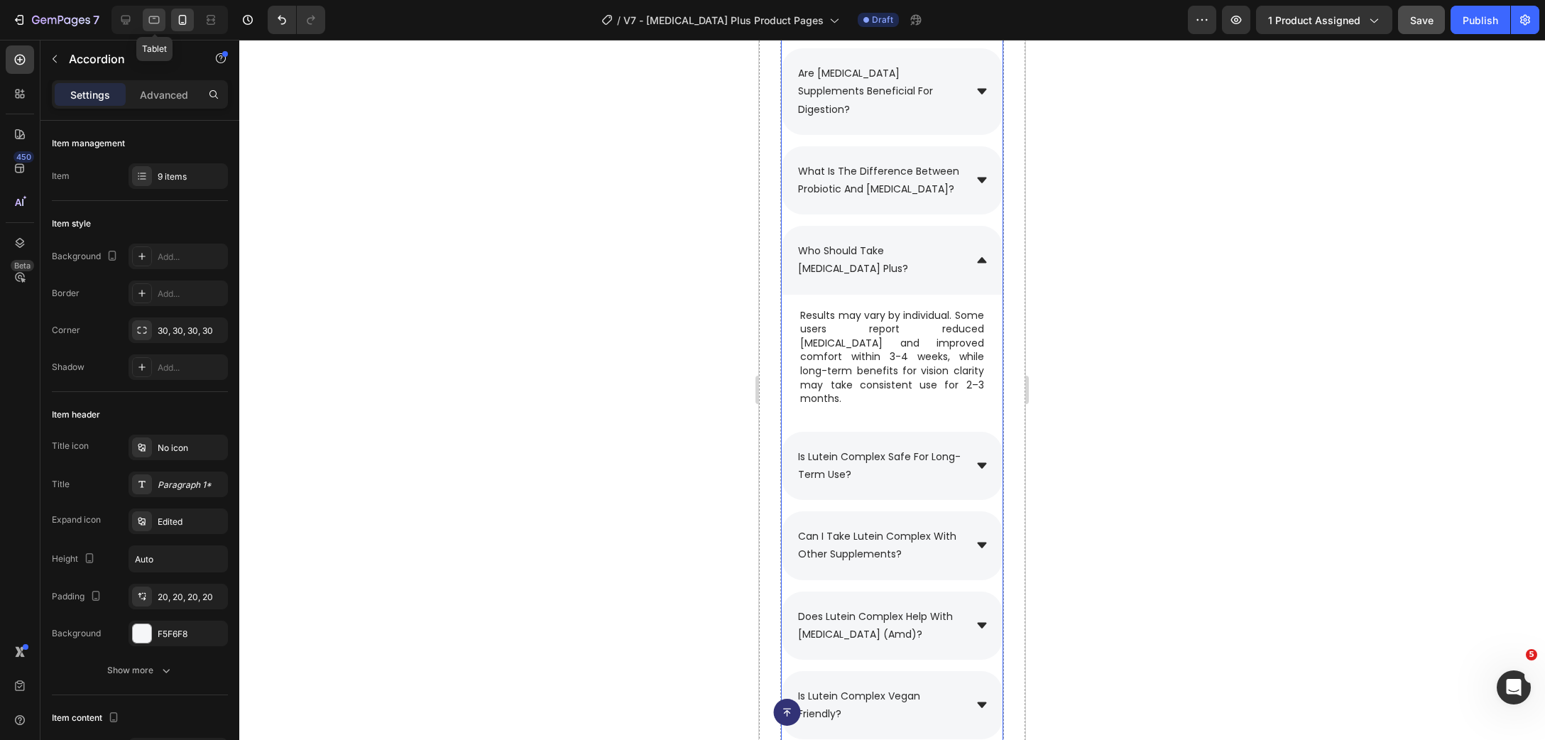
click at [156, 29] on div at bounding box center [154, 20] width 23 height 23
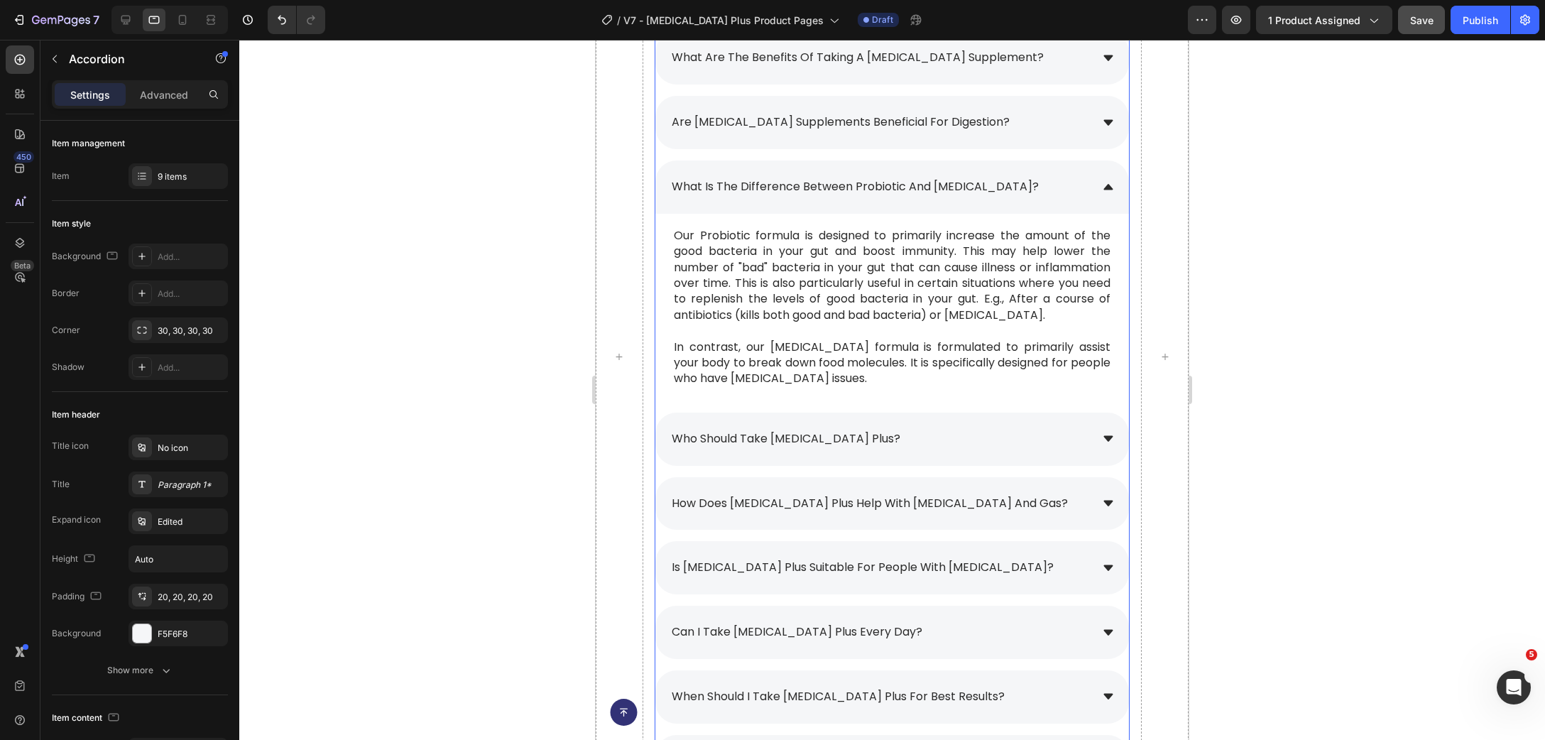
scroll to position [9973, 0]
click at [947, 427] on div "who should take [MEDICAL_DATA] plus?" at bounding box center [880, 435] width 421 height 25
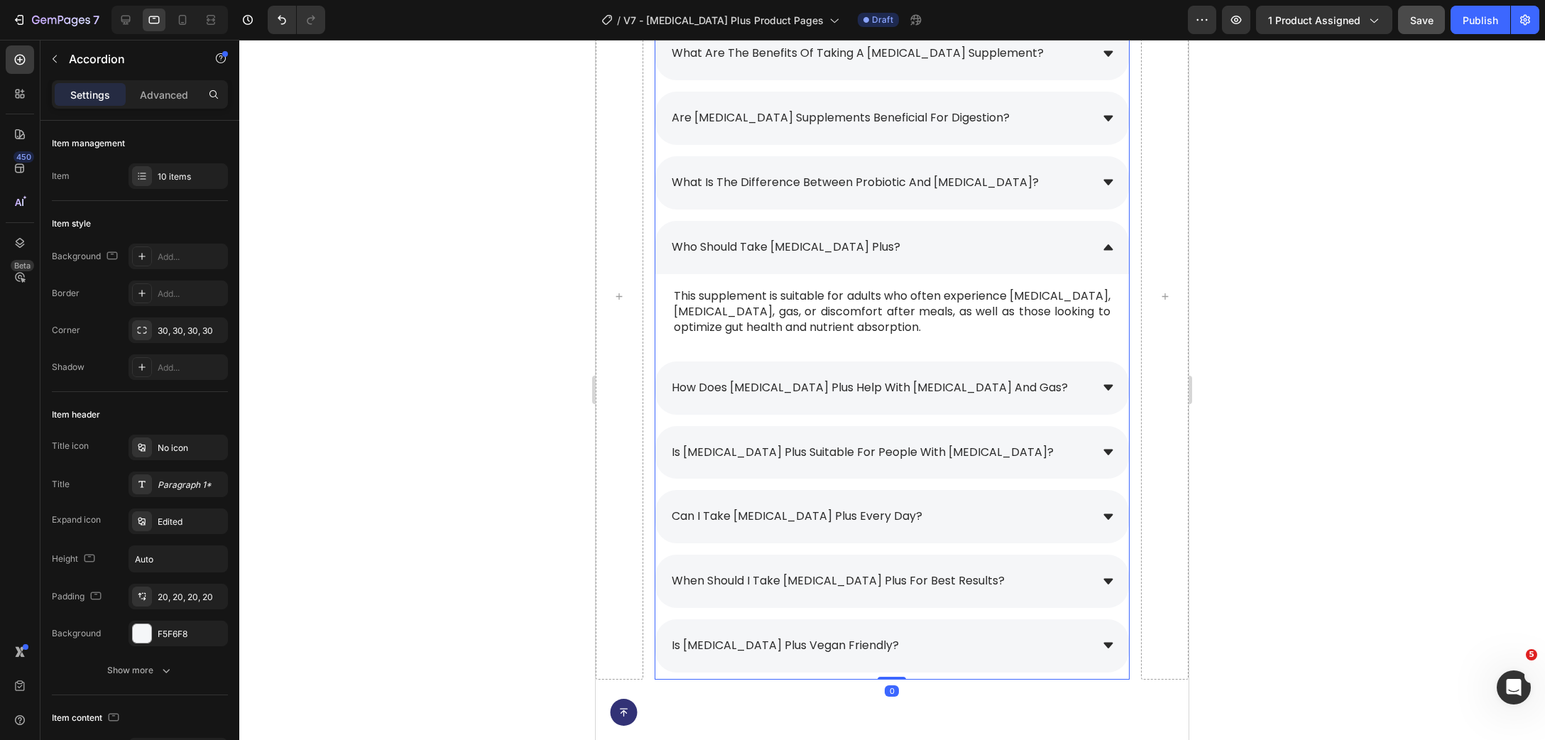
click at [738, 312] on p "This supplement is suitable for adults who often experience [MEDICAL_DATA], [ME…" at bounding box center [892, 312] width 437 height 48
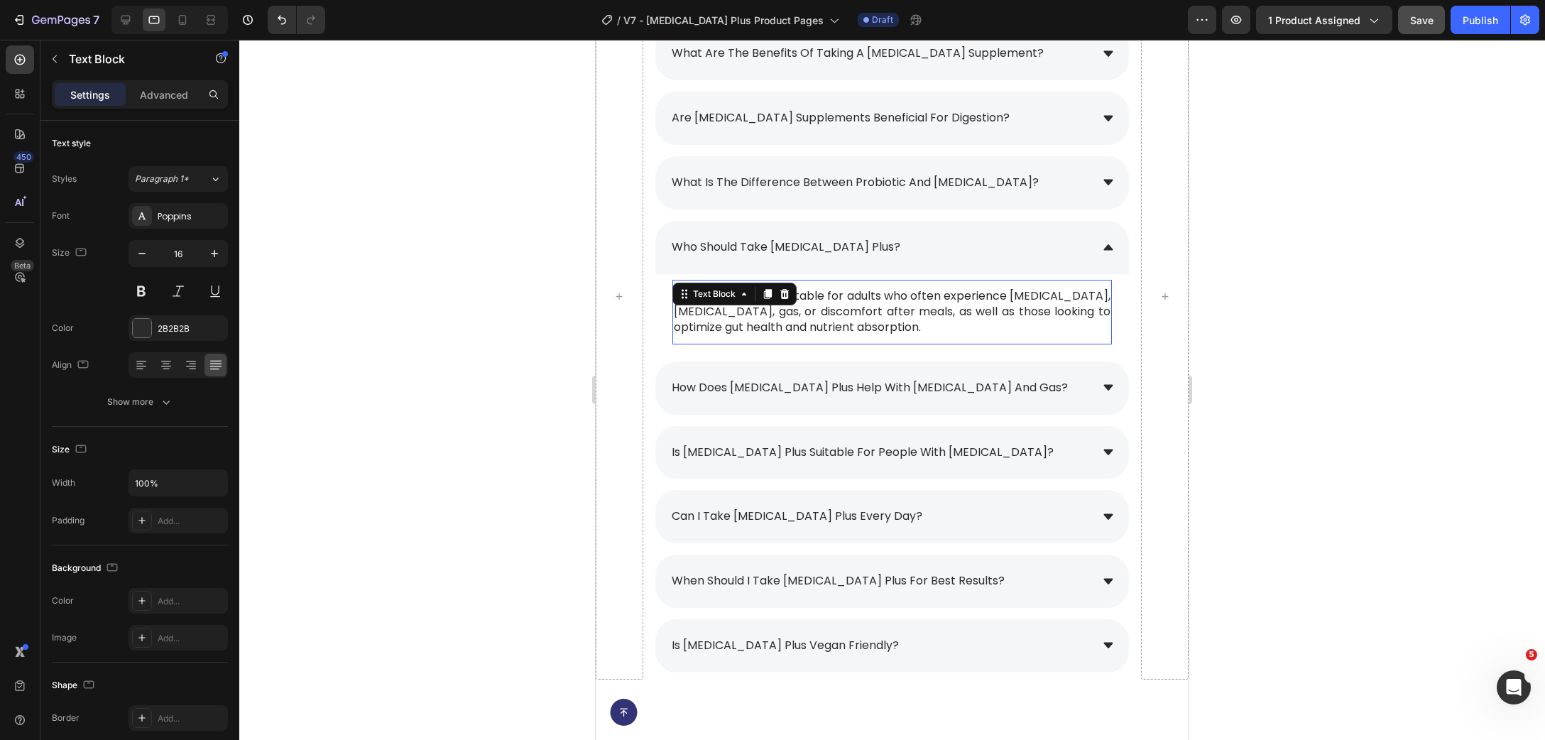
click at [738, 312] on p "This supplement is suitable for adults who often experience [MEDICAL_DATA], [ME…" at bounding box center [892, 312] width 437 height 48
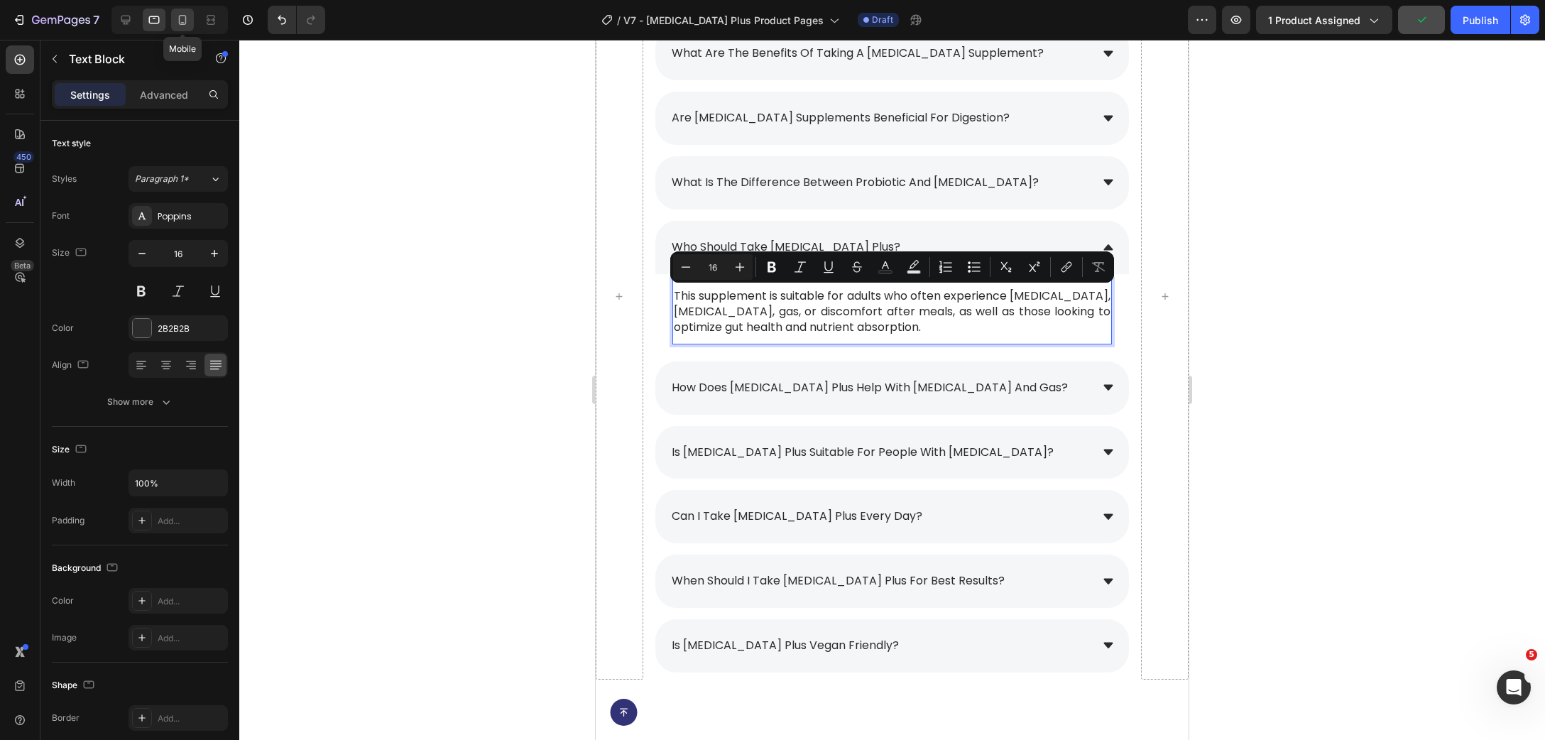
click at [186, 26] on icon at bounding box center [182, 20] width 14 height 14
type input "15"
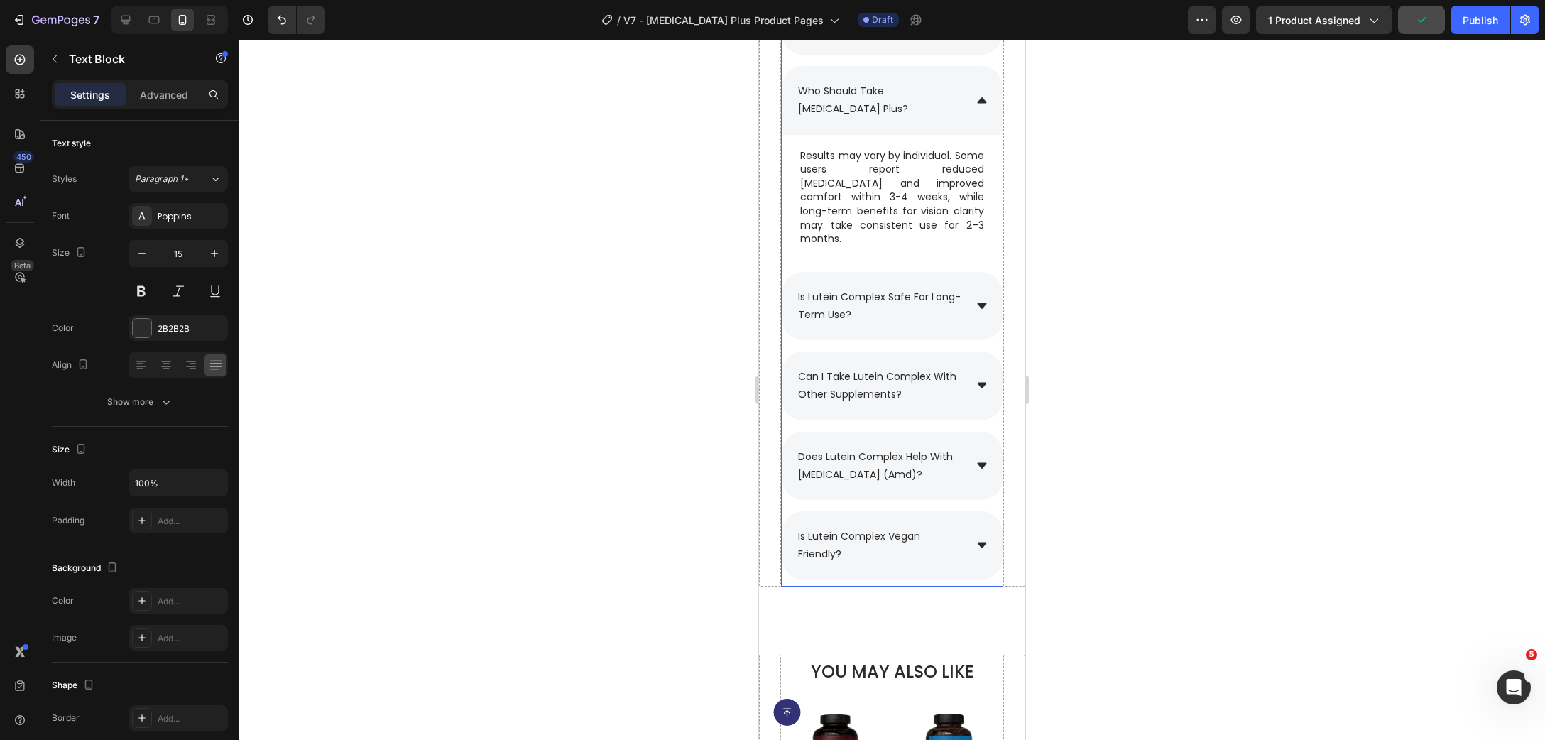
scroll to position [9692, 0]
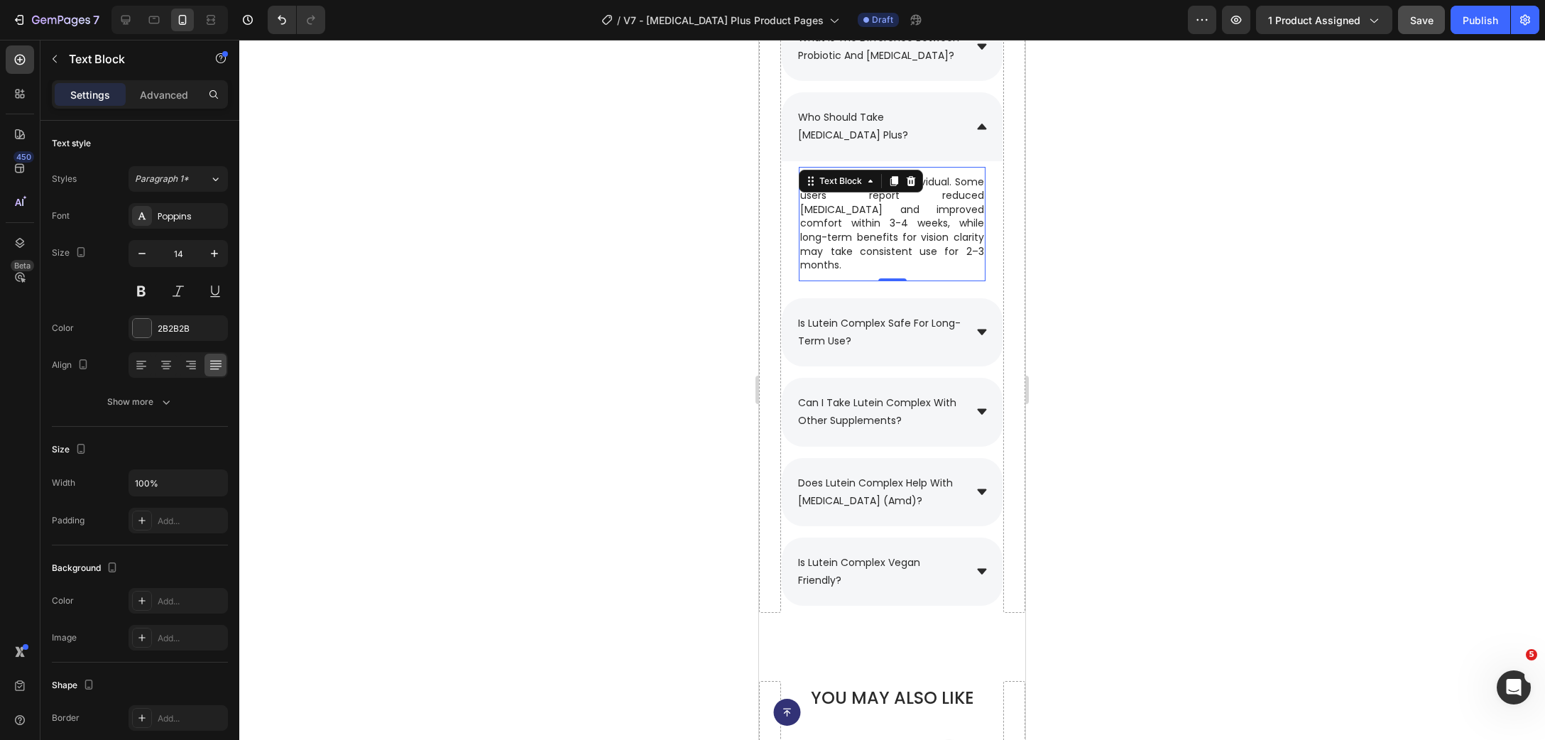
click at [922, 255] on p "Results may vary by individual. Some users report reduced [MEDICAL_DATA] and im…" at bounding box center [892, 223] width 184 height 97
click at [920, 269] on p "Results may vary by individual. Some users report reduced [MEDICAL_DATA] and im…" at bounding box center [892, 223] width 184 height 97
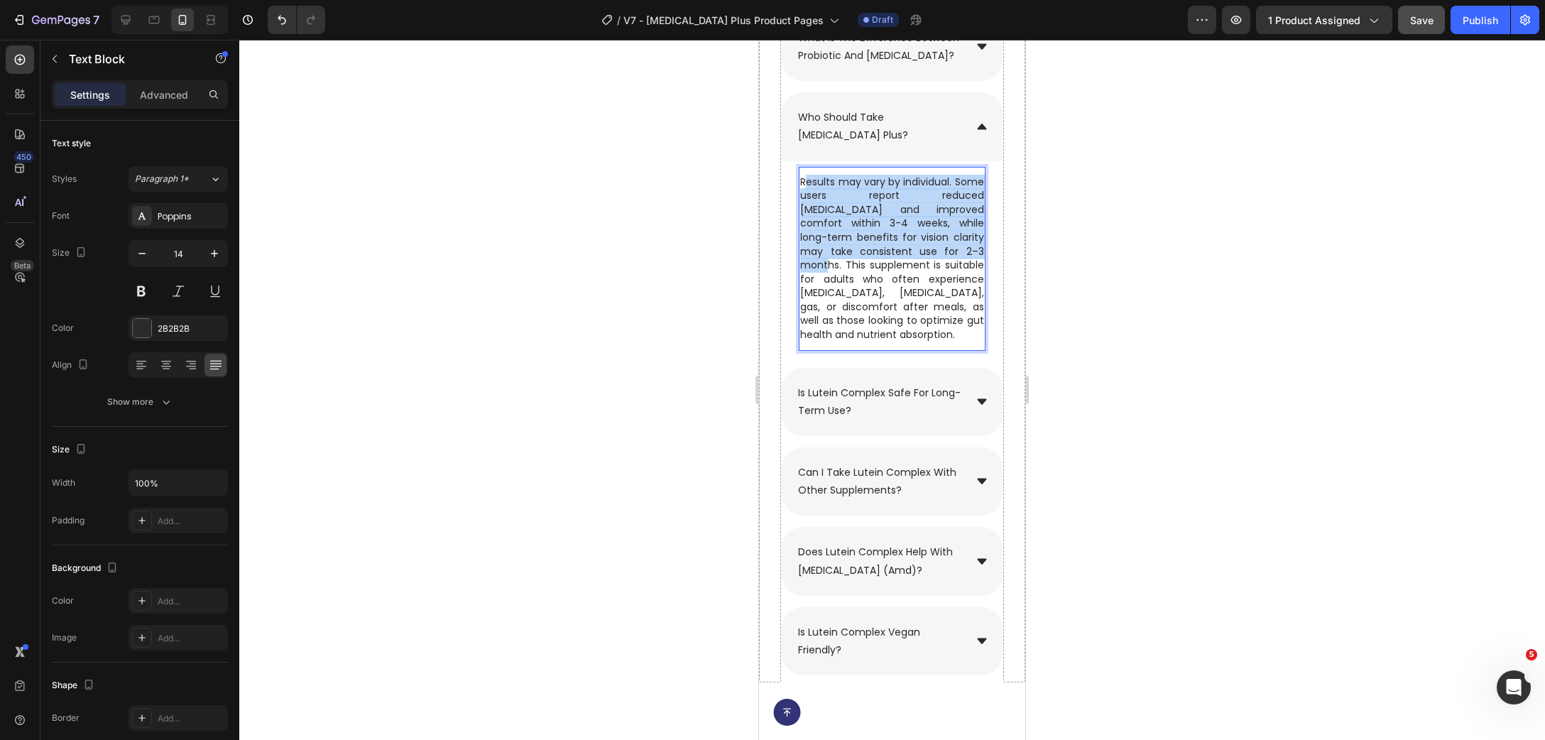
drag, startPoint x: 903, startPoint y: 270, endPoint x: 809, endPoint y: 199, distance: 118.2
click at [809, 199] on p "Results may vary by individual. Some users report reduced [MEDICAL_DATA] and im…" at bounding box center [892, 258] width 184 height 167
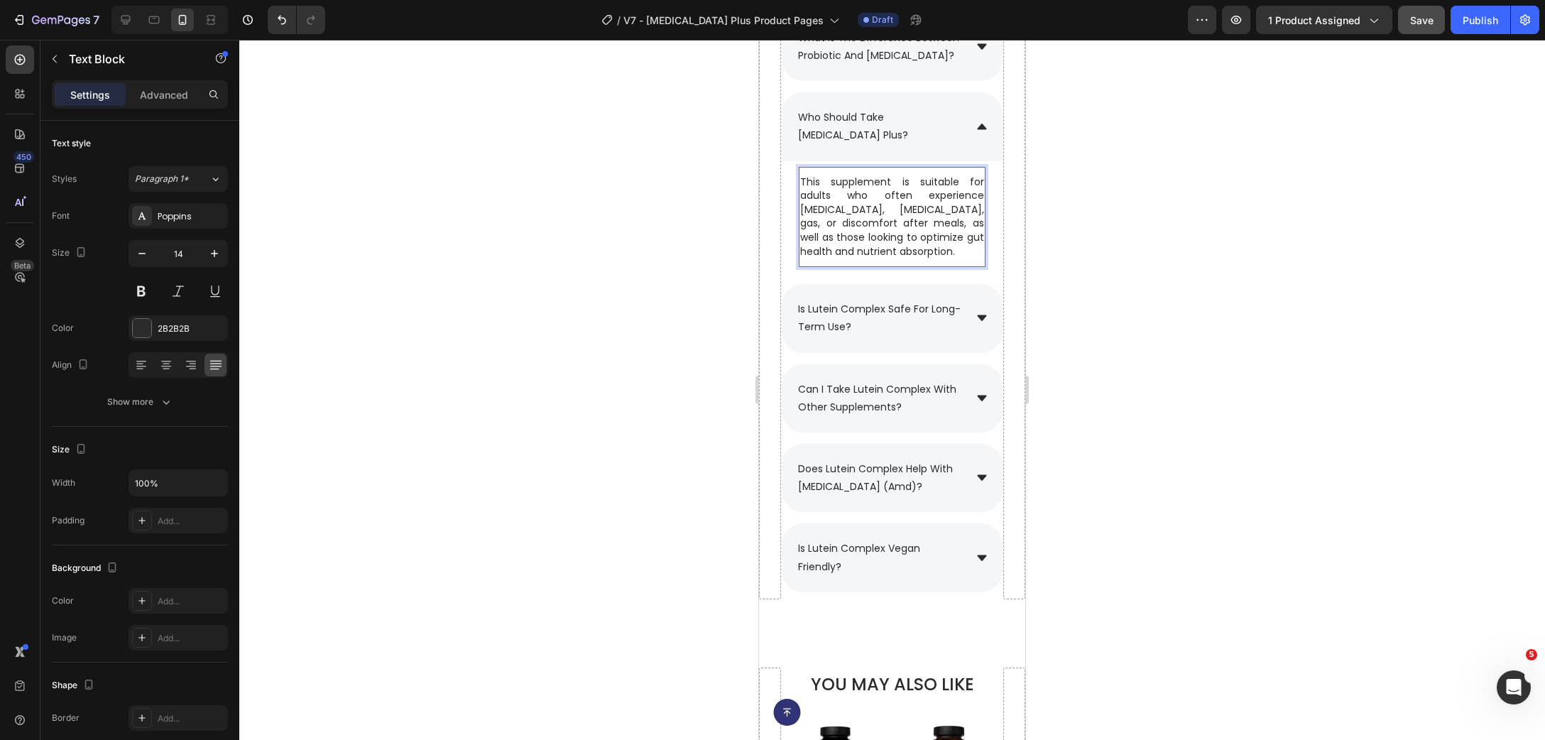
click at [1130, 238] on div at bounding box center [892, 390] width 1306 height 700
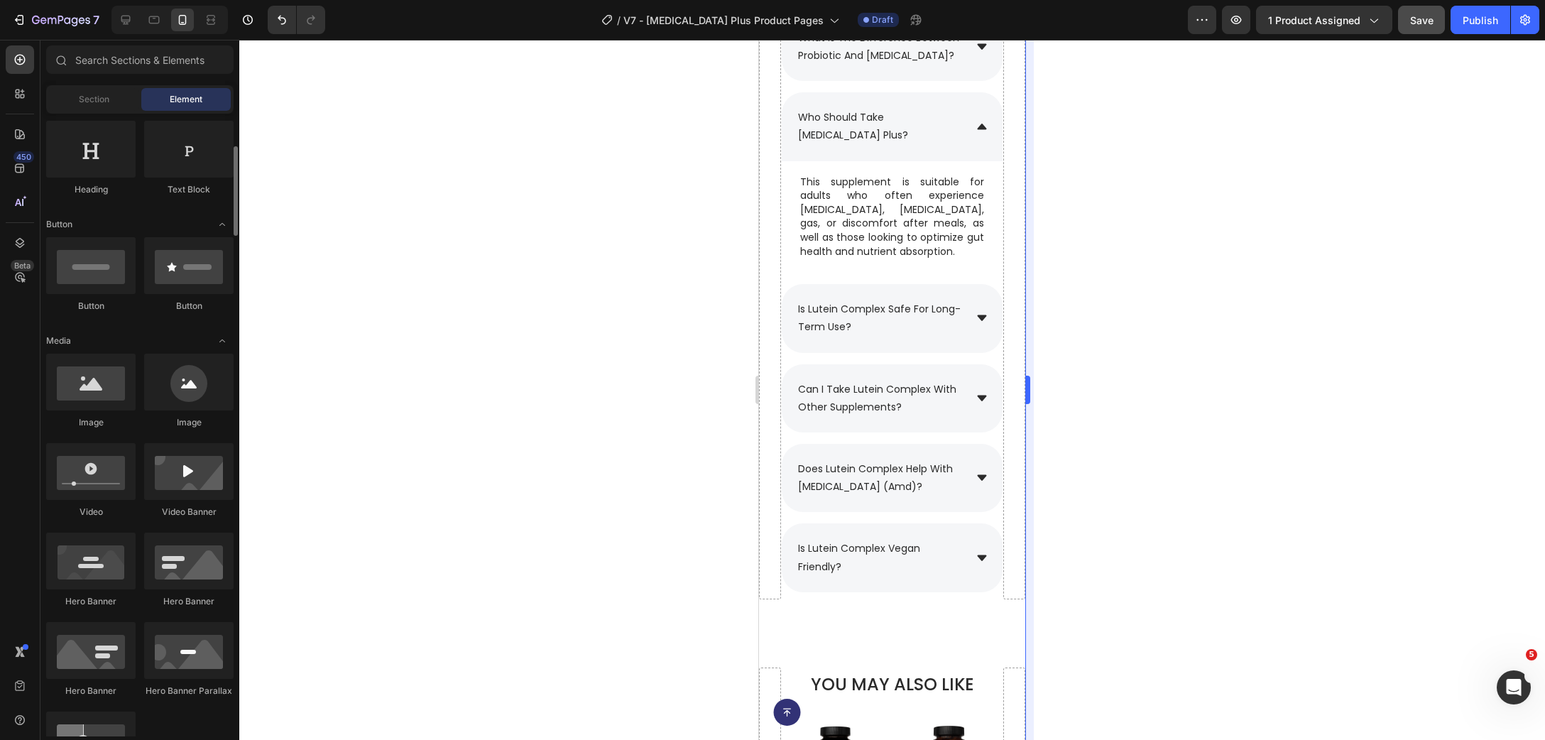
scroll to position [230, 0]
click at [150, 14] on icon at bounding box center [154, 20] width 14 height 14
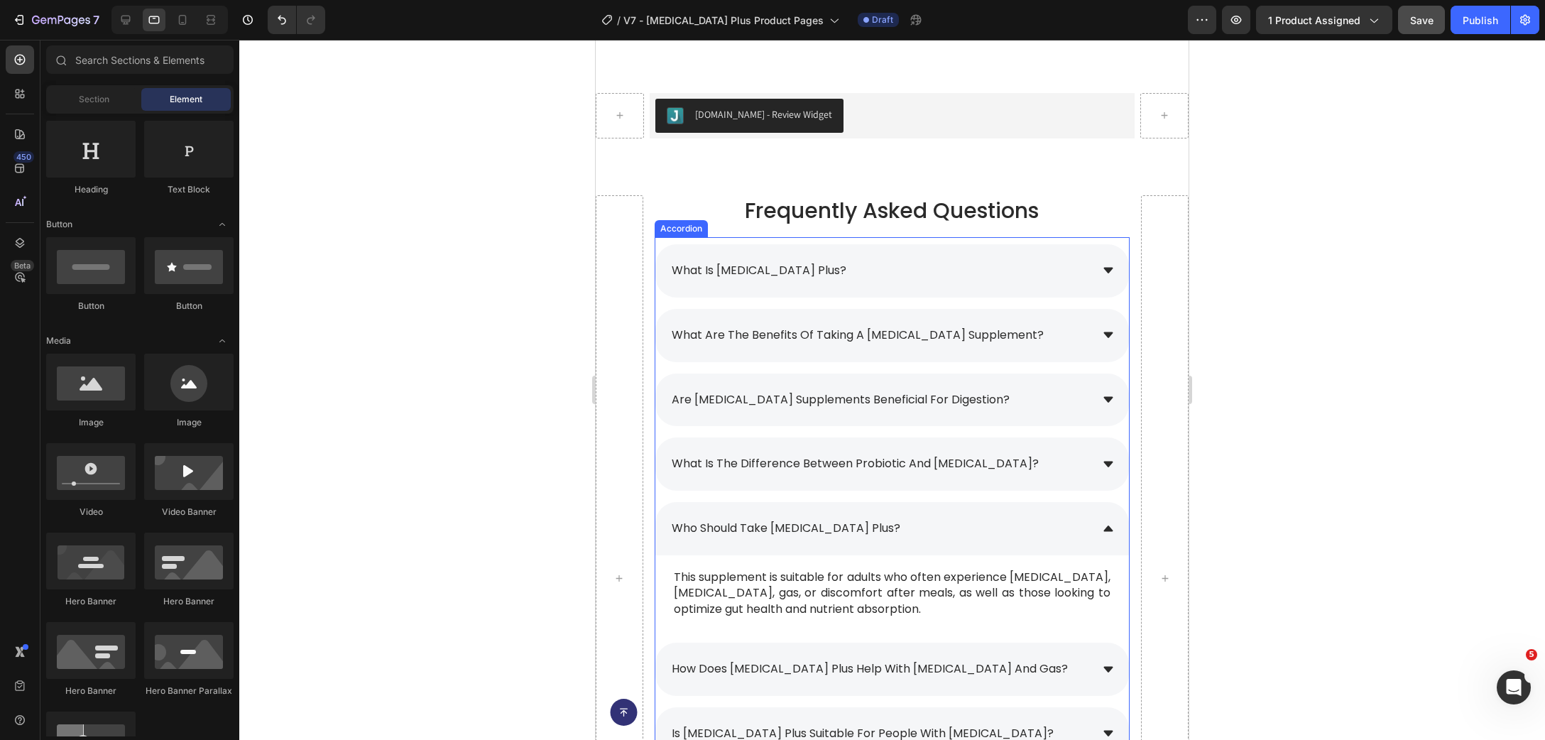
scroll to position [9924, 0]
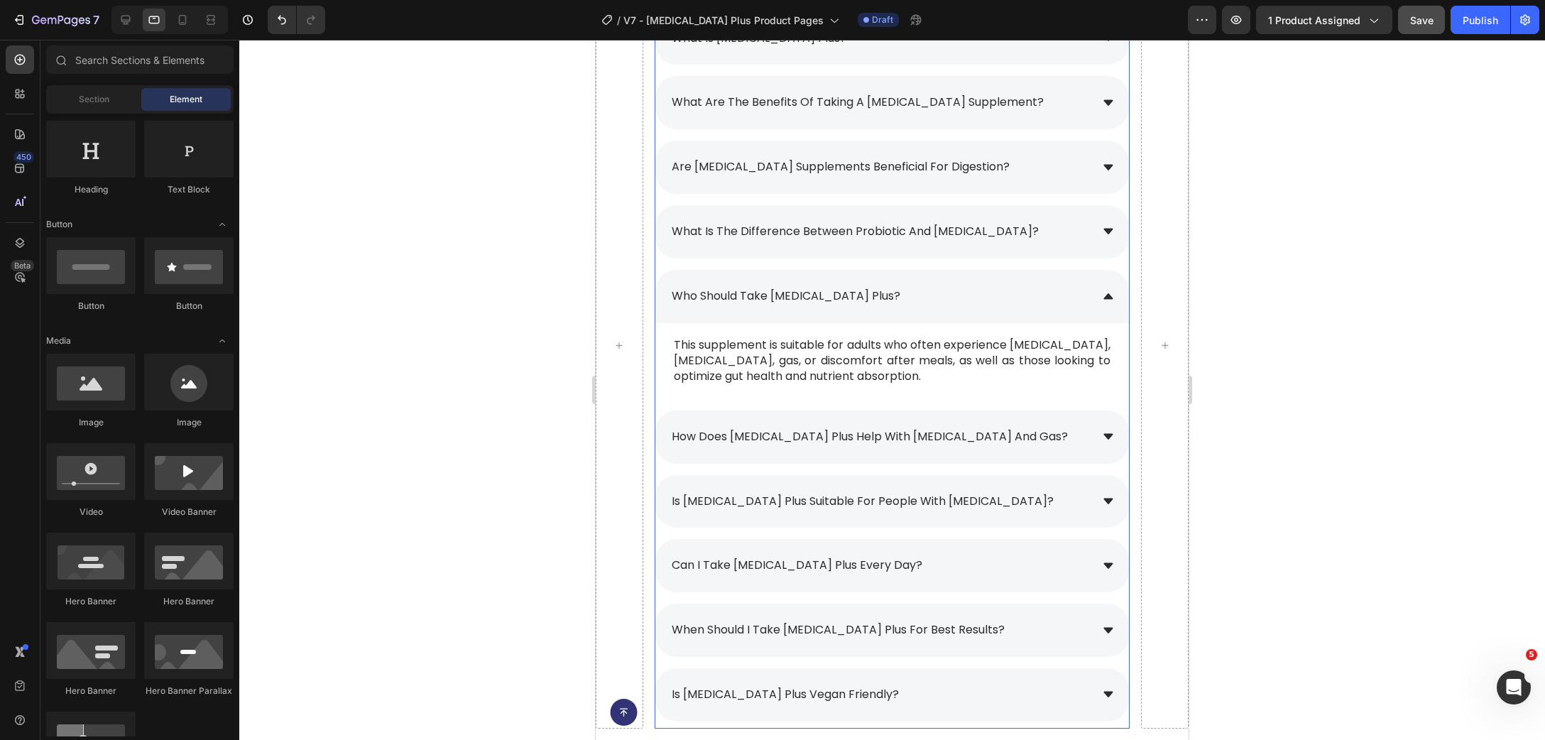
click at [819, 436] on span "how does [MEDICAL_DATA] plus help with [MEDICAL_DATA] and gas?" at bounding box center [870, 436] width 396 height 16
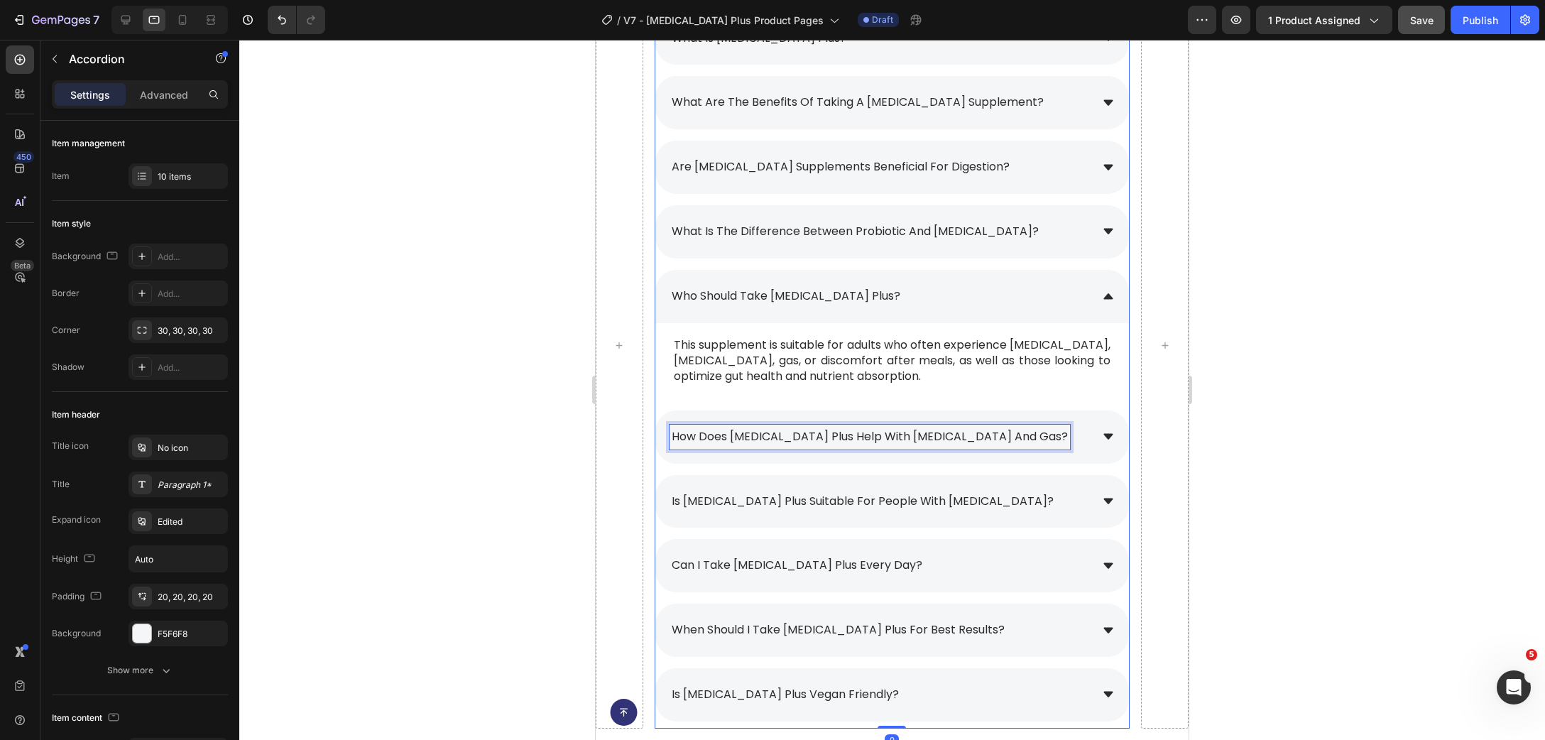
click at [819, 436] on span "how does [MEDICAL_DATA] plus help with [MEDICAL_DATA] and gas?" at bounding box center [870, 436] width 396 height 16
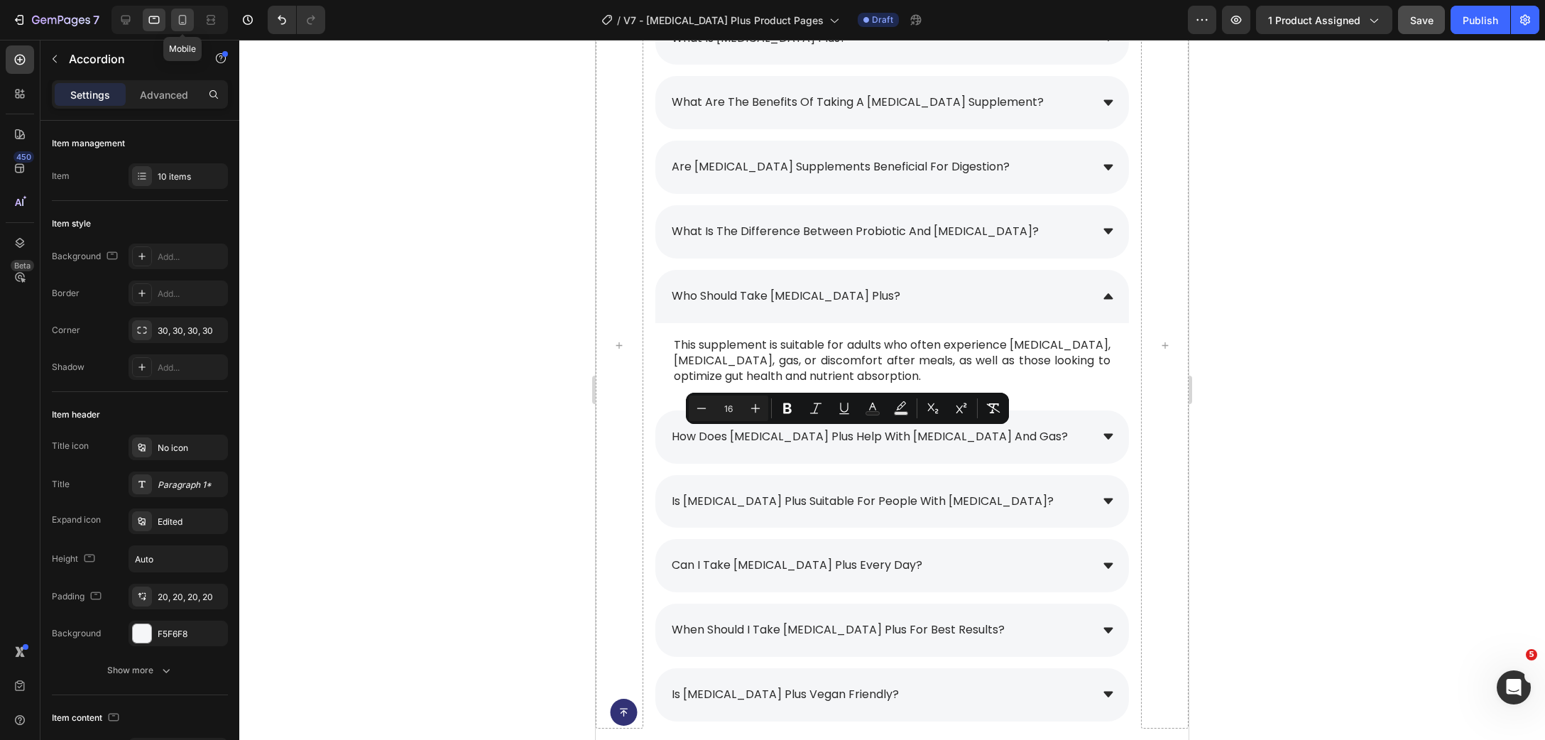
click at [189, 14] on icon at bounding box center [182, 20] width 14 height 14
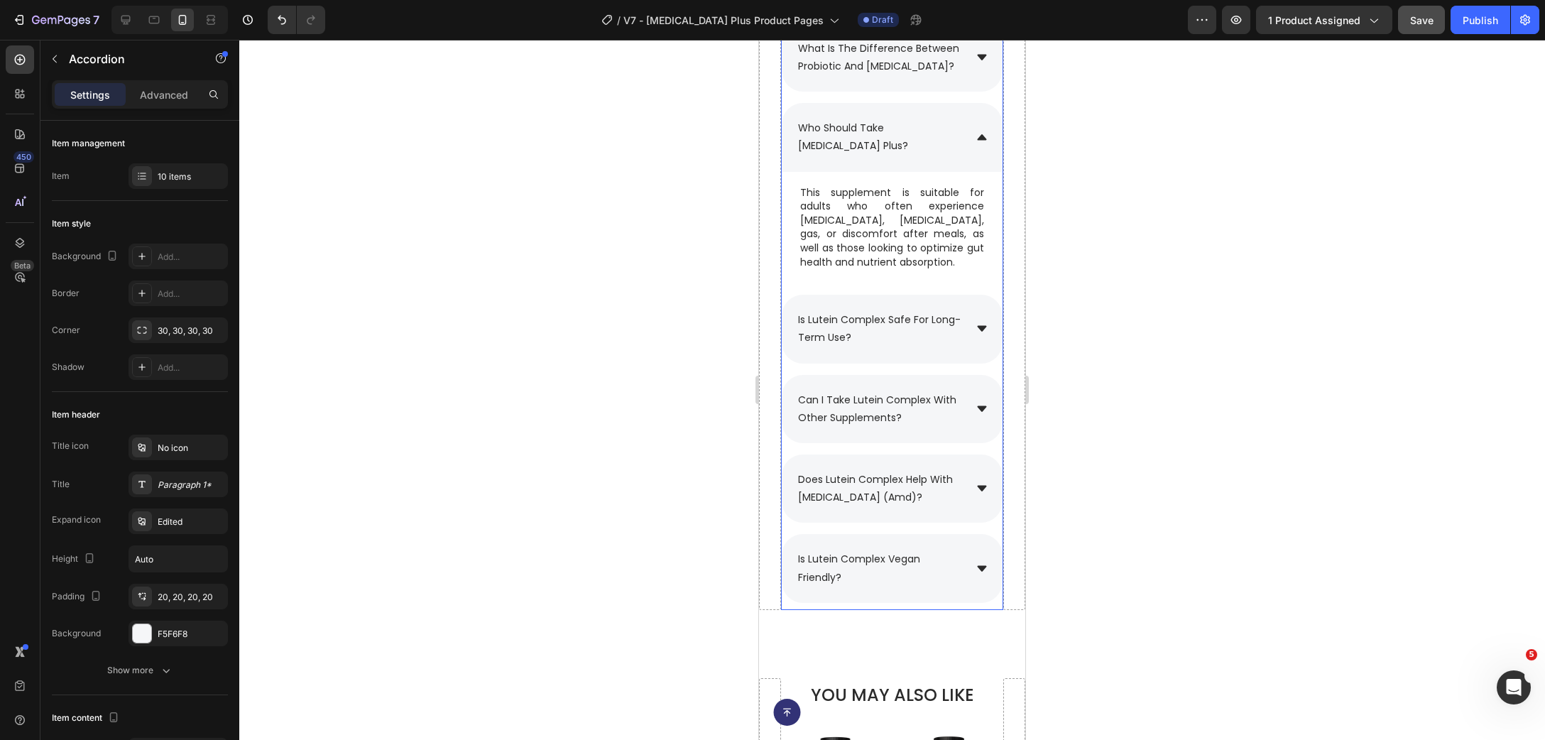
scroll to position [9644, 0]
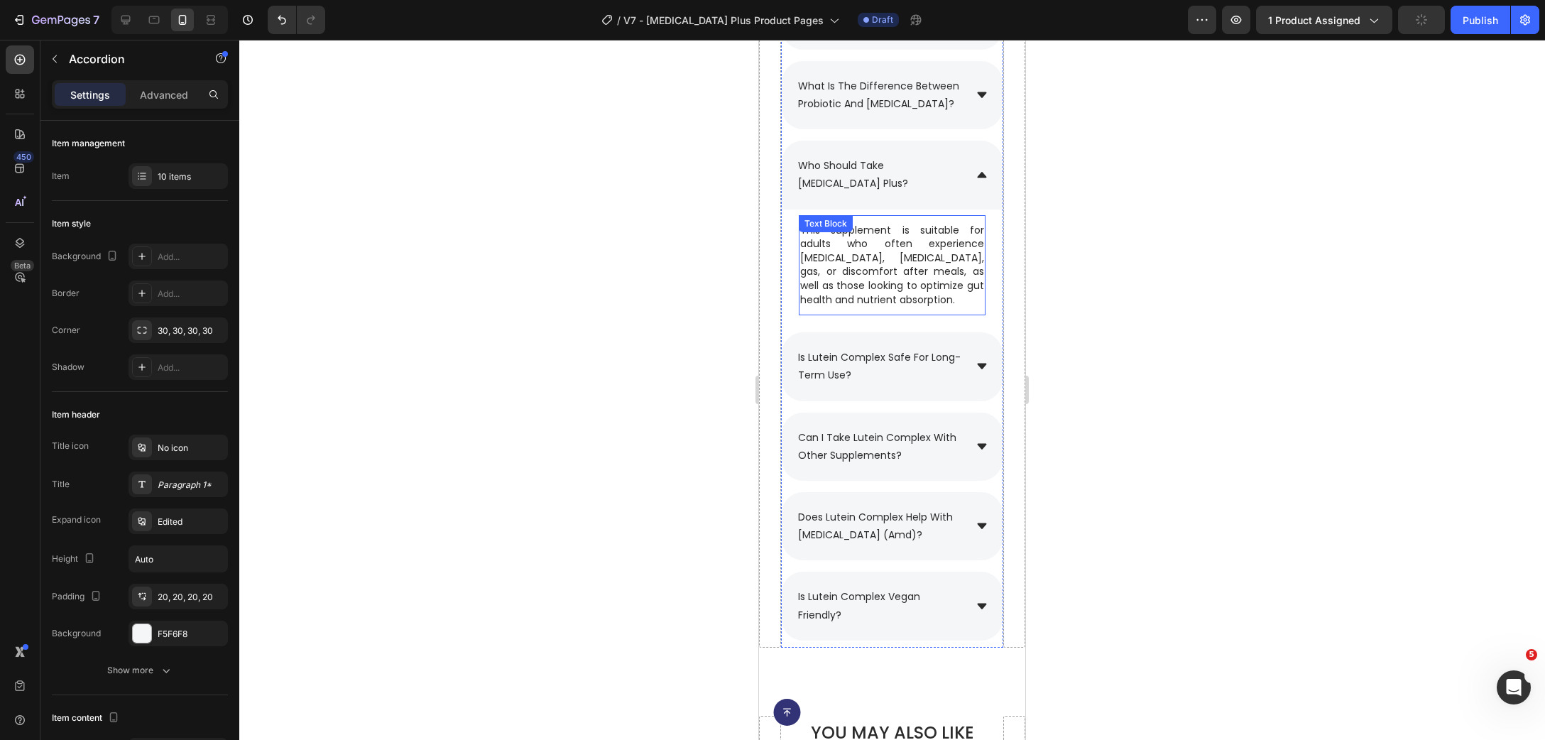
click at [881, 294] on p "This supplement is suitable for adults who often experience [MEDICAL_DATA], [ME…" at bounding box center [892, 266] width 184 height 84
click at [877, 378] on span "is lutein complex safe for long-term use?" at bounding box center [879, 366] width 163 height 32
click at [873, 384] on p "is lutein complex safe for long-term use?" at bounding box center [880, 367] width 164 height 36
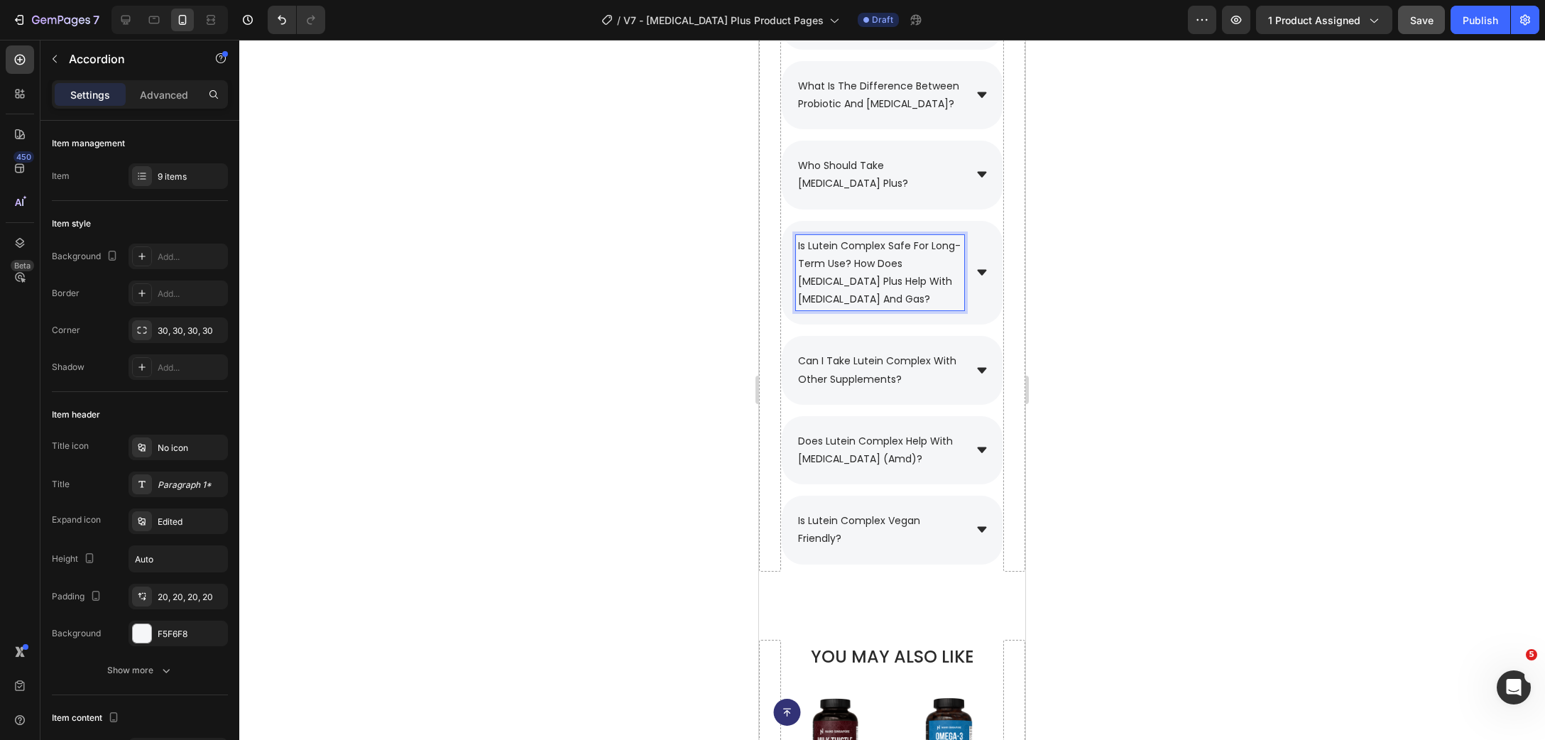
click at [856, 283] on span "is lutein complex safe for long-term use? how does [MEDICAL_DATA] plus help wit…" at bounding box center [879, 273] width 163 height 68
drag, startPoint x: 851, startPoint y: 283, endPoint x: 797, endPoint y: 266, distance: 57.5
click at [797, 266] on div "is lutein complex safe for long-term use? how does [MEDICAL_DATA] plus help wit…" at bounding box center [880, 273] width 168 height 76
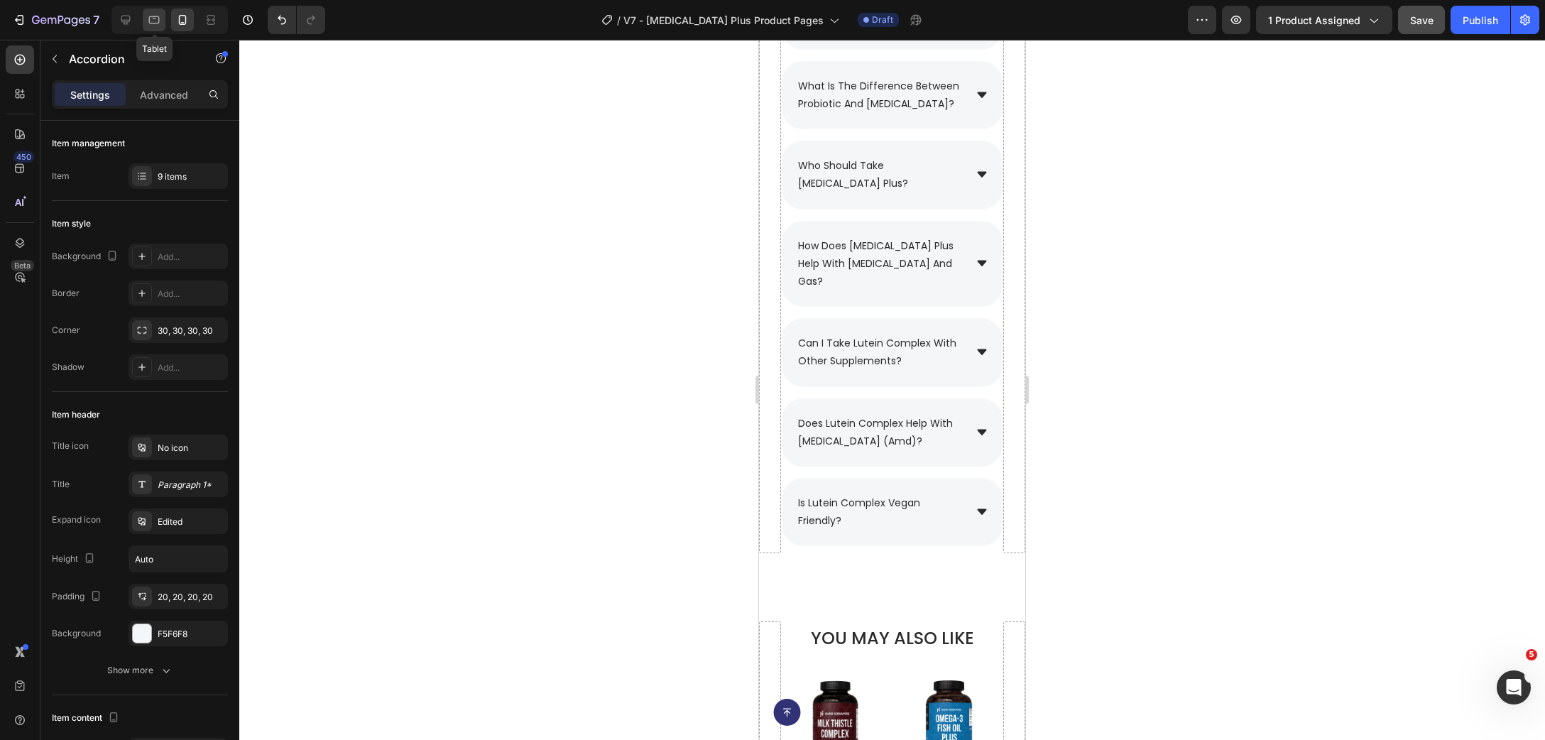
click at [148, 21] on icon at bounding box center [154, 20] width 14 height 14
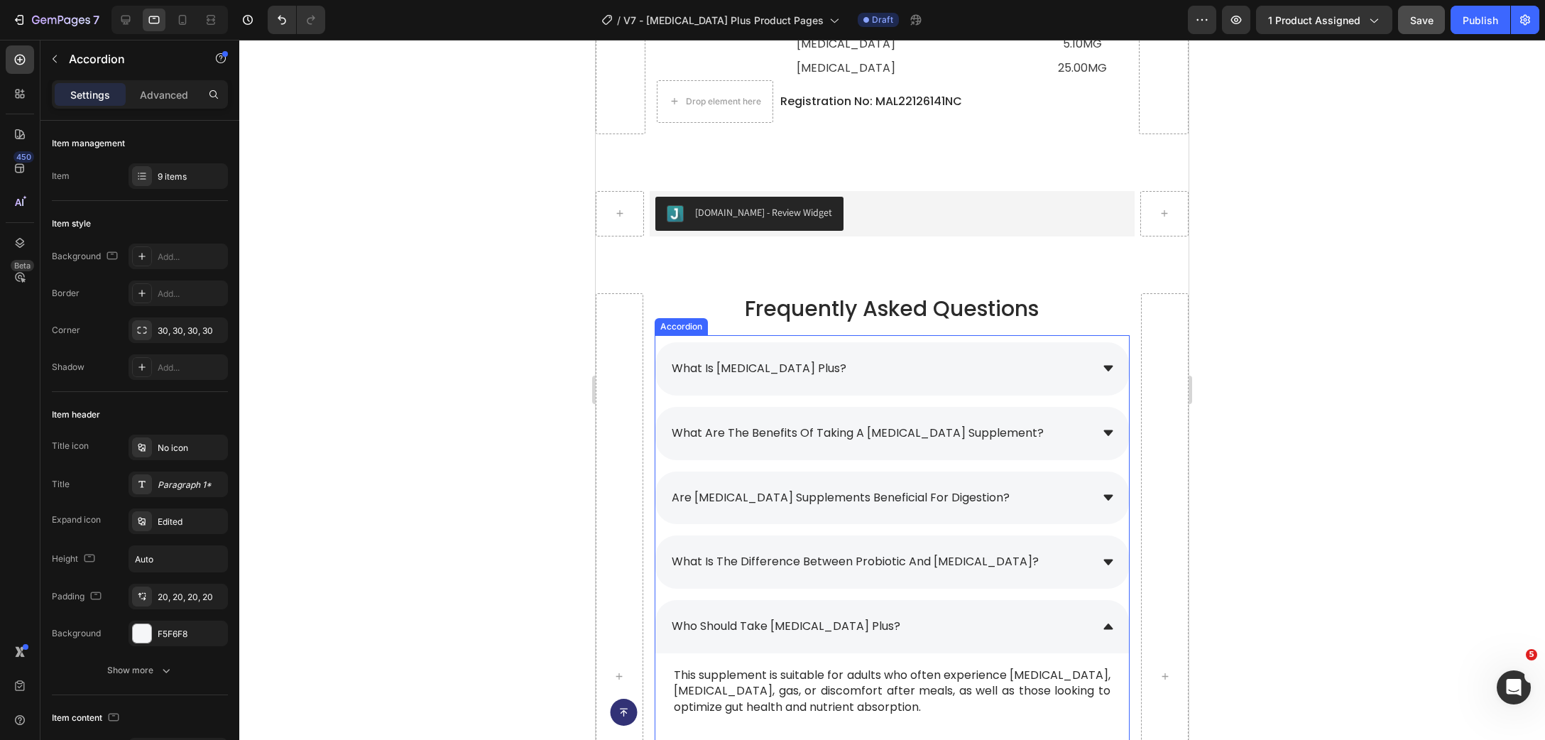
scroll to position [9903, 0]
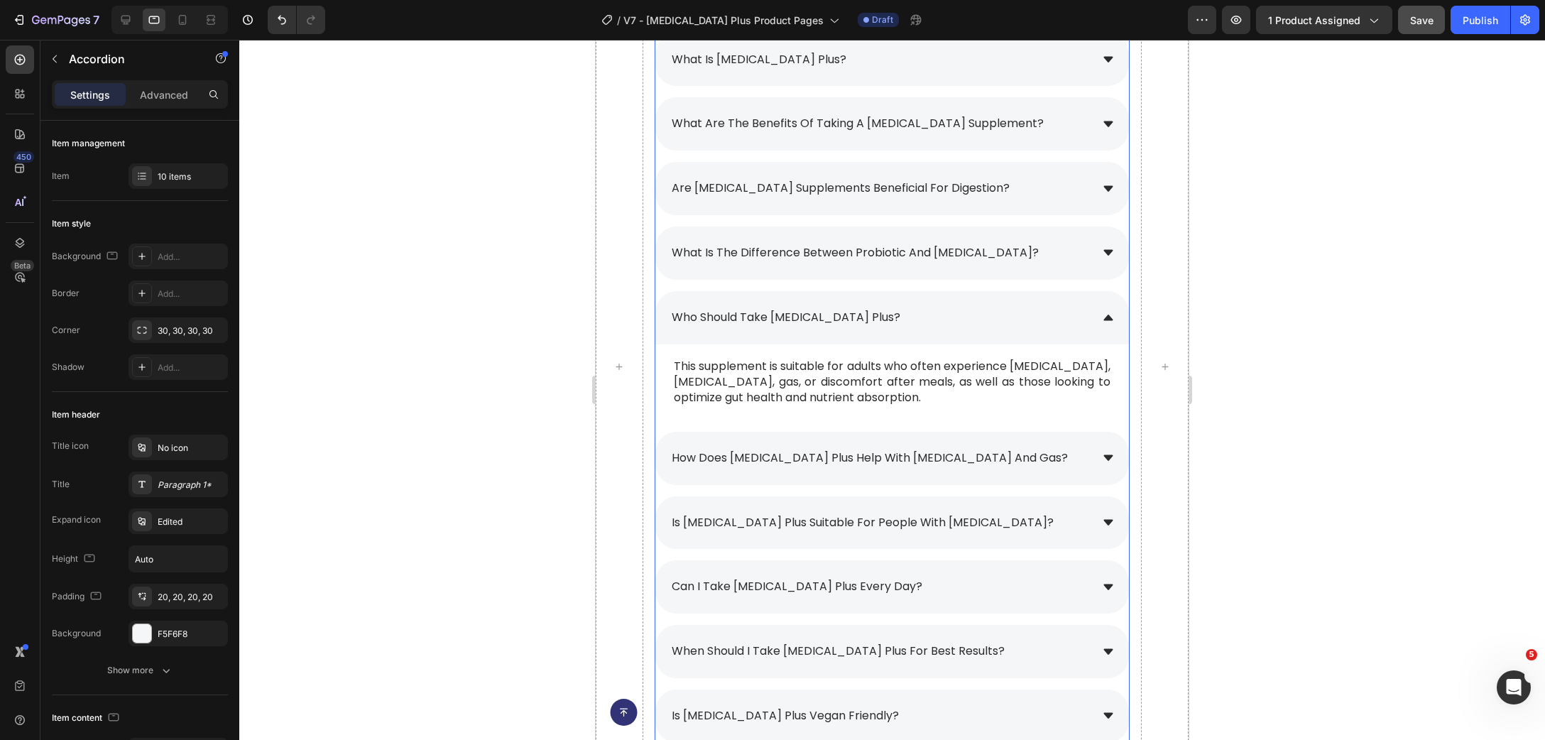
click at [1046, 454] on div "how does [MEDICAL_DATA] plus help with [MEDICAL_DATA] and gas?" at bounding box center [880, 458] width 421 height 25
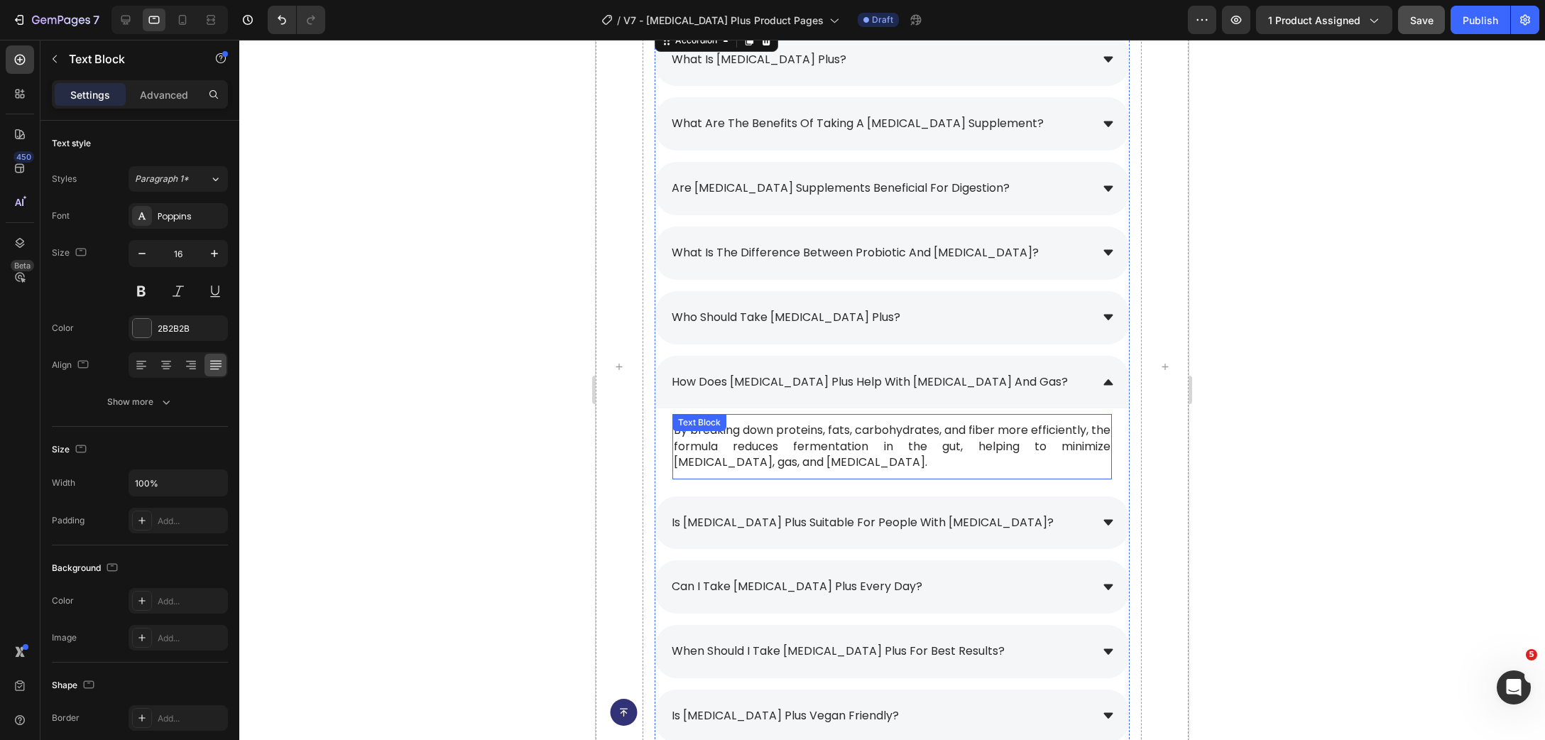
click at [801, 437] on p "By breaking down proteins, fats, carbohydrates, and fiber more efficiently, the…" at bounding box center [892, 447] width 437 height 48
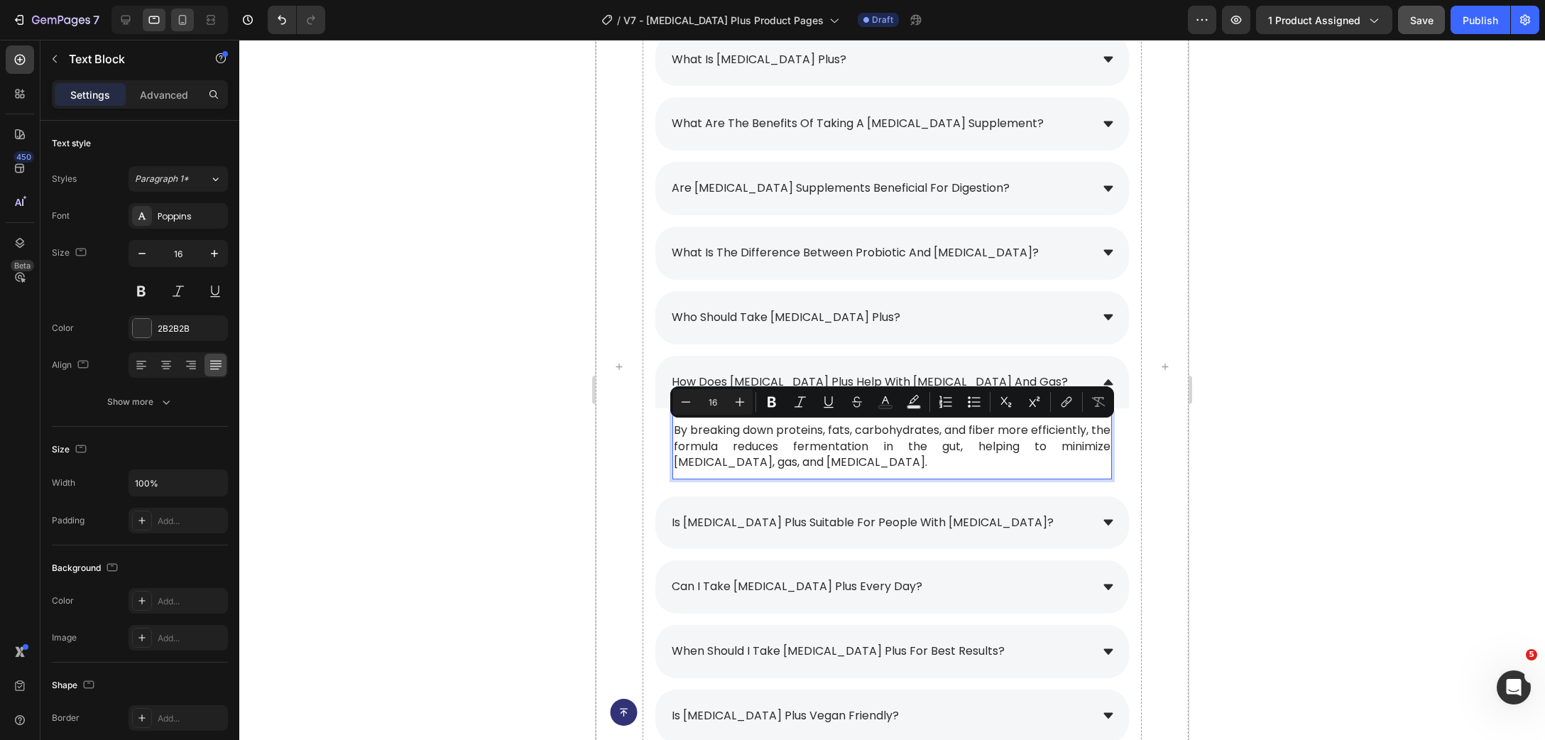
click at [174, 17] on div at bounding box center [182, 20] width 23 height 23
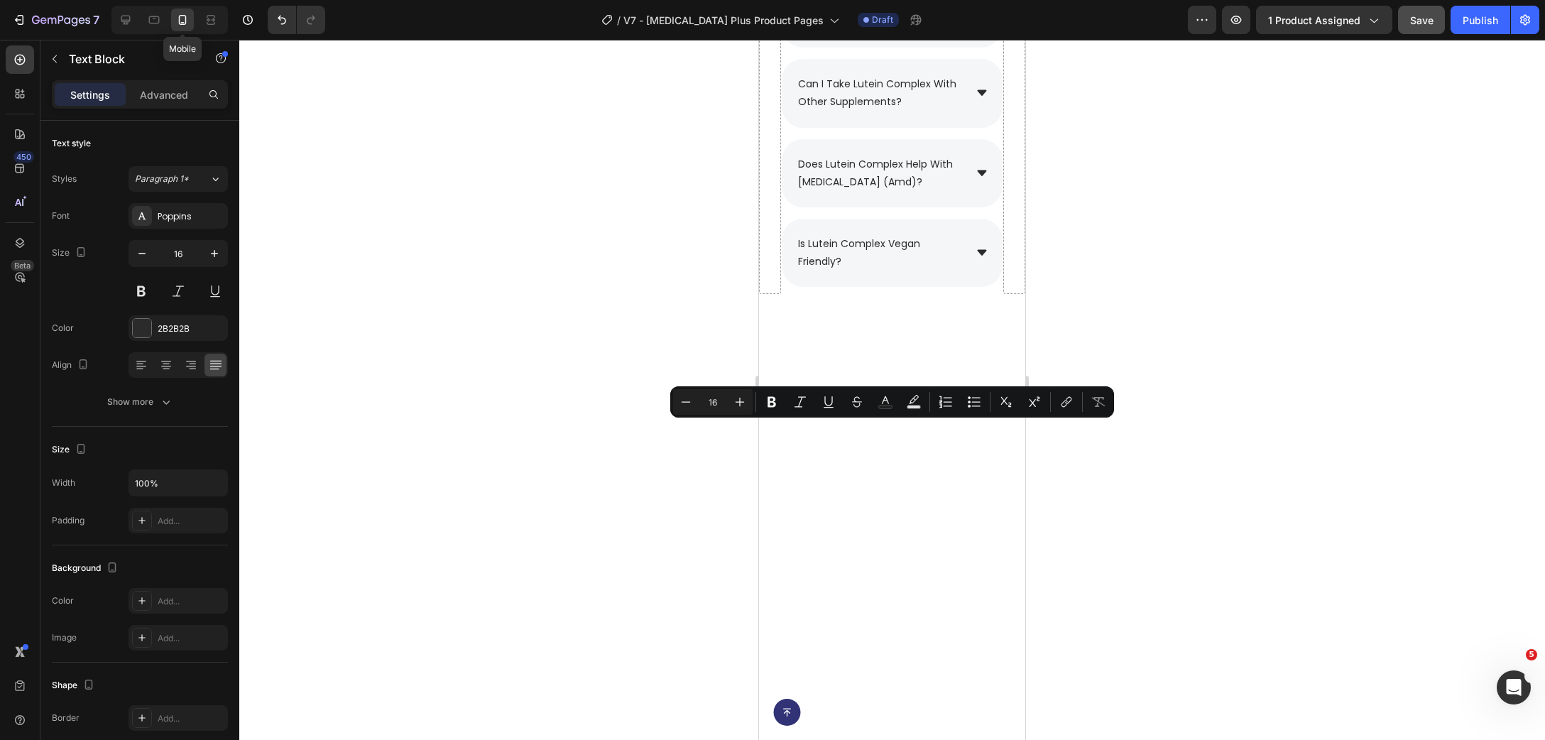
type input "15"
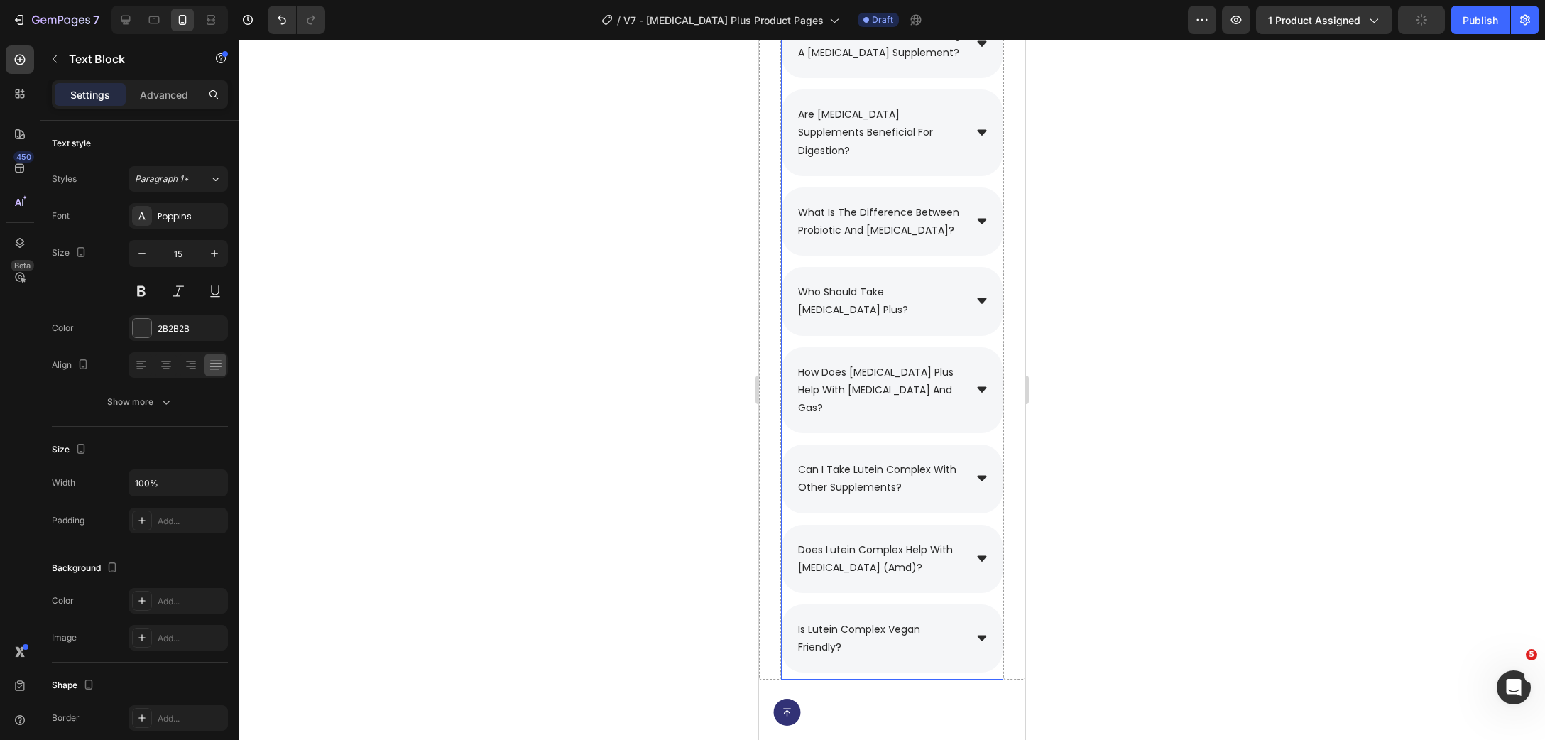
scroll to position [9496, 0]
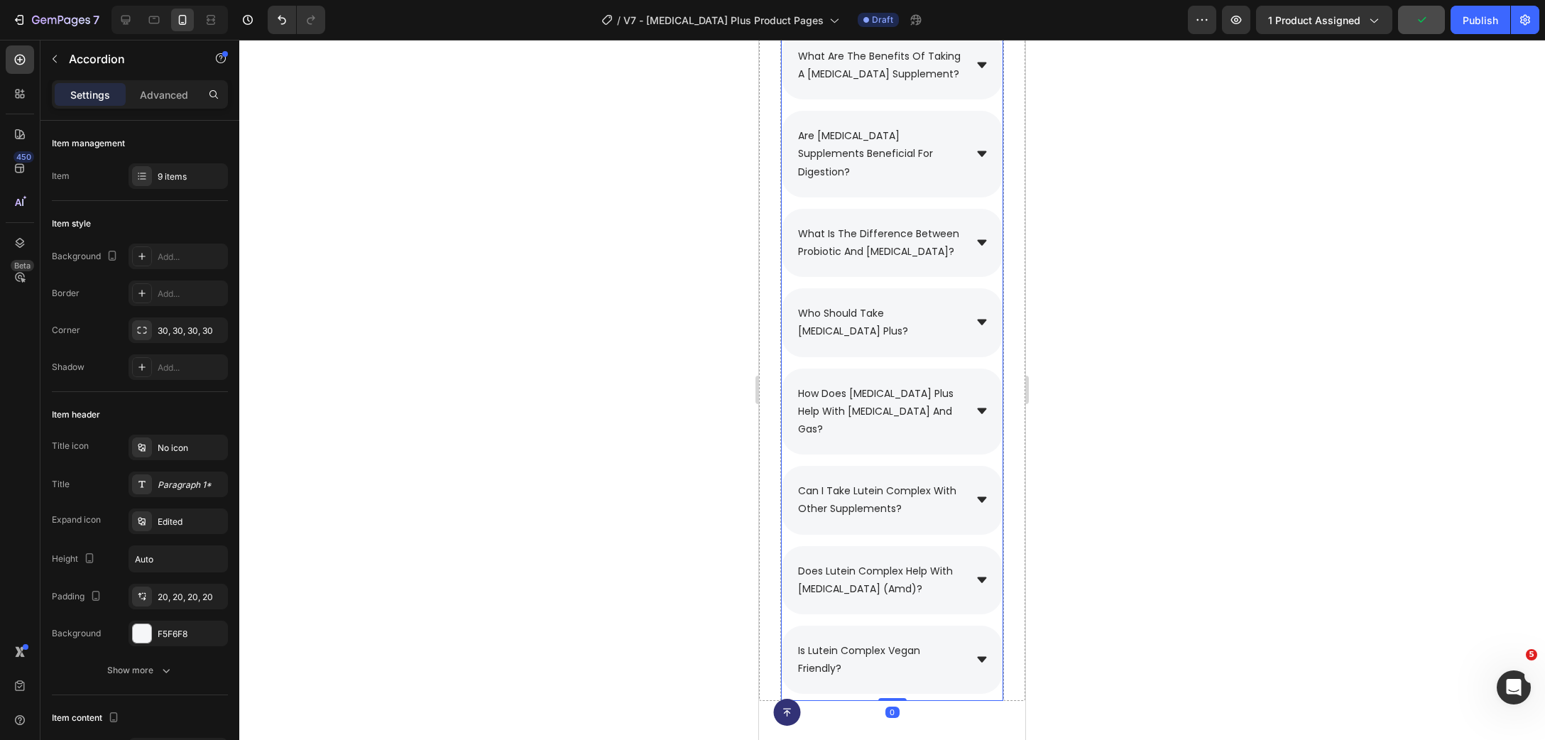
click at [988, 261] on div "what is the difference between probiotic and [MEDICAL_DATA]?" at bounding box center [892, 243] width 221 height 68
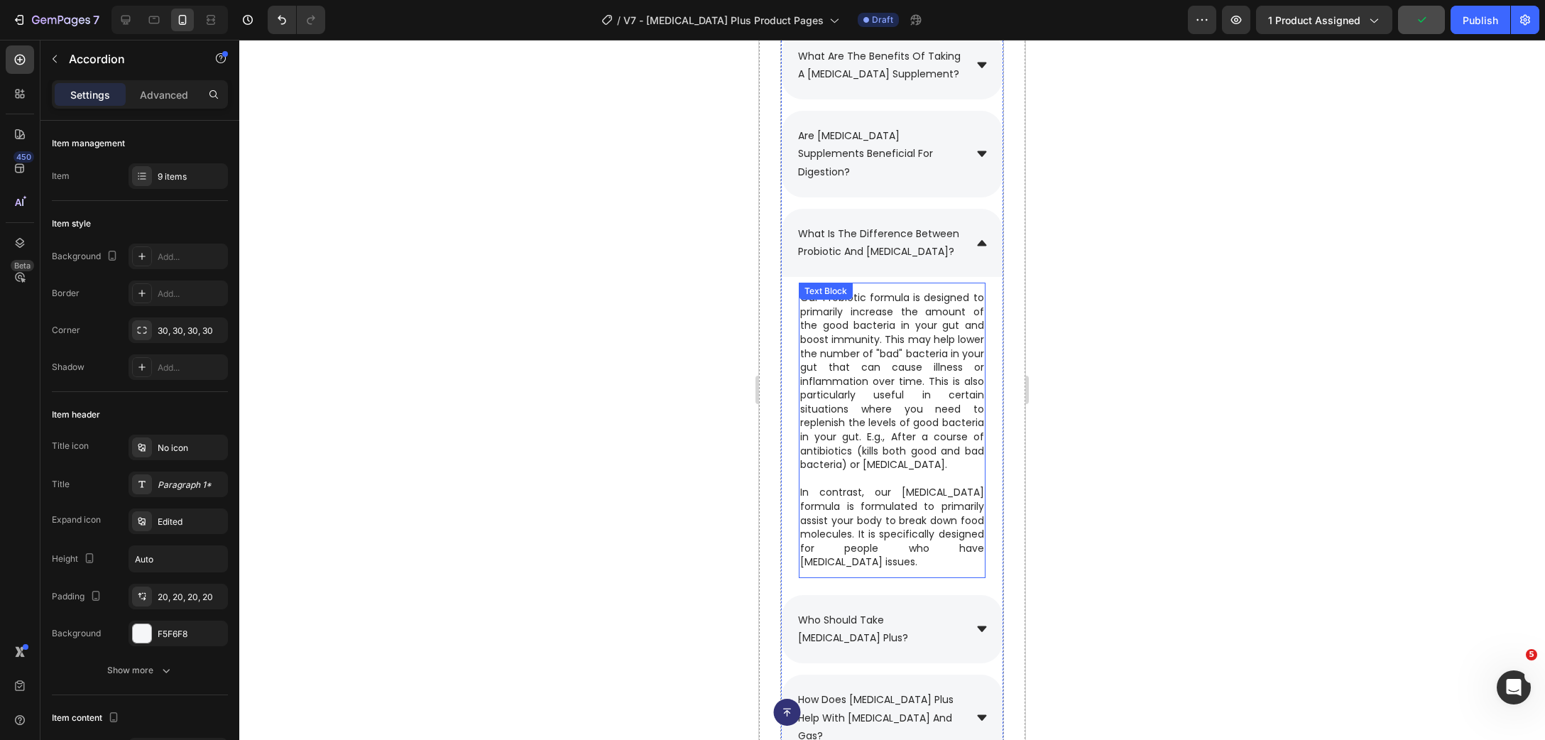
scroll to position [9728, 0]
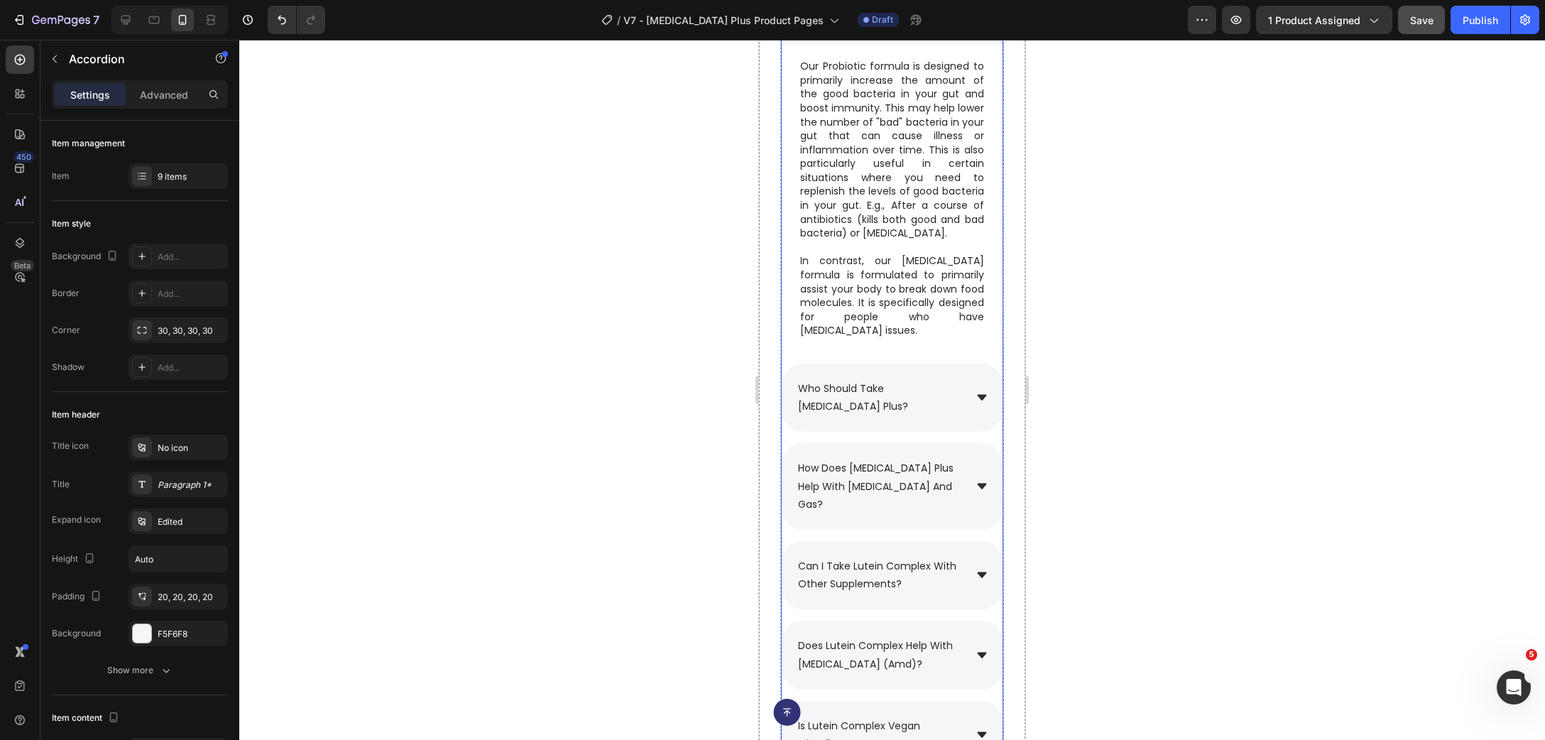
click at [984, 493] on icon at bounding box center [982, 486] width 13 height 13
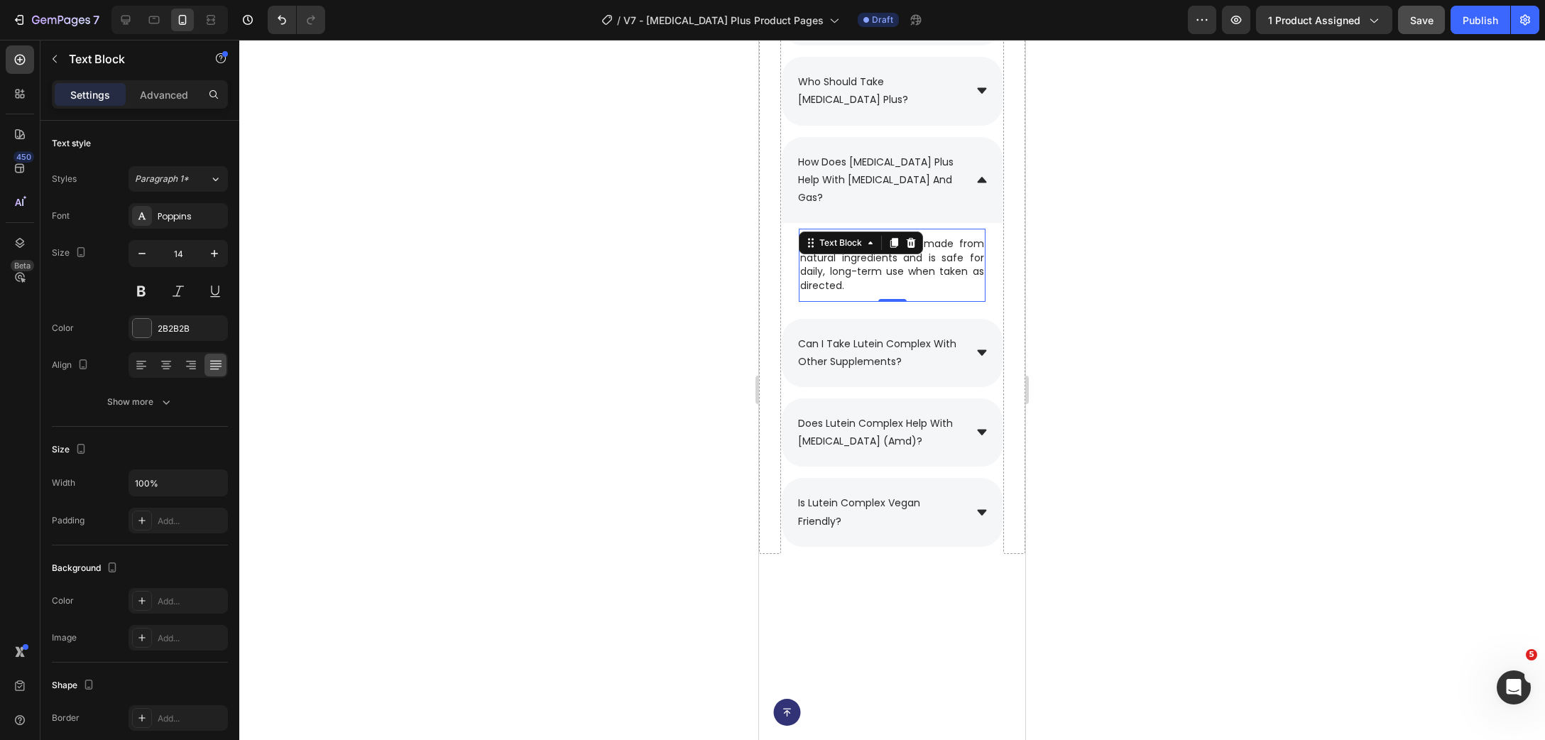
click at [895, 281] on p "Yes. Lutein Complex is made from natural ingredients and is safe for daily, lon…" at bounding box center [892, 264] width 184 height 55
click at [870, 288] on p "Yes. Lutein Complex is made from natural ingredients and is safe for daily, lon…" at bounding box center [892, 264] width 184 height 55
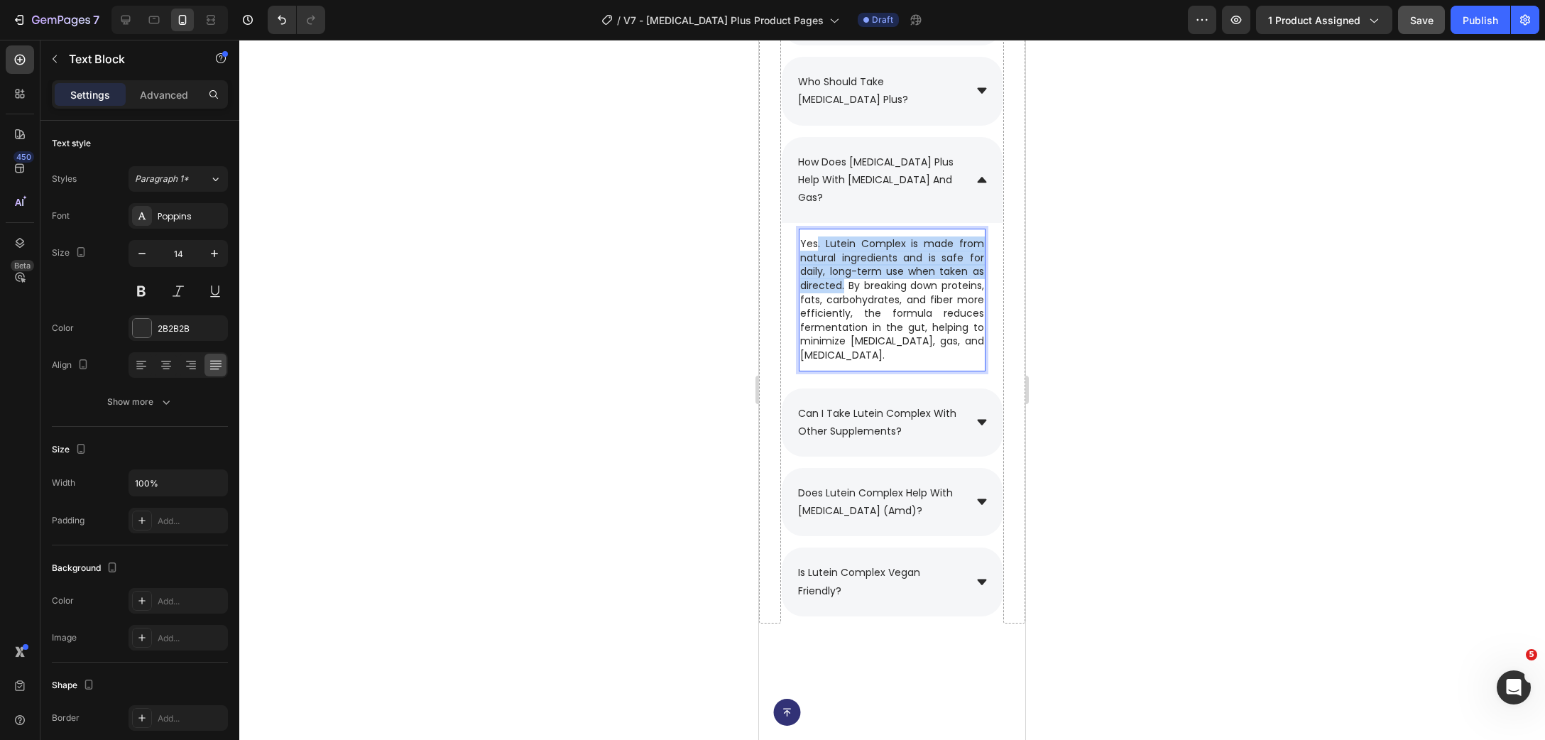
drag, startPoint x: 844, startPoint y: 291, endPoint x: 819, endPoint y: 244, distance: 54.0
click at [819, 244] on p "Yes. Lutein Complex is made from natural ingredients and is safe for daily, lon…" at bounding box center [892, 299] width 184 height 125
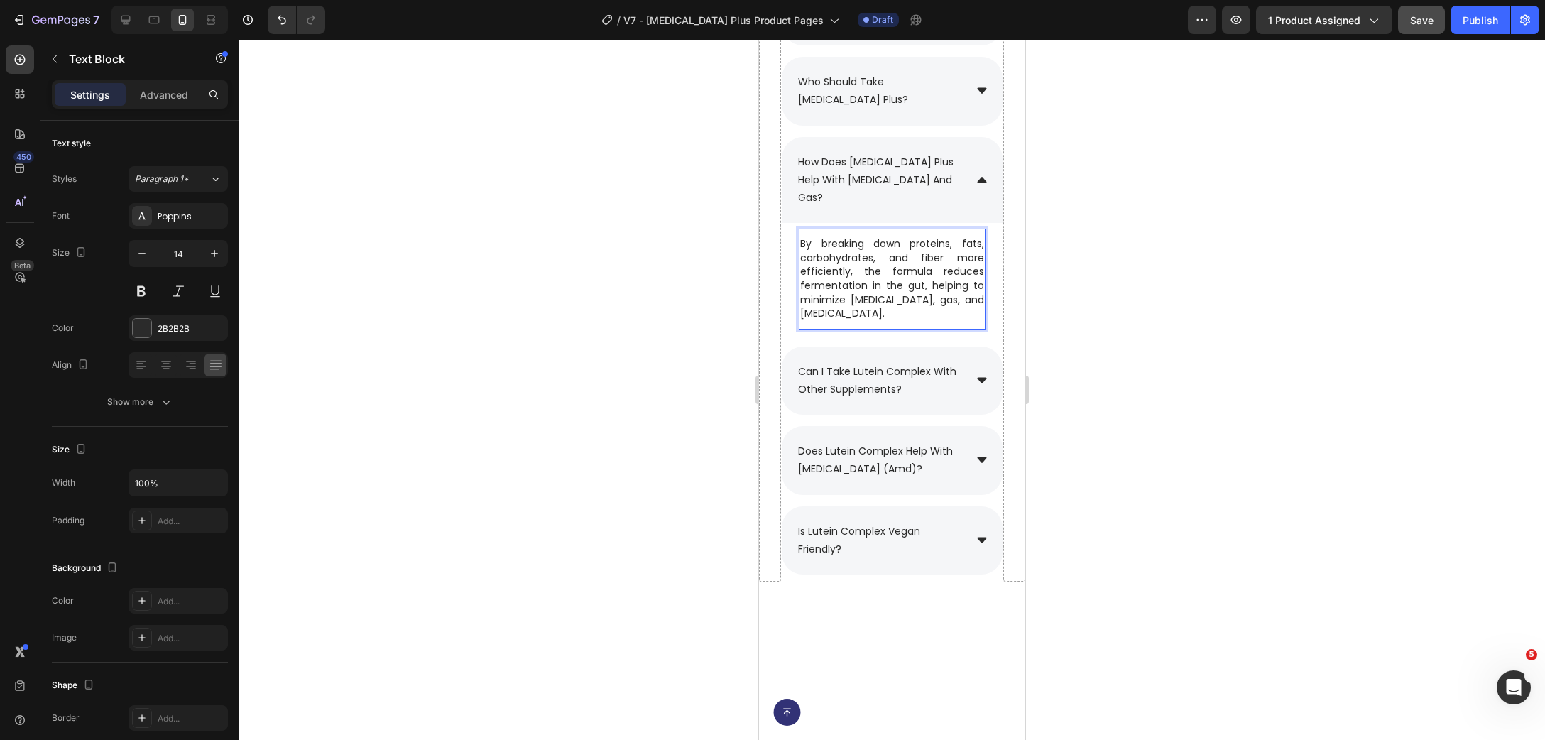
click at [1130, 319] on div at bounding box center [892, 390] width 1306 height 700
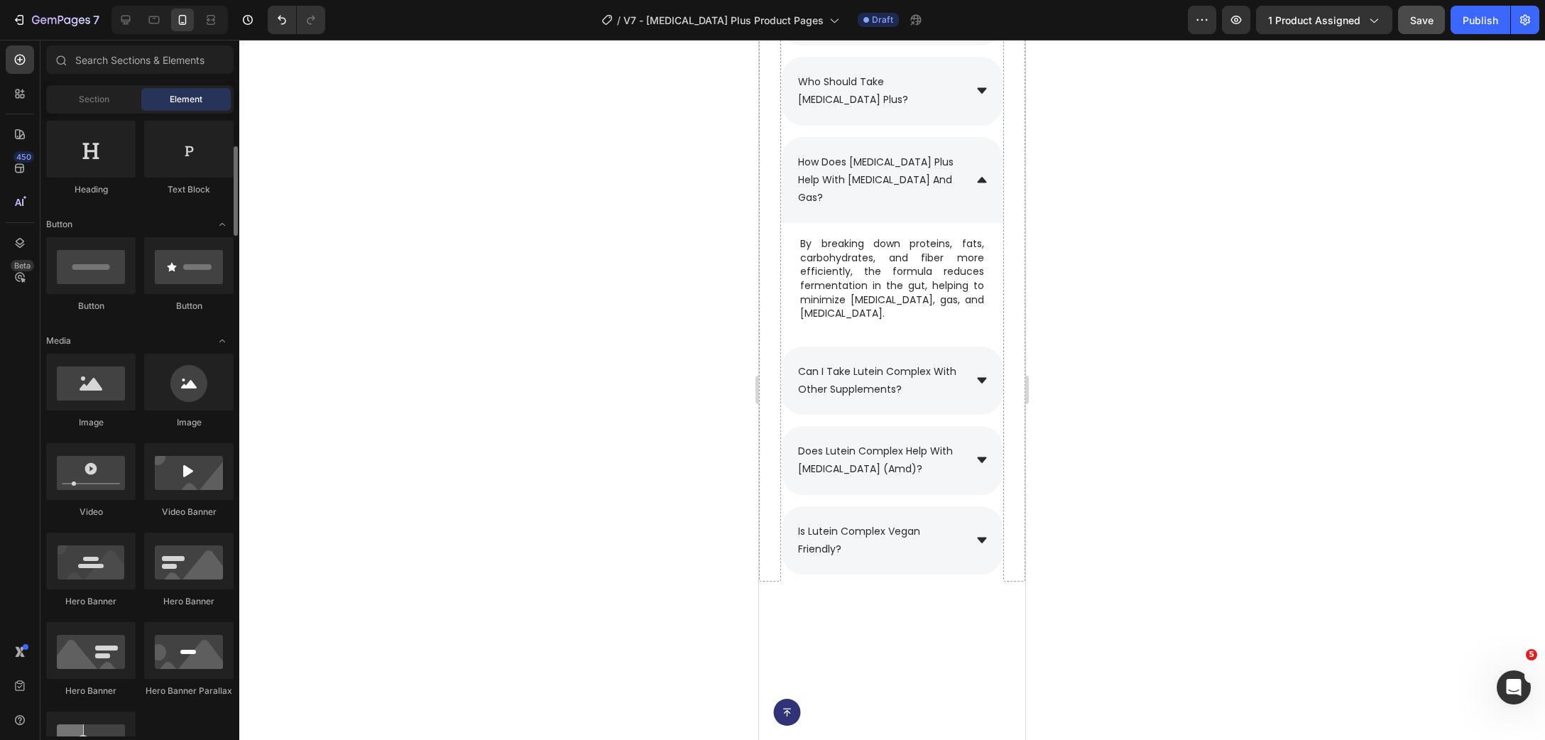
scroll to position [230, 0]
click at [986, 182] on icon at bounding box center [981, 180] width 9 height 6
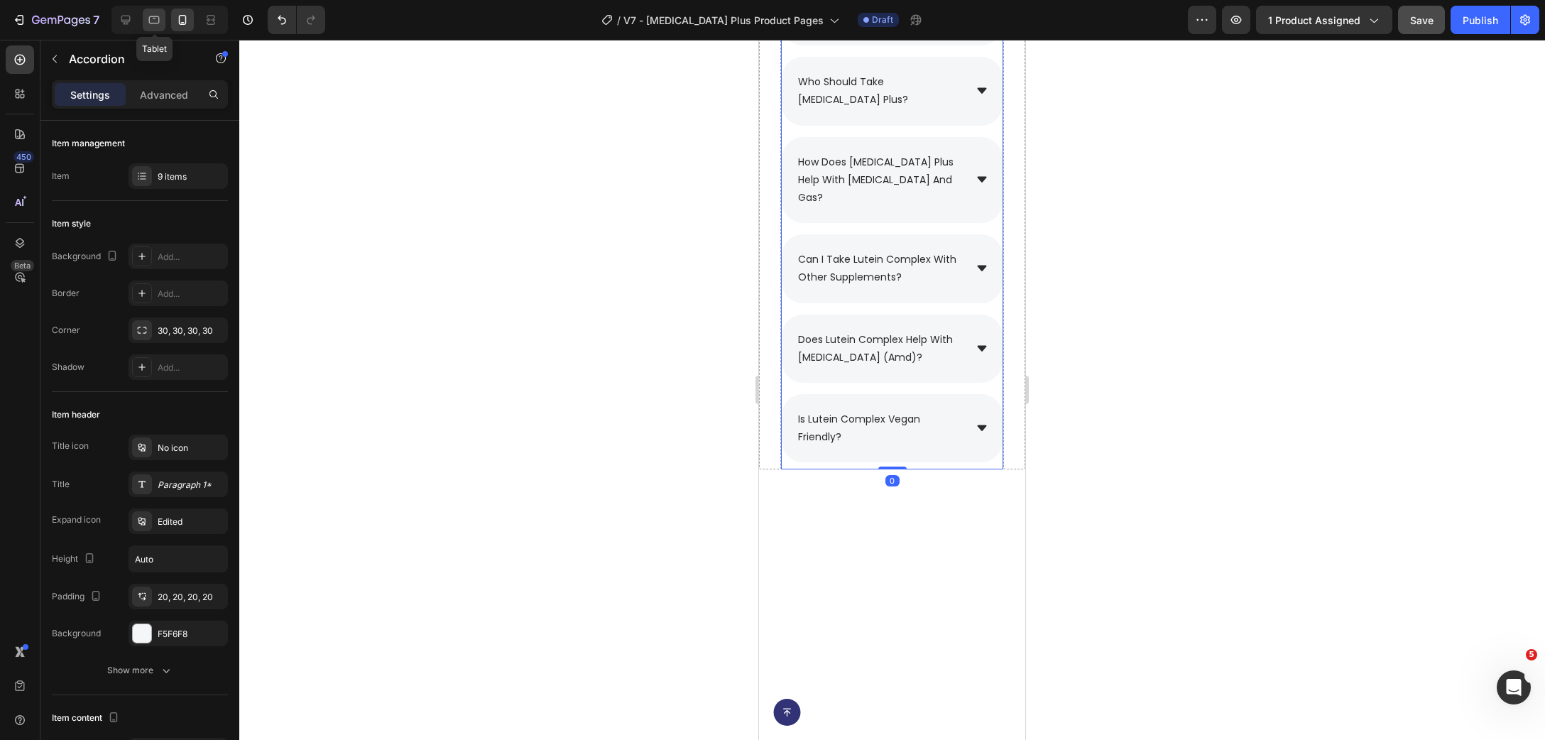
click at [153, 26] on icon at bounding box center [154, 20] width 14 height 14
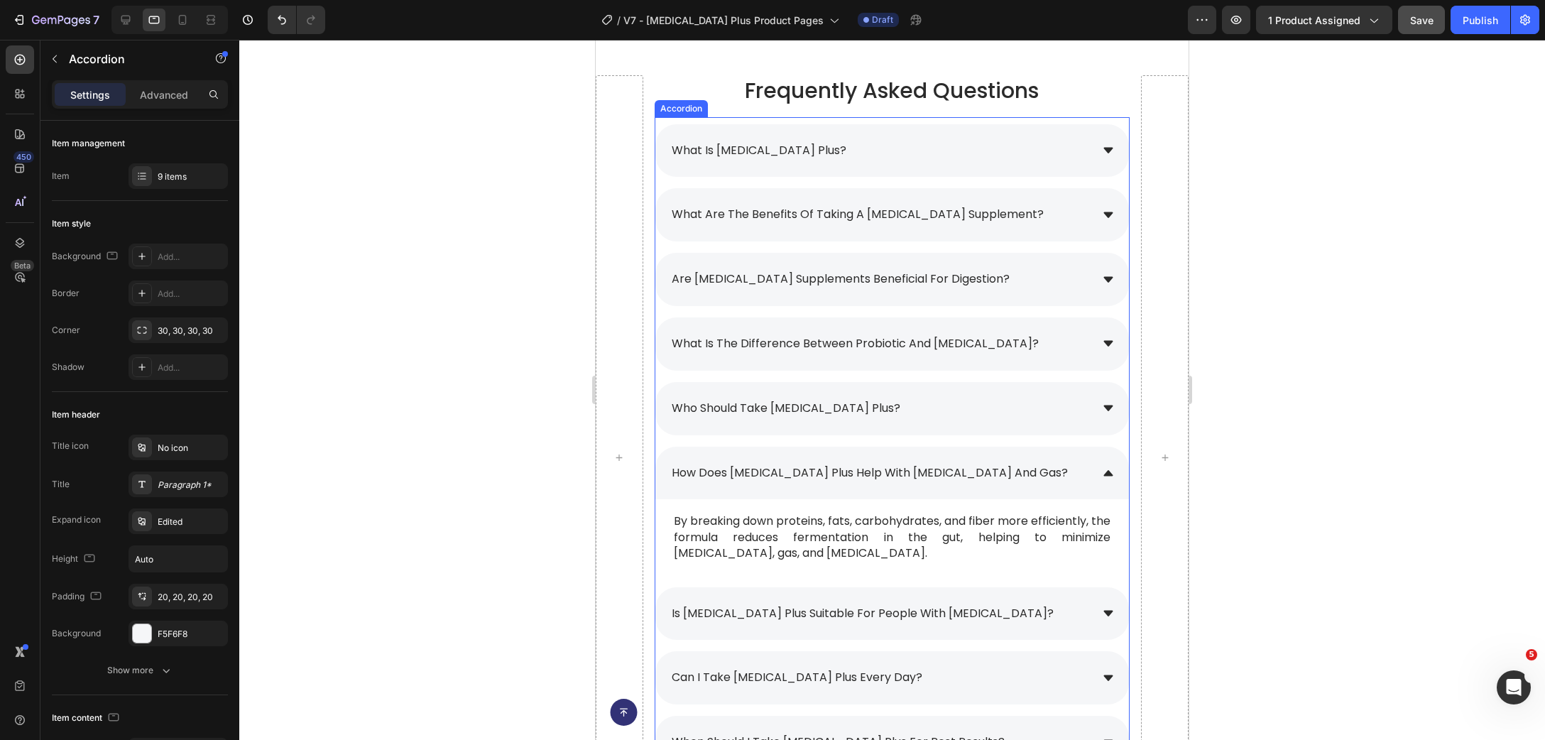
scroll to position [9990, 0]
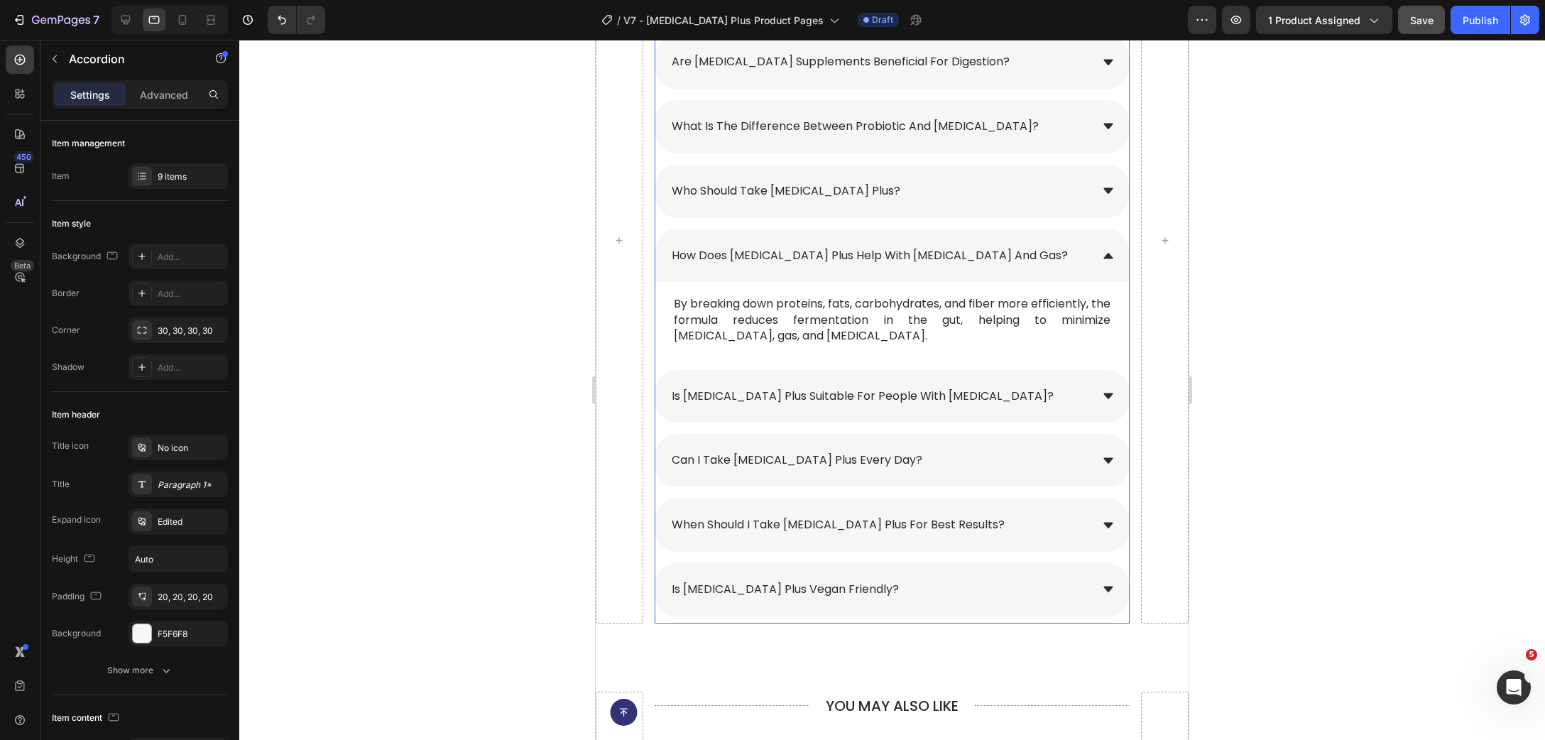
click at [757, 405] on p "is [MEDICAL_DATA] plus suitable for people with [MEDICAL_DATA]?" at bounding box center [863, 396] width 382 height 21
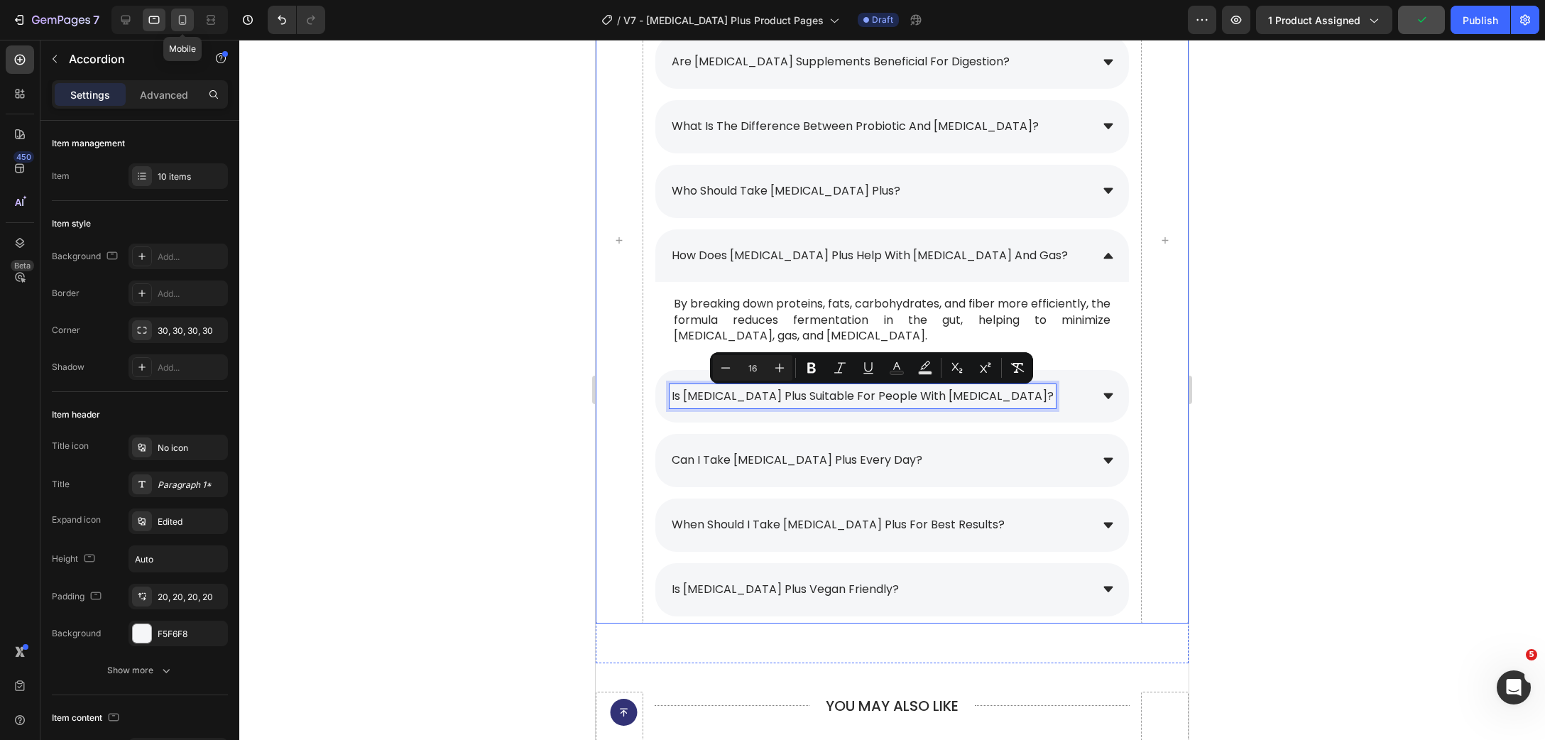
click at [180, 22] on icon at bounding box center [182, 20] width 14 height 14
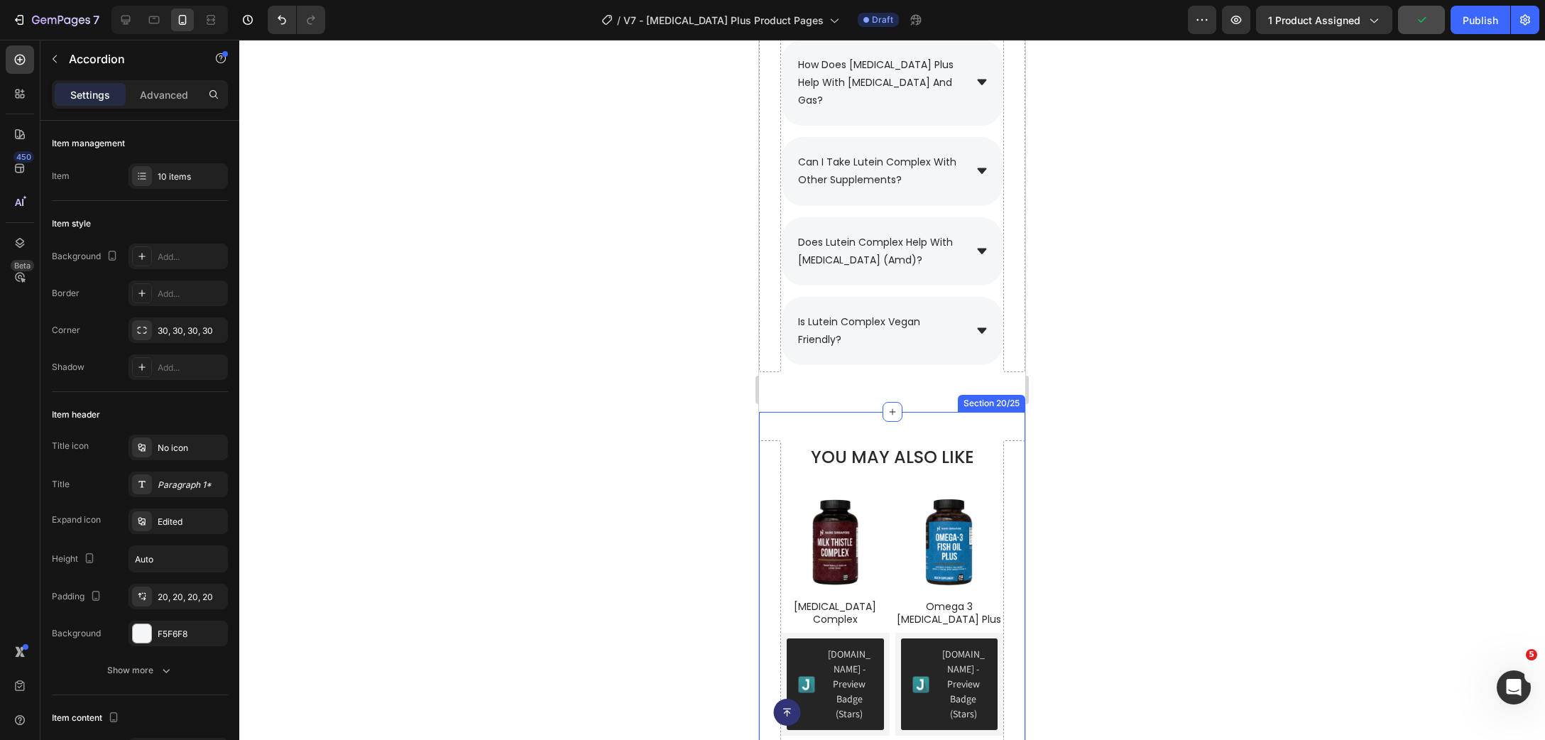
scroll to position [9708, 0]
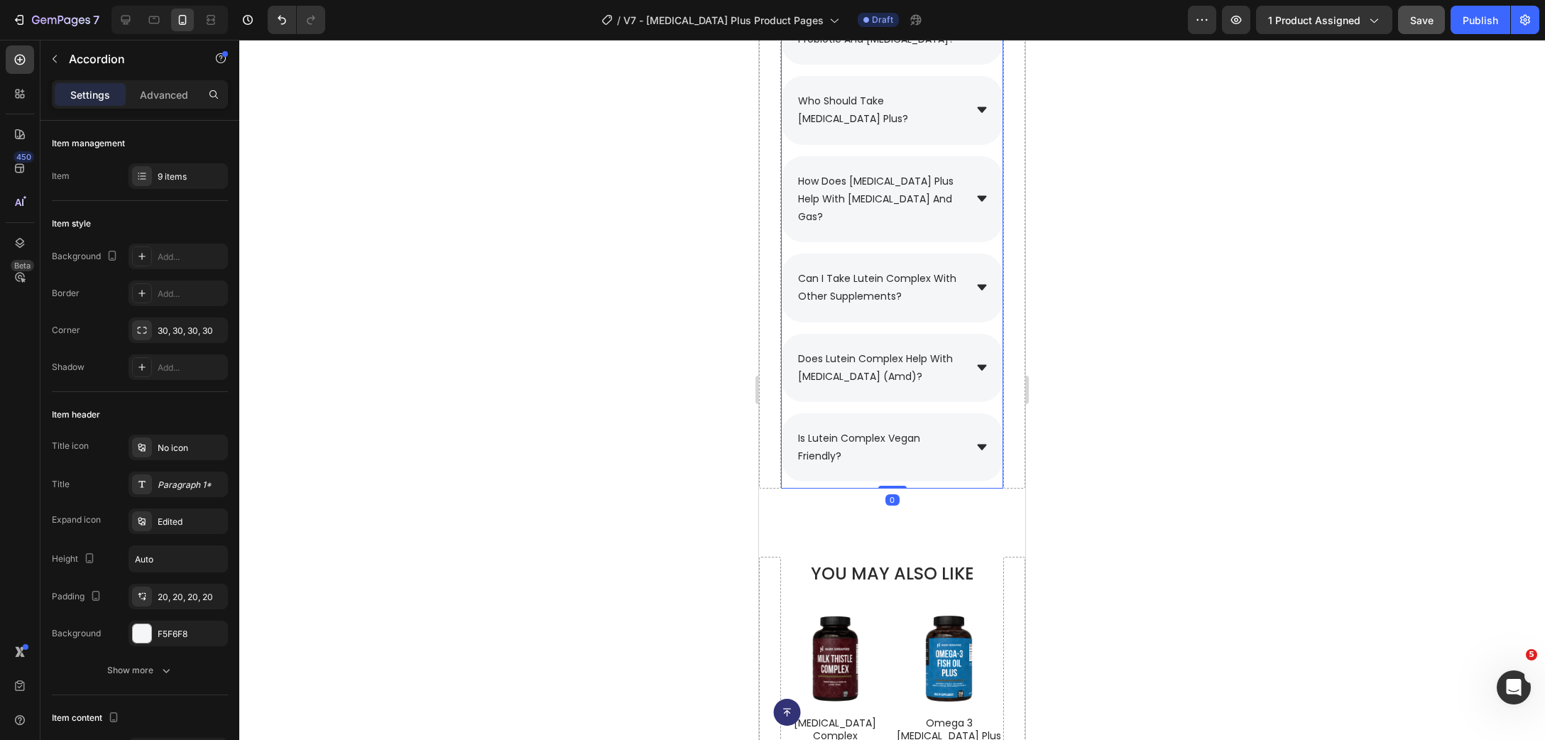
click at [891, 279] on span "can i take lutein complex with other supplements?" at bounding box center [877, 287] width 158 height 32
click at [917, 298] on p "can i take lutein complex with other supplements?" at bounding box center [880, 288] width 164 height 36
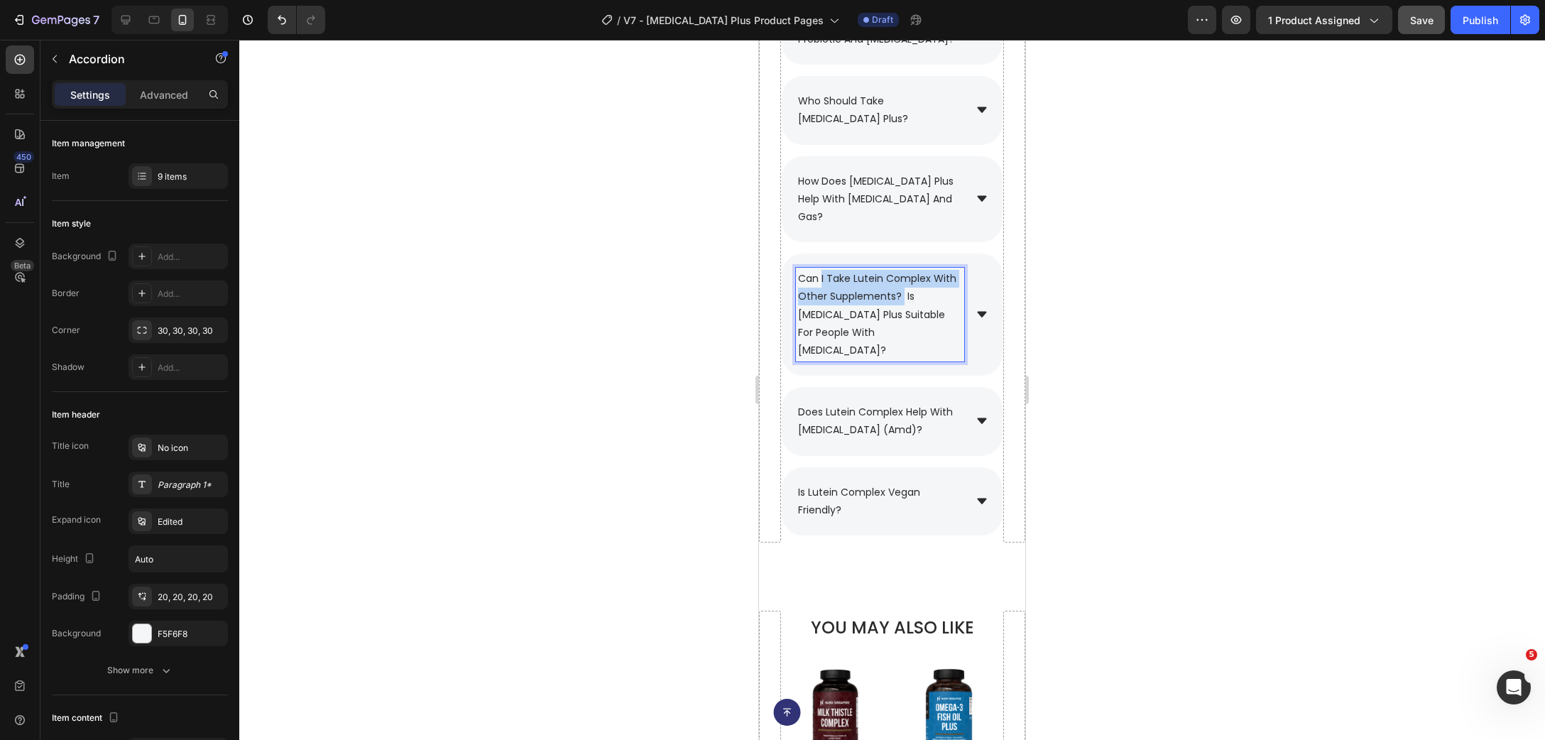
drag, startPoint x: 904, startPoint y: 297, endPoint x: 822, endPoint y: 271, distance: 86.2
click at [822, 271] on p "can i take lutein complex with other supplements? is [MEDICAL_DATA] plus suitab…" at bounding box center [880, 314] width 164 height 89
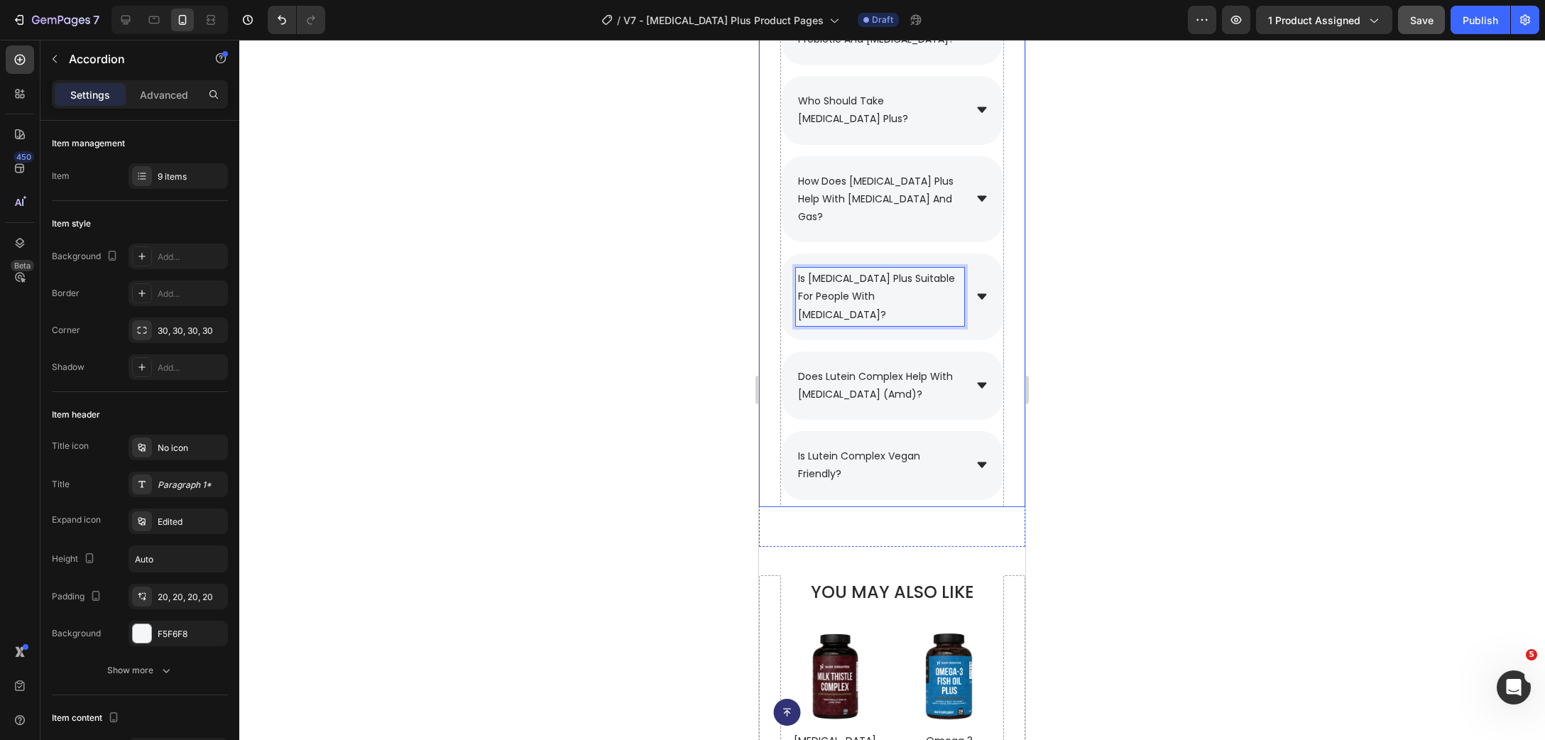
click at [1149, 298] on div at bounding box center [892, 390] width 1306 height 700
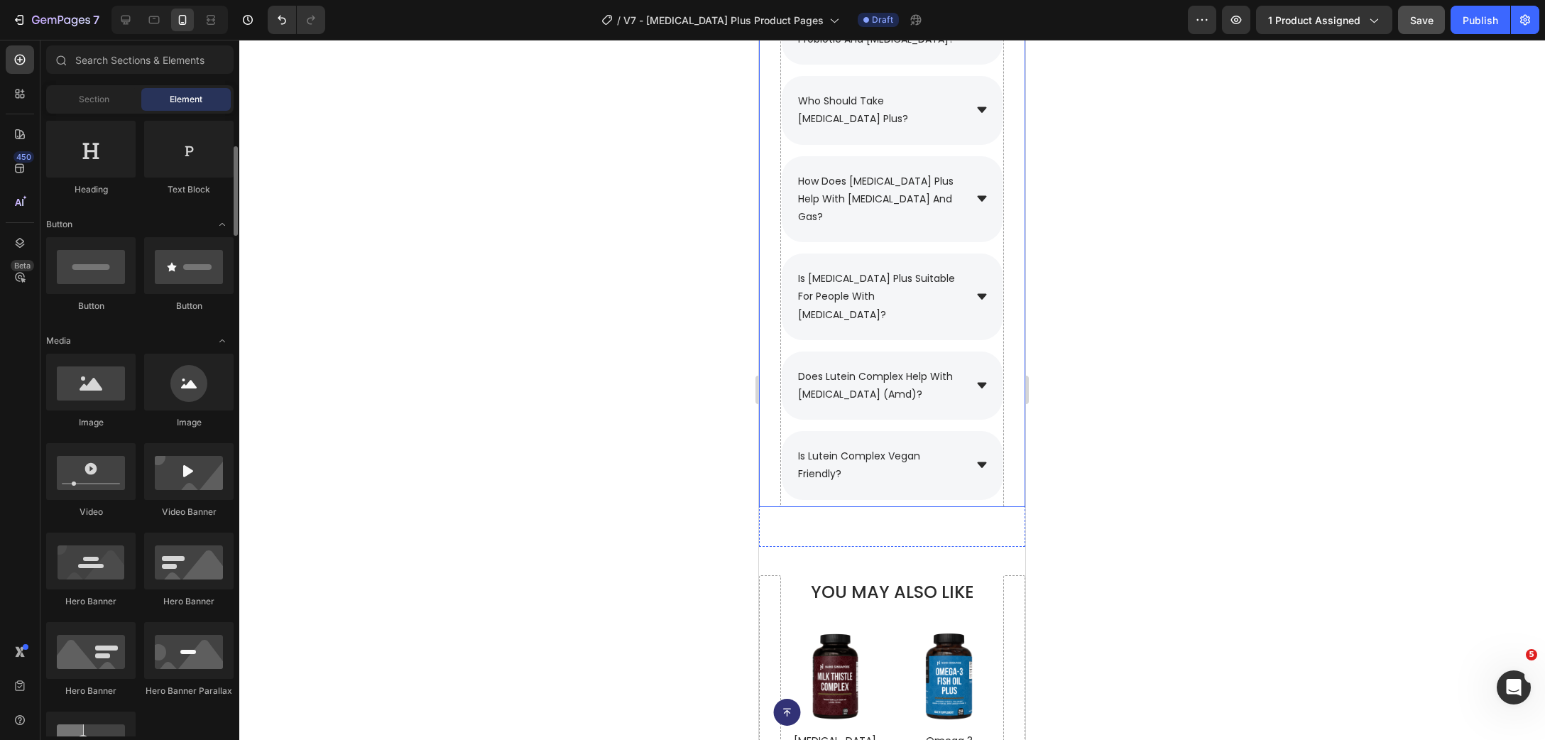
scroll to position [230, 0]
click at [974, 298] on div "is [MEDICAL_DATA] plus suitable for people with [MEDICAL_DATA]?" at bounding box center [892, 297] width 221 height 87
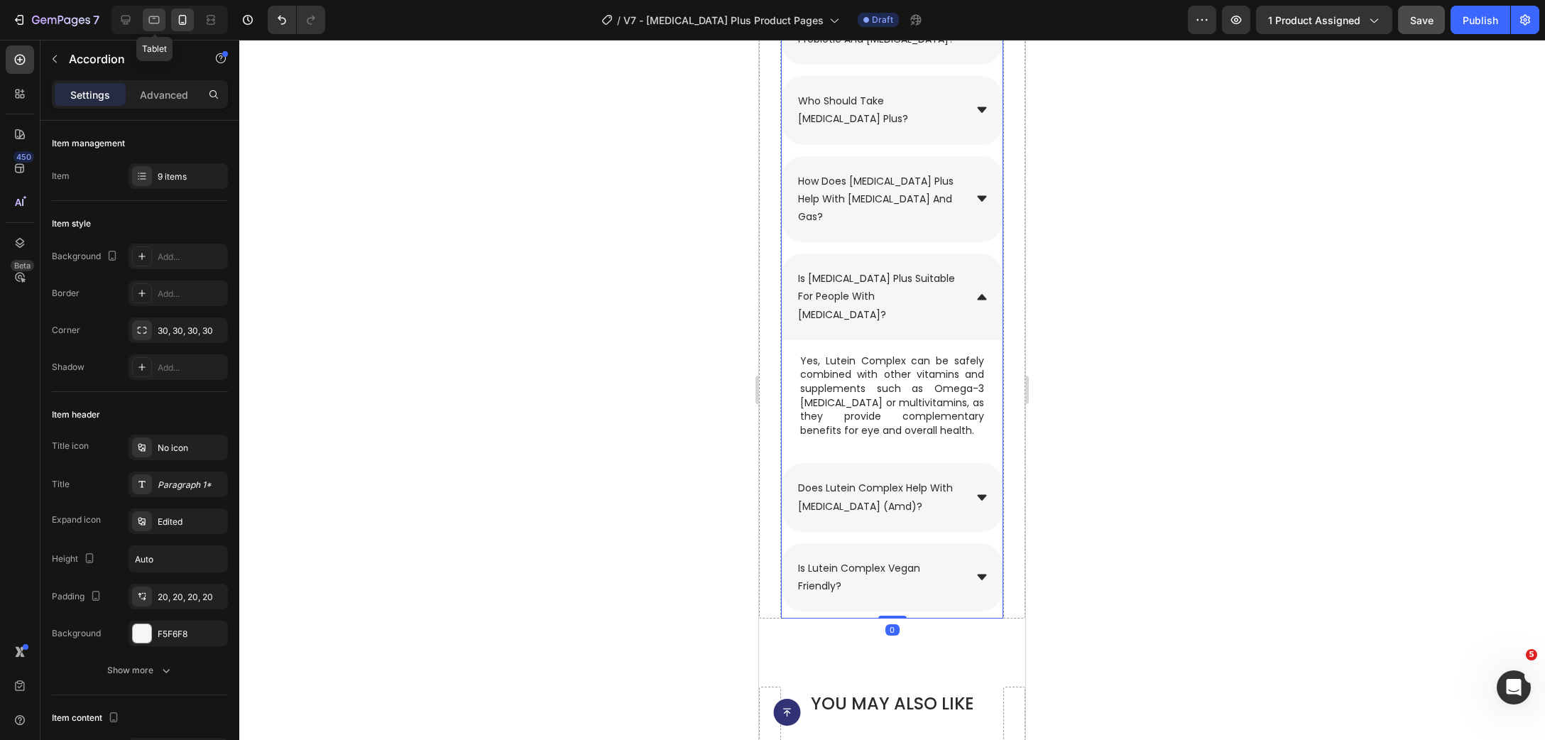
click at [153, 26] on icon at bounding box center [154, 20] width 14 height 14
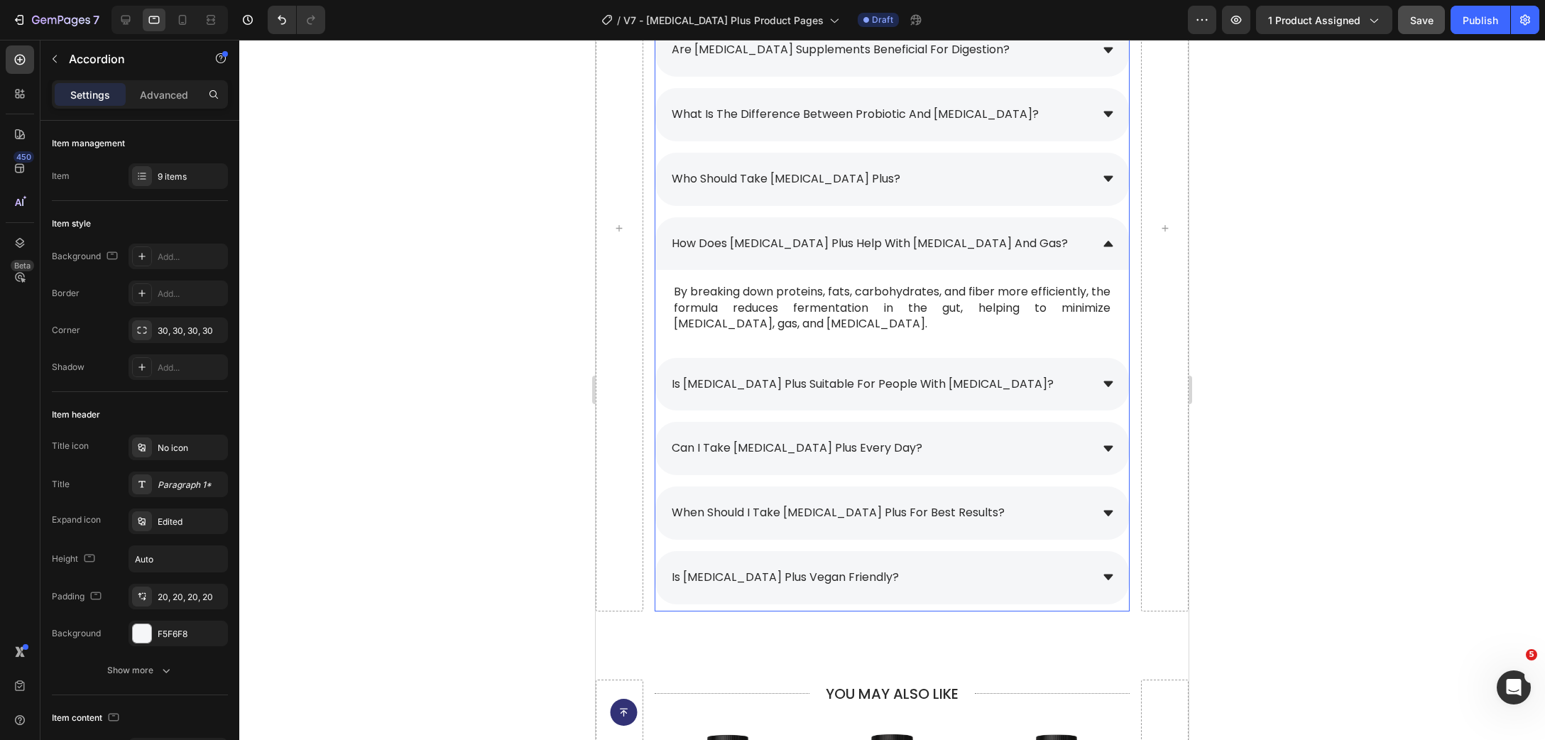
scroll to position [10046, 0]
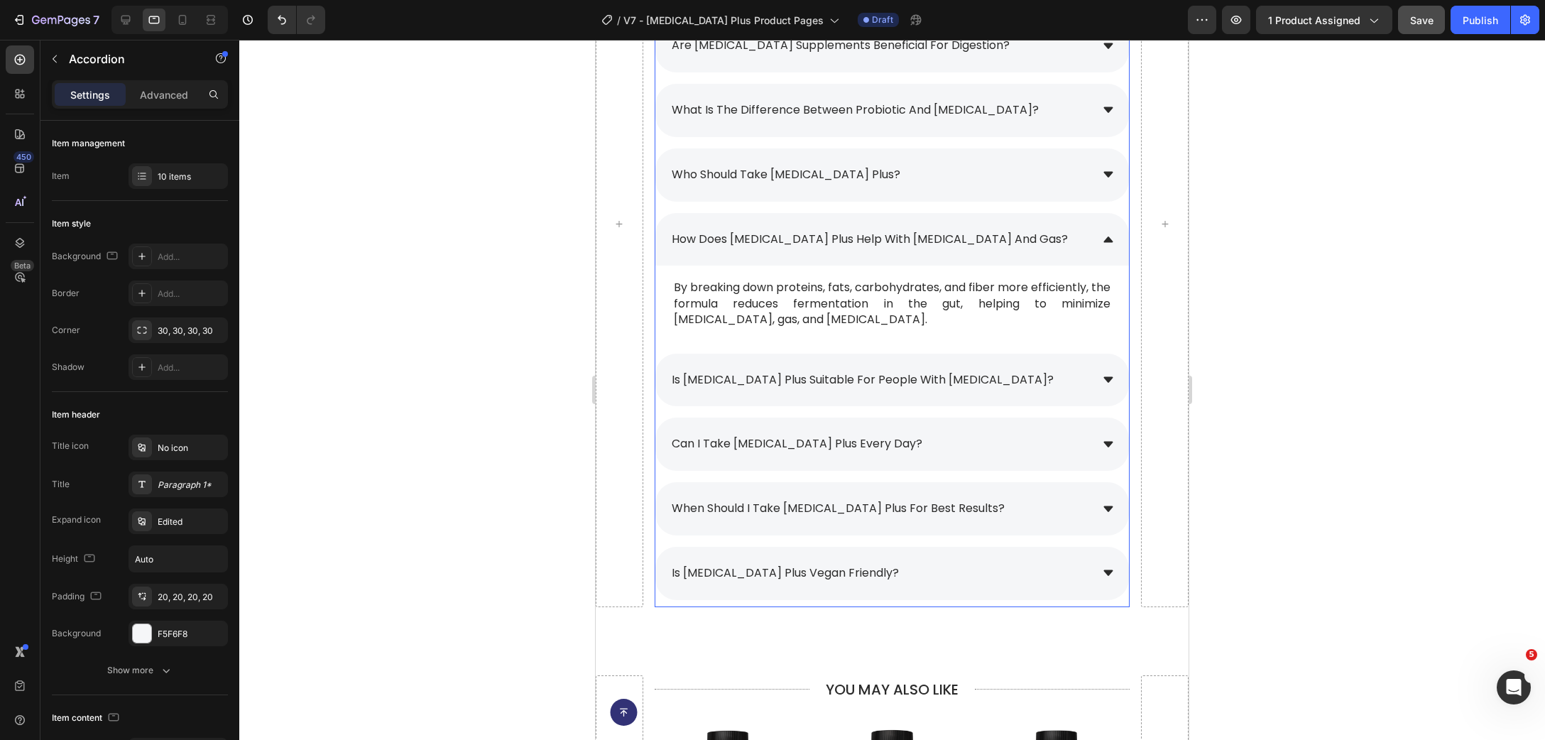
click at [1054, 380] on span "is [MEDICAL_DATA] plus suitable for people with [MEDICAL_DATA]?" at bounding box center [863, 379] width 382 height 16
click at [1099, 378] on div "is [MEDICAL_DATA] plus suitable for people with [MEDICAL_DATA]?" at bounding box center [892, 380] width 474 height 53
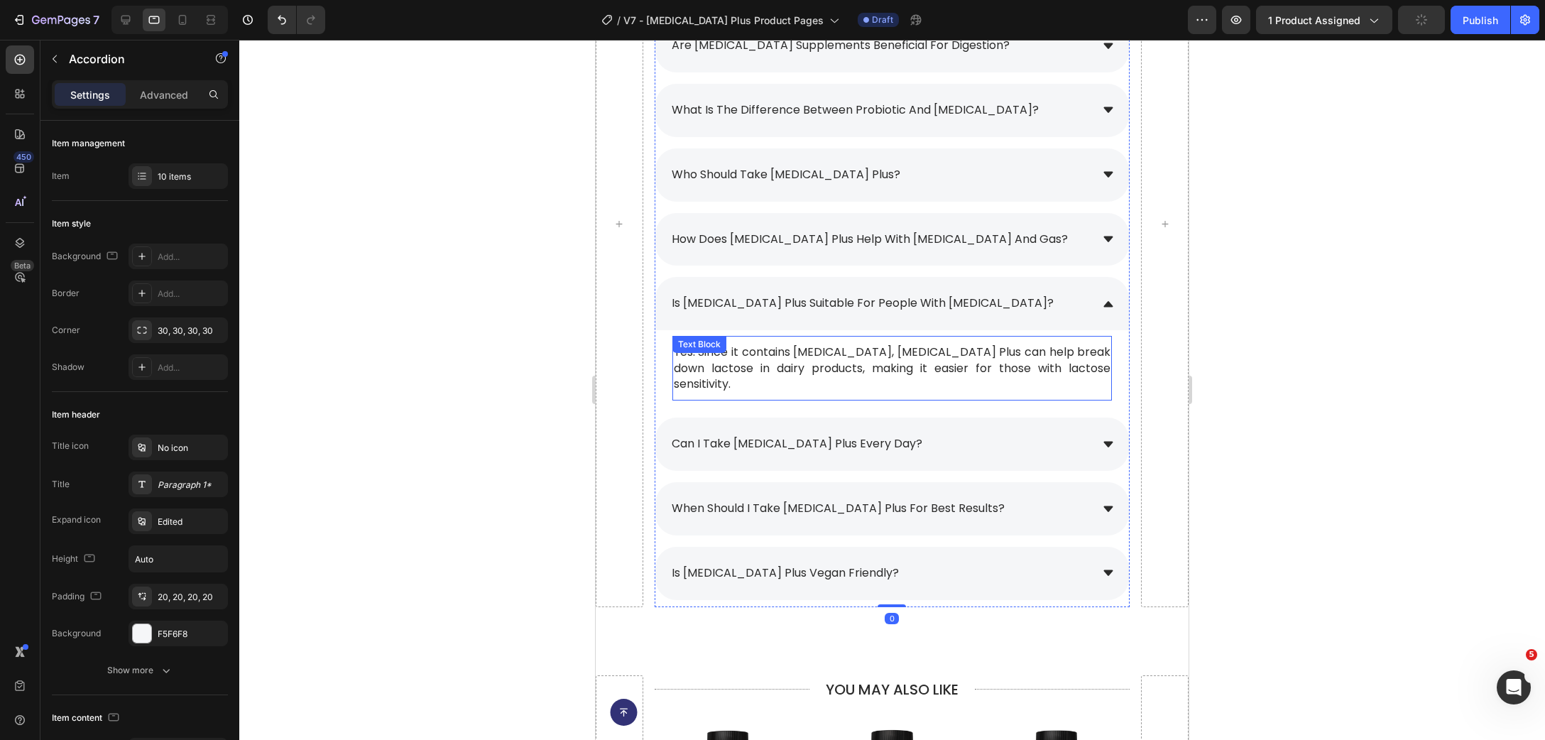
click at [832, 363] on p "Yes. Since it contains [MEDICAL_DATA], [MEDICAL_DATA] Plus can help break down …" at bounding box center [892, 368] width 437 height 48
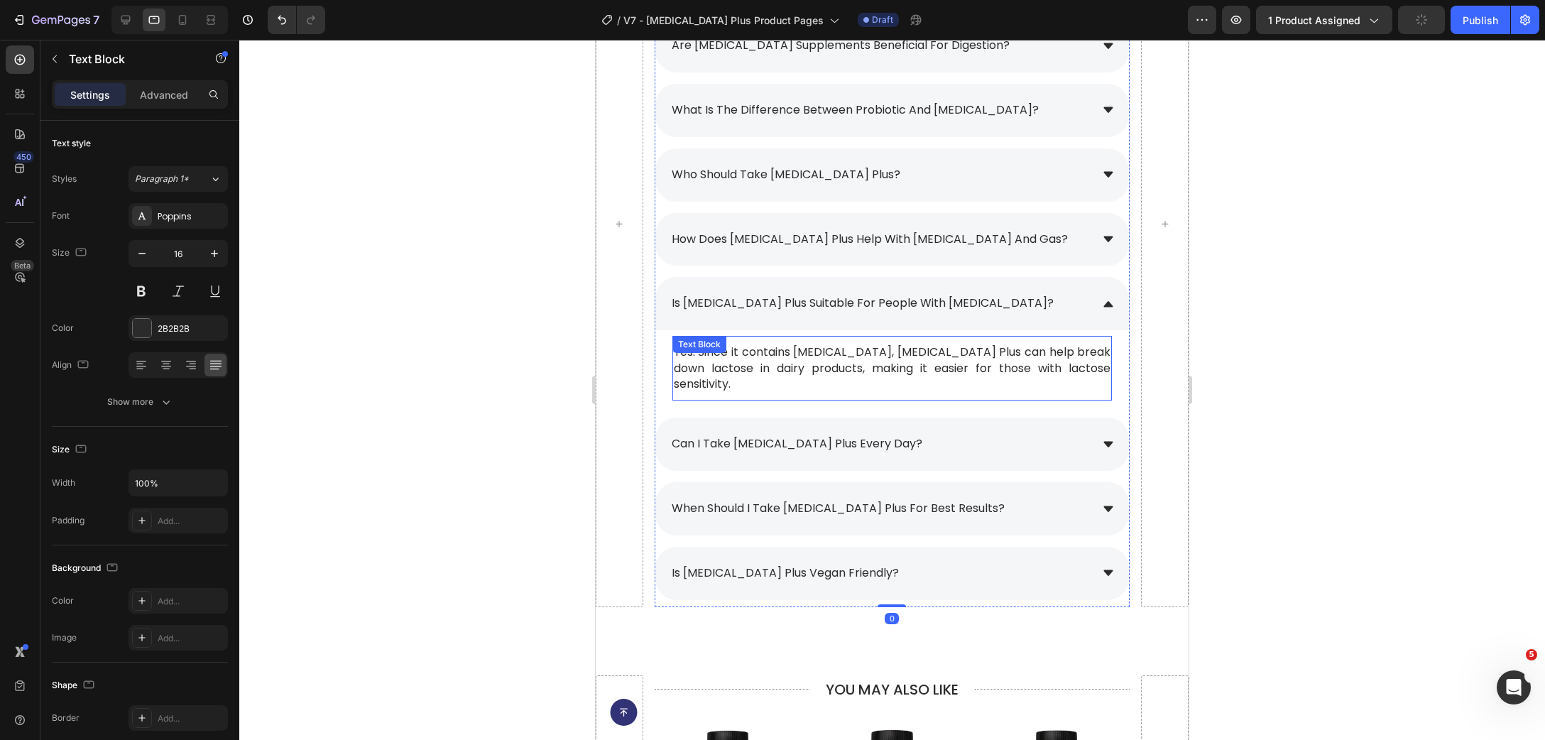
click at [832, 363] on p "Yes. Since it contains [MEDICAL_DATA], [MEDICAL_DATA] Plus can help break down …" at bounding box center [892, 368] width 437 height 48
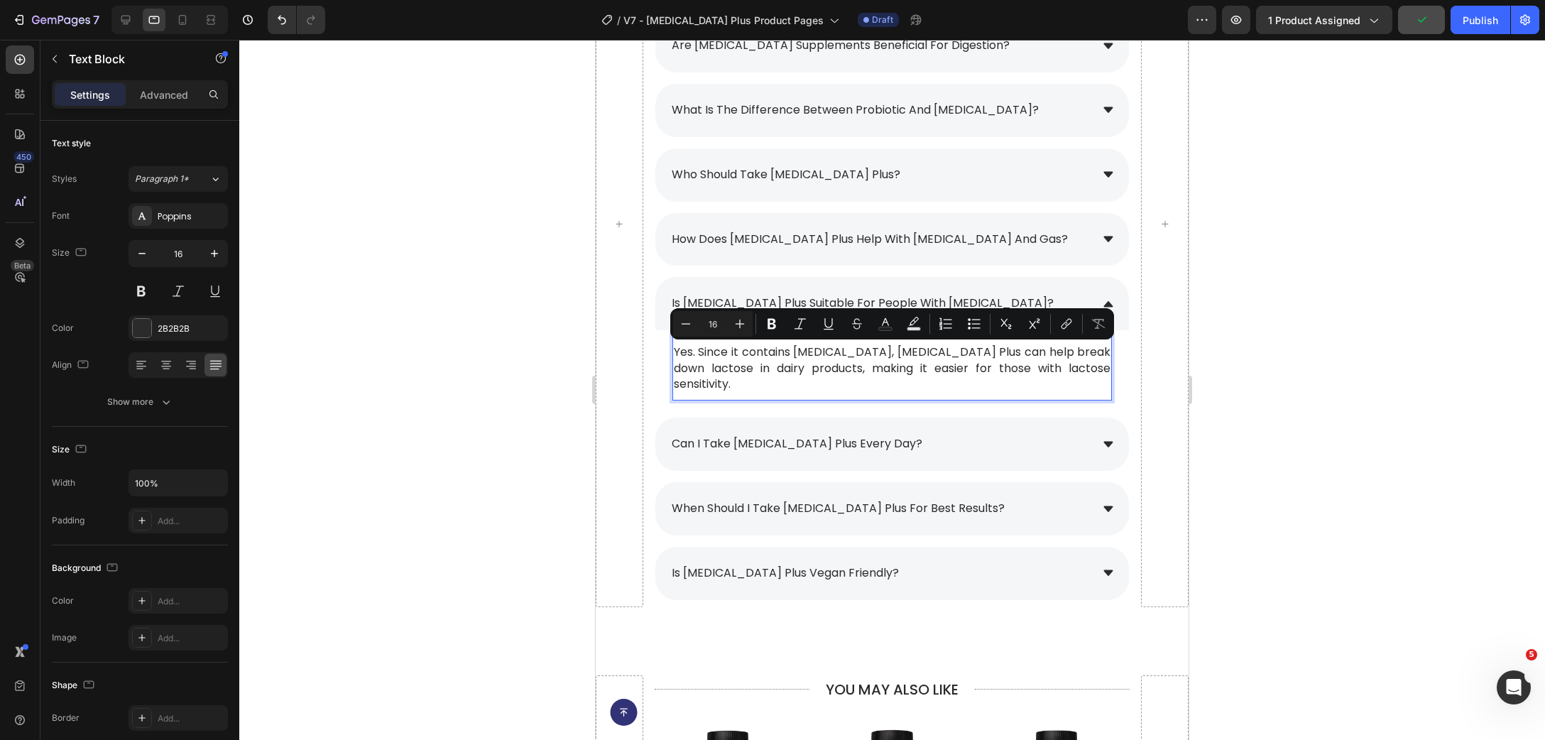
click at [171, 23] on div at bounding box center [169, 20] width 116 height 28
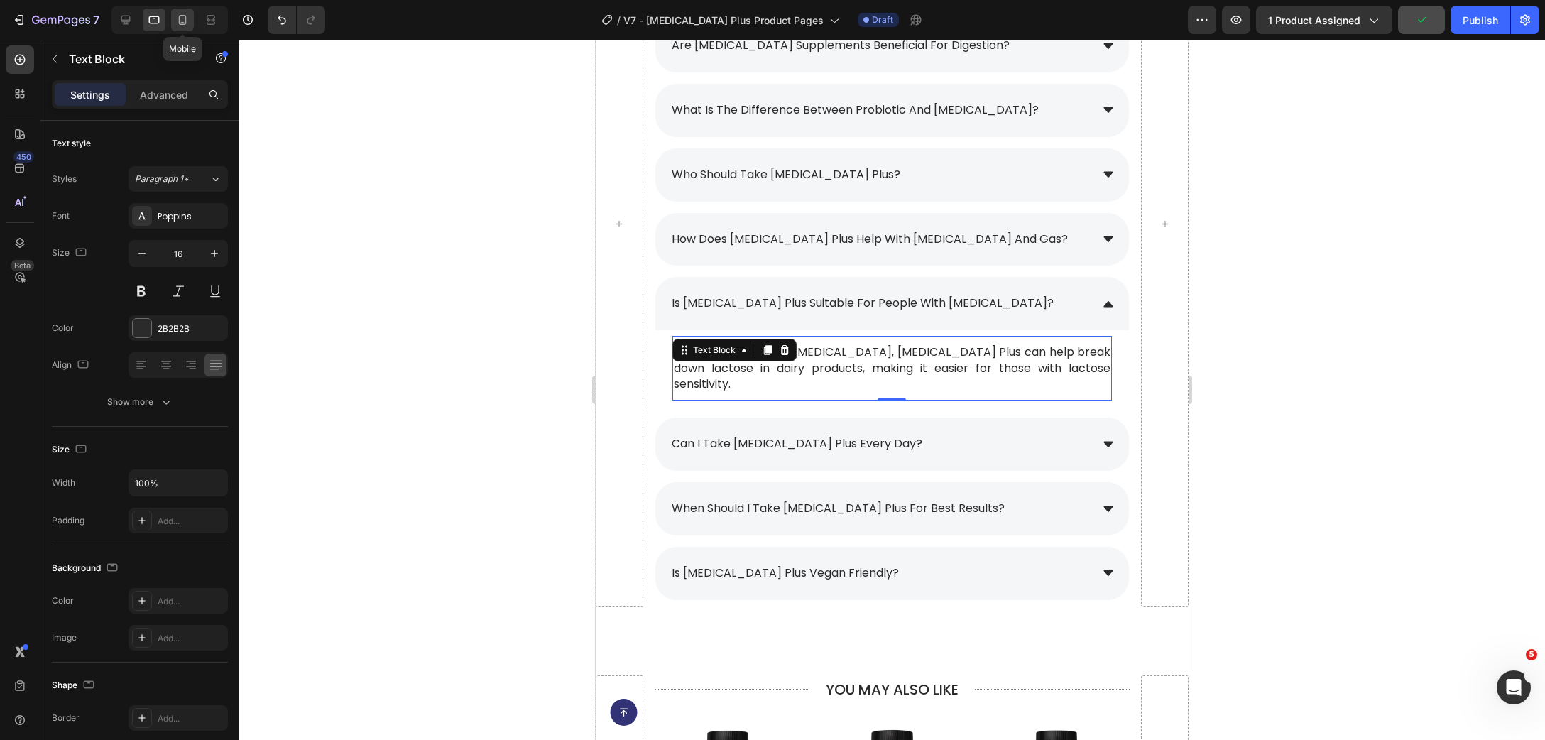
click at [179, 23] on icon at bounding box center [182, 20] width 14 height 14
type input "15"
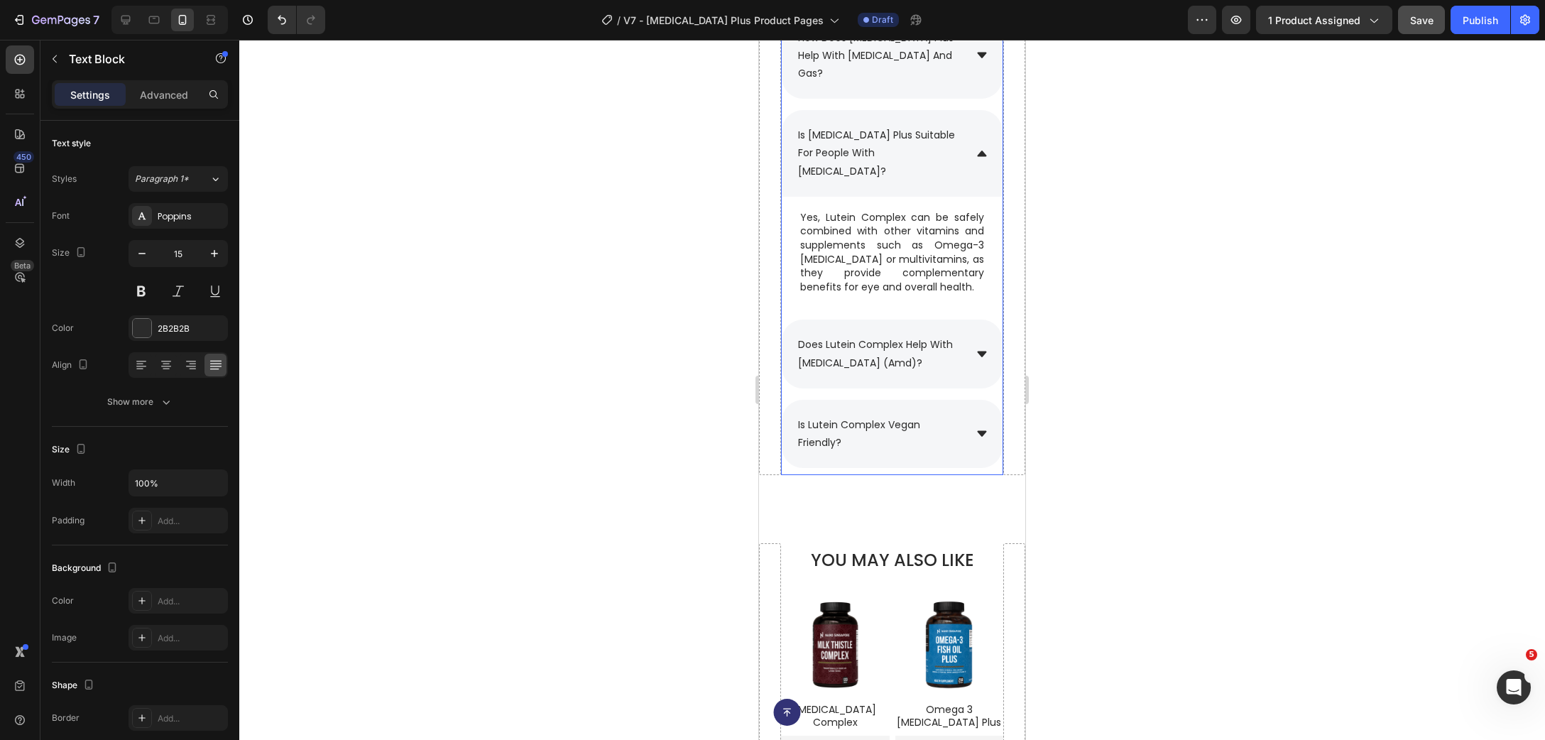
scroll to position [9841, 0]
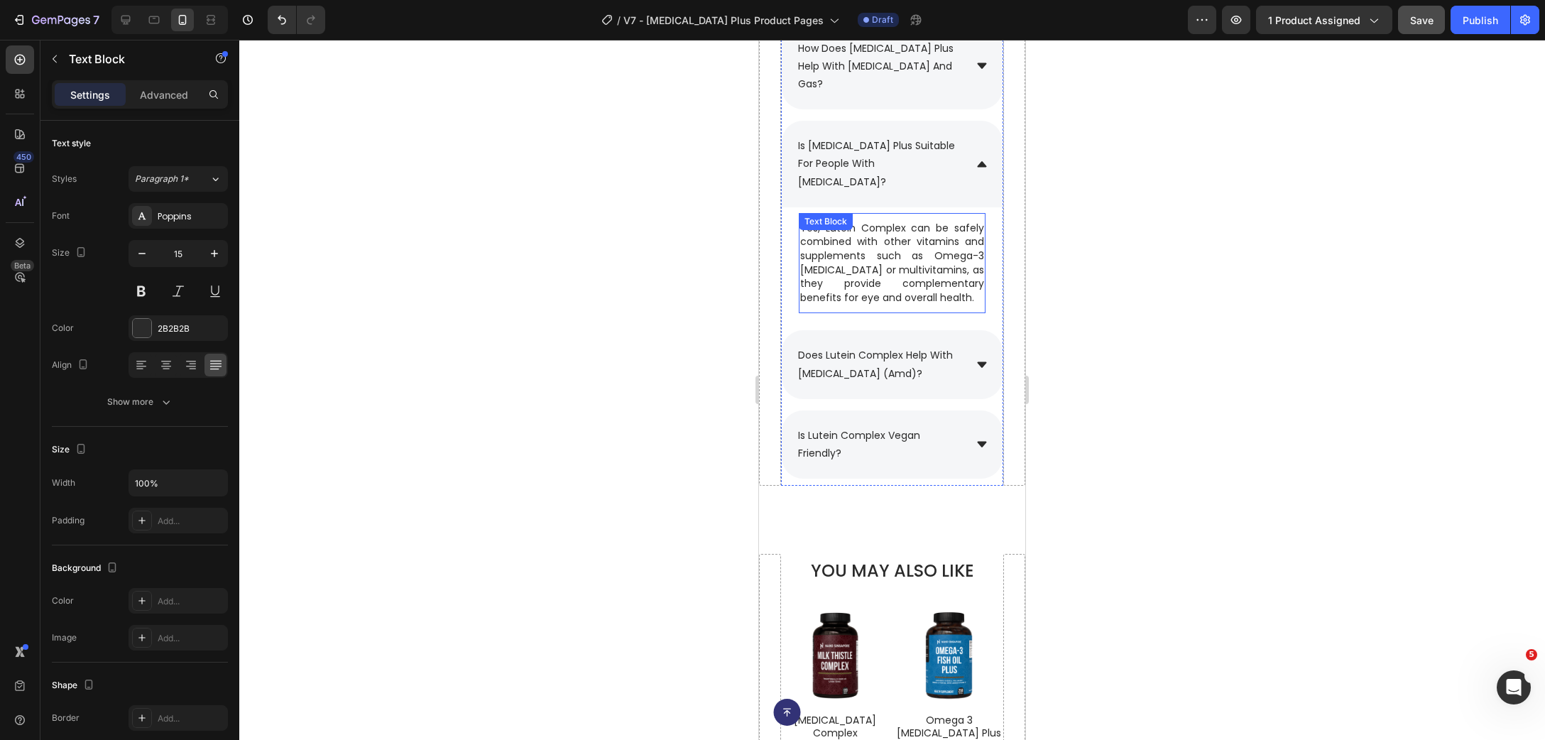
click at [868, 278] on p "Yes, Lutein Complex can be safely combined with other vitamins and supplements …" at bounding box center [892, 264] width 184 height 84
click at [882, 285] on p "Yes, Lutein Complex can be safely combined with other vitamins and supplements …" at bounding box center [892, 264] width 184 height 84
click at [887, 295] on p "Yes, Lutein Complex can be safely combined with other vitamins and supplements …" at bounding box center [892, 264] width 184 height 84
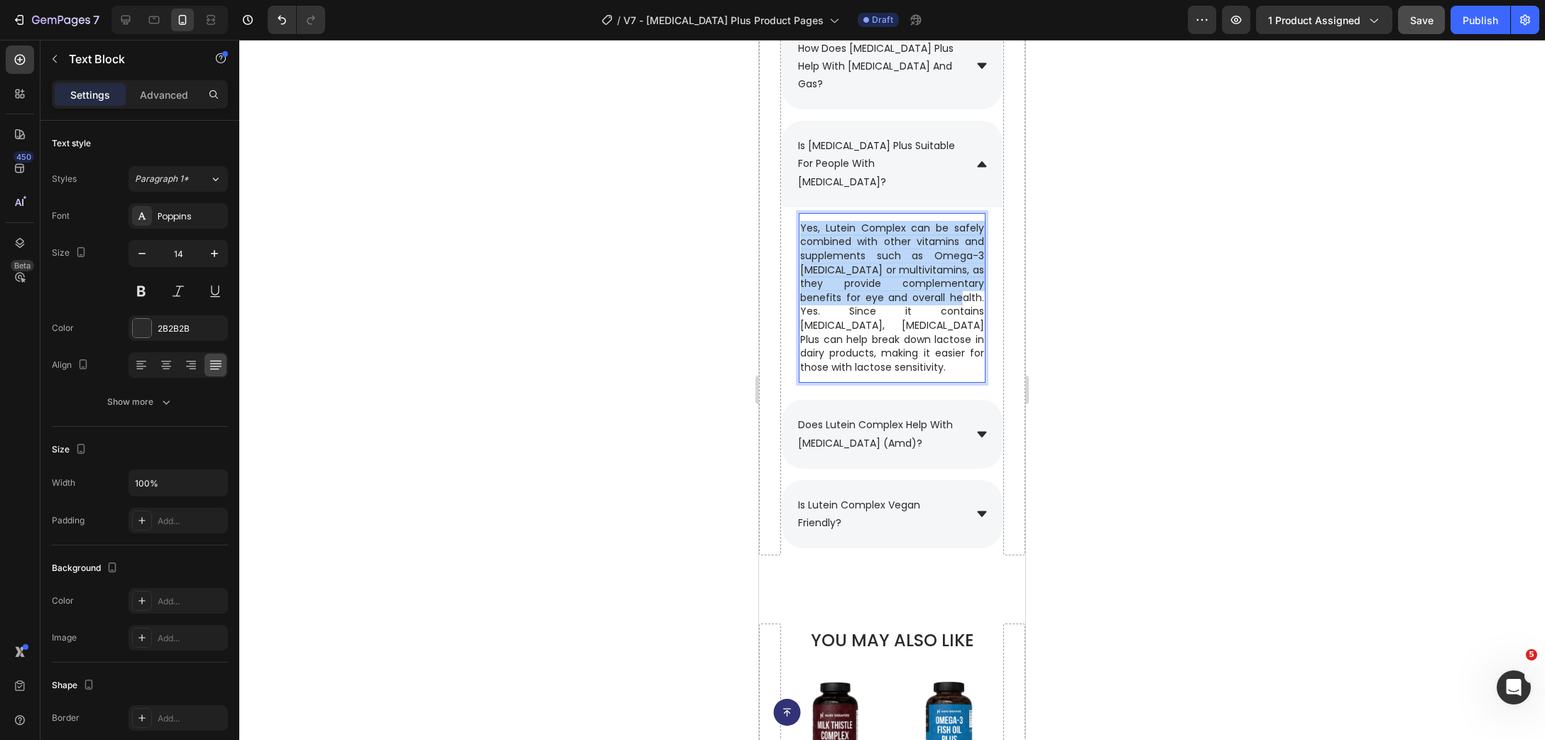
drag, startPoint x: 877, startPoint y: 302, endPoint x: 803, endPoint y: 225, distance: 107.0
click at [803, 225] on p "Yes, Lutein Complex can be safely combined with other vitamins and supplements …" at bounding box center [892, 298] width 184 height 153
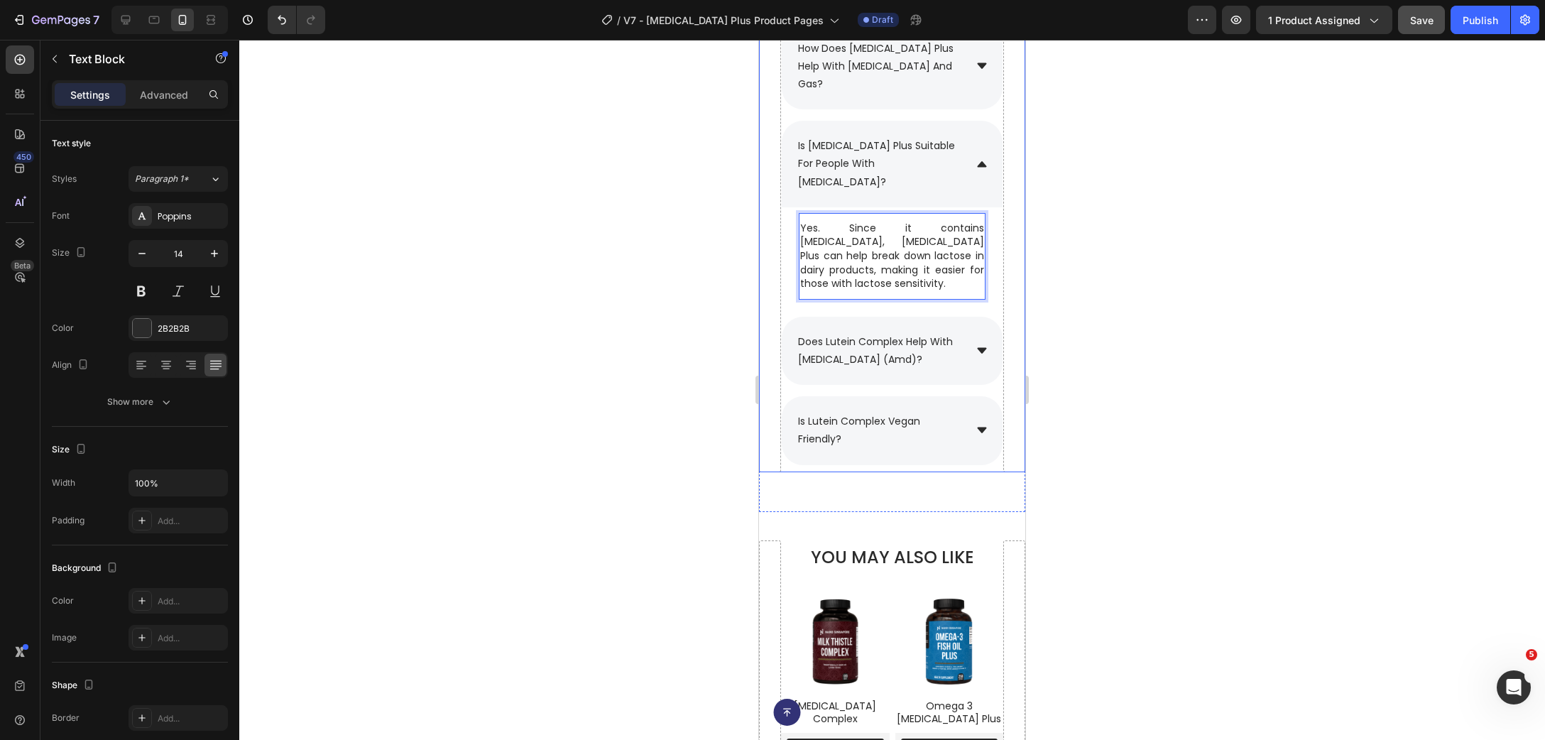
click at [1119, 271] on div at bounding box center [892, 390] width 1306 height 700
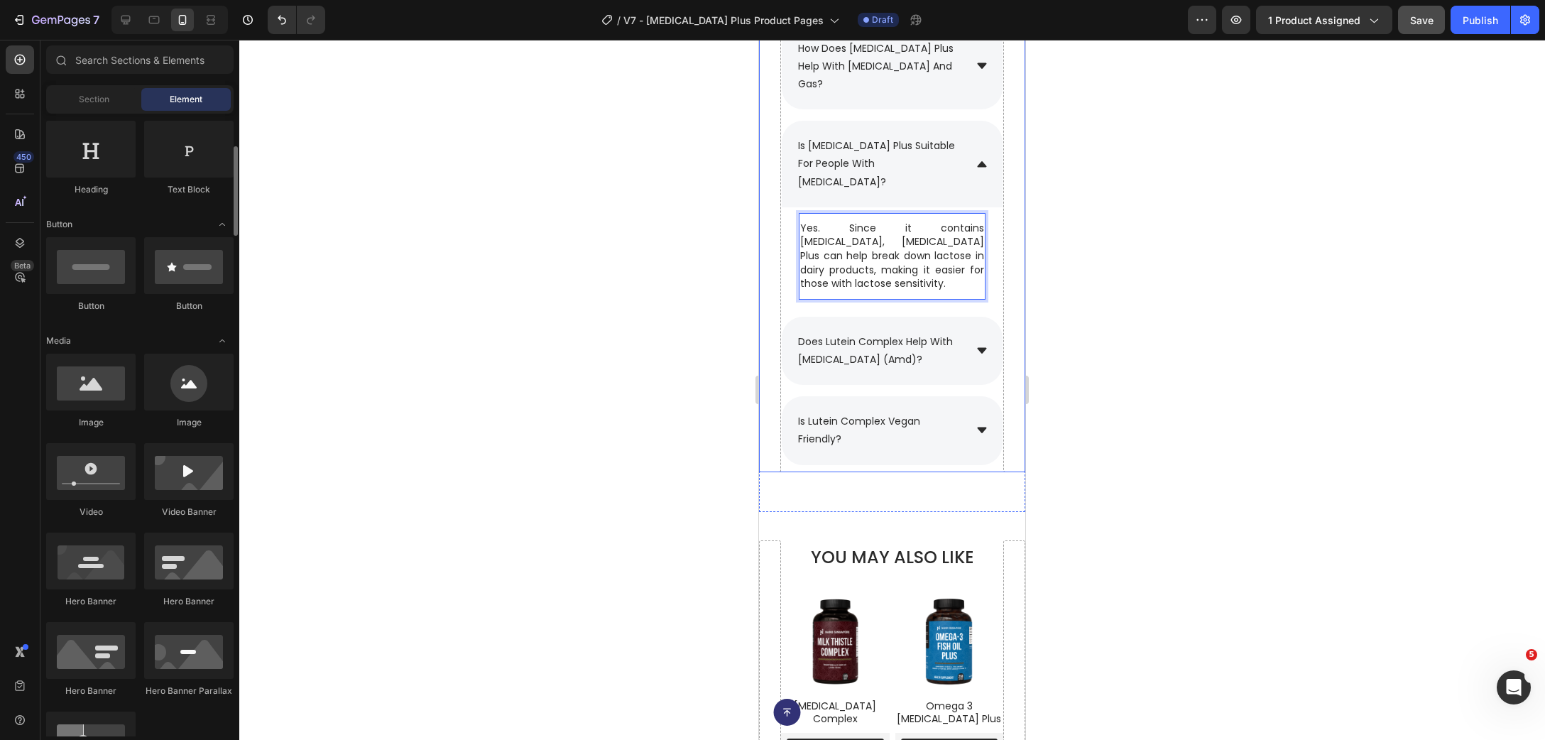
scroll to position [230, 0]
click at [160, 12] on div at bounding box center [154, 20] width 23 height 23
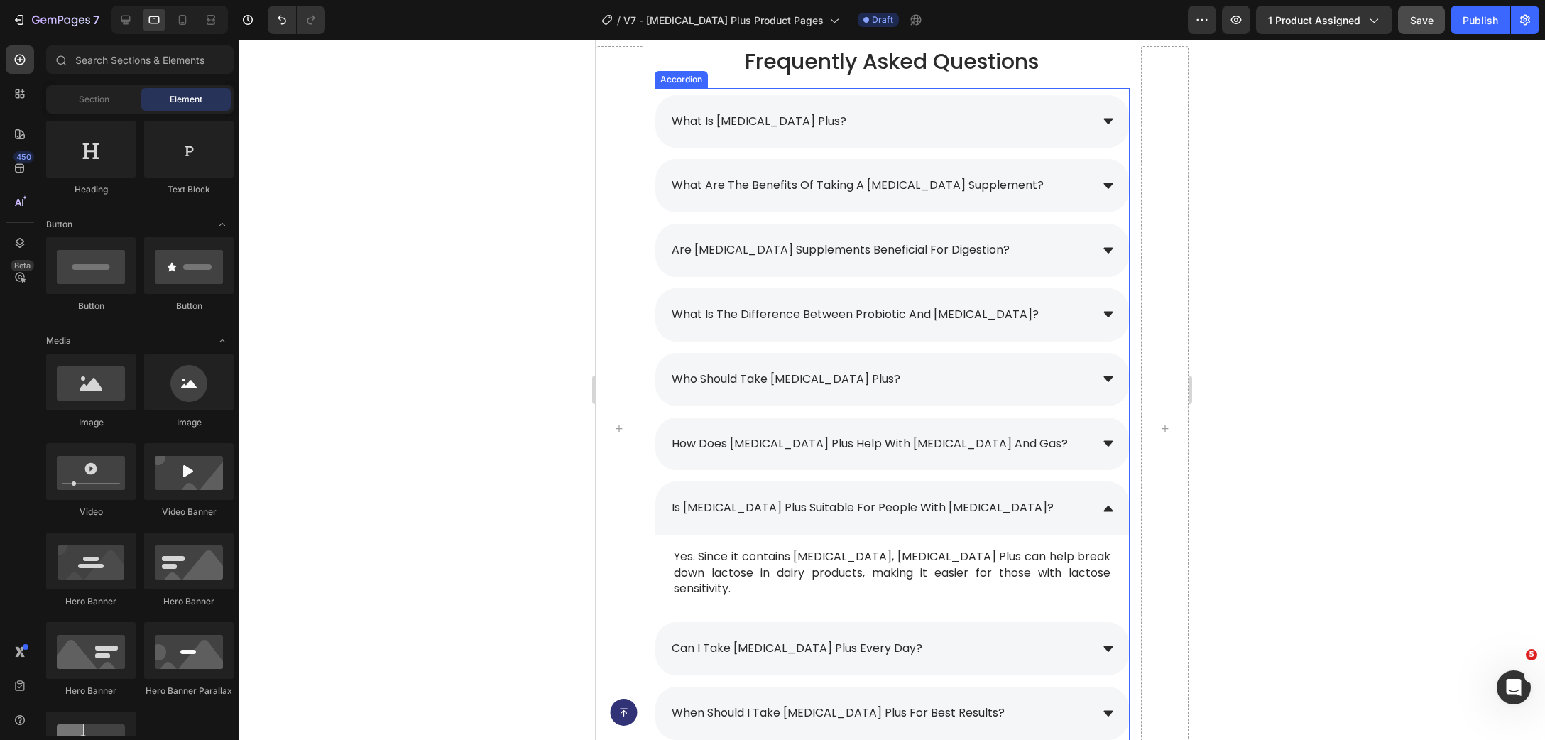
scroll to position [10150, 0]
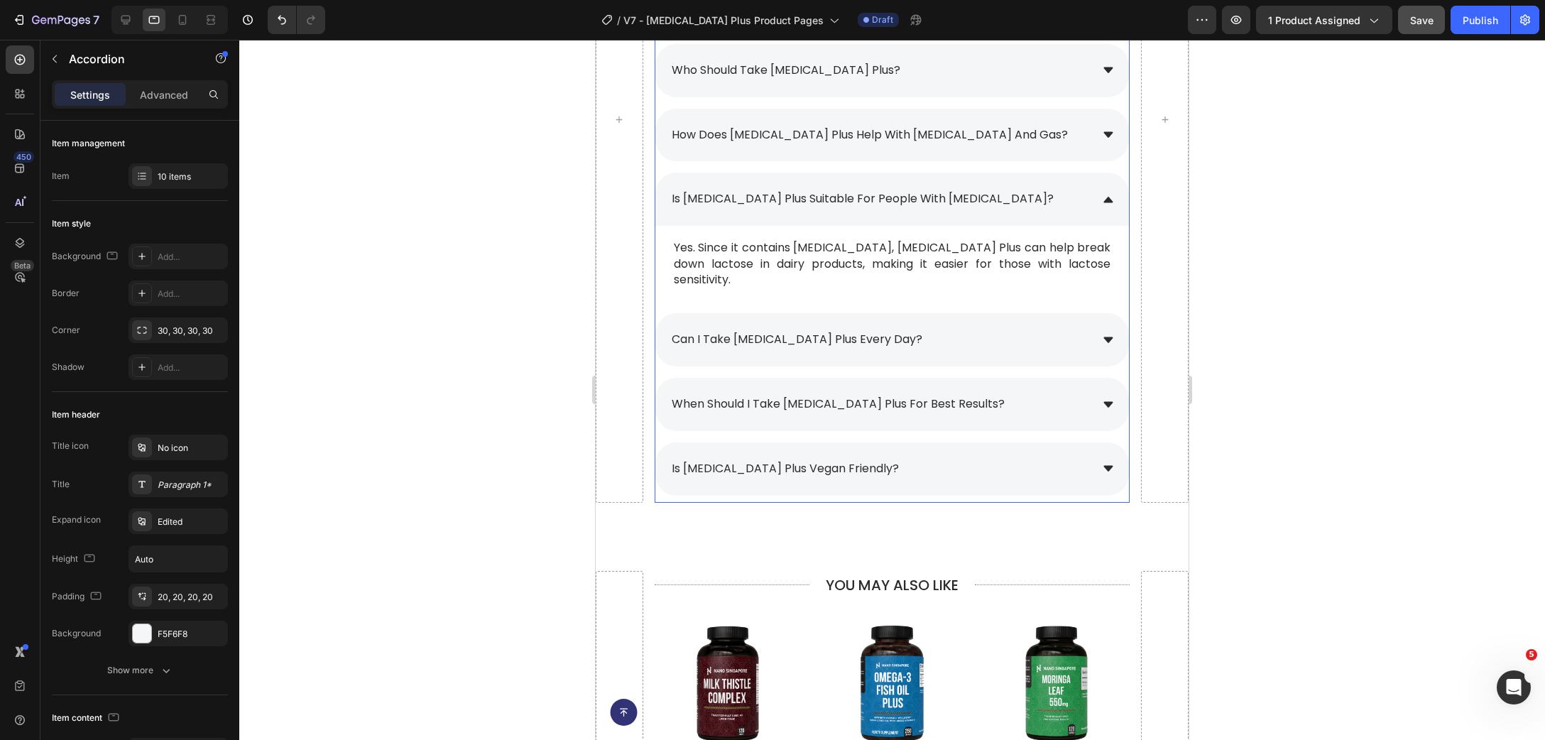
click at [986, 327] on div "can i take [MEDICAL_DATA] plus every day?" at bounding box center [880, 339] width 421 height 25
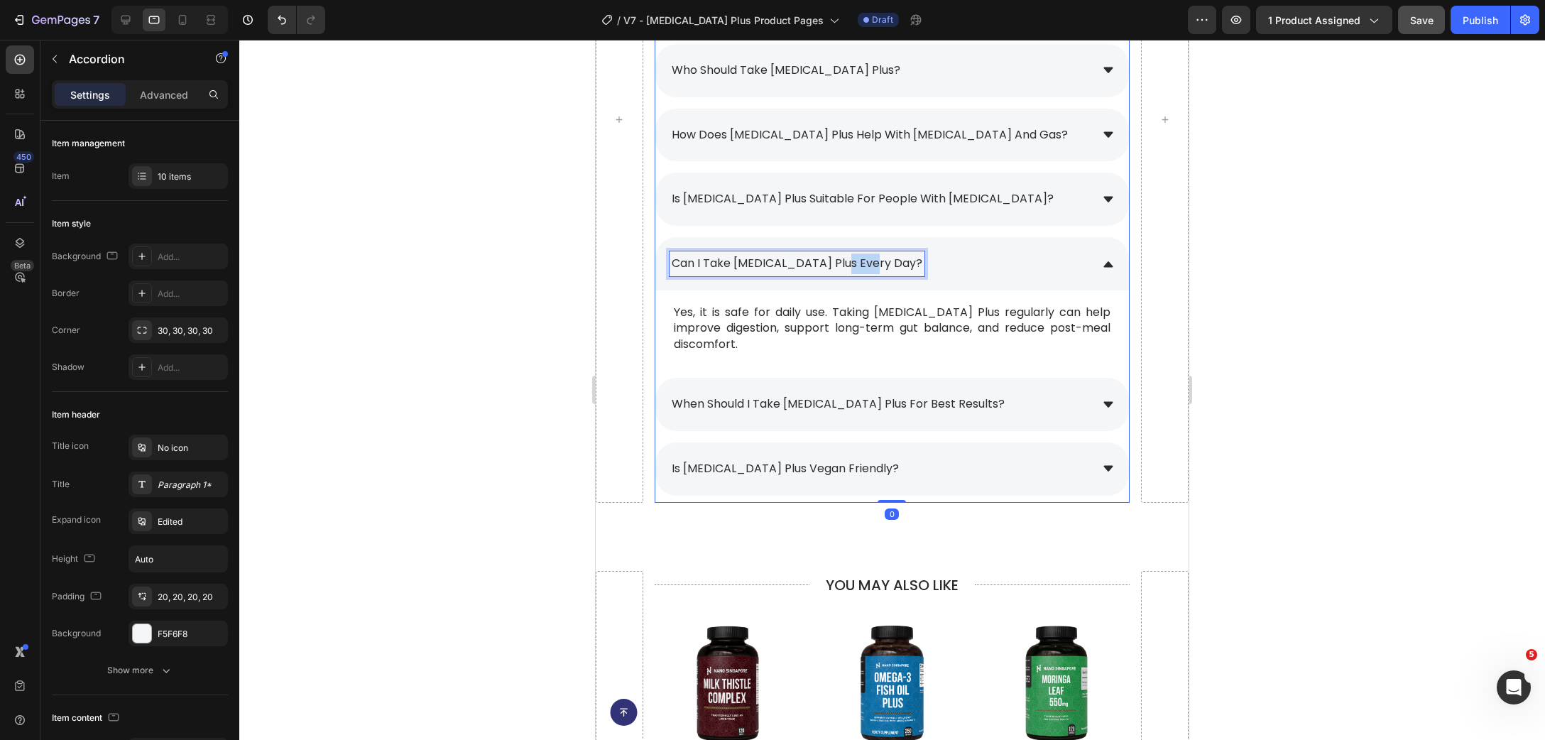
click at [851, 269] on p "can i take [MEDICAL_DATA] plus every day?" at bounding box center [797, 264] width 251 height 21
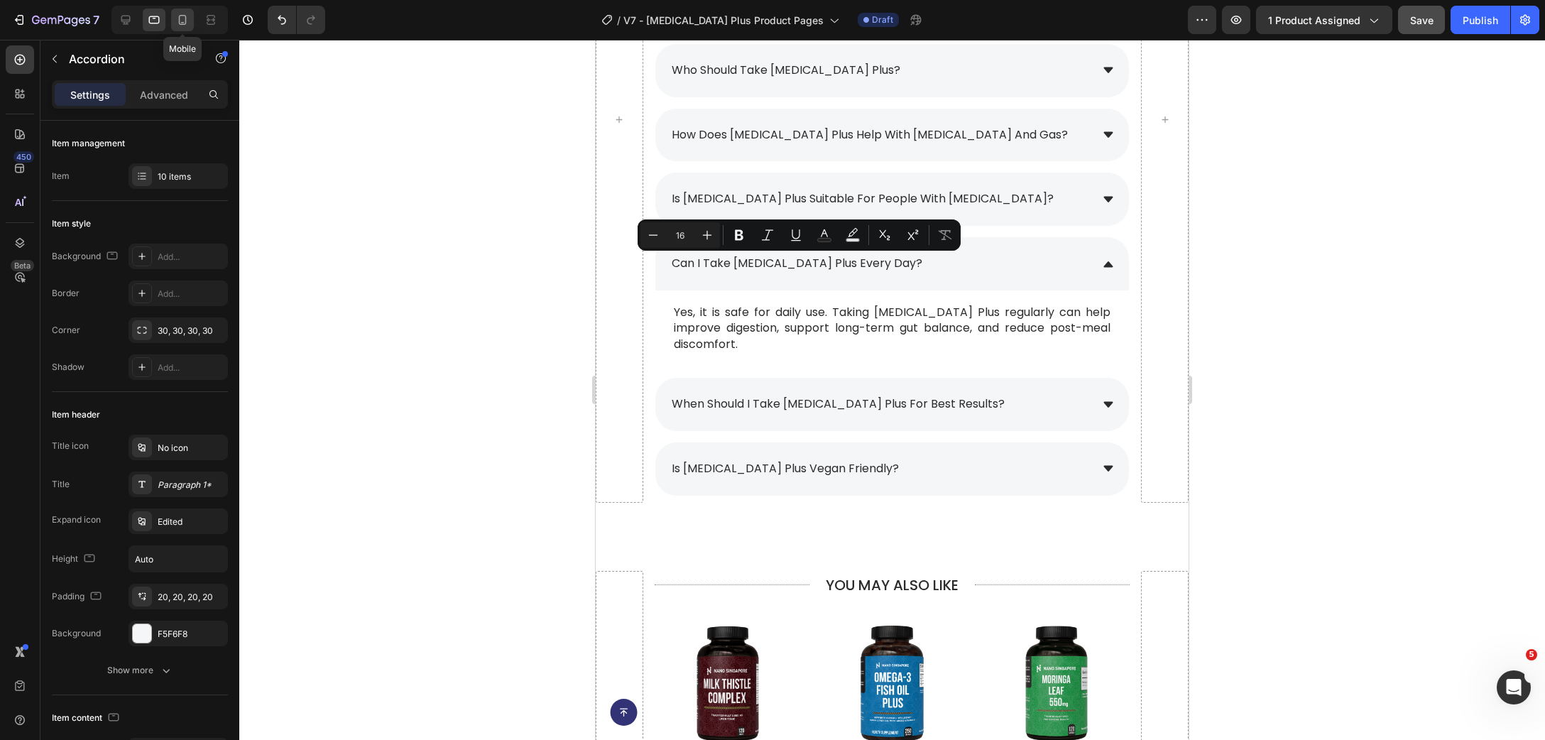
drag, startPoint x: 180, startPoint y: 13, endPoint x: 82, endPoint y: 215, distance: 224.5
click at [180, 13] on icon at bounding box center [182, 20] width 14 height 14
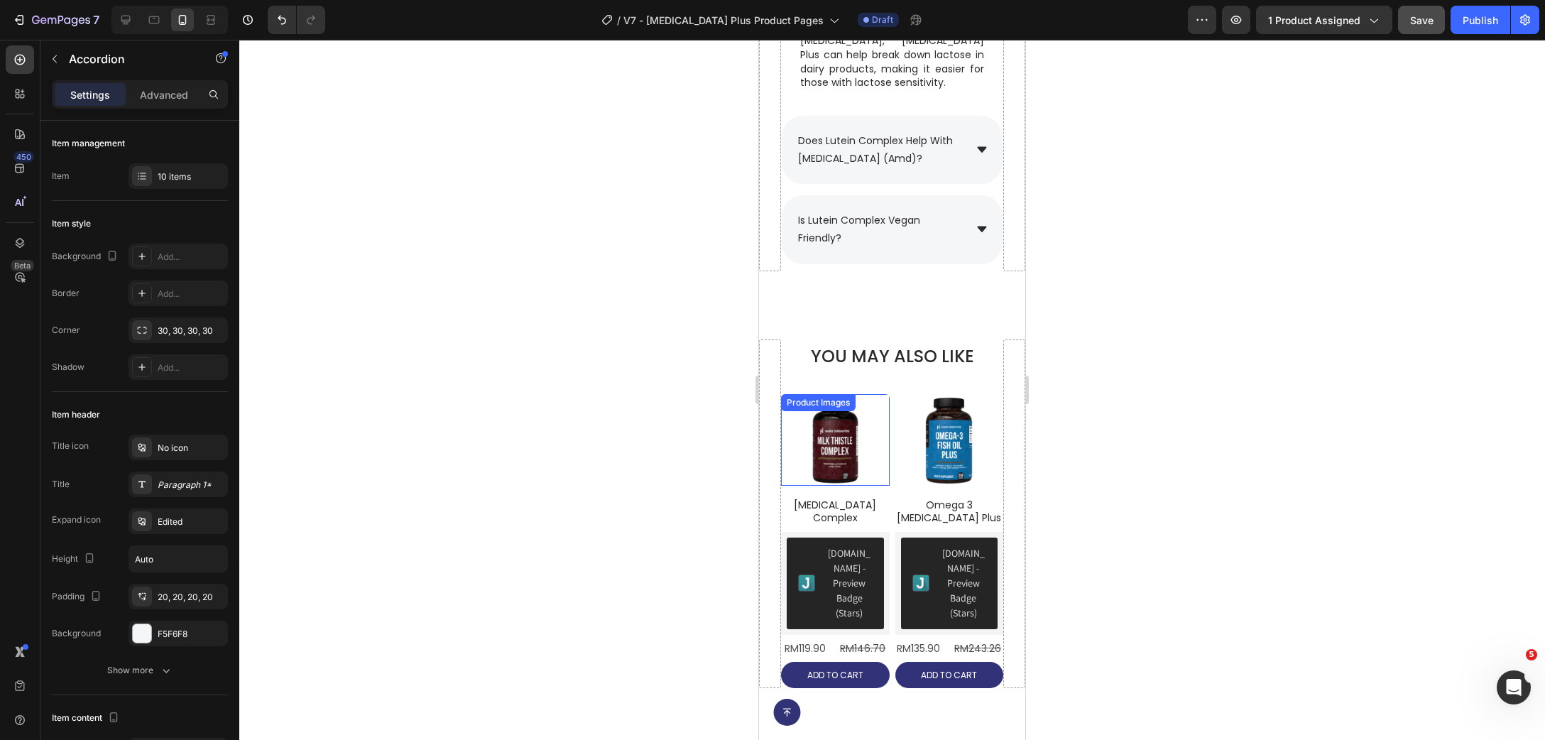
scroll to position [9948, 0]
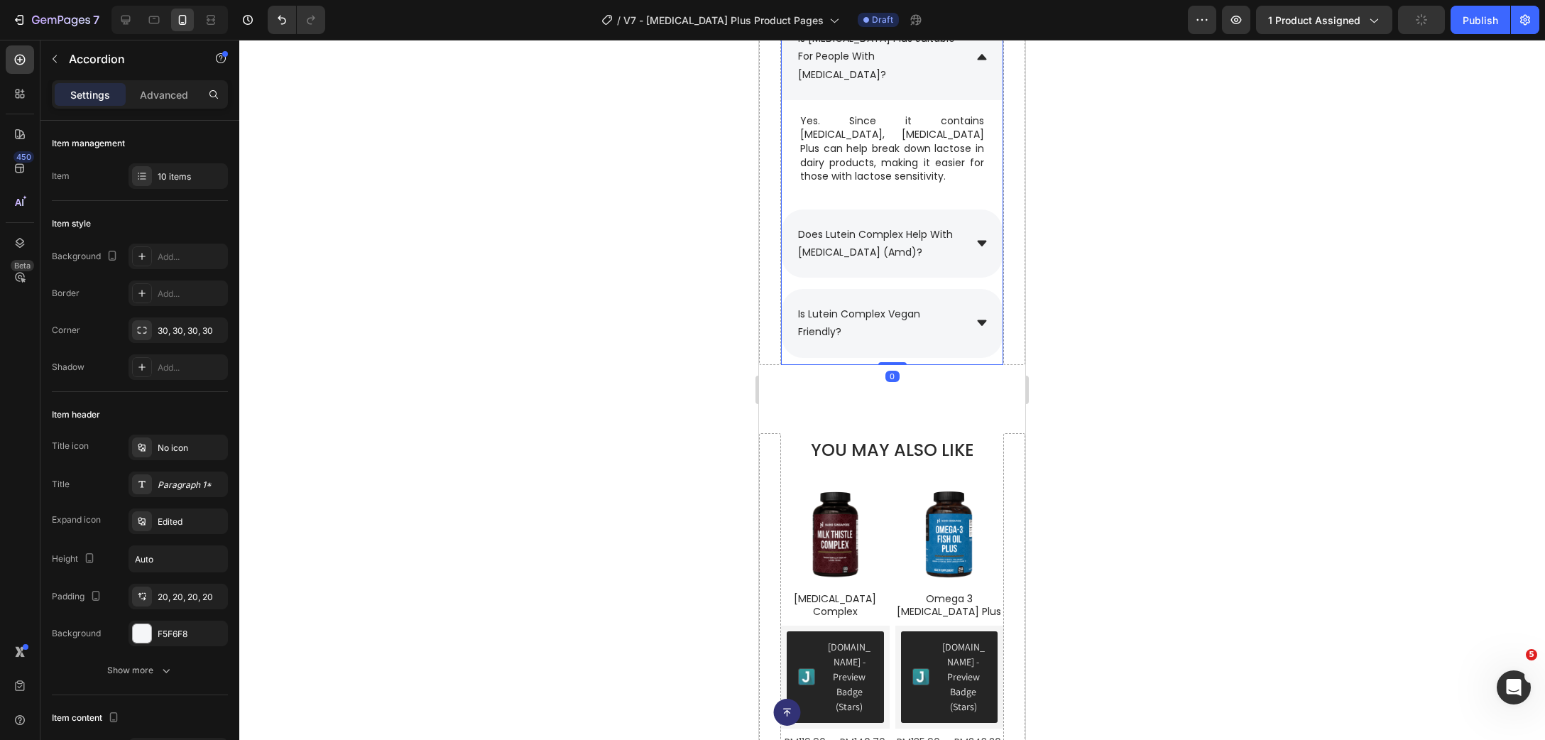
click at [881, 261] on p "does lutein complex help with [MEDICAL_DATA] (amd)?" at bounding box center [880, 244] width 164 height 36
click at [924, 261] on p "does lutein complex help with [MEDICAL_DATA] (amd)?" at bounding box center [880, 244] width 164 height 36
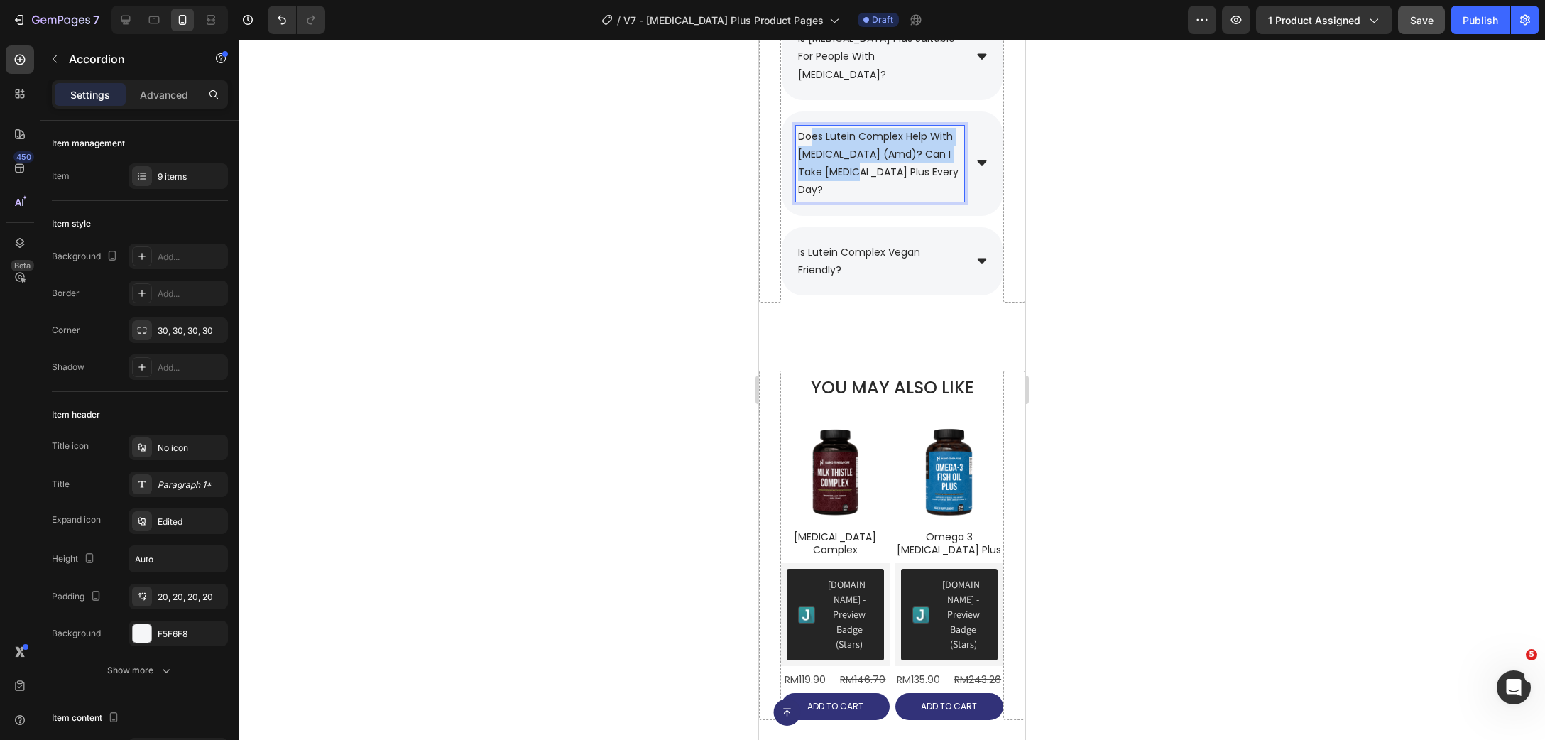
click at [809, 129] on p "does lutein complex help with [MEDICAL_DATA] (amd)? can i take [MEDICAL_DATA] p…" at bounding box center [880, 164] width 164 height 72
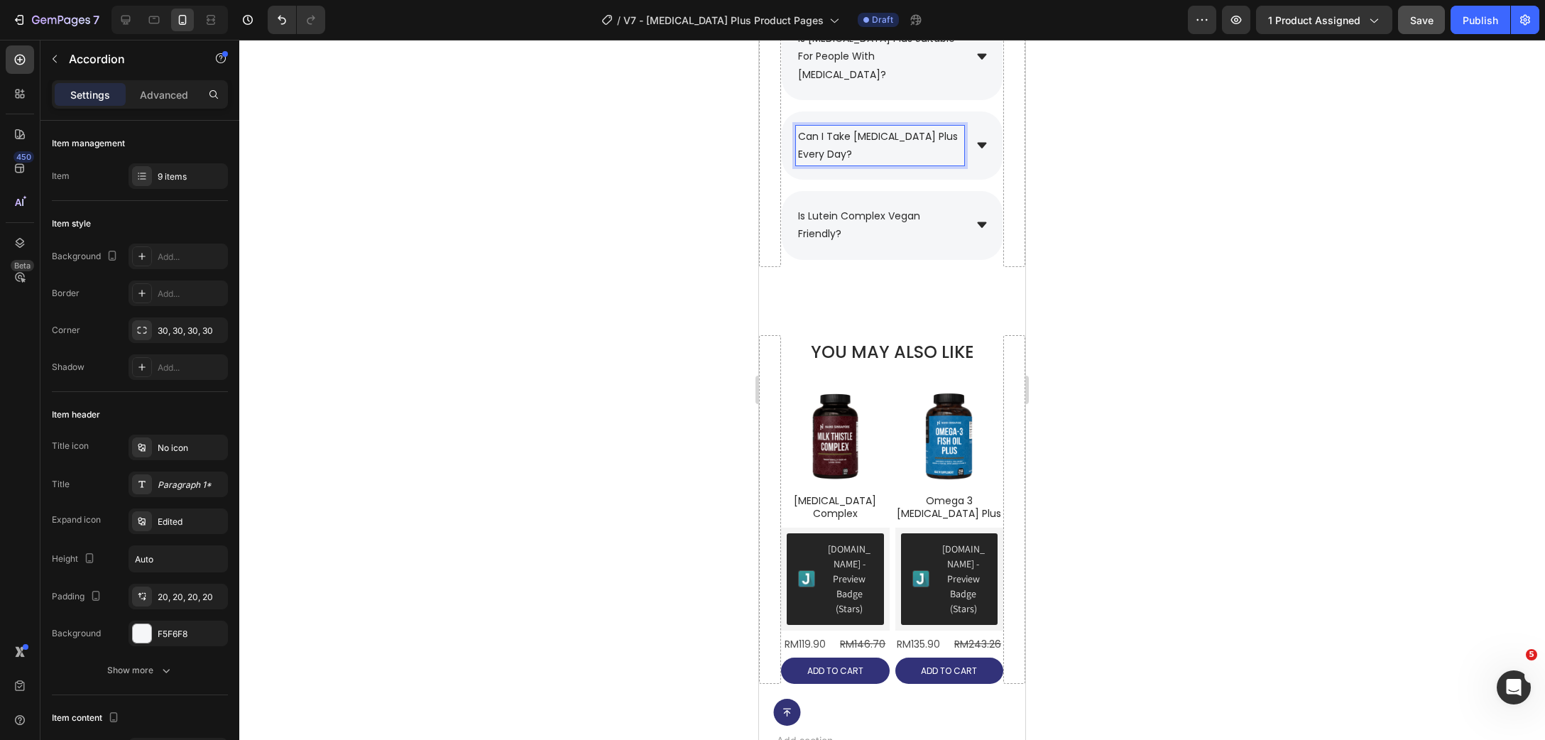
click at [1239, 221] on div at bounding box center [892, 390] width 1306 height 700
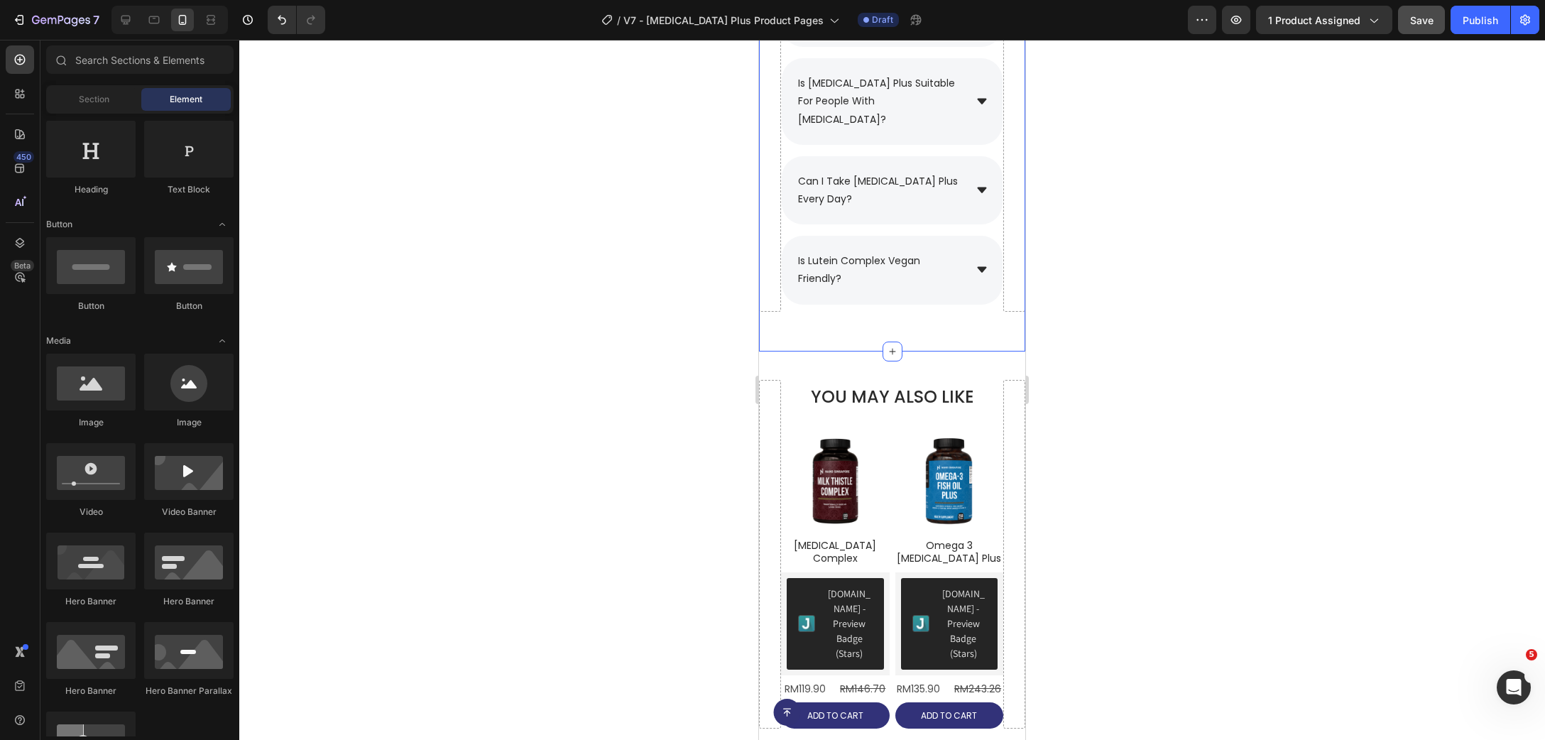
scroll to position [9871, 0]
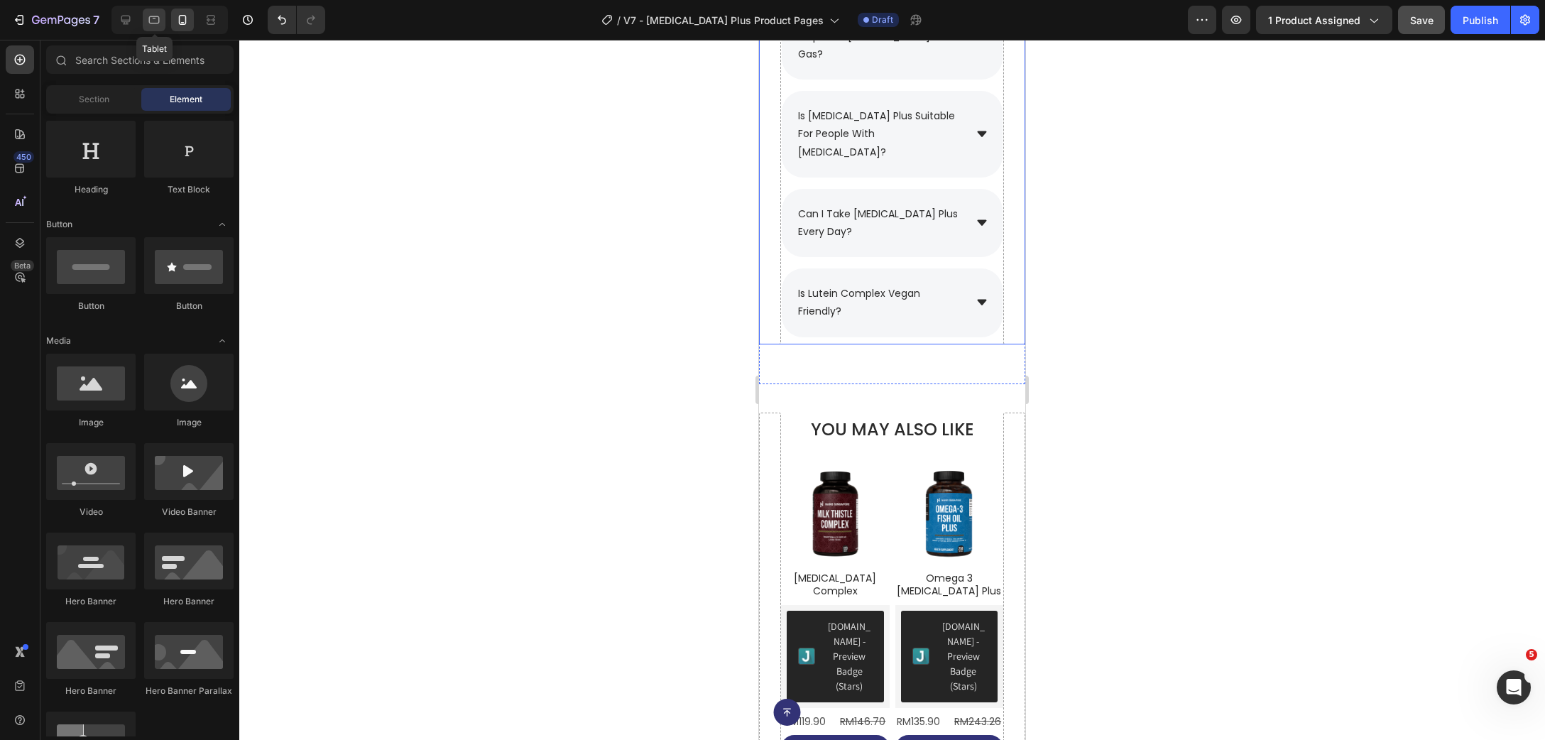
click at [163, 26] on div at bounding box center [154, 20] width 23 height 23
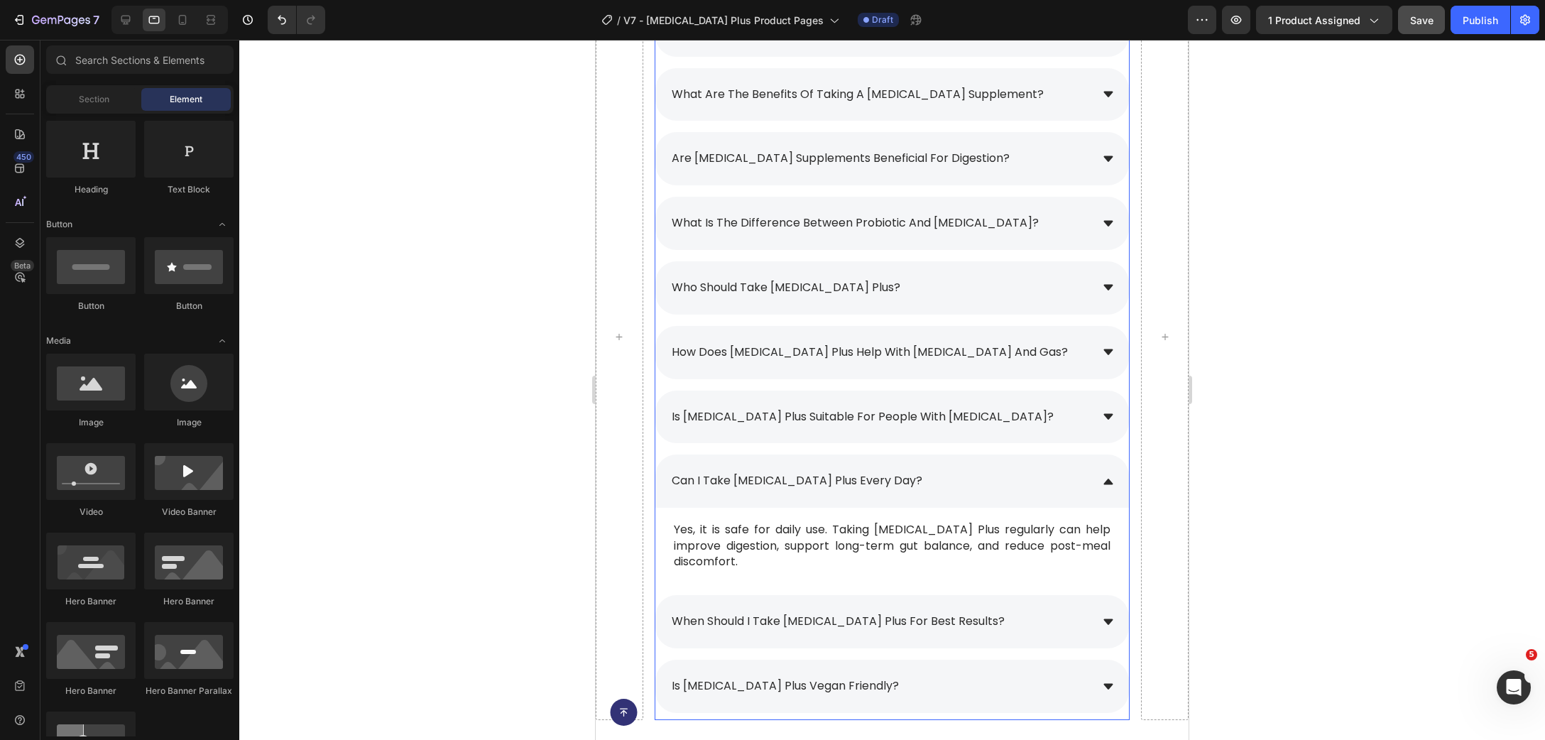
scroll to position [10102, 0]
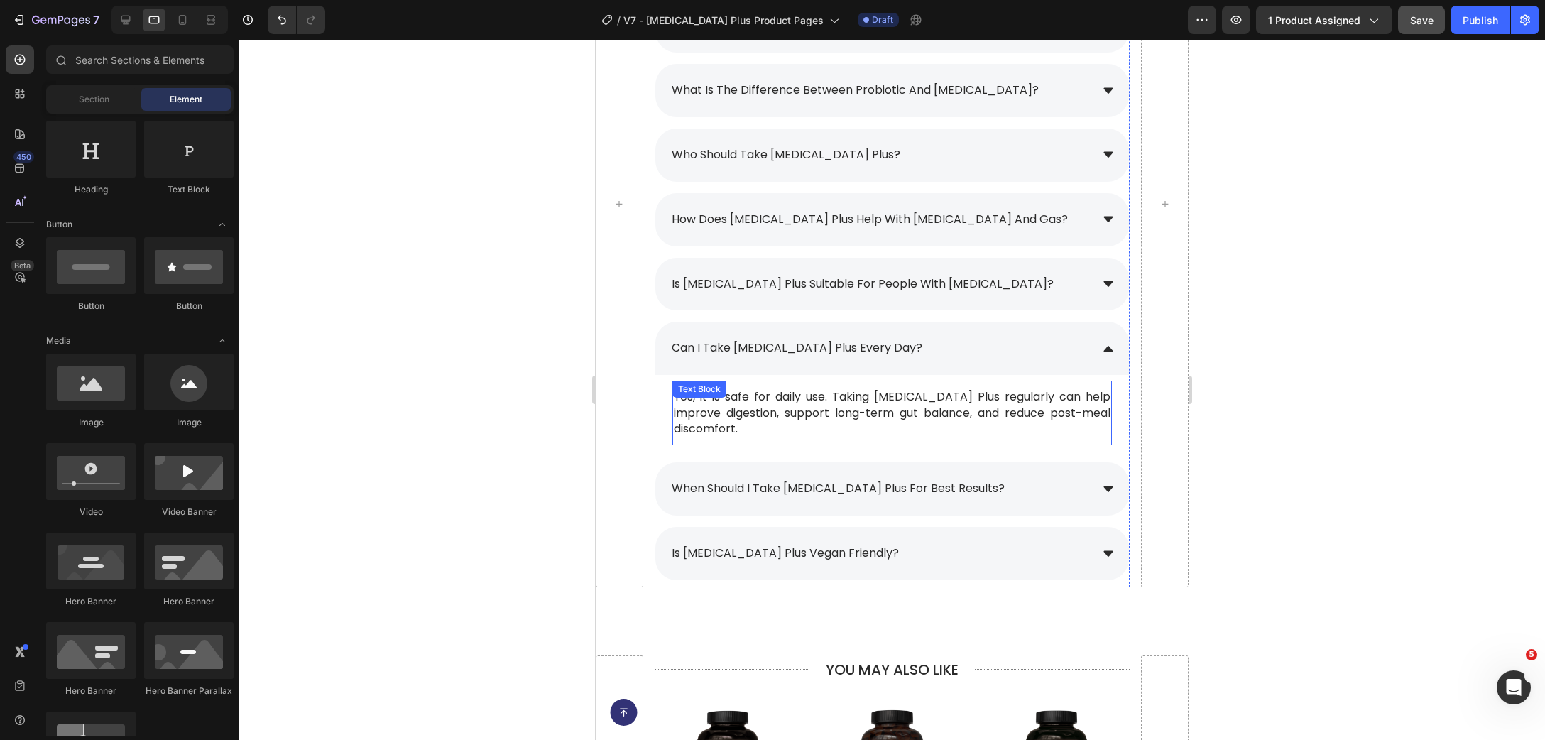
click at [900, 406] on p "Yes, it is safe for daily use. Taking [MEDICAL_DATA] Plus regularly can help im…" at bounding box center [892, 413] width 437 height 48
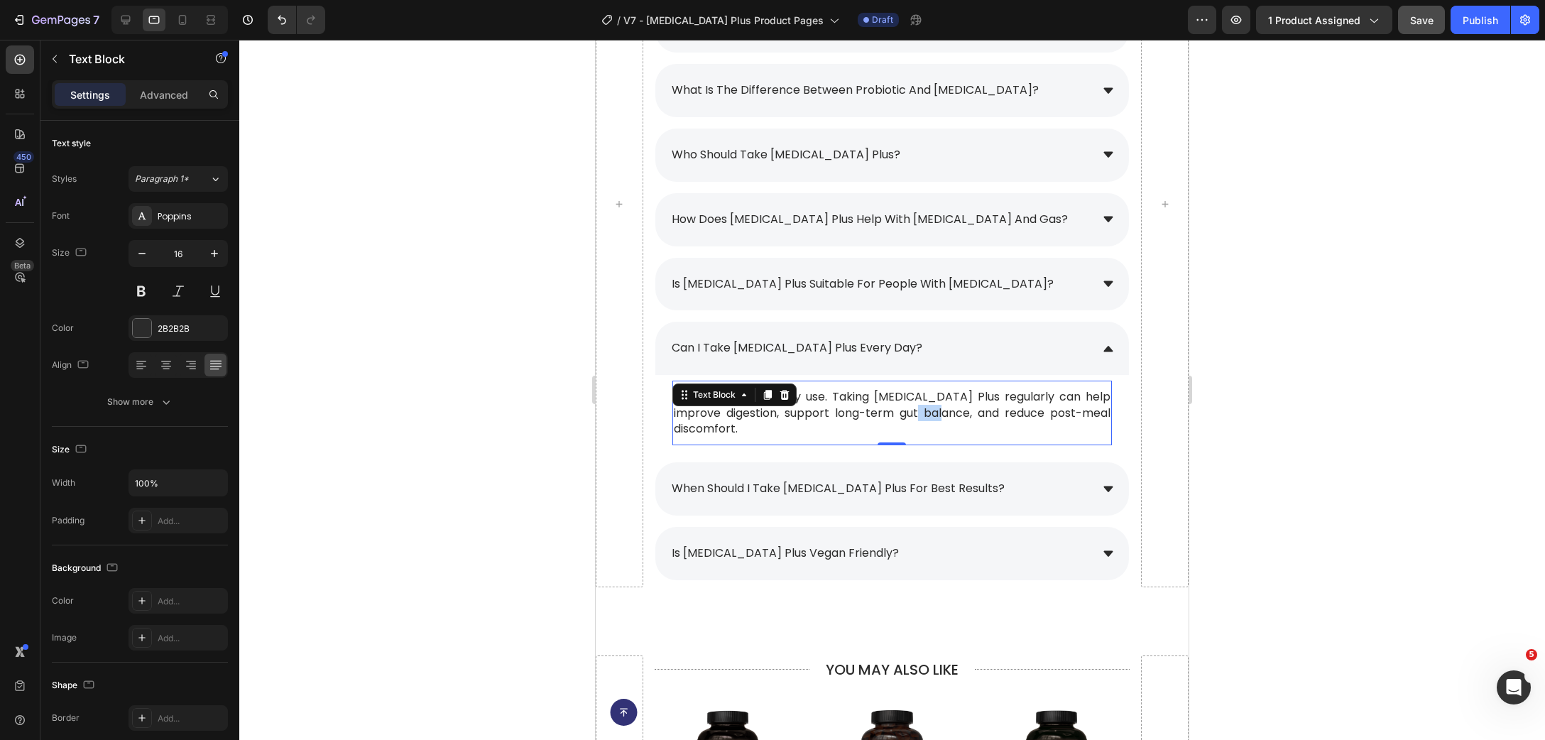
click at [900, 406] on p "Yes, it is safe for daily use. Taking [MEDICAL_DATA] Plus regularly can help im…" at bounding box center [892, 413] width 437 height 48
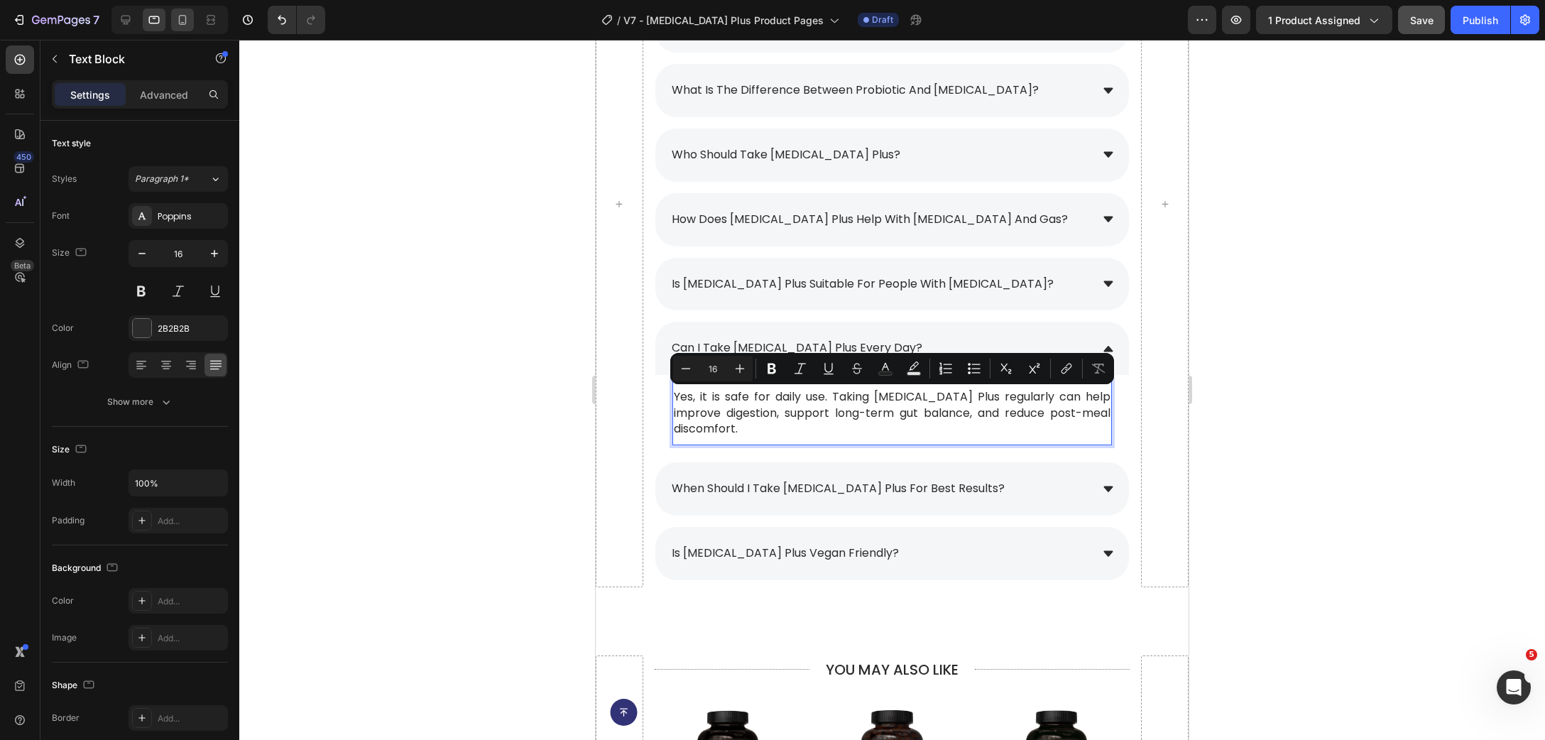
click at [178, 23] on icon at bounding box center [182, 20] width 14 height 14
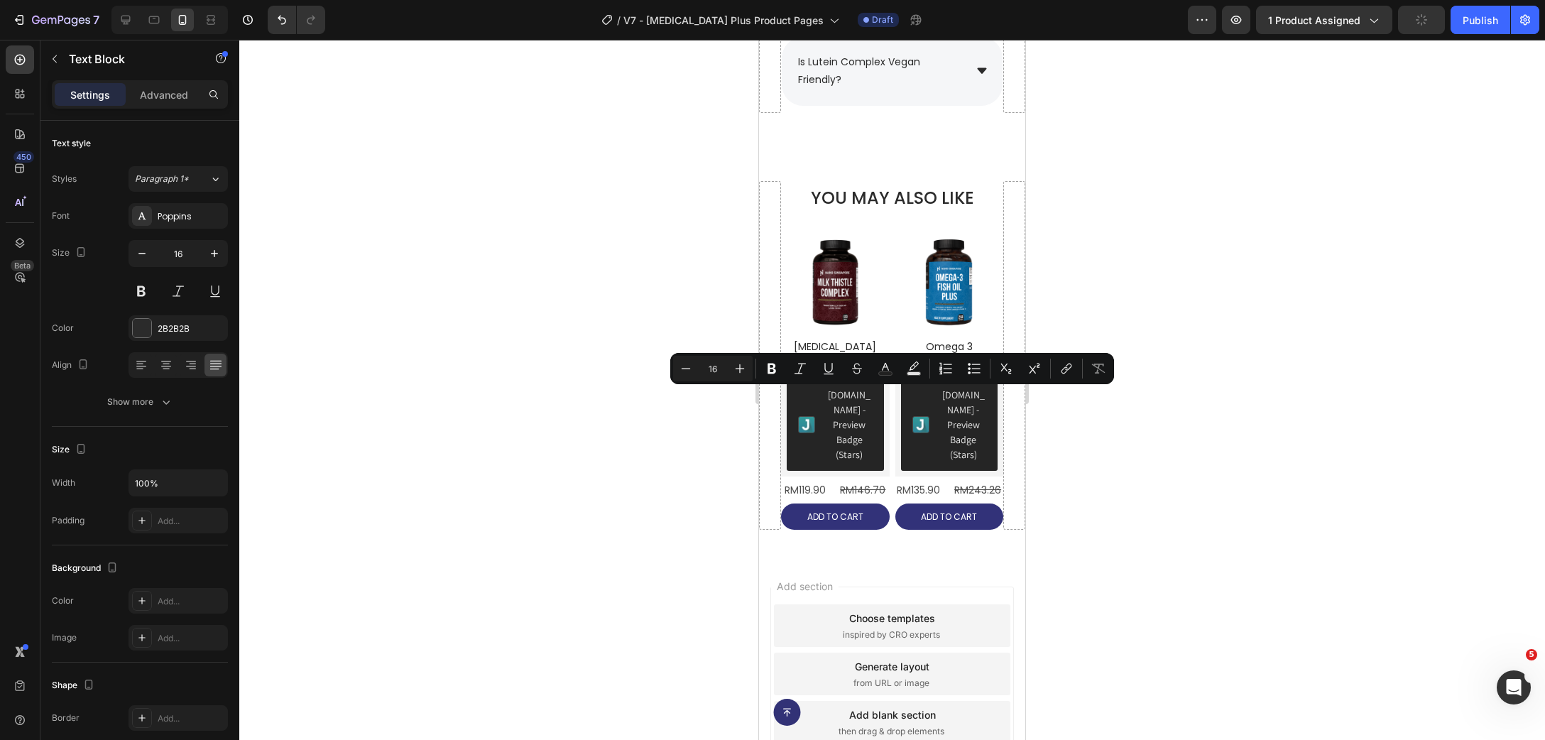
type input "15"
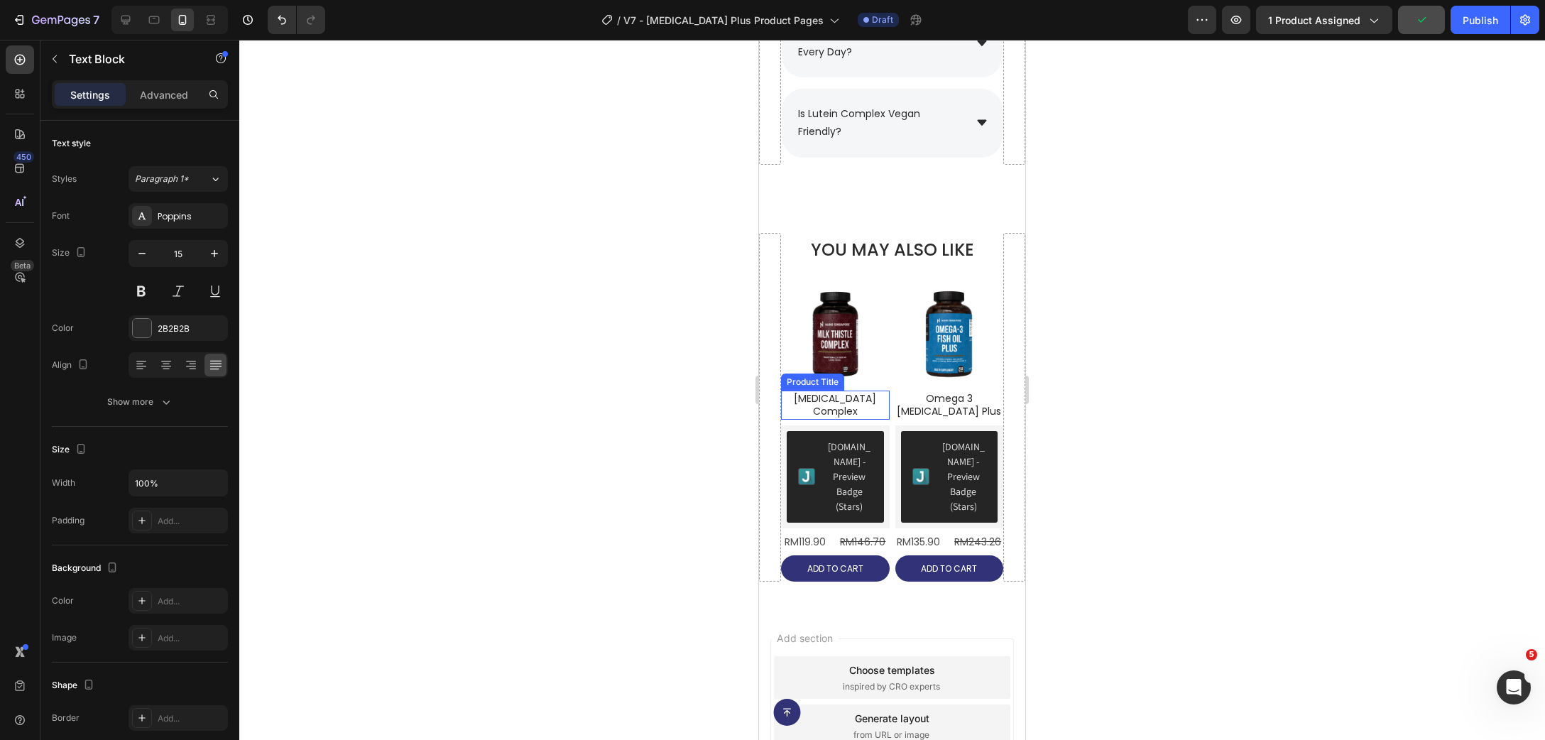
scroll to position [9821, 0]
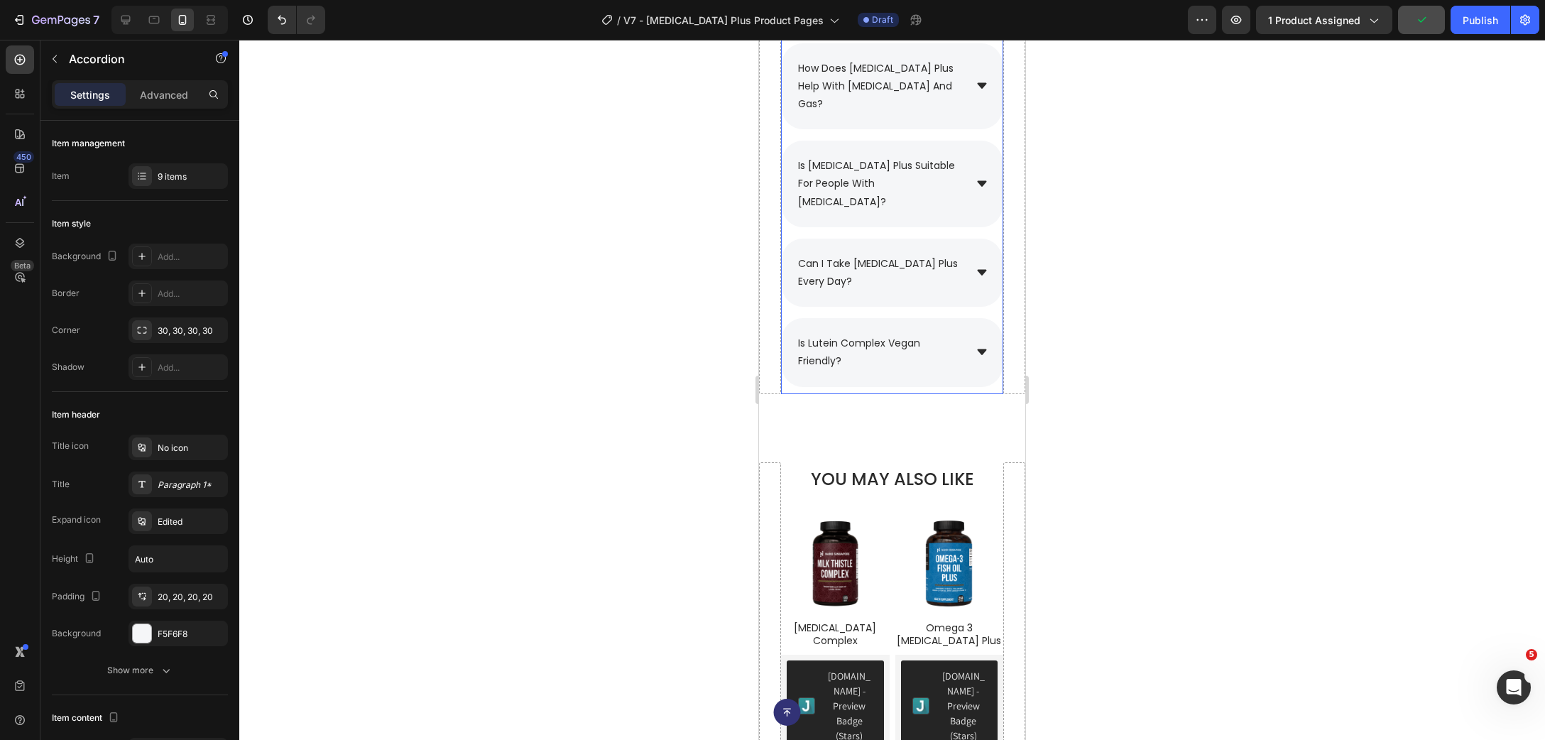
click at [971, 282] on div "can i take [MEDICAL_DATA] plus every day?" at bounding box center [892, 273] width 221 height 68
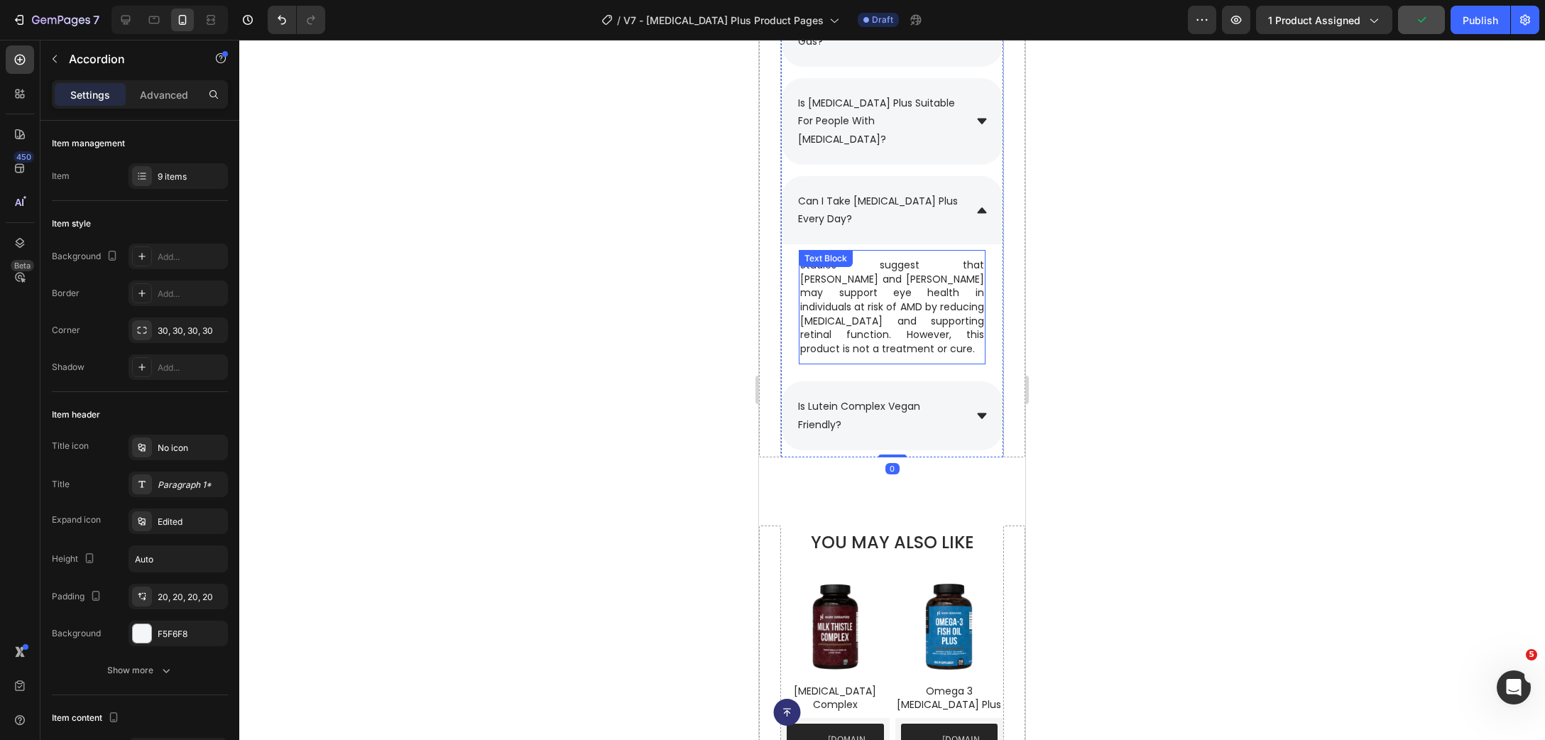
scroll to position [9899, 0]
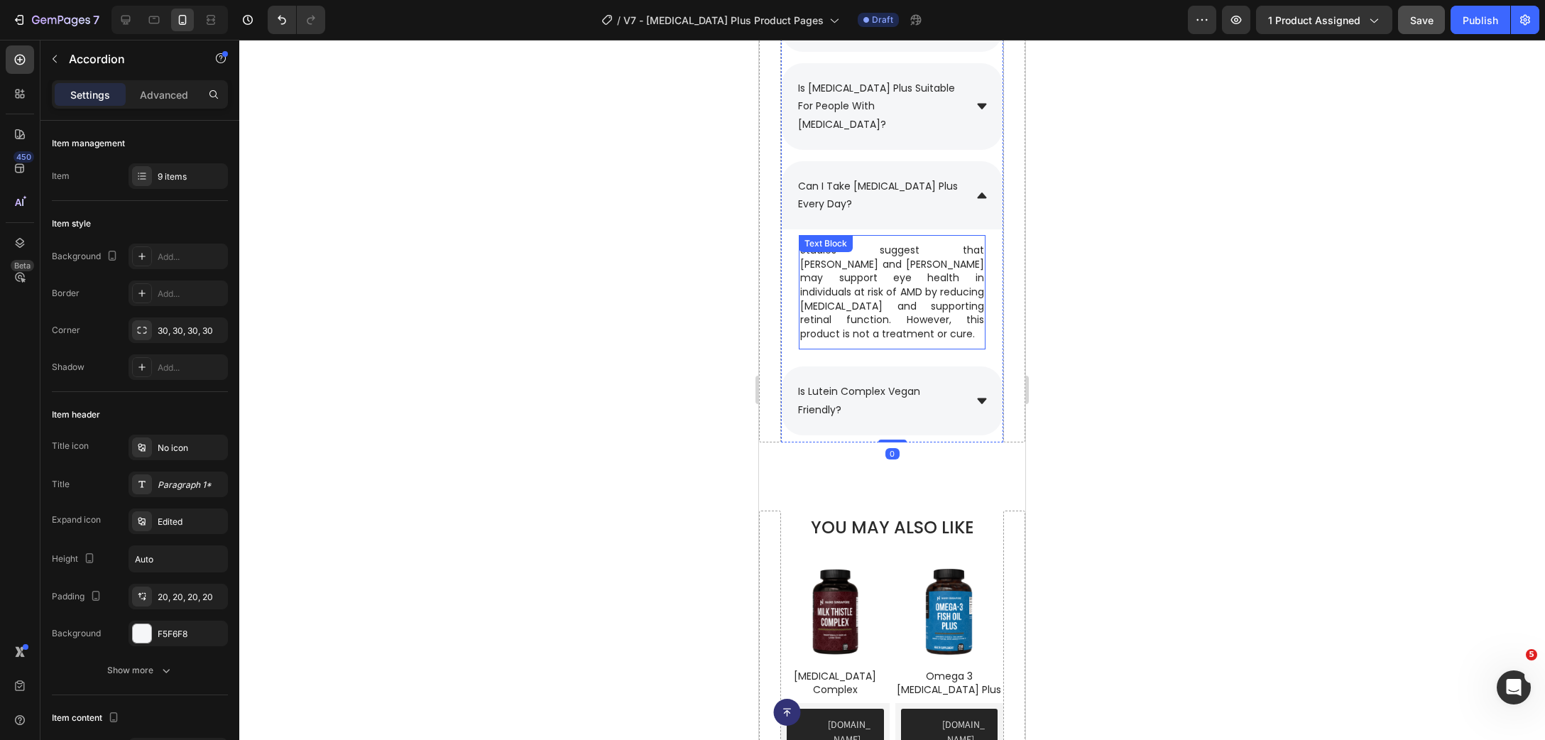
click at [871, 329] on p "Studies suggest that [PERSON_NAME] and [PERSON_NAME] may support eye health in …" at bounding box center [892, 292] width 184 height 97
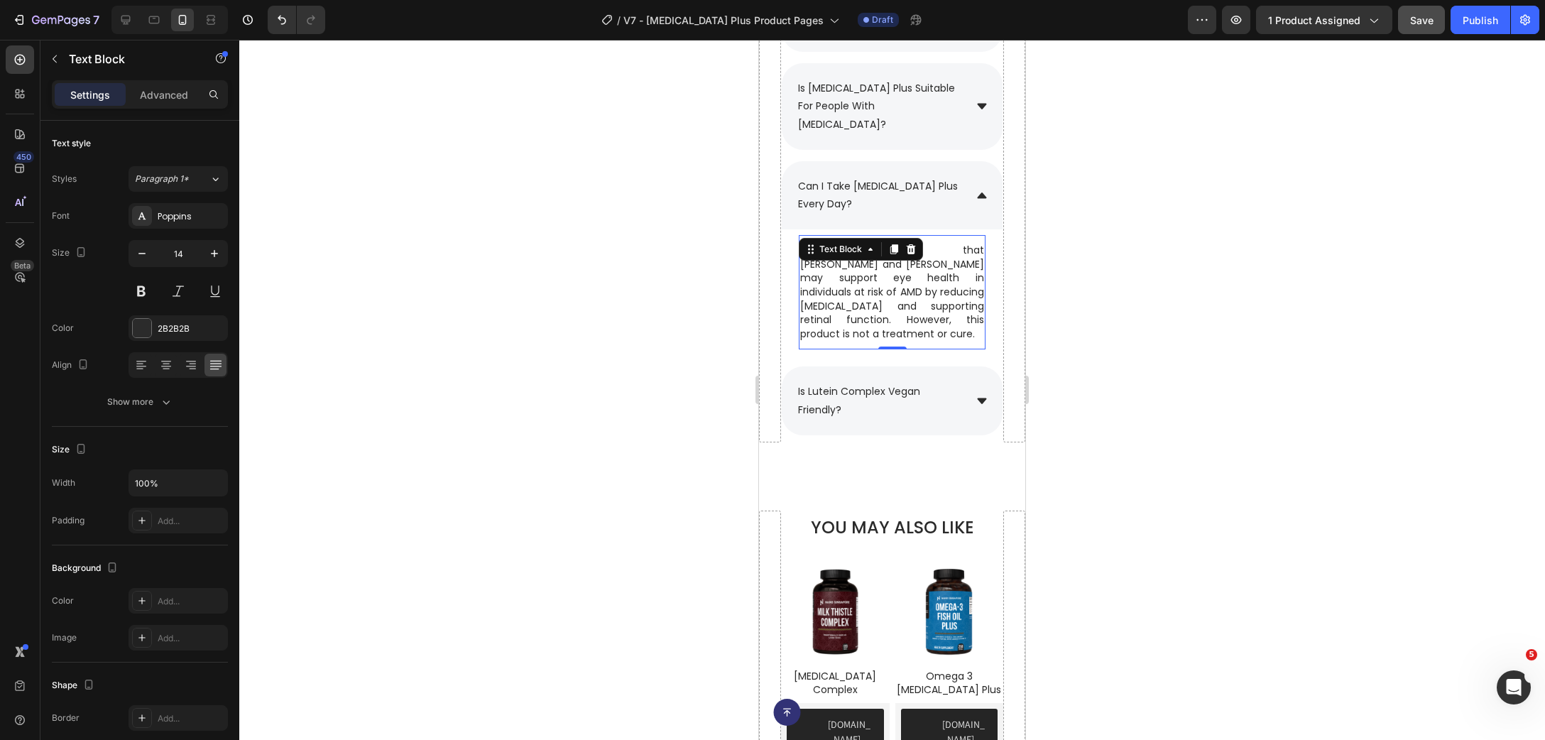
click at [863, 336] on p "Studies suggest that [PERSON_NAME] and [PERSON_NAME] may support eye health in …" at bounding box center [892, 292] width 184 height 97
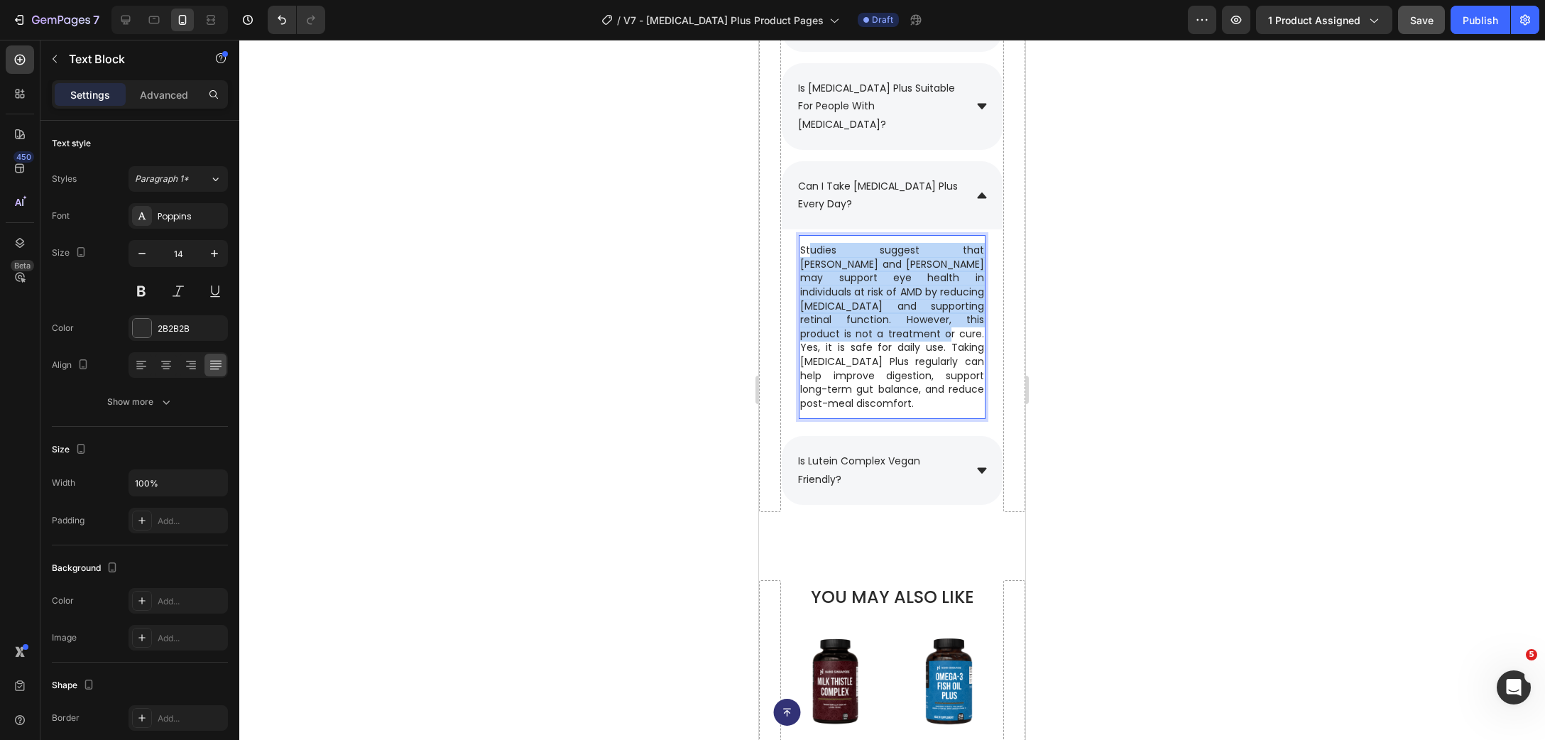
drag, startPoint x: 834, startPoint y: 332, endPoint x: 813, endPoint y: 252, distance: 82.2
click at [813, 252] on p "Studies suggest that [PERSON_NAME] and [PERSON_NAME] may support eye health in …" at bounding box center [892, 327] width 184 height 167
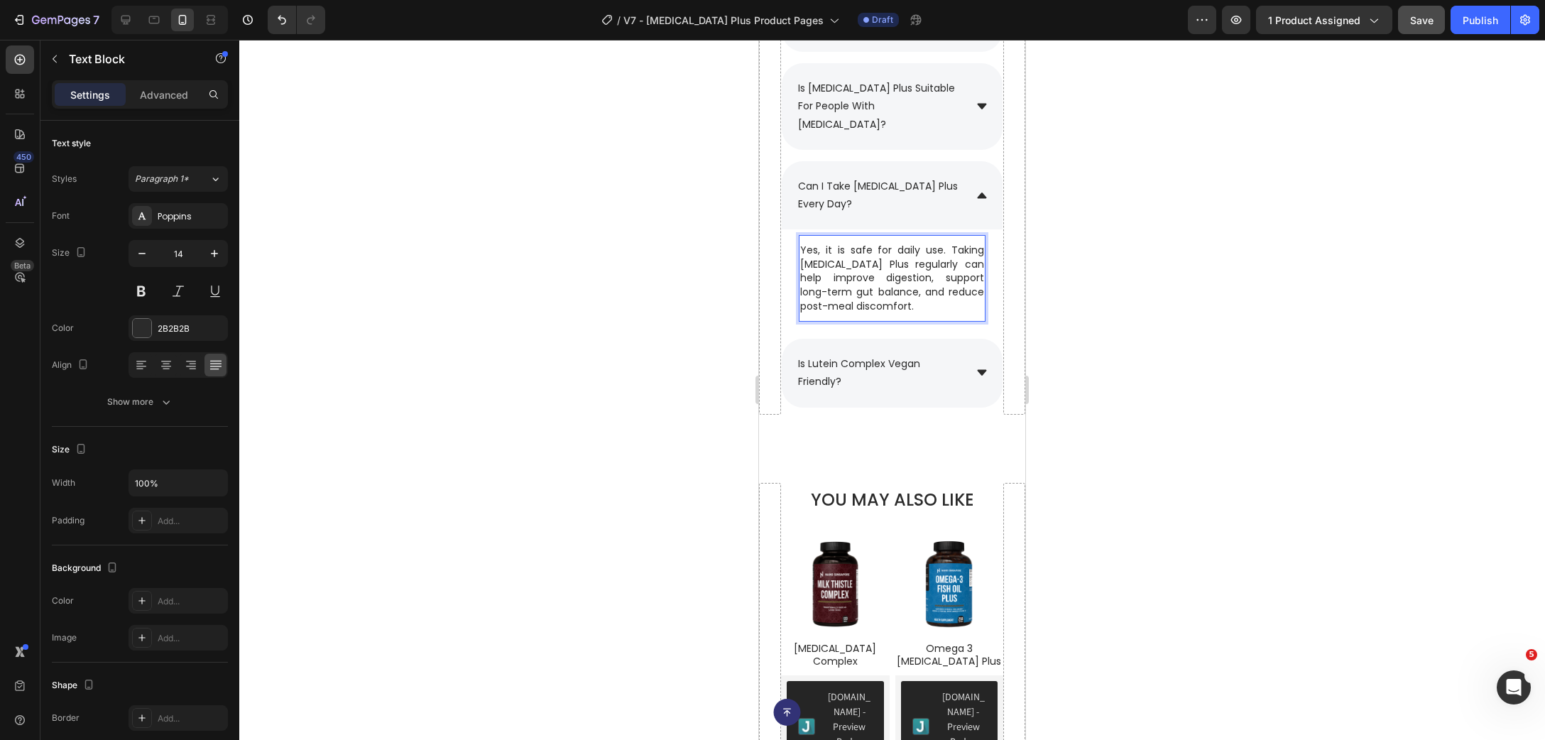
click at [1194, 314] on div at bounding box center [892, 390] width 1306 height 700
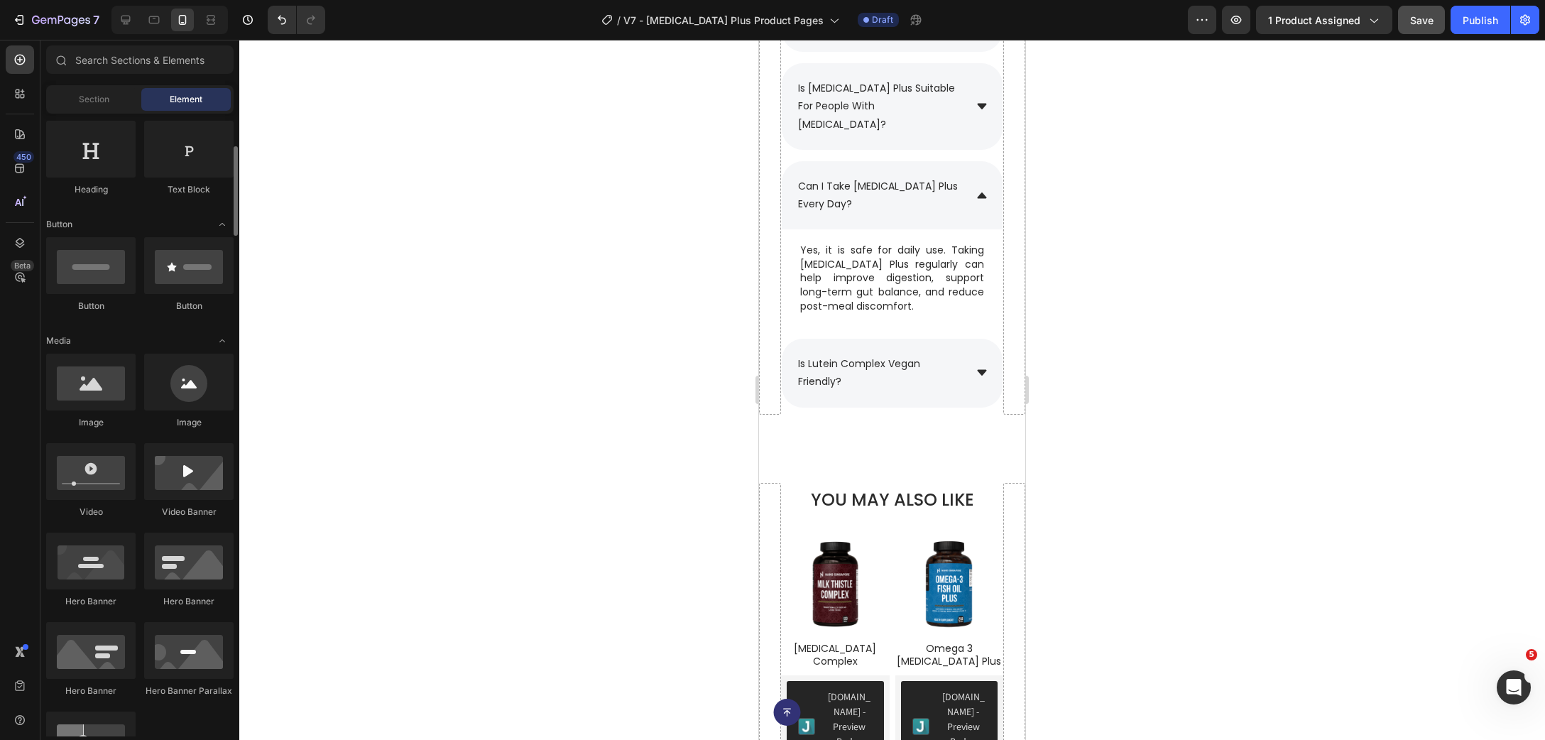
scroll to position [230, 0]
click at [979, 197] on icon at bounding box center [981, 195] width 9 height 6
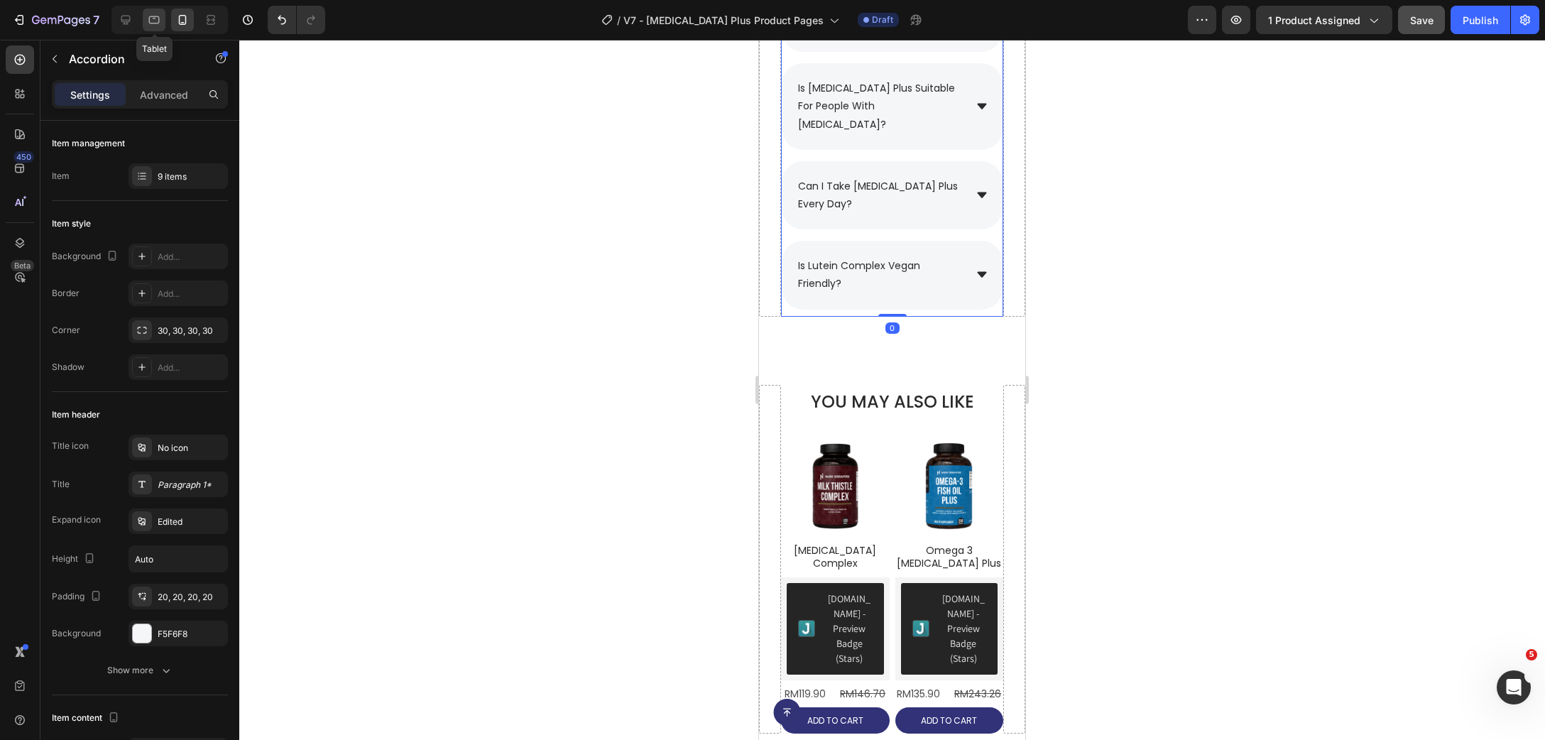
click at [156, 19] on icon at bounding box center [154, 20] width 14 height 14
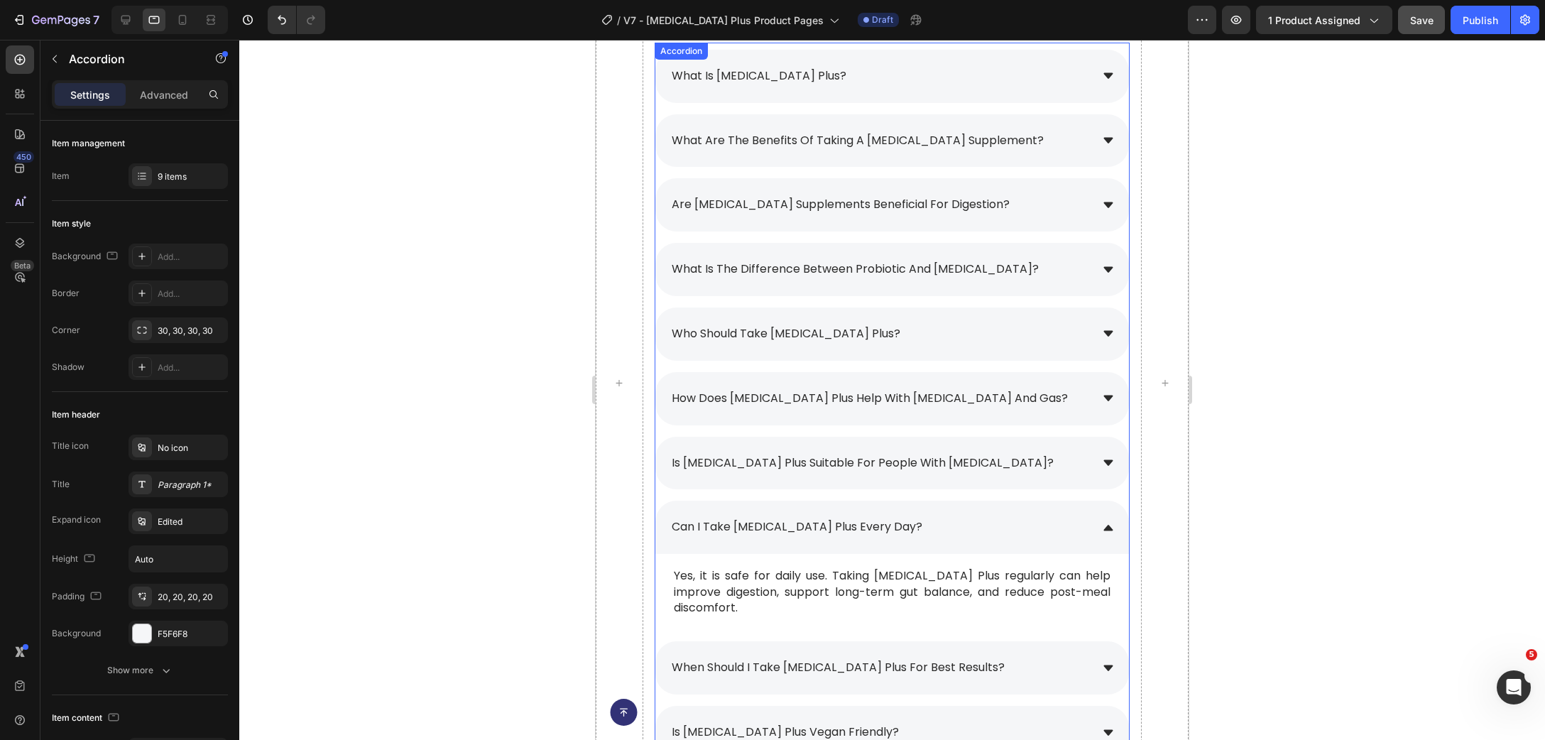
scroll to position [10161, 0]
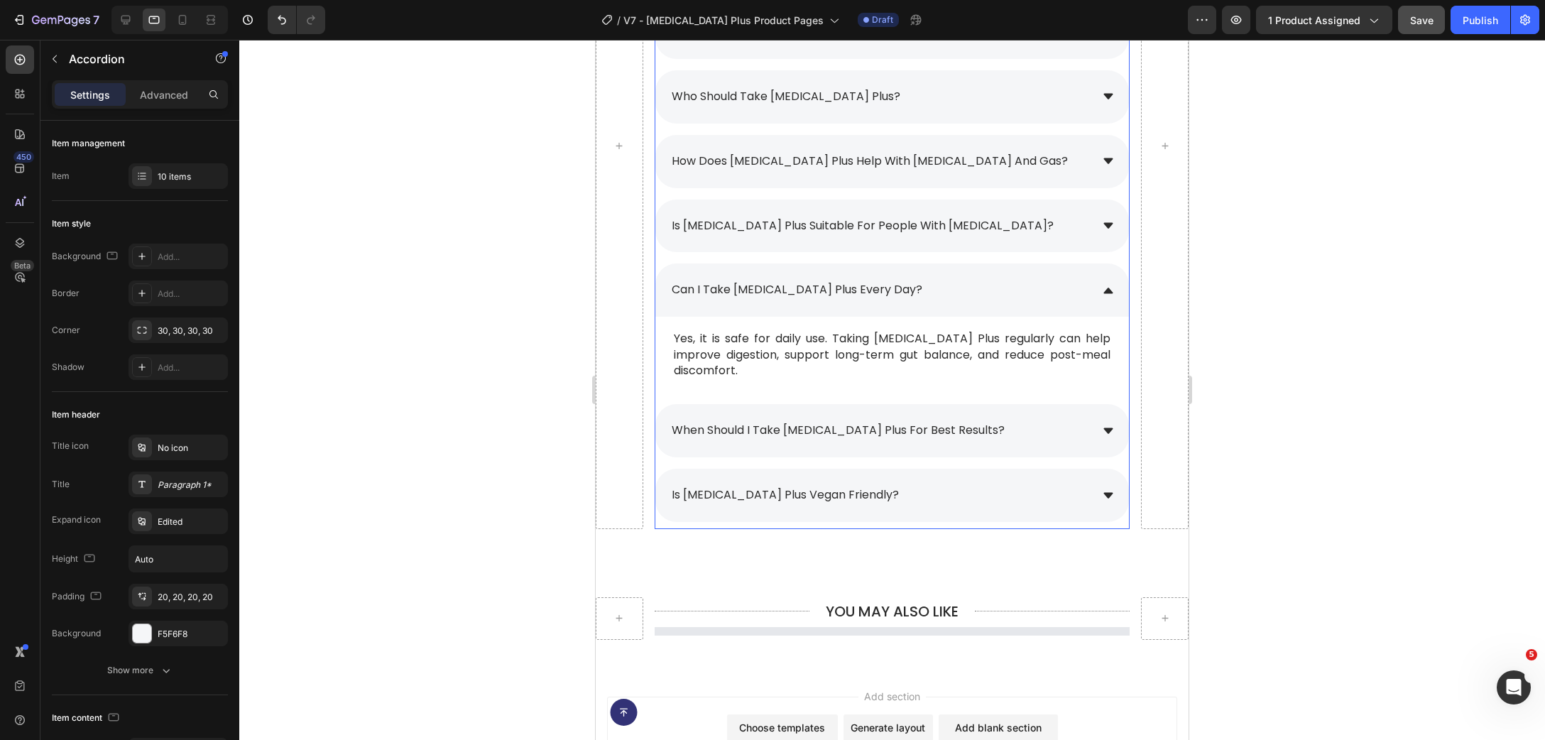
click at [1010, 297] on div "can i take [MEDICAL_DATA] plus every day?" at bounding box center [880, 290] width 421 height 25
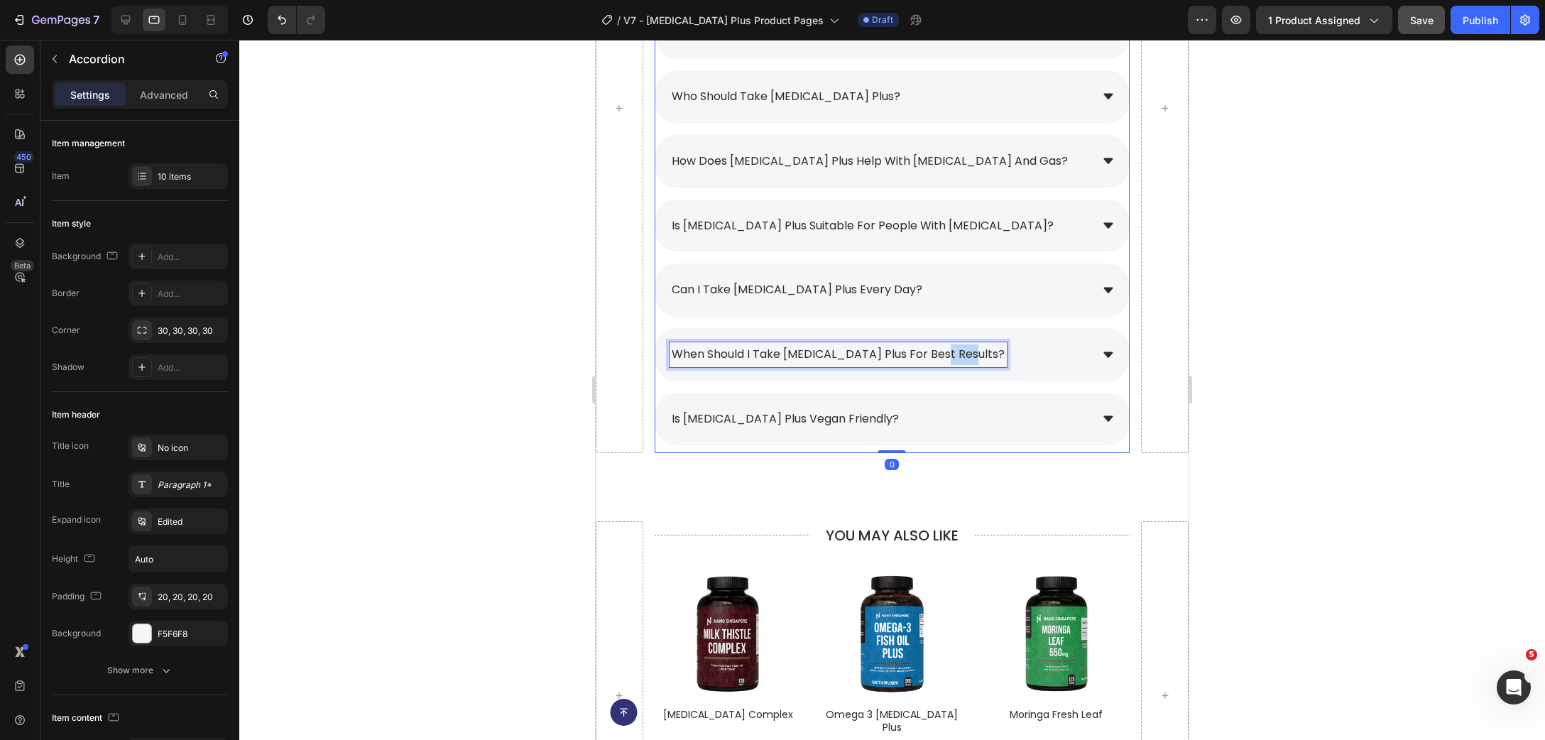
click at [939, 356] on p "when should i take [MEDICAL_DATA] plus for best results?" at bounding box center [838, 354] width 333 height 21
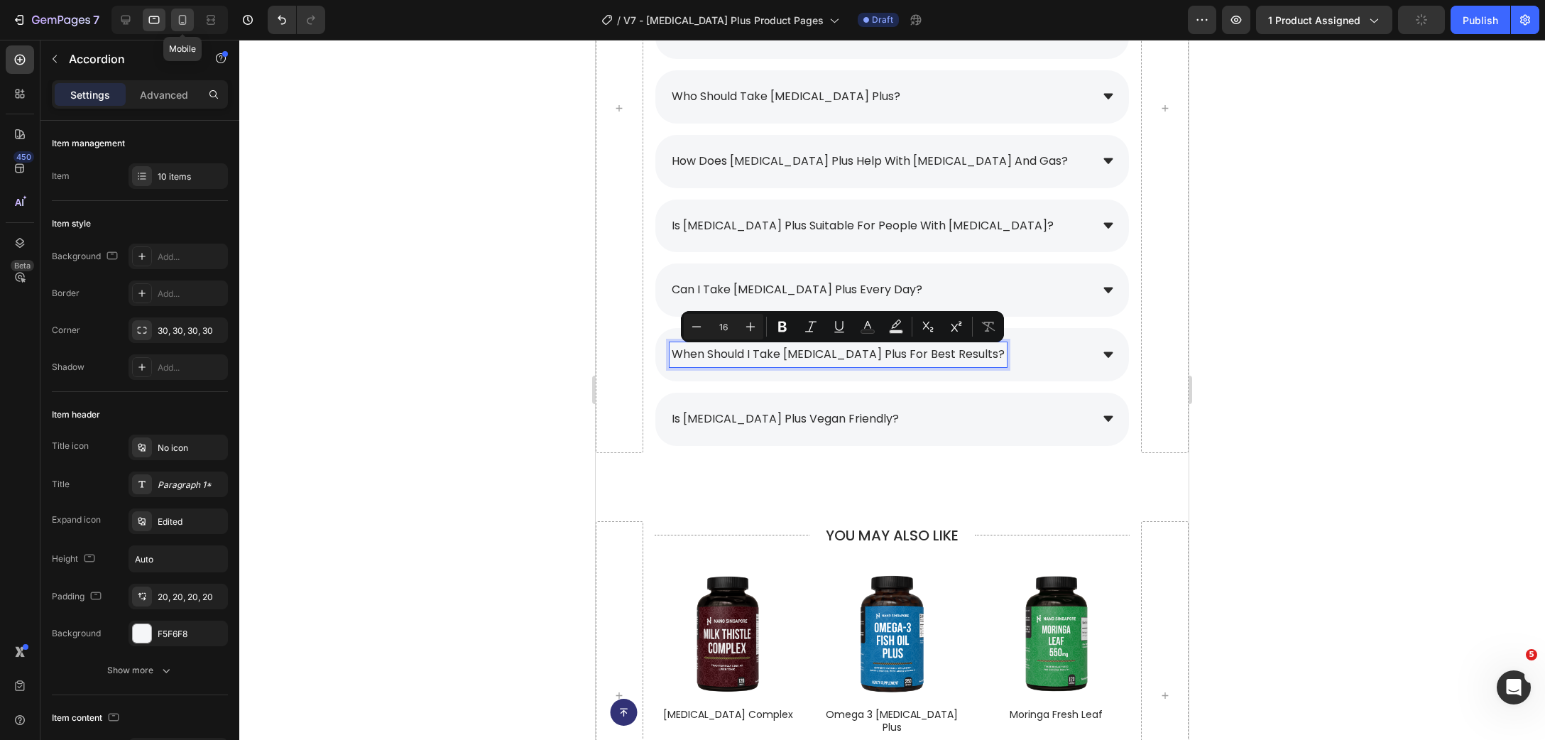
click at [175, 18] on div at bounding box center [182, 20] width 23 height 23
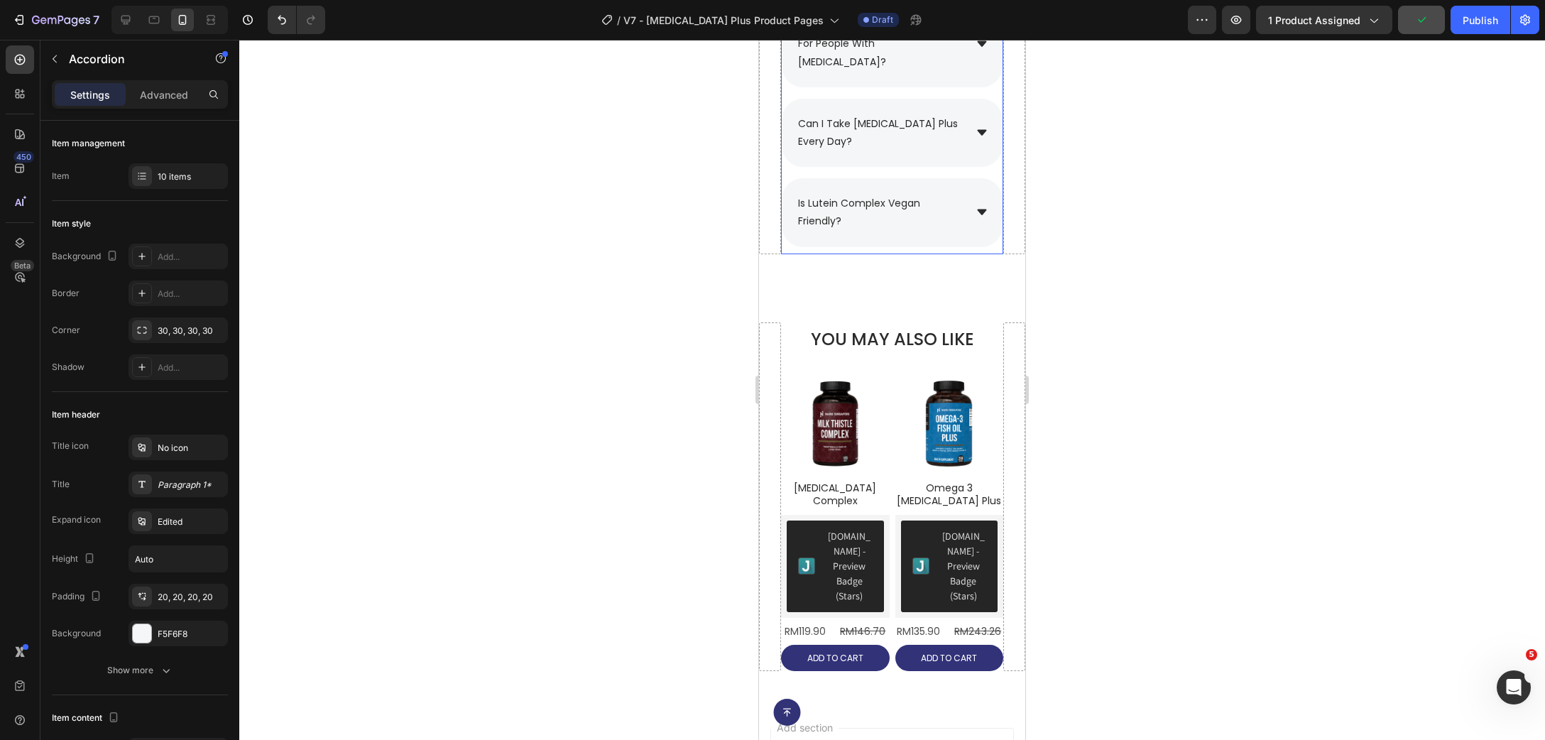
scroll to position [9888, 0]
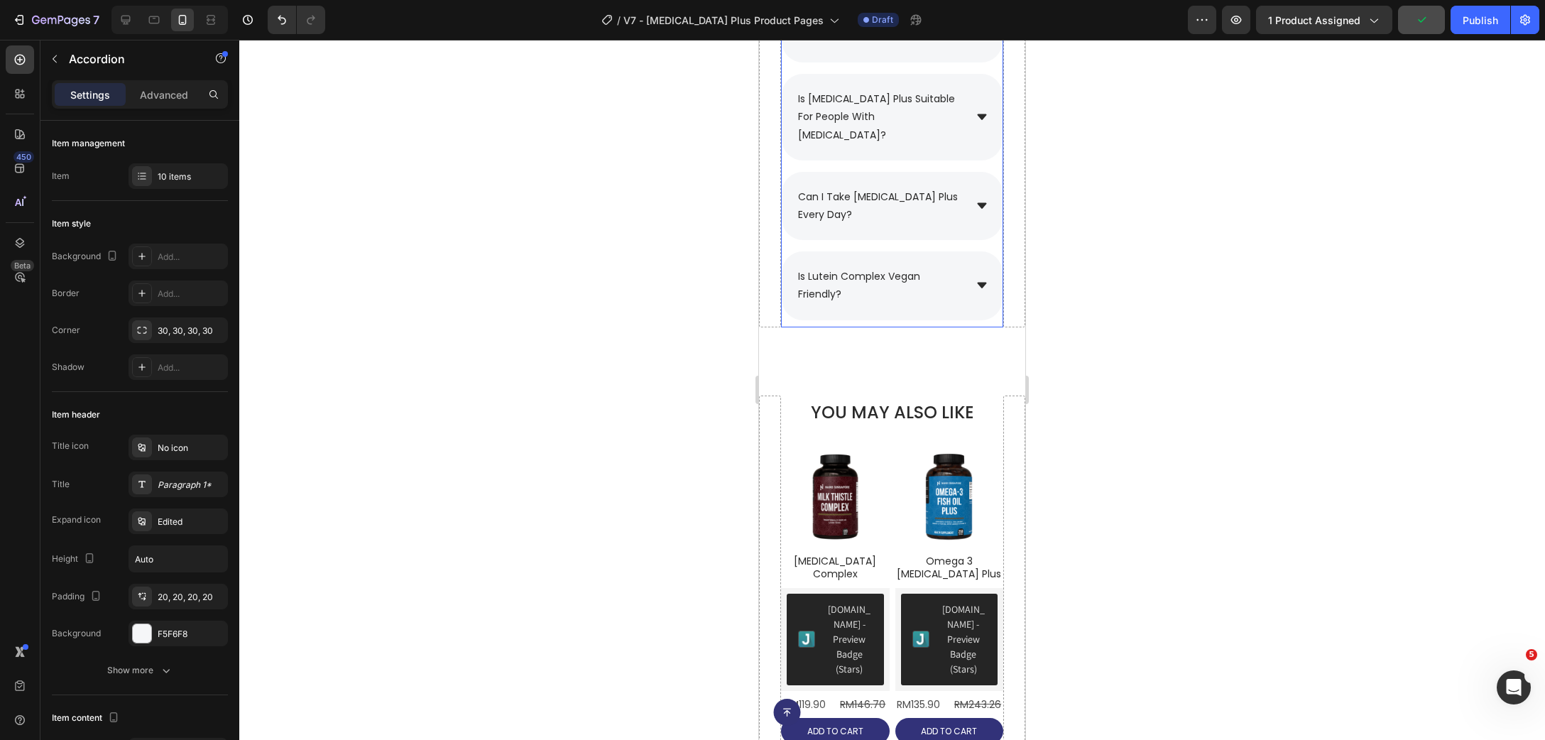
click at [163, 174] on div "9 items" at bounding box center [191, 176] width 67 height 13
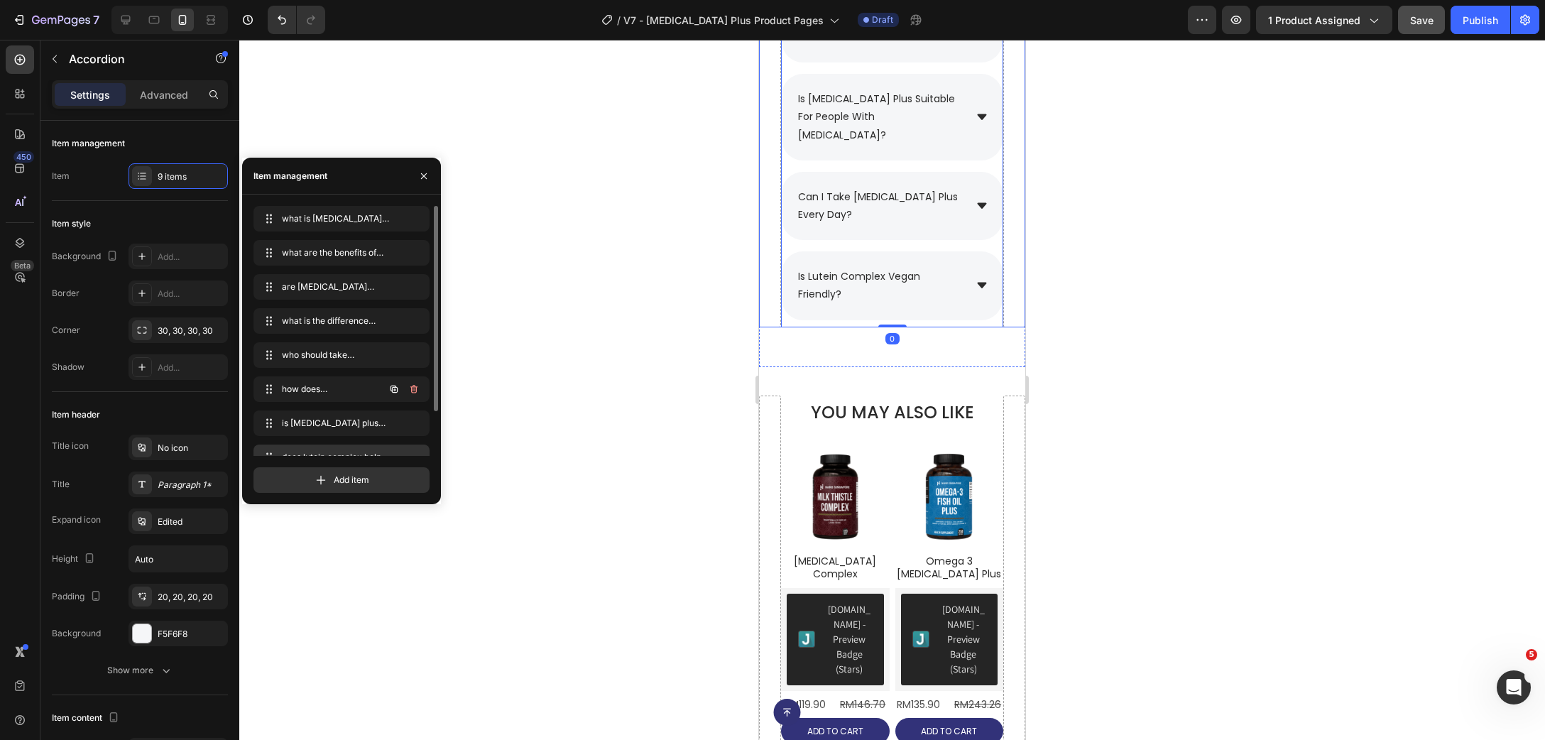
scroll to position [53, 0]
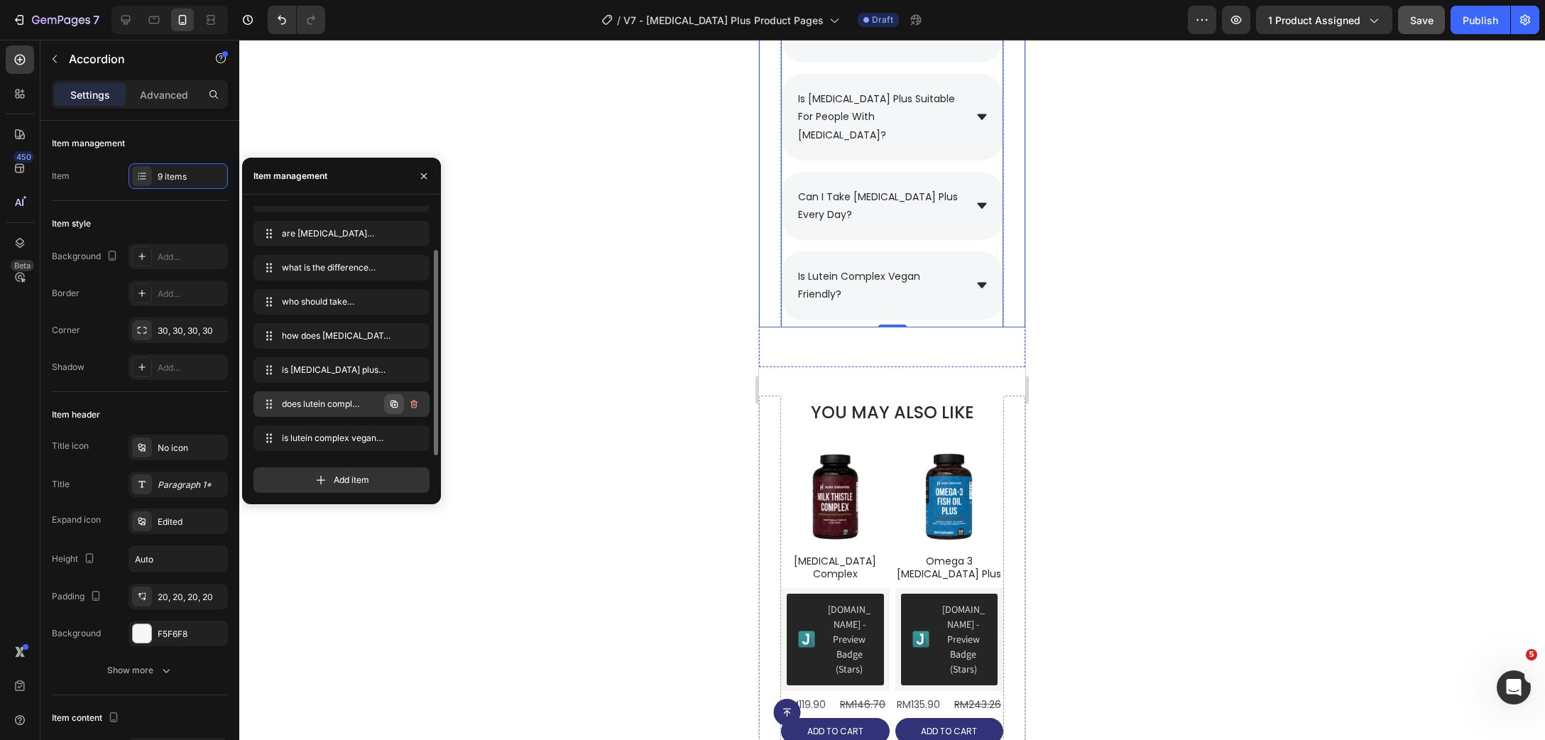
click at [392, 408] on icon "button" at bounding box center [393, 403] width 11 height 11
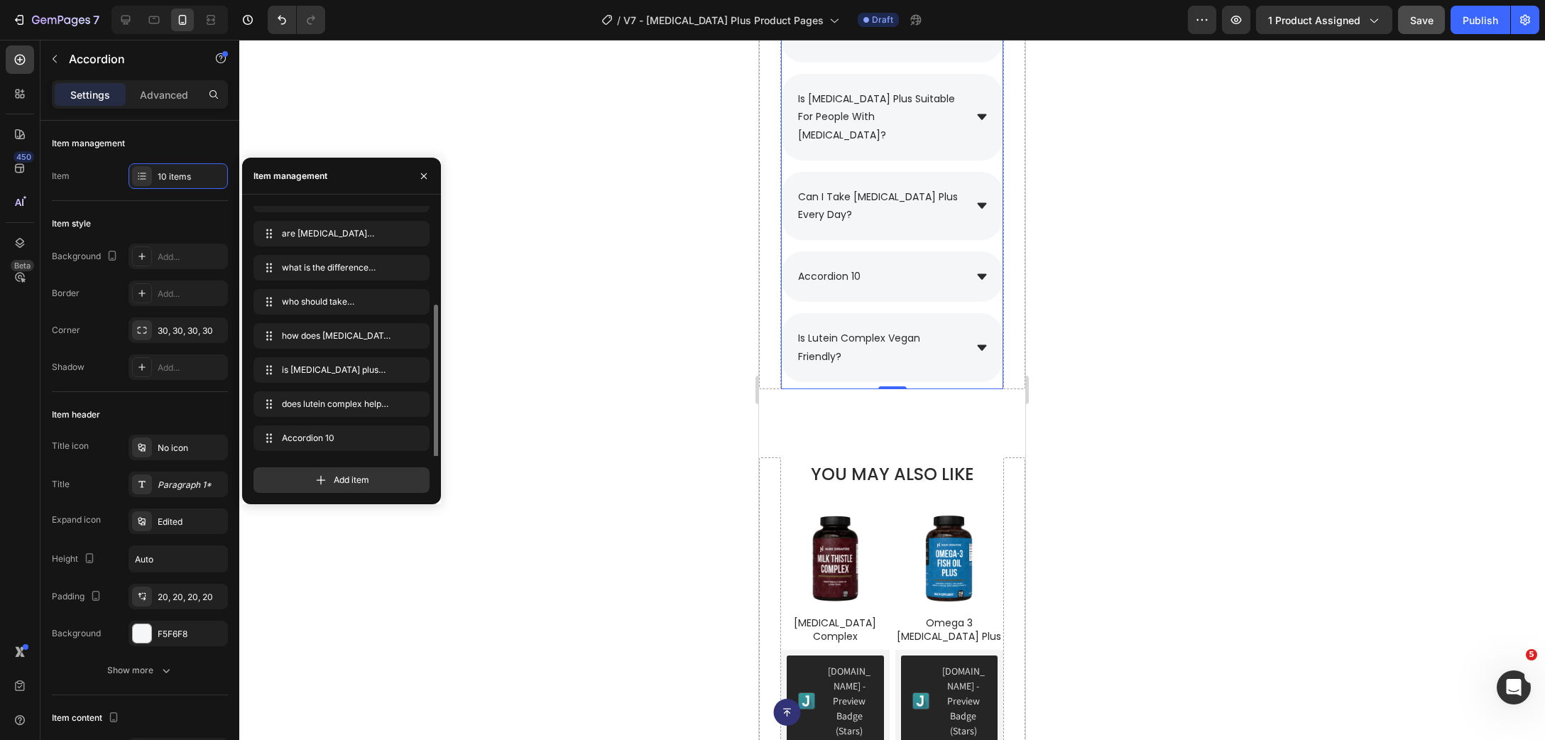
scroll to position [87, 0]
click at [866, 269] on div "accordion 10" at bounding box center [880, 277] width 168 height 22
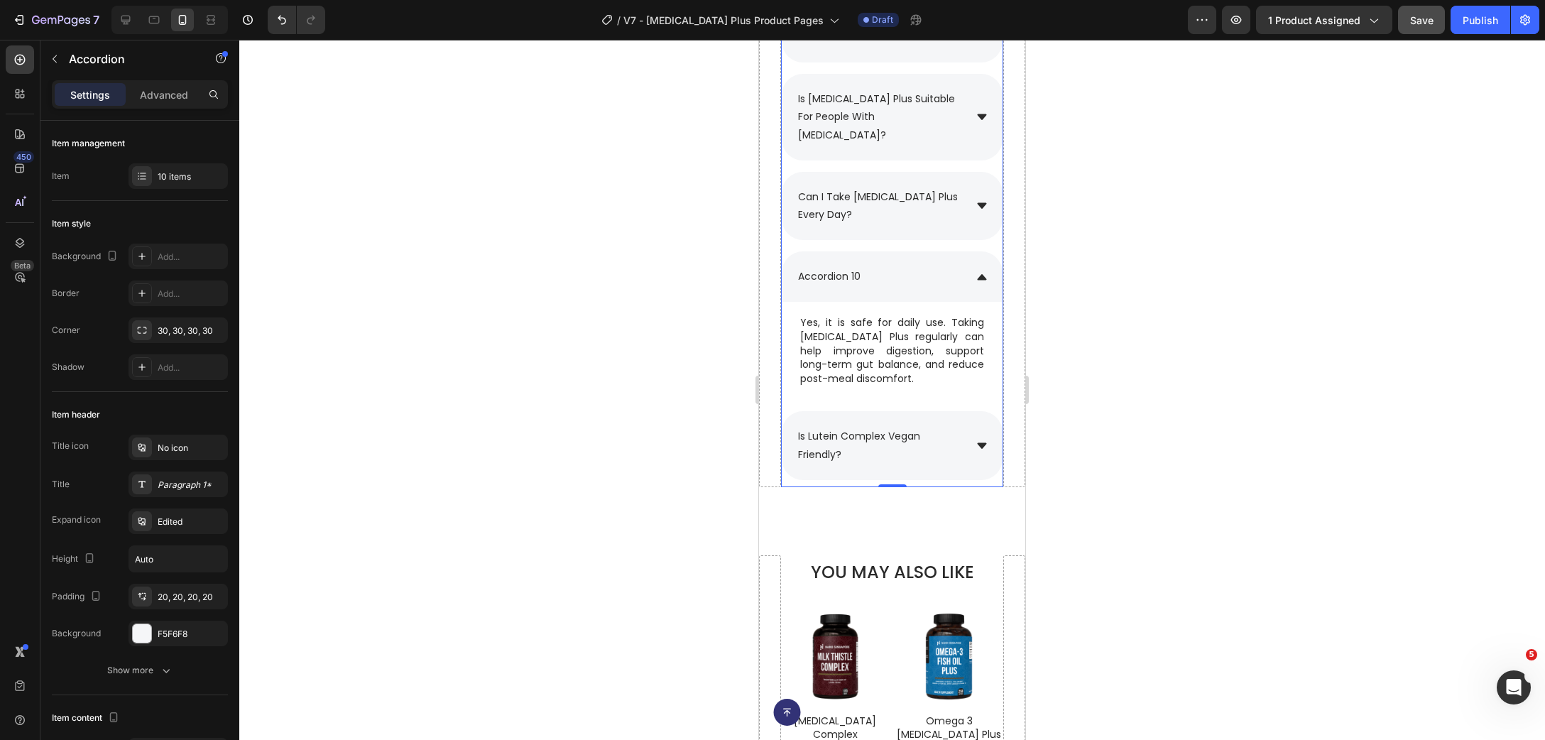
click at [859, 274] on div "accordion 10" at bounding box center [829, 277] width 67 height 22
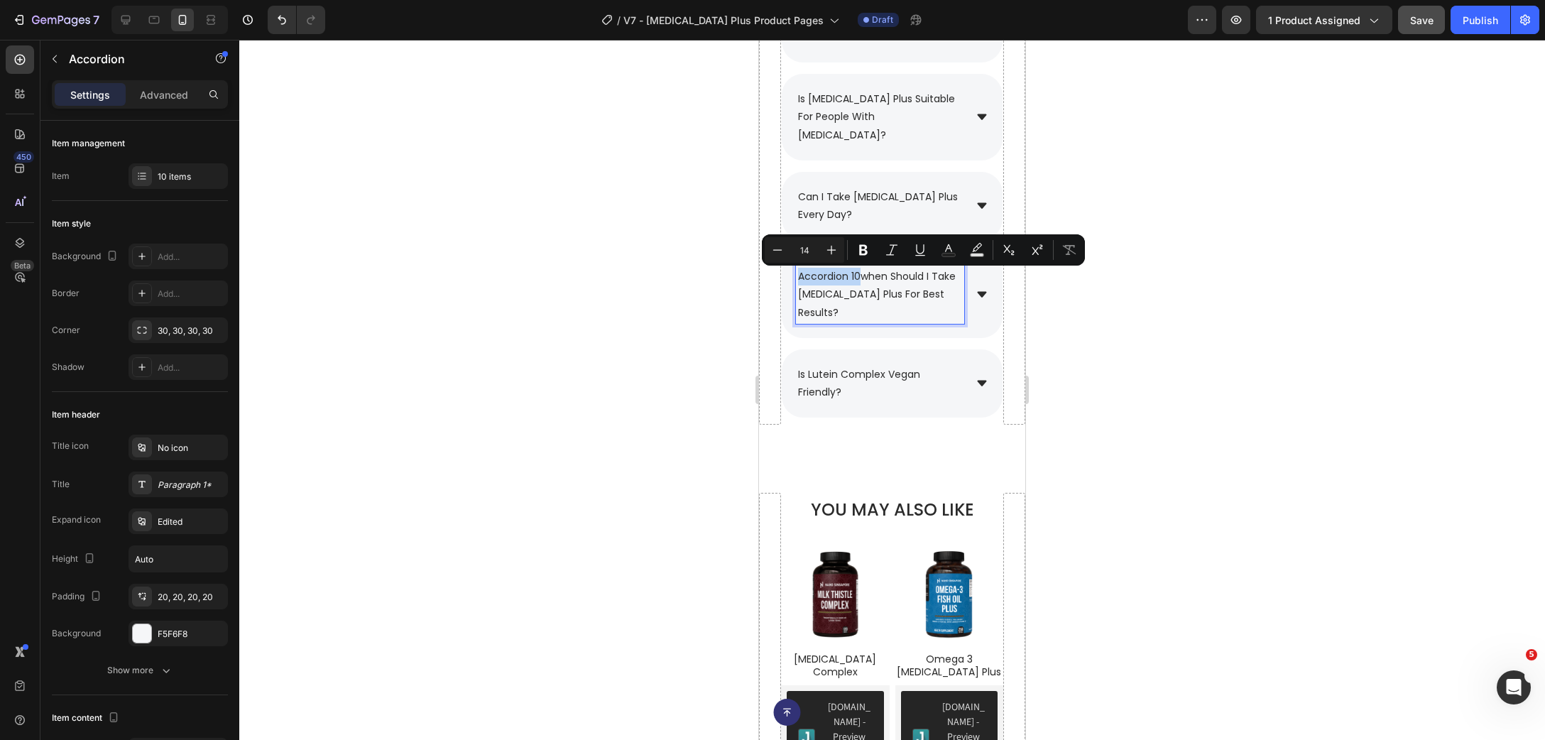
click at [796, 276] on div "accordion 10when should i take [MEDICAL_DATA] plus for best results?" at bounding box center [880, 295] width 168 height 58
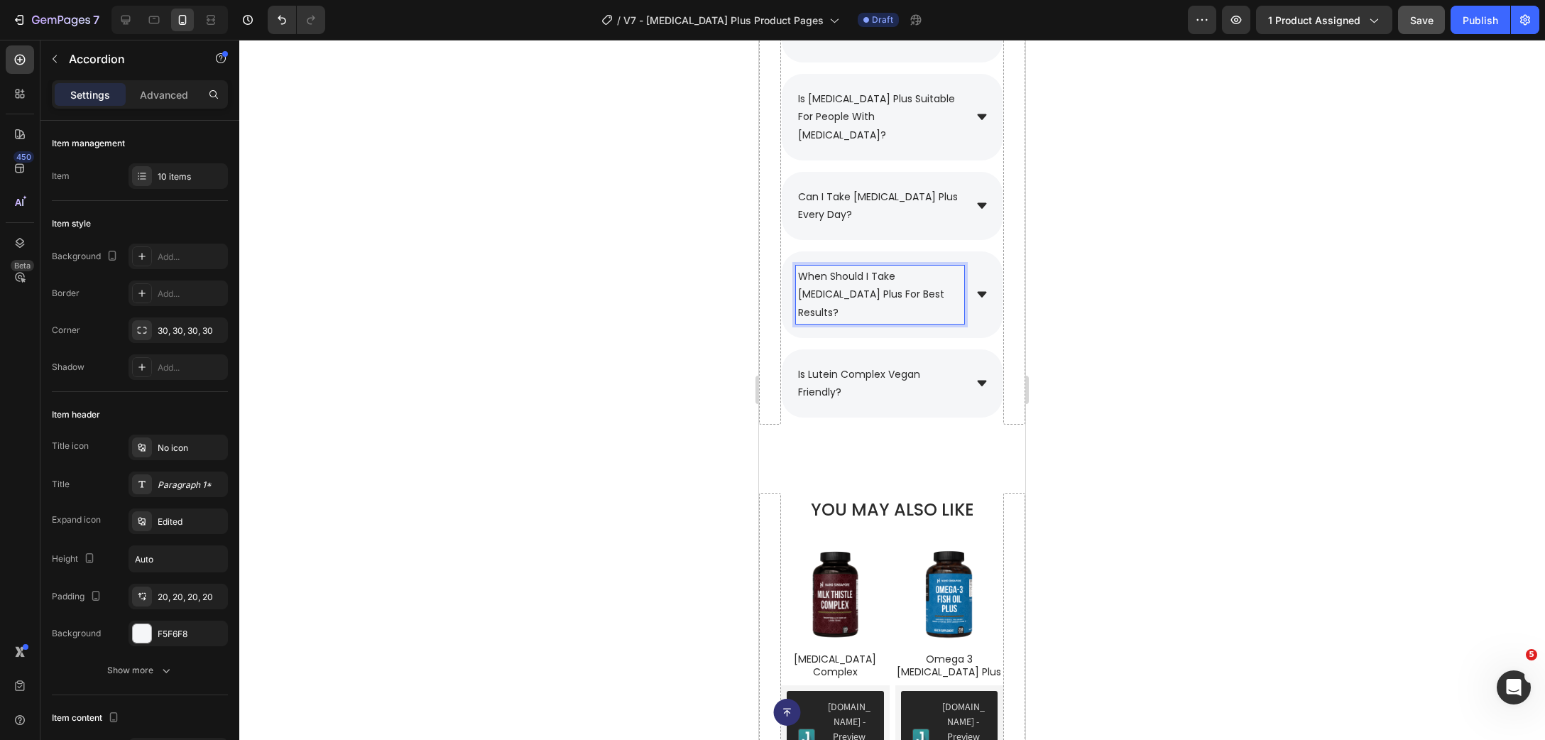
click at [1151, 307] on div at bounding box center [892, 390] width 1306 height 700
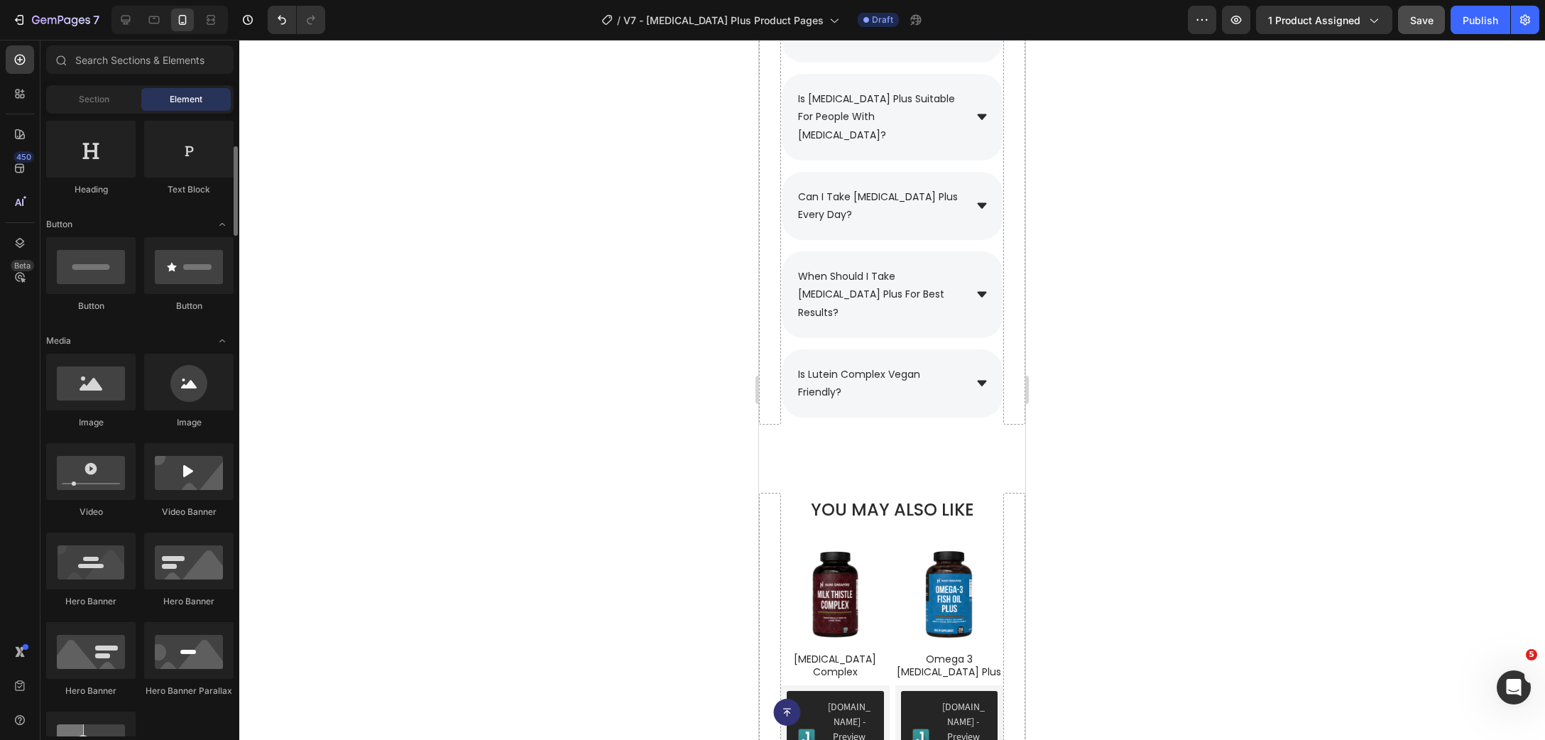
scroll to position [230, 0]
click at [156, 17] on icon at bounding box center [154, 20] width 11 height 8
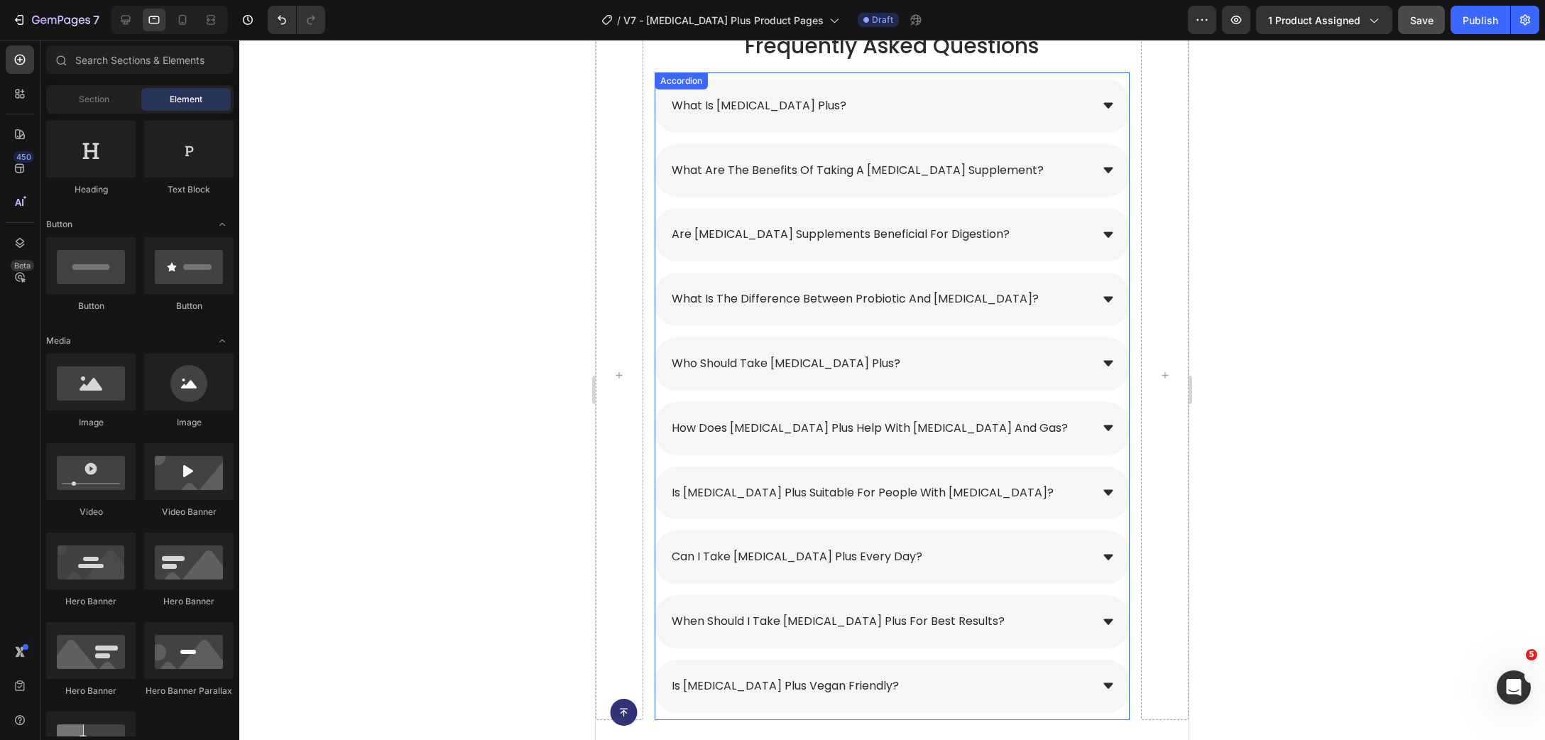
scroll to position [10197, 0]
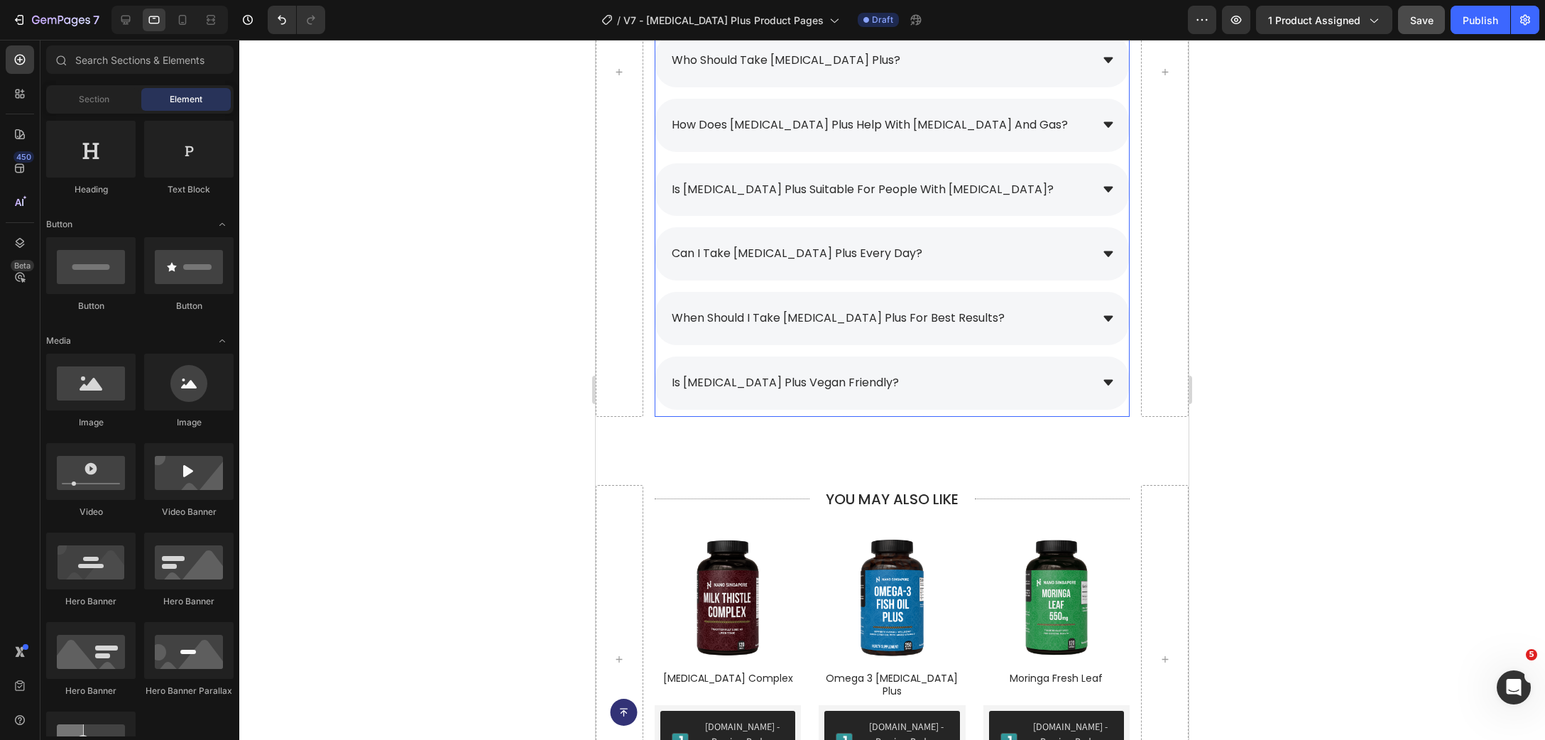
click at [1040, 309] on div "when should i take [MEDICAL_DATA] plus for best results?" at bounding box center [880, 318] width 421 height 25
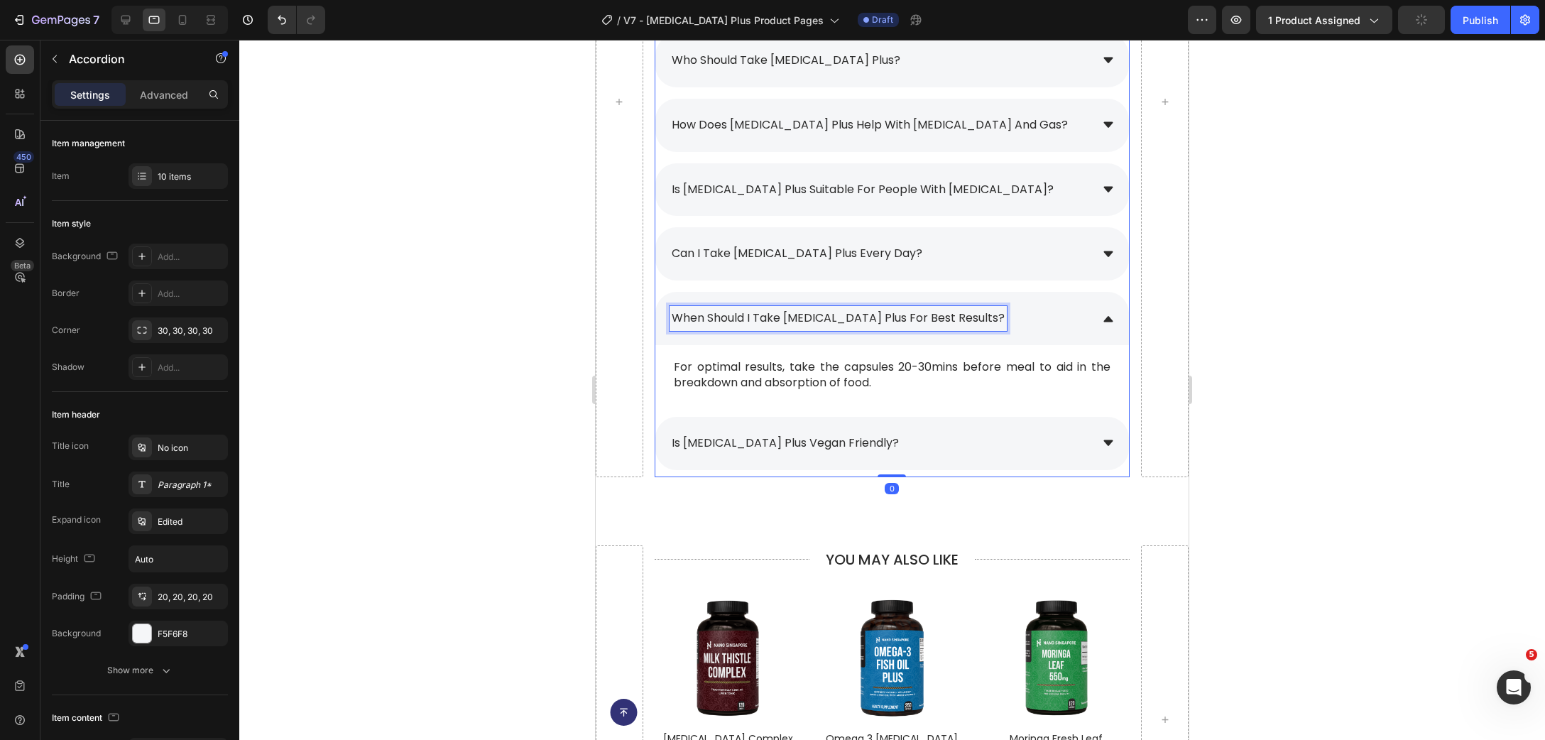
click at [733, 325] on p "when should i take [MEDICAL_DATA] plus for best results?" at bounding box center [838, 318] width 333 height 21
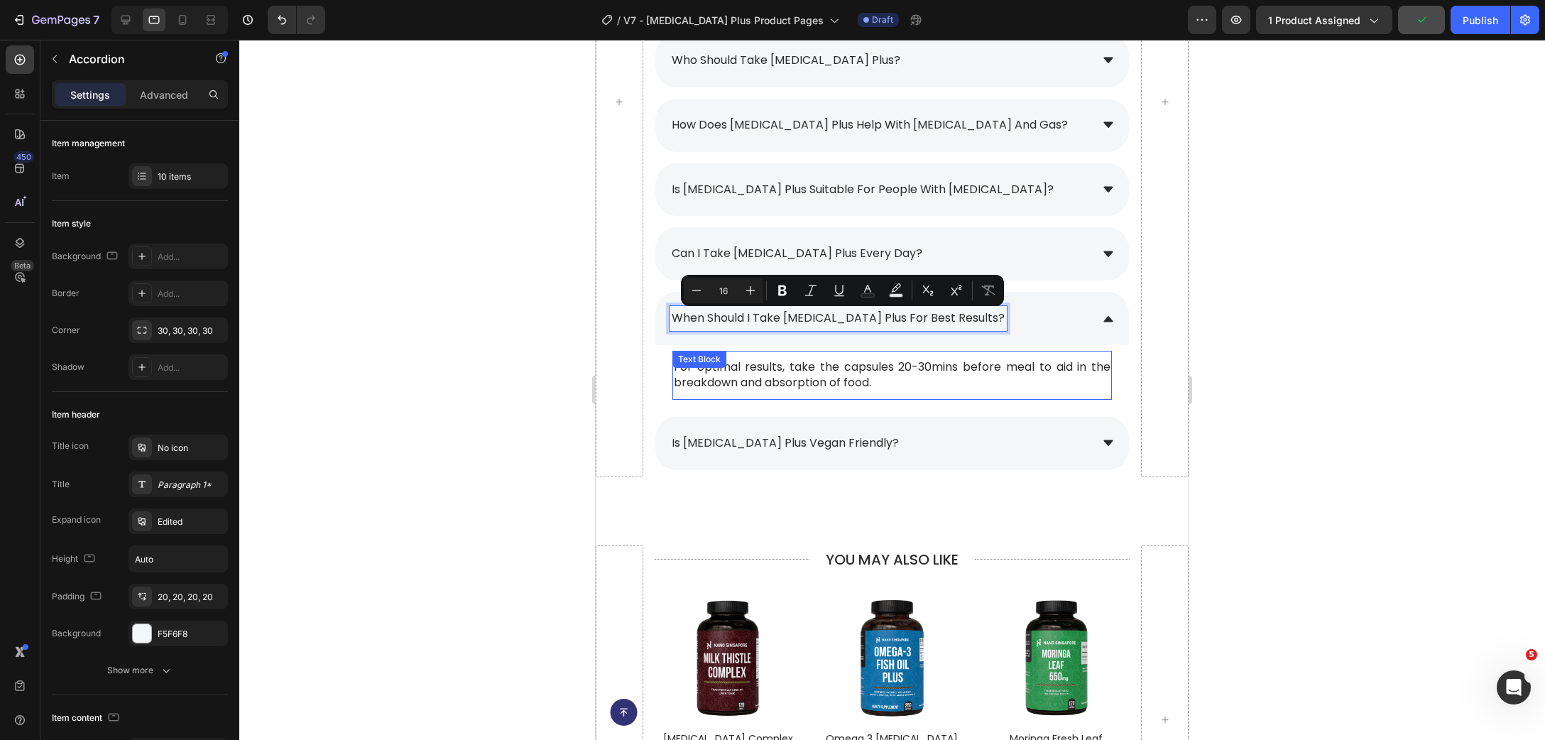
click at [736, 368] on div "For optimal results, take the capsules 20-30mins before meal to aid in the brea…" at bounding box center [892, 375] width 440 height 49
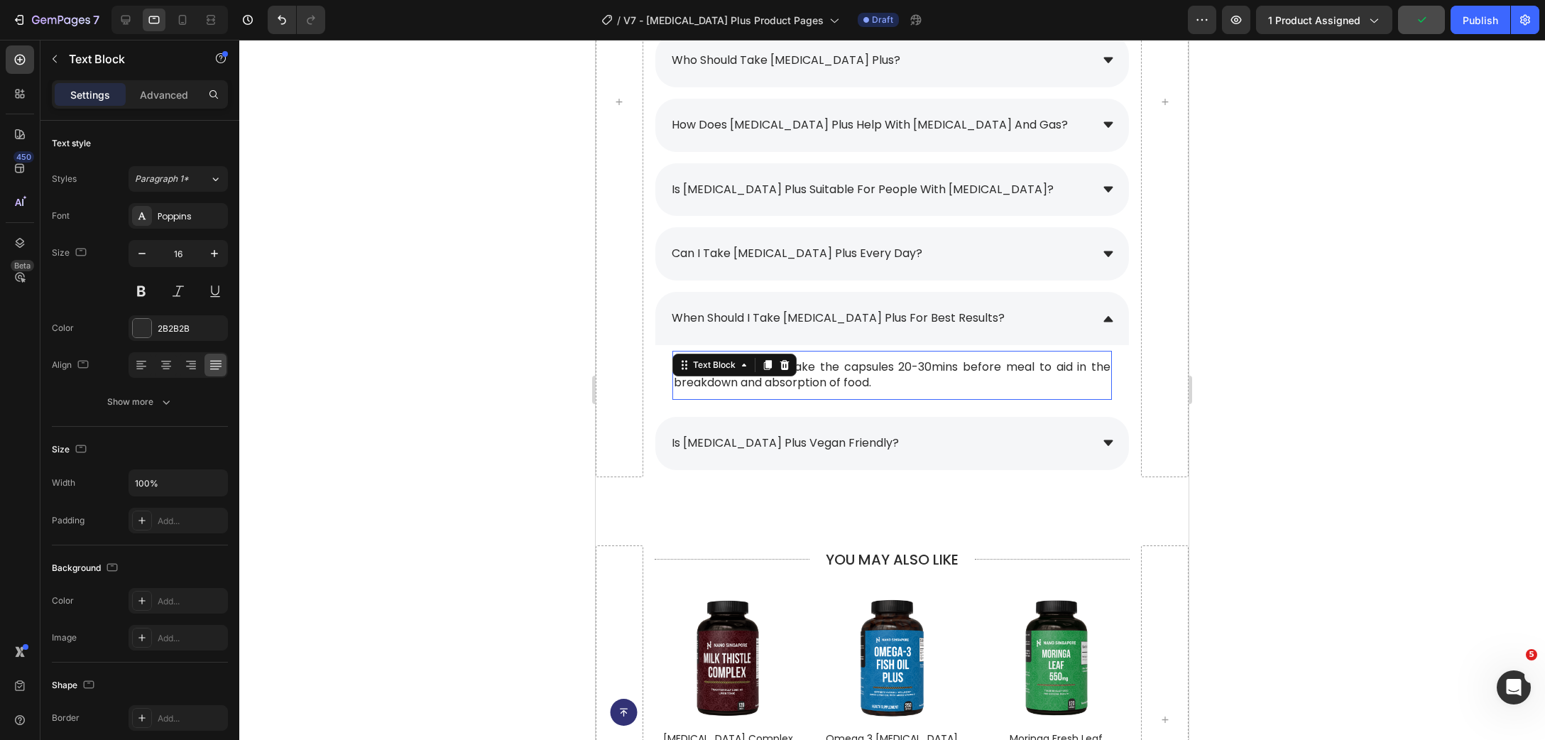
click at [736, 368] on div "Text Block" at bounding box center [734, 365] width 124 height 23
click at [736, 368] on div "Text Block" at bounding box center [714, 365] width 48 height 13
click at [850, 371] on p "For optimal results, take the capsules 20-30mins before meal to aid in the brea…" at bounding box center [892, 375] width 437 height 32
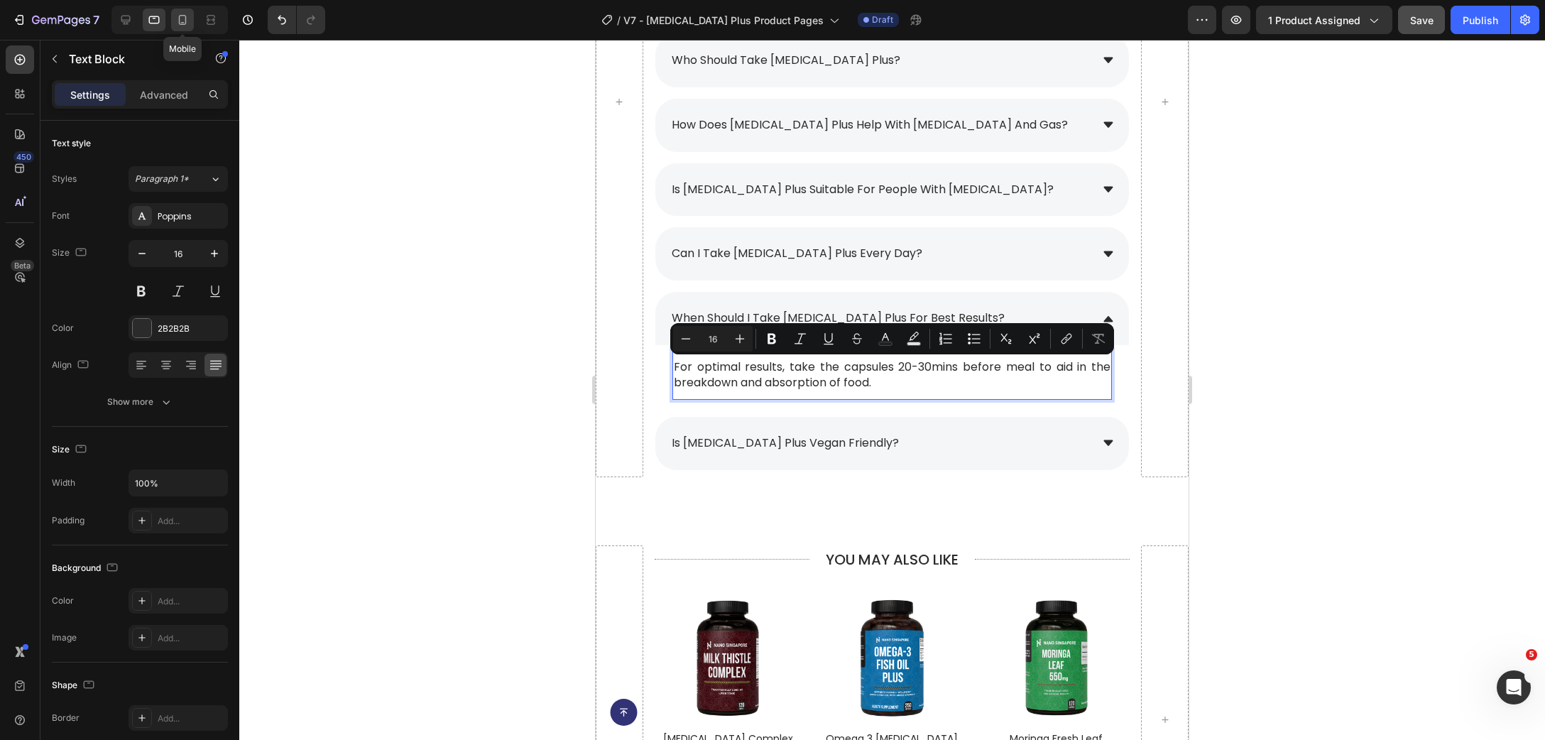
click at [187, 23] on icon at bounding box center [182, 20] width 14 height 14
type input "15"
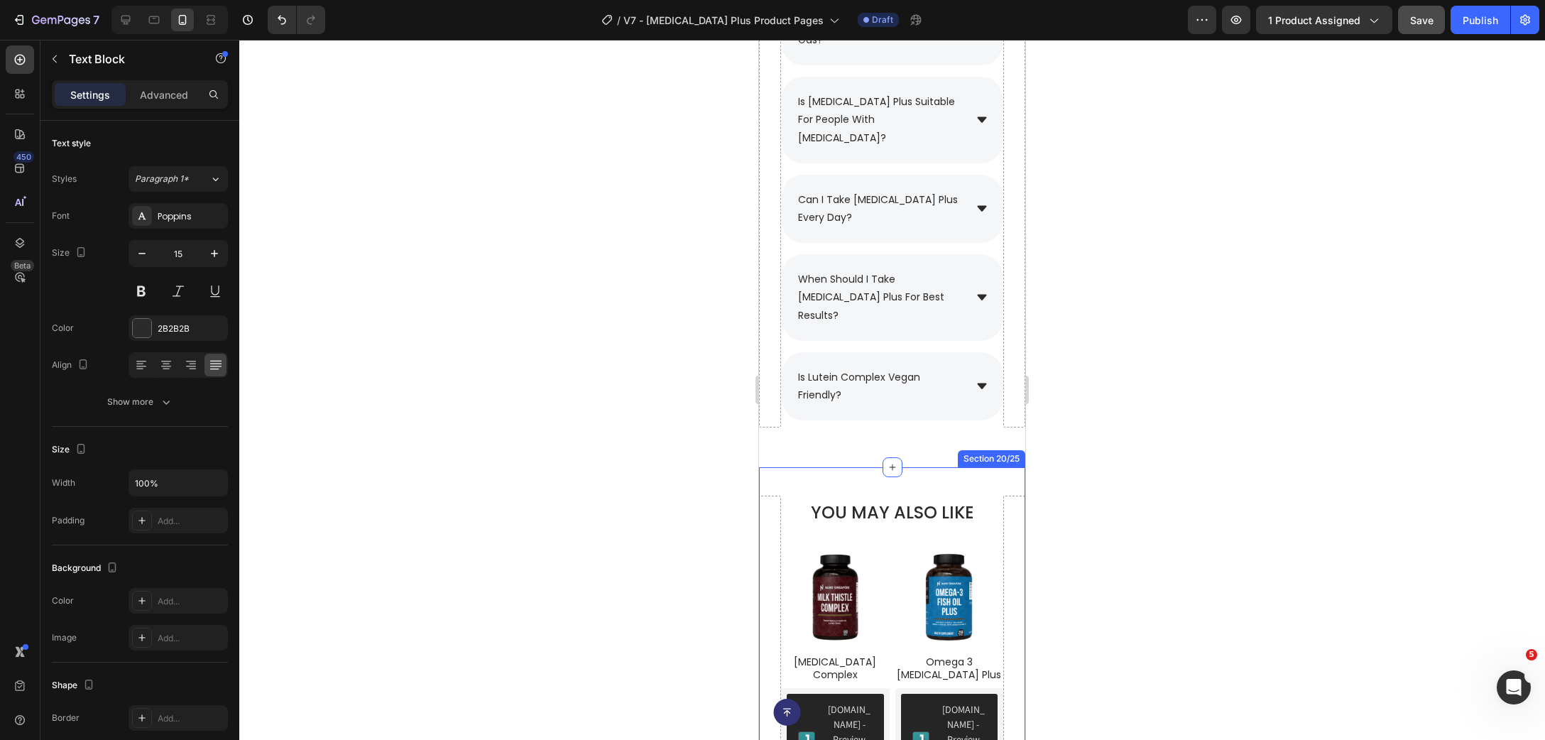
scroll to position [9879, 0]
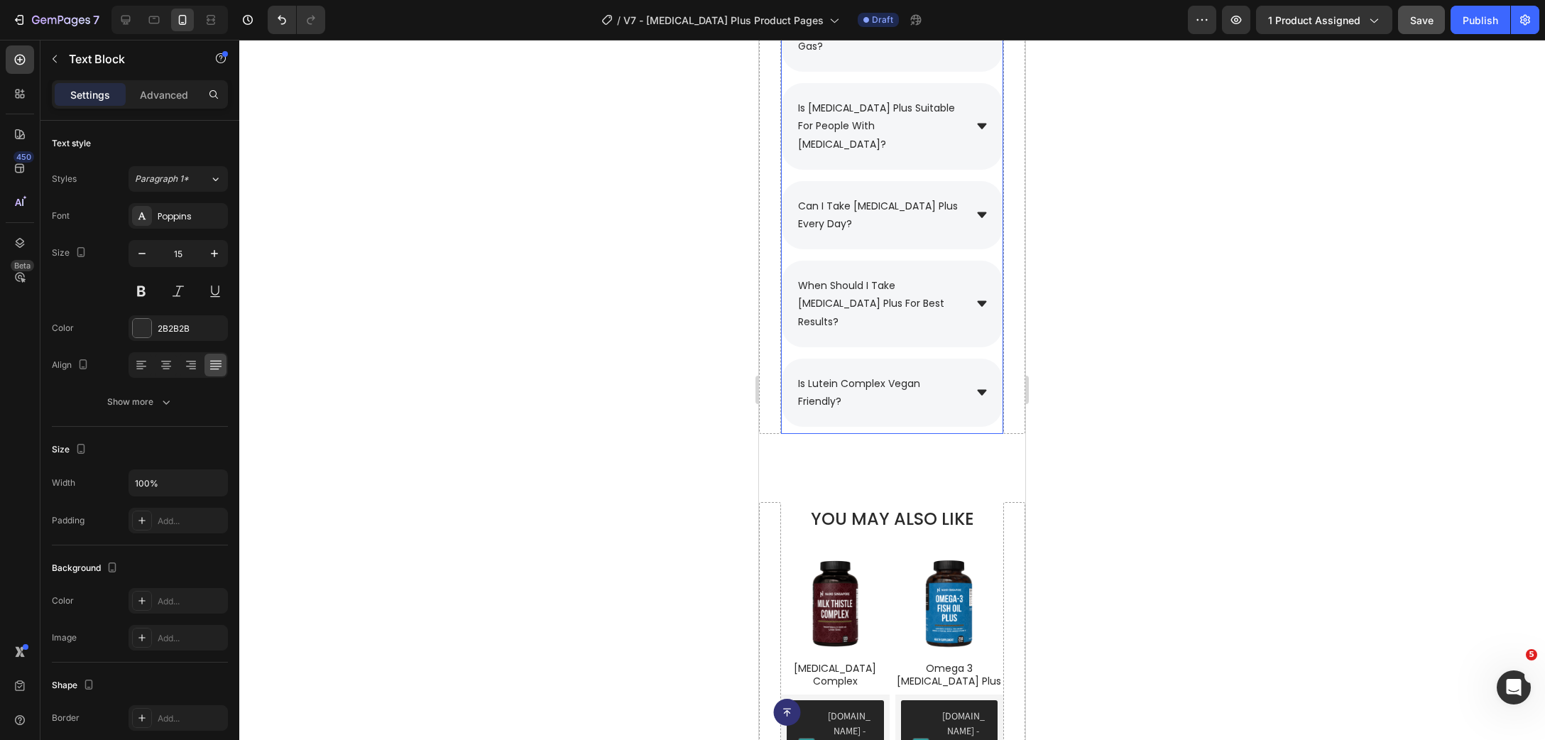
click at [964, 306] on div "when should i take [MEDICAL_DATA] plus for best results?" at bounding box center [892, 304] width 221 height 87
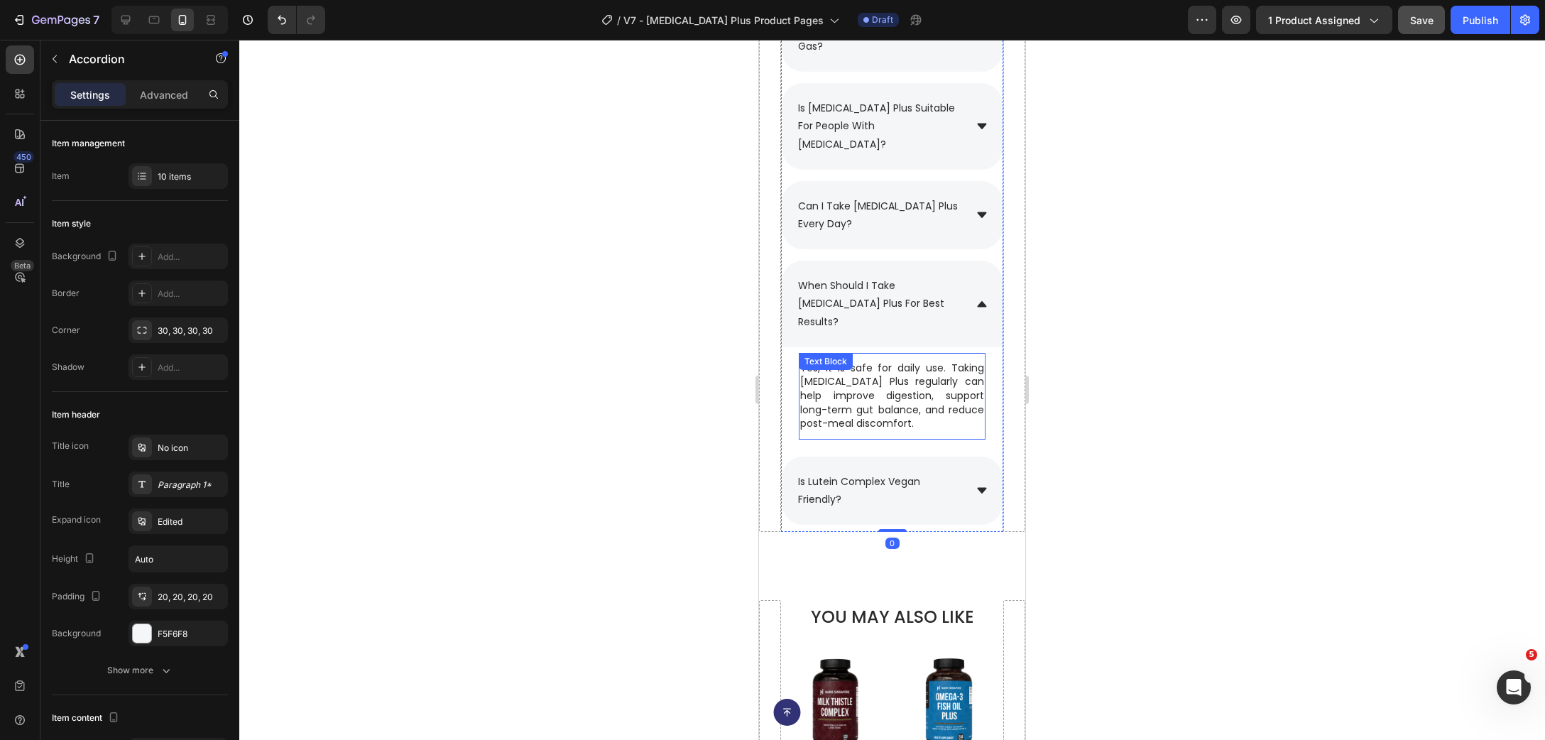
click at [900, 373] on p "Yes, it is safe for daily use. Taking [MEDICAL_DATA] Plus regularly can help im…" at bounding box center [892, 396] width 184 height 70
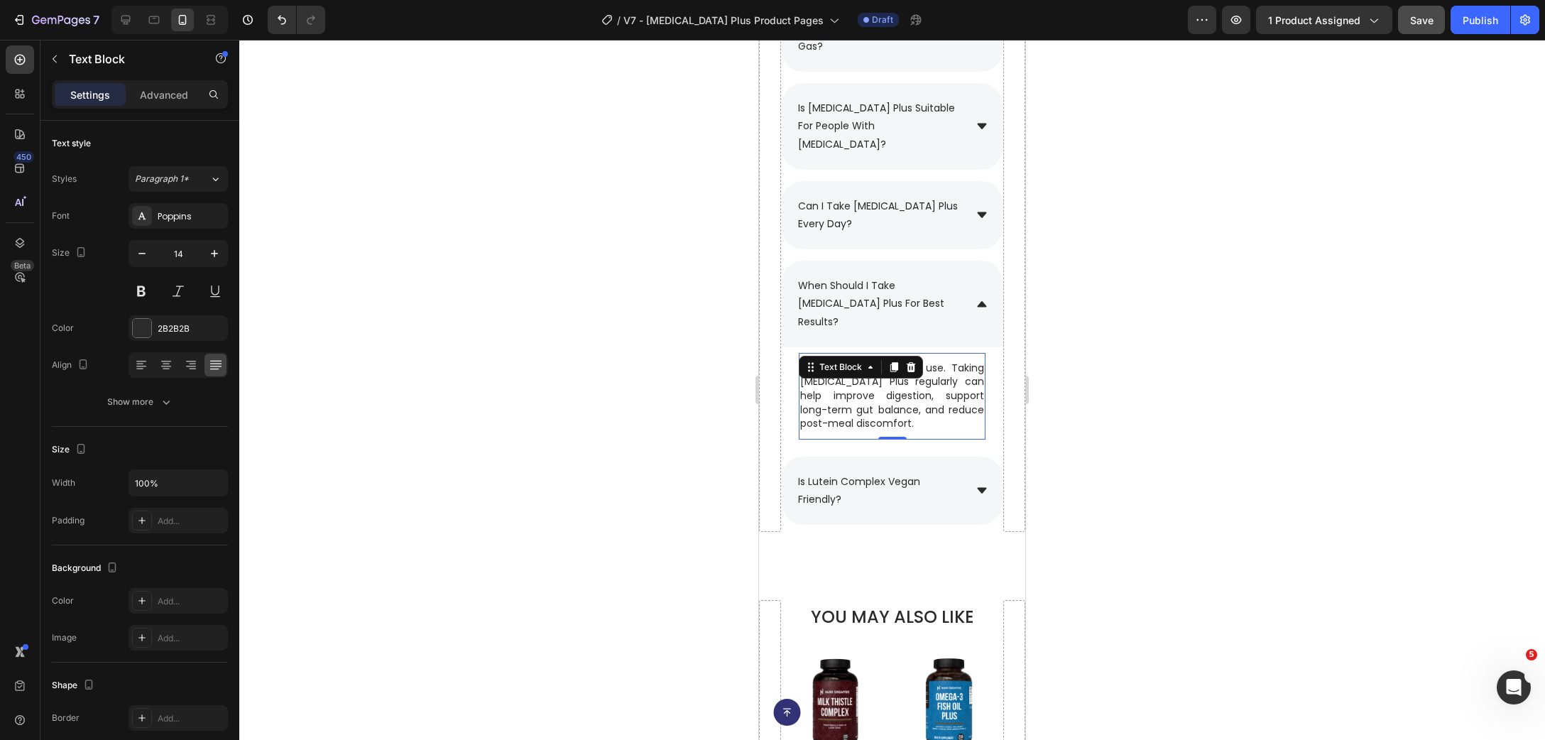
click at [934, 400] on p "Yes, it is safe for daily use. Taking [MEDICAL_DATA] Plus regularly can help im…" at bounding box center [892, 396] width 184 height 70
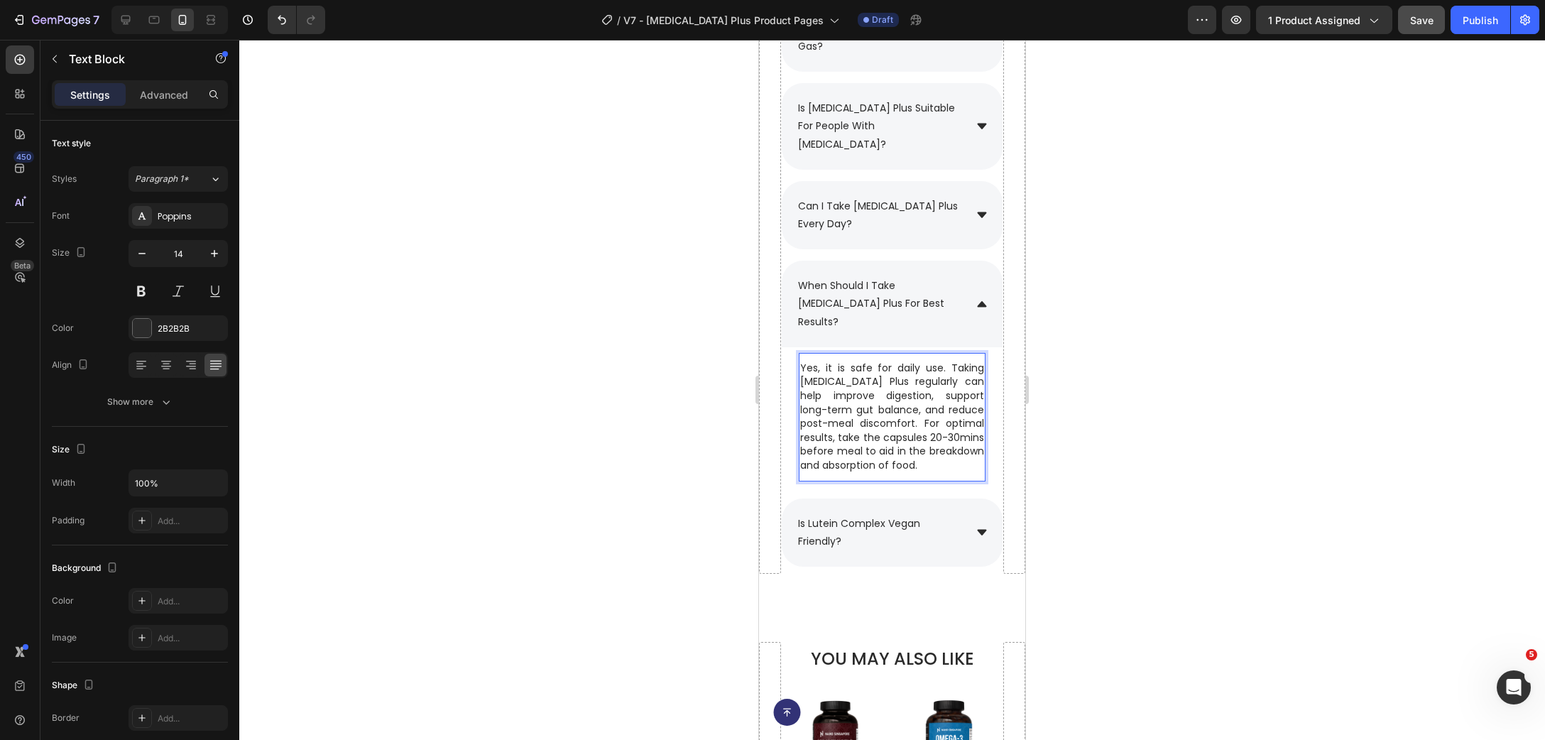
click at [927, 406] on p "Yes, it is safe for daily use. Taking [MEDICAL_DATA] Plus regularly can help im…" at bounding box center [892, 416] width 184 height 111
drag, startPoint x: 923, startPoint y: 408, endPoint x: 789, endPoint y: 354, distance: 144.9
click at [799, 360] on div "Yes, it is safe for daily use. Taking [MEDICAL_DATA] Plus regularly can help im…" at bounding box center [892, 417] width 187 height 114
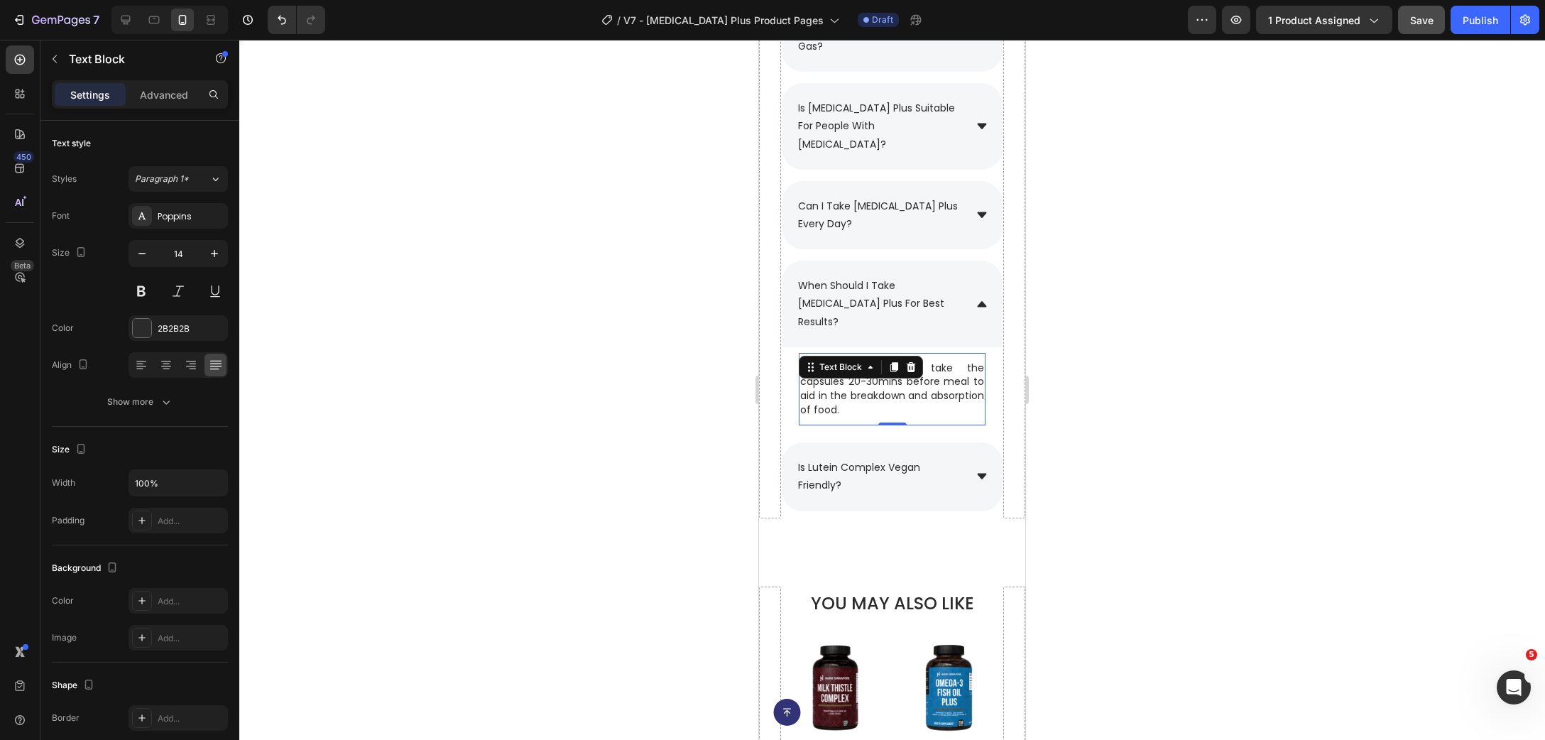
click at [1109, 396] on div at bounding box center [892, 390] width 1306 height 700
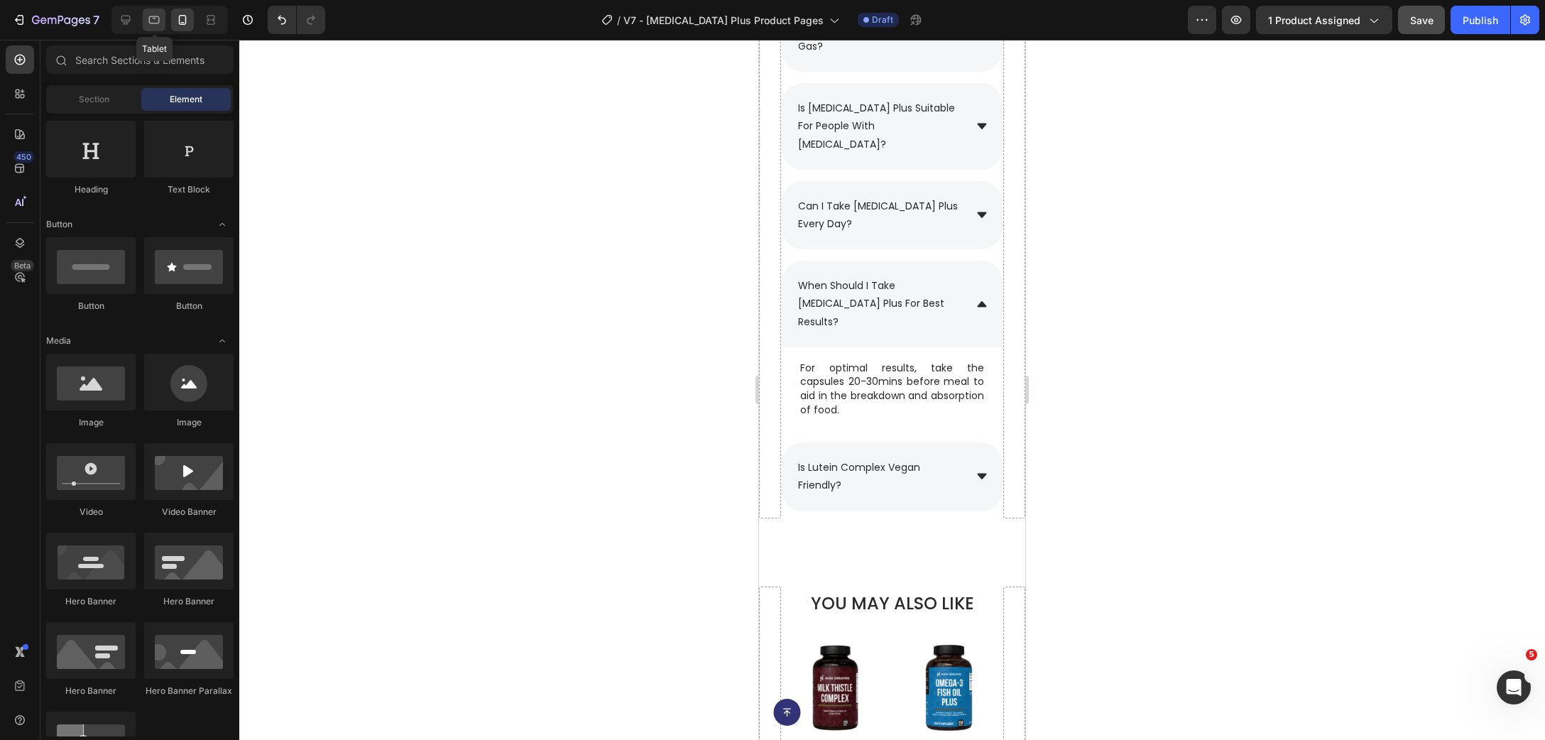
click at [160, 17] on icon at bounding box center [154, 20] width 14 height 14
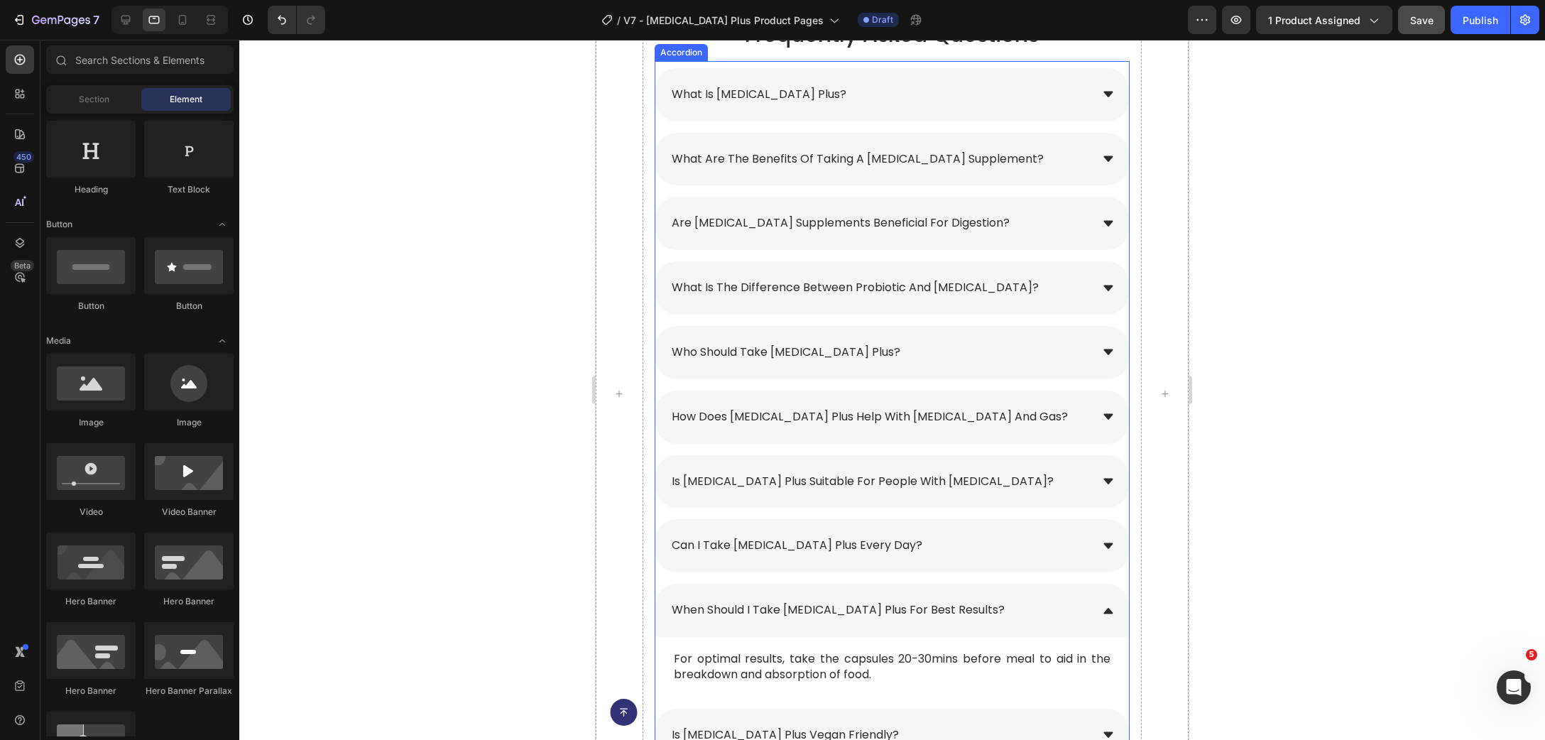
scroll to position [10188, 0]
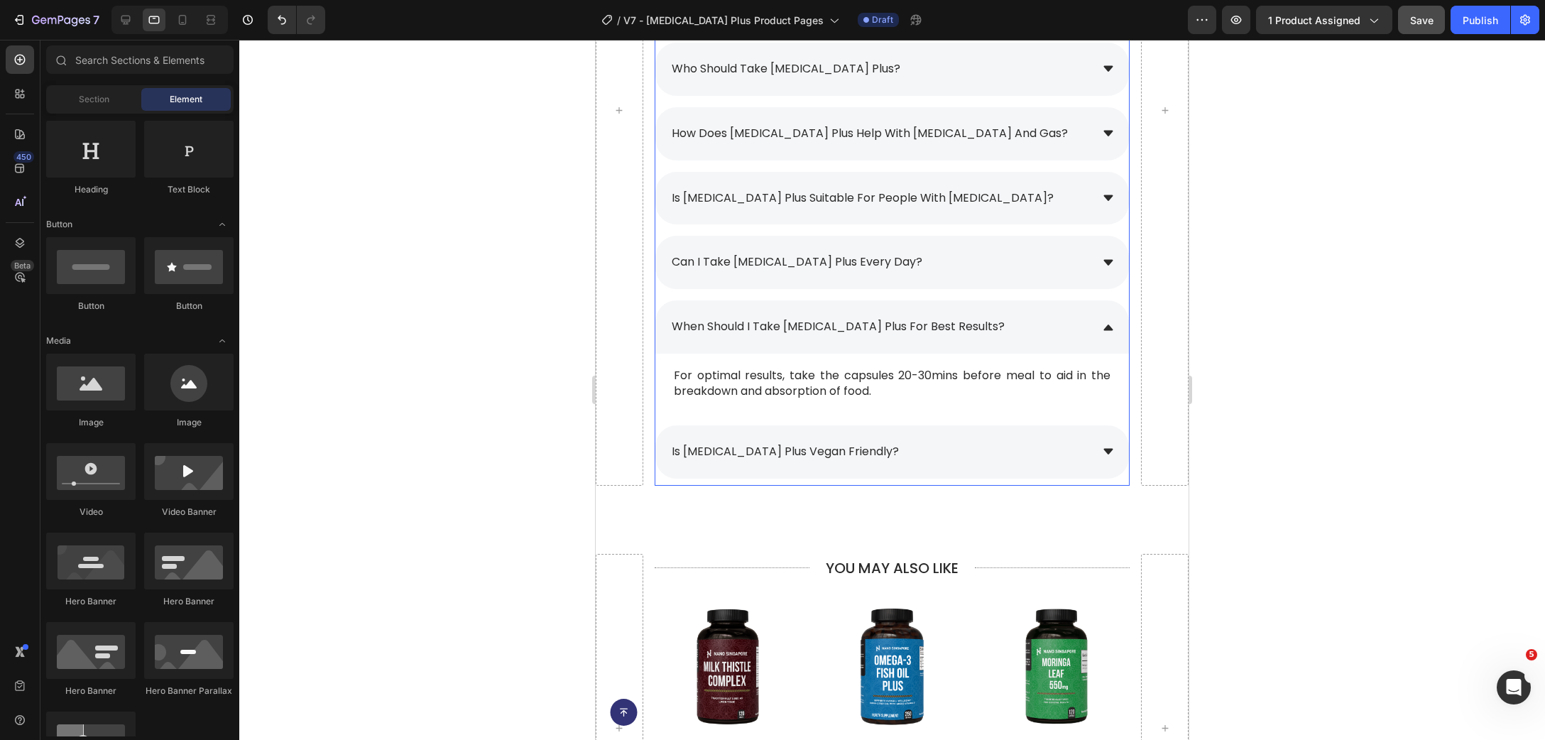
click at [1005, 455] on div "is [MEDICAL_DATA] plus vegan friendly?" at bounding box center [880, 452] width 421 height 25
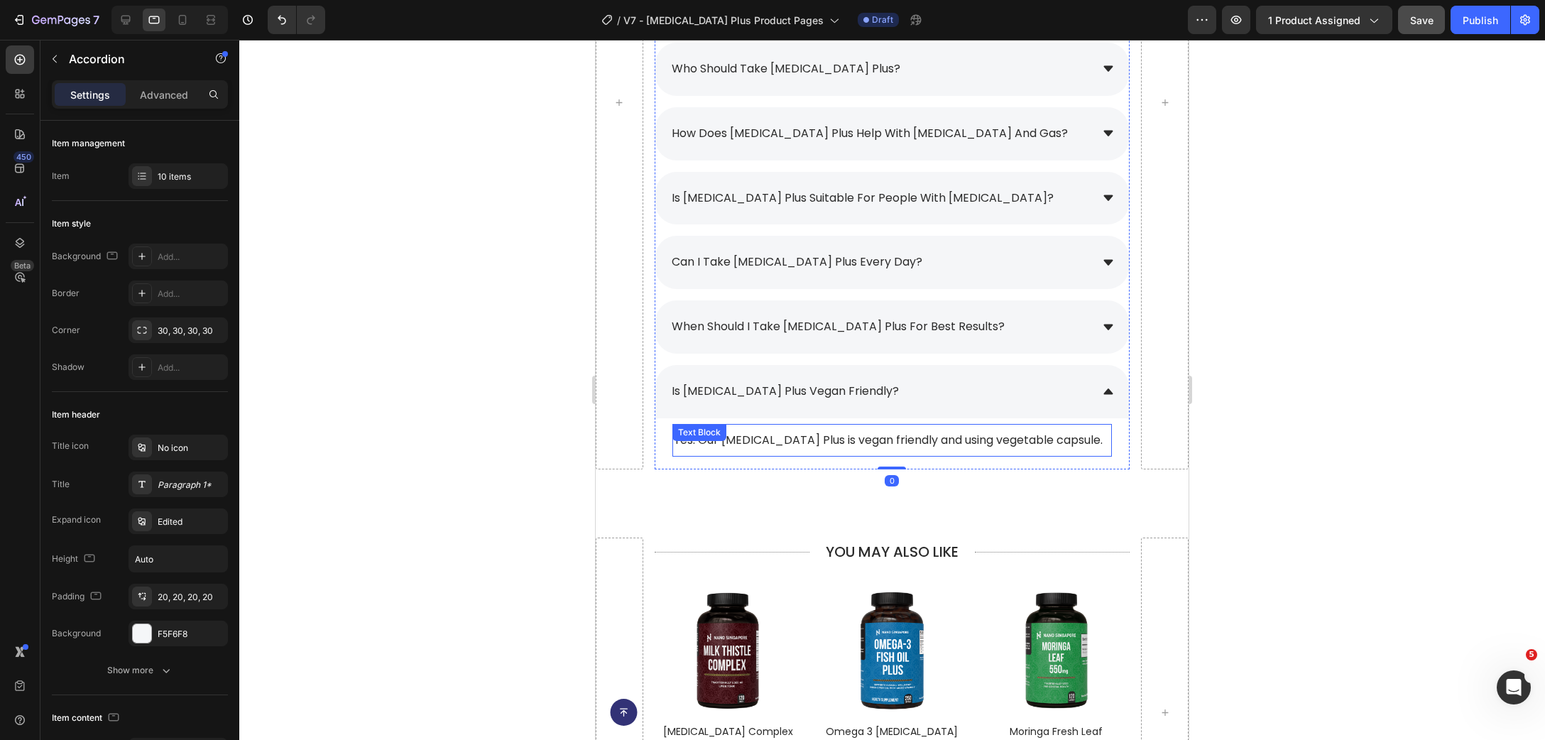
click at [779, 437] on div "Yes. Our [MEDICAL_DATA] Plus is vegan friendly and using vegetable capsule. Tex…" at bounding box center [892, 440] width 440 height 33
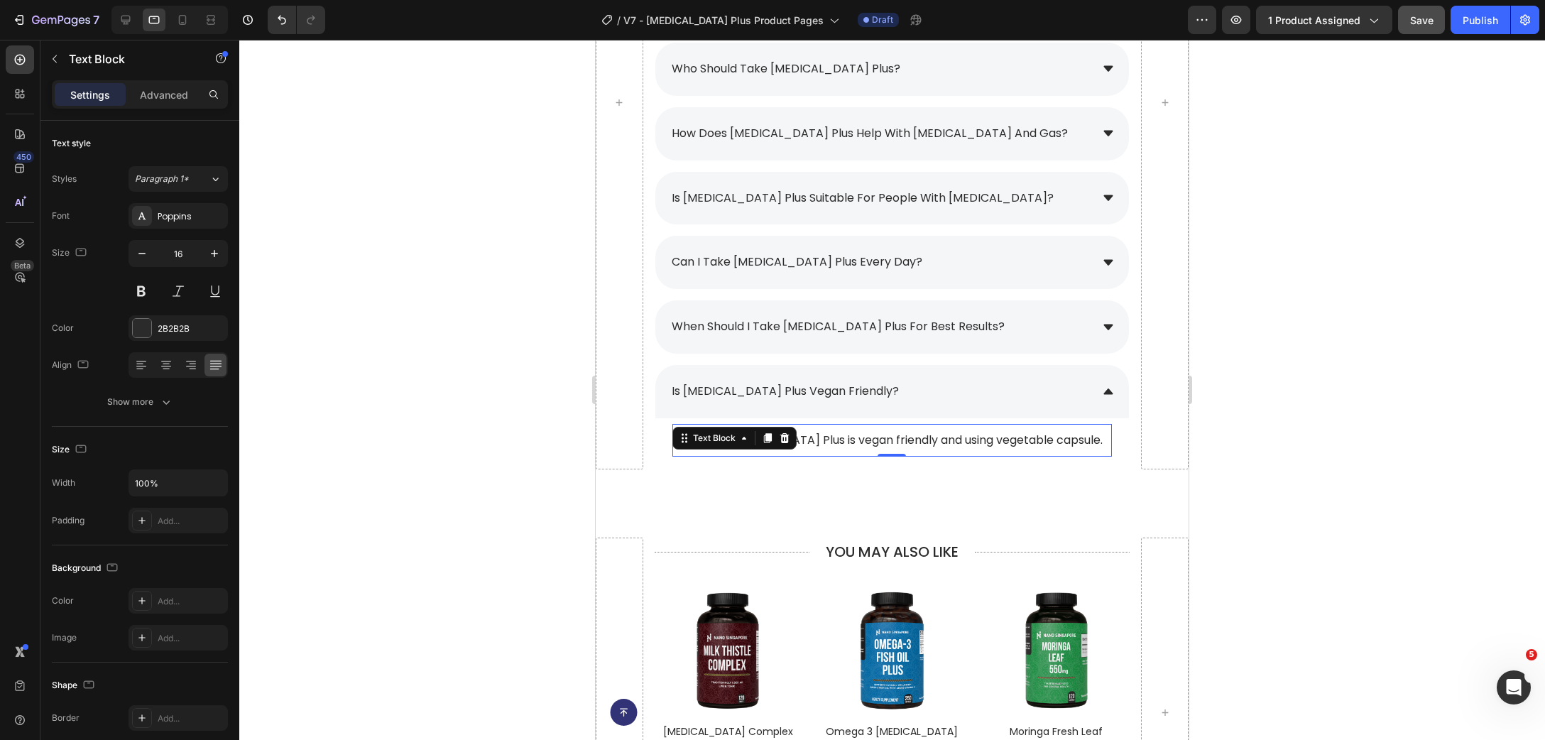
click at [779, 437] on icon at bounding box center [784, 437] width 11 height 11
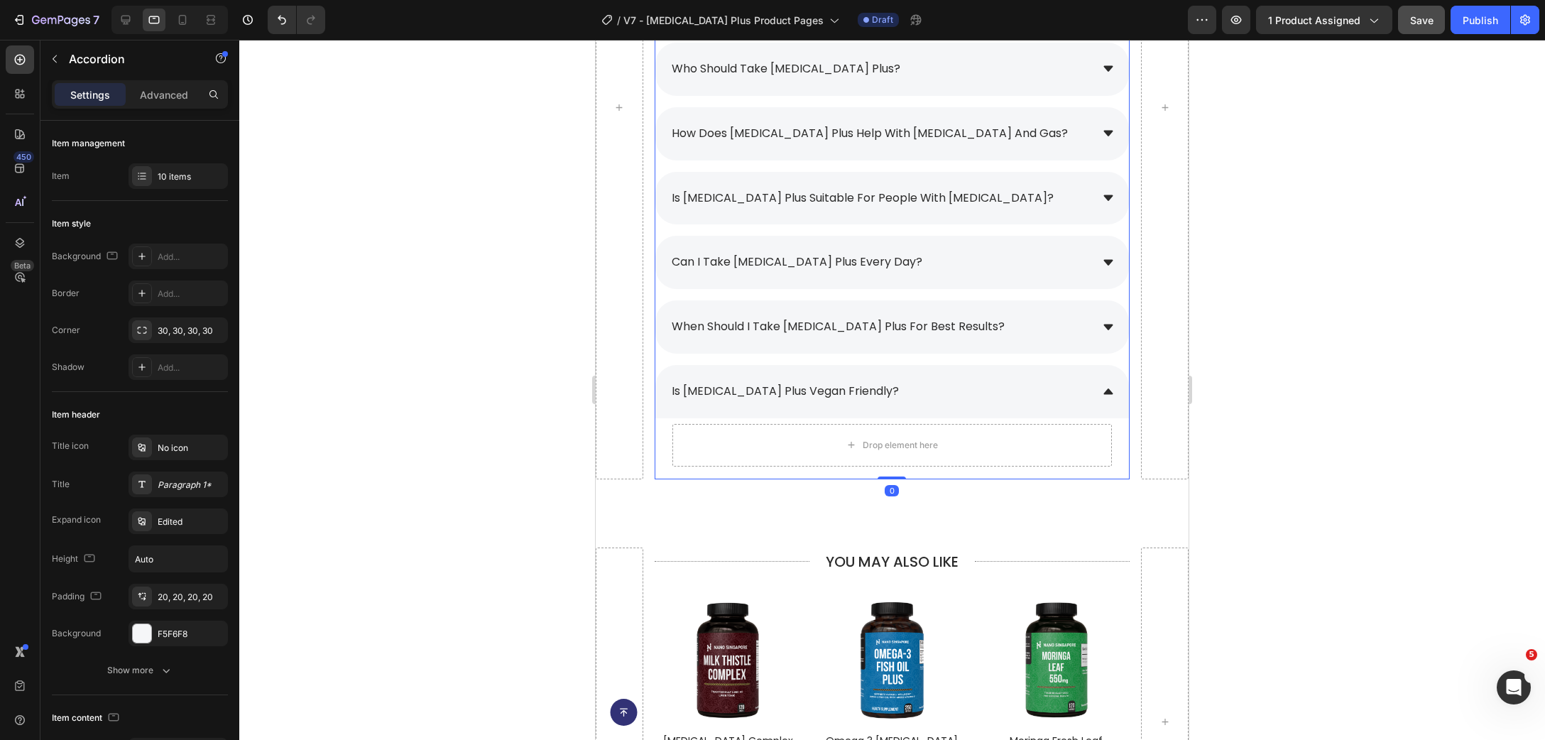
scroll to position [0, 0]
click at [285, 16] on icon "Undo/Redo" at bounding box center [282, 20] width 14 height 14
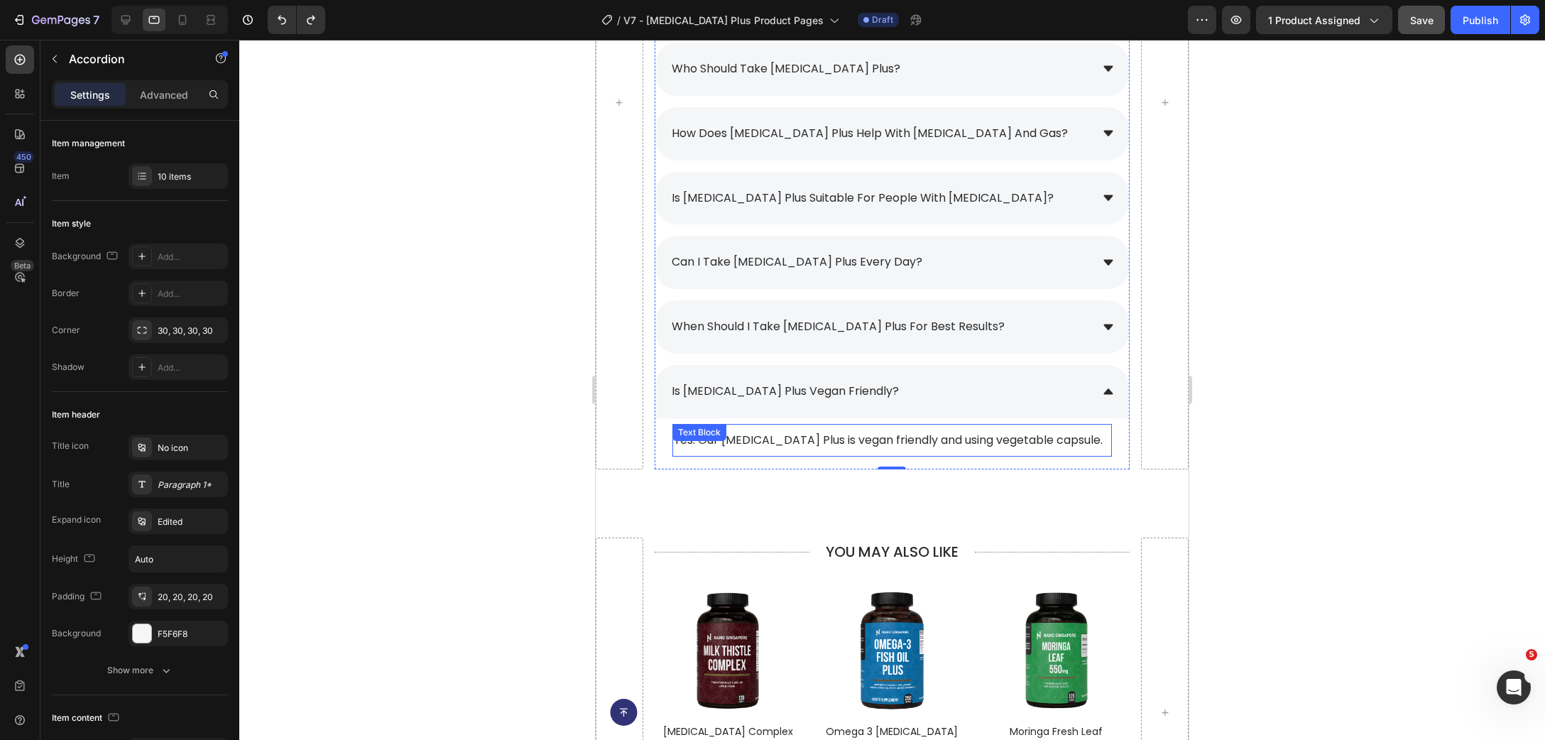
click at [790, 448] on p "Yes. Our [MEDICAL_DATA] Plus is vegan friendly and using vegetable capsule." at bounding box center [892, 440] width 437 height 16
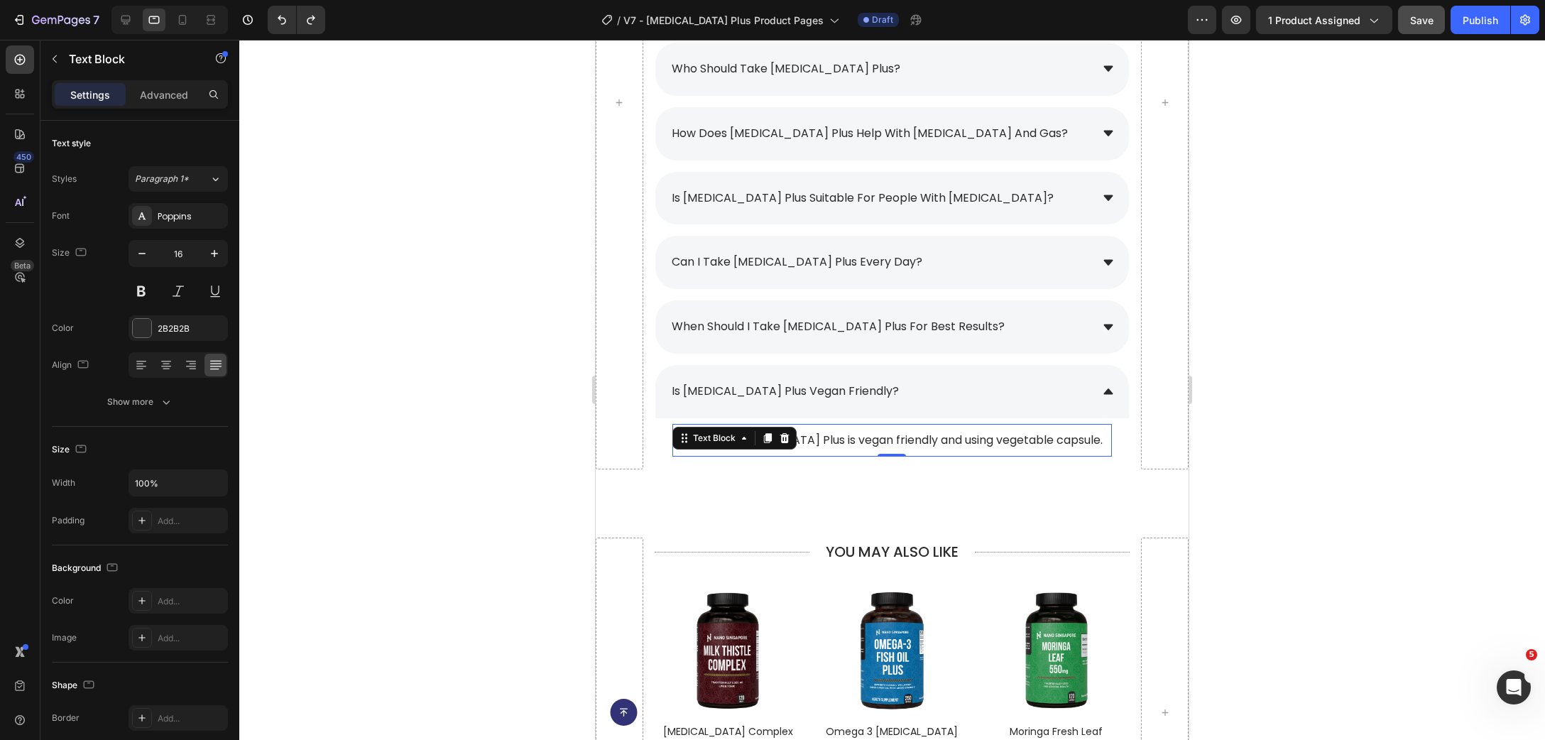
click at [790, 448] on p "Yes. Our [MEDICAL_DATA] Plus is vegan friendly and using vegetable capsule." at bounding box center [892, 440] width 437 height 16
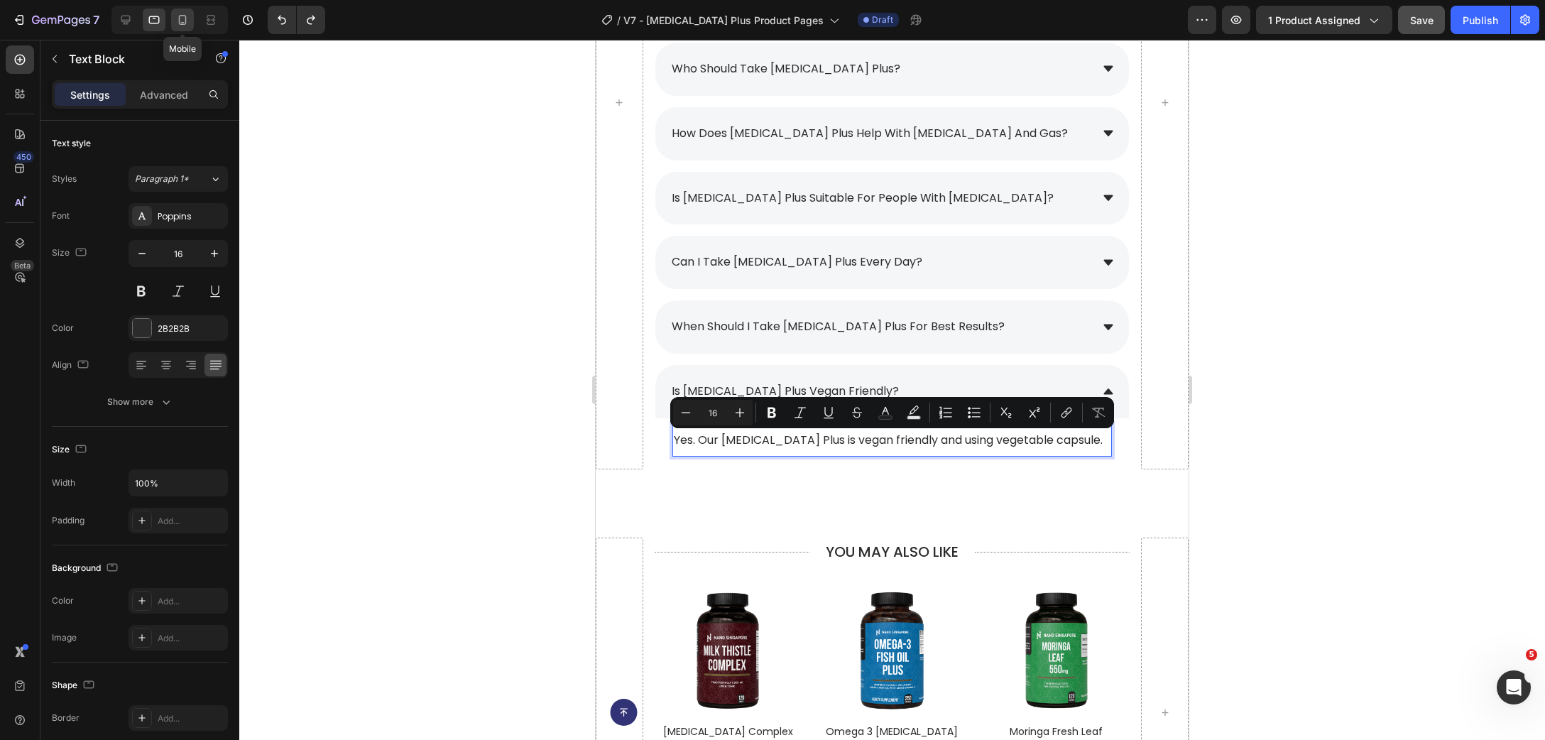
click at [185, 26] on icon at bounding box center [182, 20] width 14 height 14
type input "15"
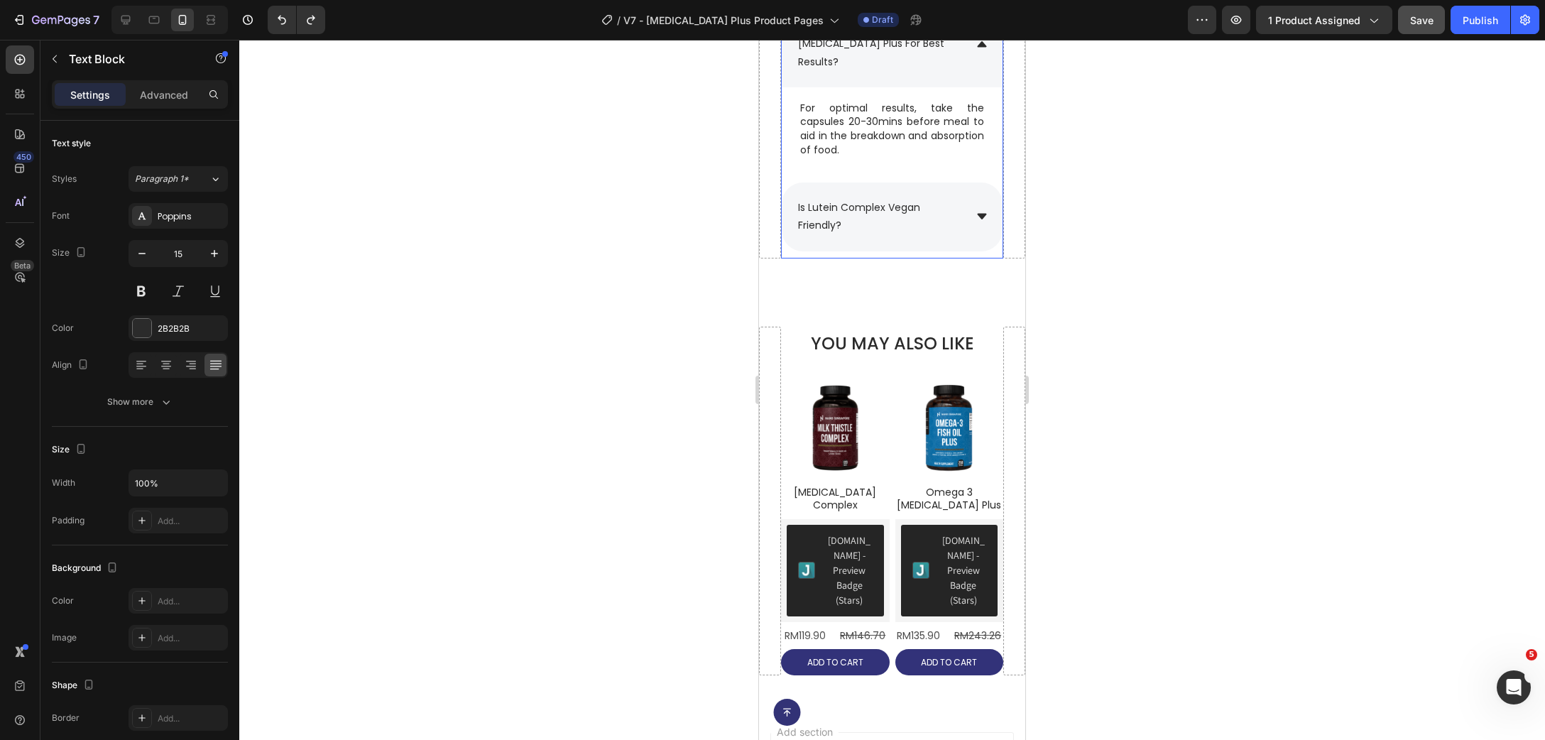
scroll to position [10138, 0]
click at [956, 204] on p "is lutein complex vegan friendly?" at bounding box center [880, 218] width 164 height 36
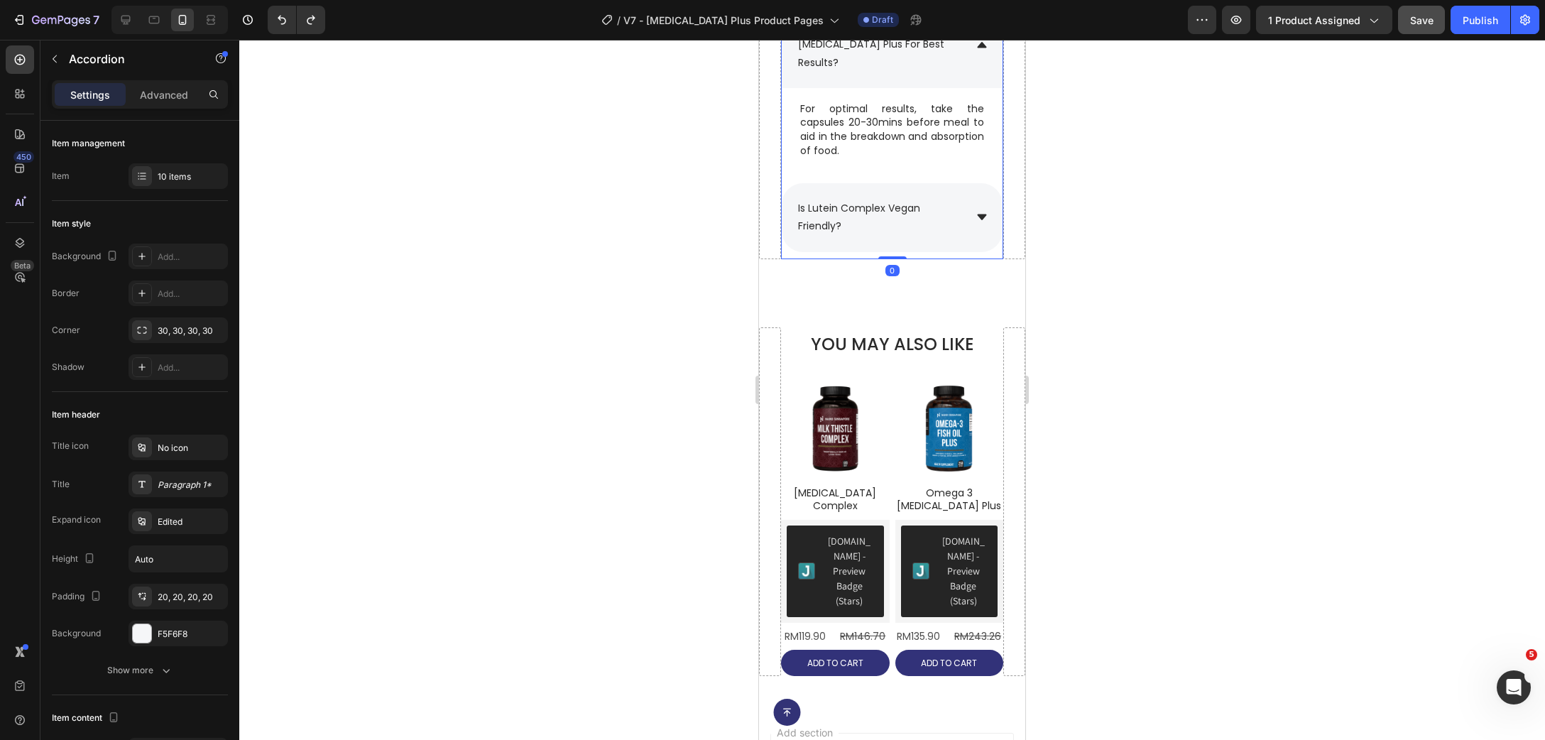
click at [988, 211] on icon at bounding box center [982, 217] width 13 height 13
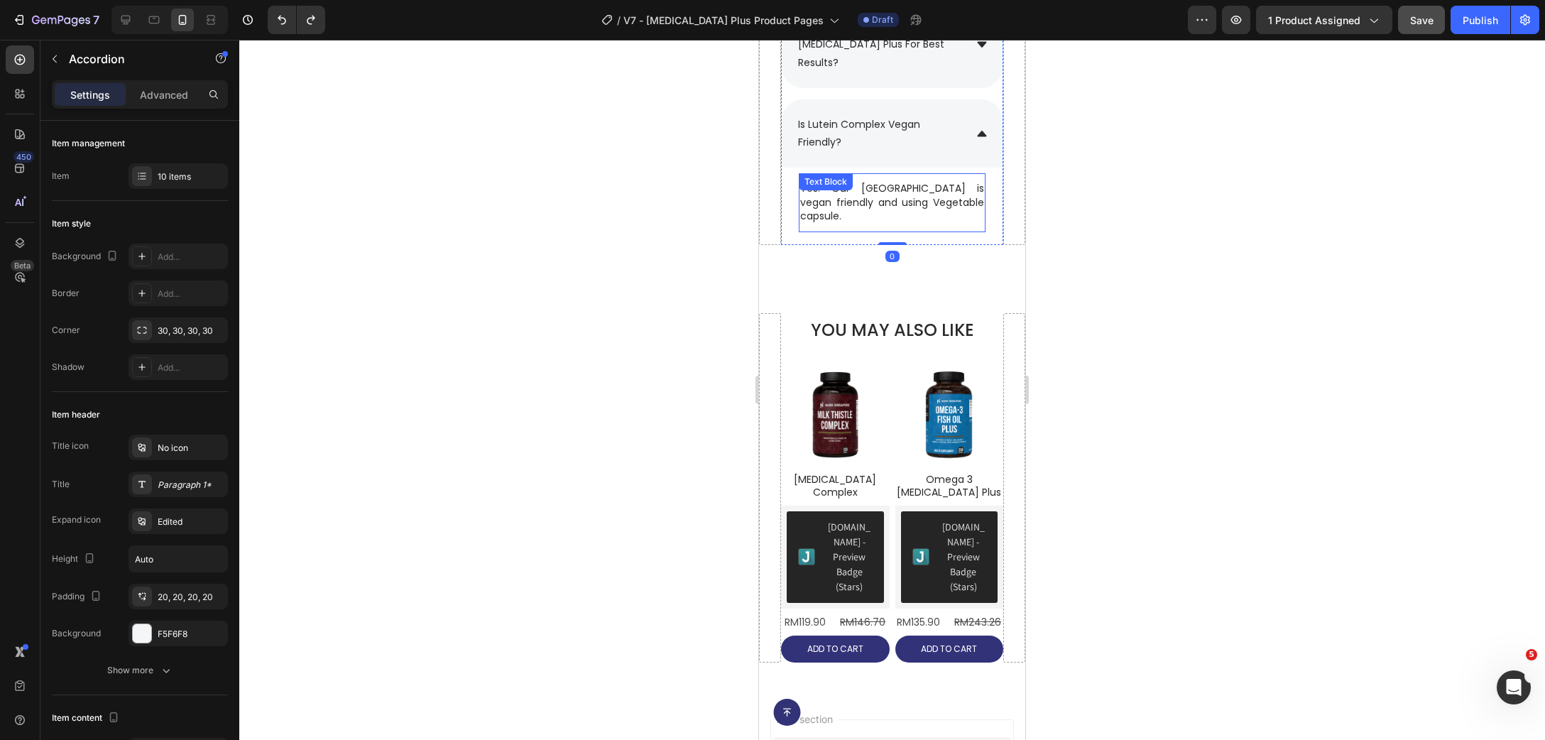
click at [918, 195] on p "Yes. Our [GEOGRAPHIC_DATA] is vegan friendly and using Vegetable capsule." at bounding box center [892, 203] width 184 height 42
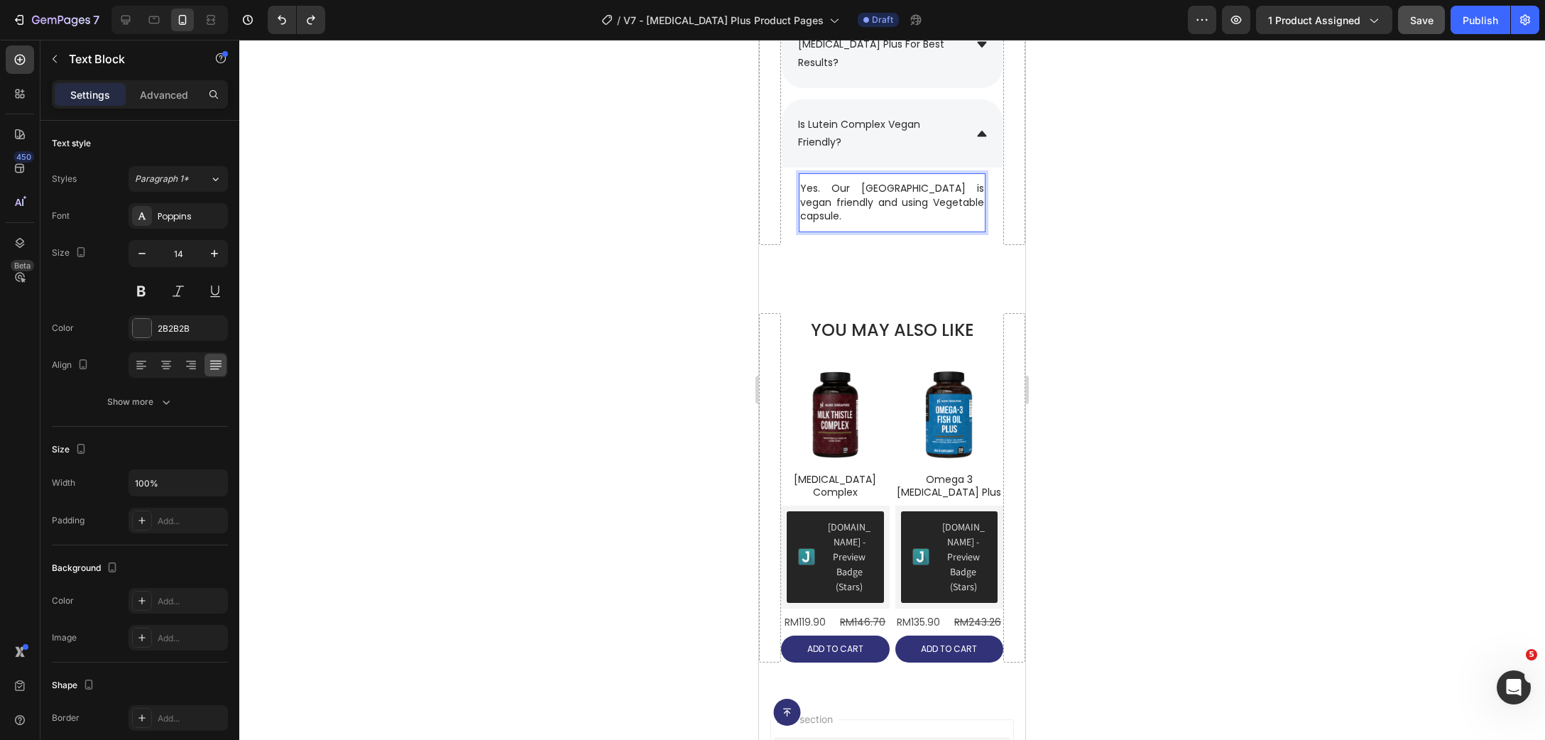
click at [894, 205] on p "Yes. Our [GEOGRAPHIC_DATA] is vegan friendly and using Vegetable capsule." at bounding box center [892, 203] width 184 height 42
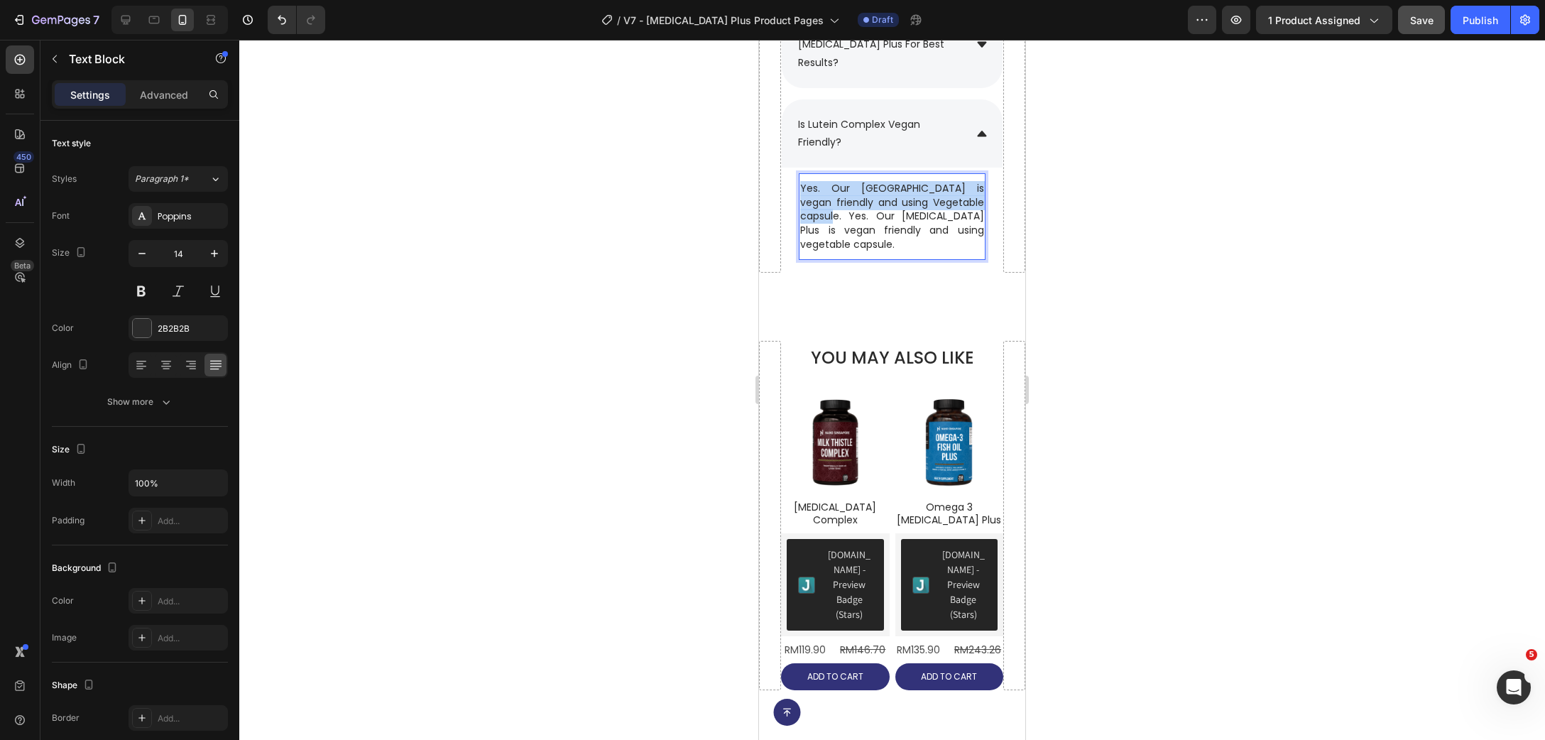
drag, startPoint x: 849, startPoint y: 205, endPoint x: 803, endPoint y: 173, distance: 55.6
click at [803, 182] on p "Yes. Our [GEOGRAPHIC_DATA] is vegan friendly and using Vegetable capsule. Yes. …" at bounding box center [892, 217] width 184 height 70
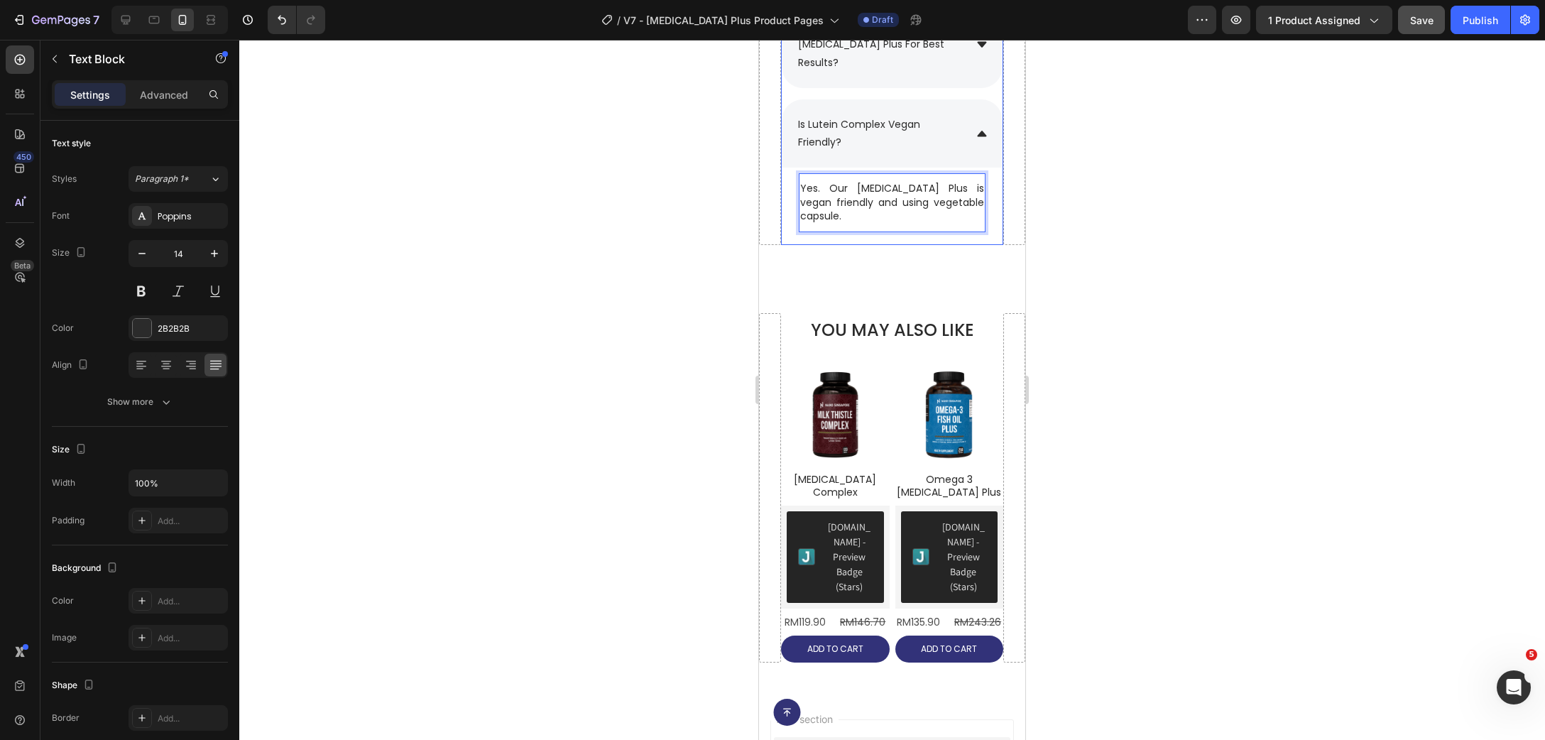
click at [840, 117] on span "is lutein complex vegan friendly?" at bounding box center [859, 133] width 122 height 32
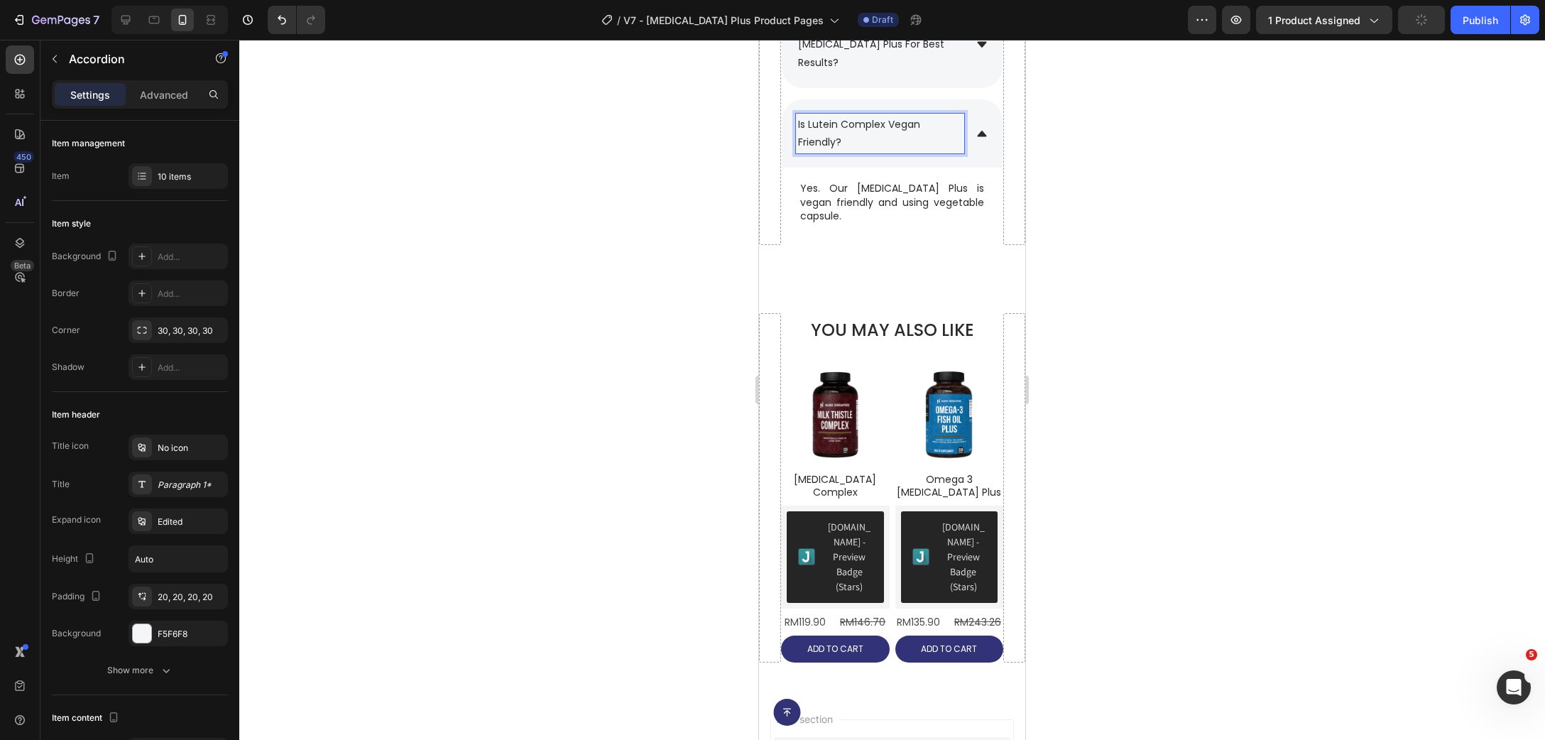
click at [850, 117] on span "is lutein complex vegan friendly?" at bounding box center [859, 133] width 122 height 32
drag, startPoint x: 840, startPoint y: 105, endPoint x: 867, endPoint y: 129, distance: 36.2
click at [837, 117] on span "is lutein complex vegan friendly?" at bounding box center [859, 133] width 122 height 32
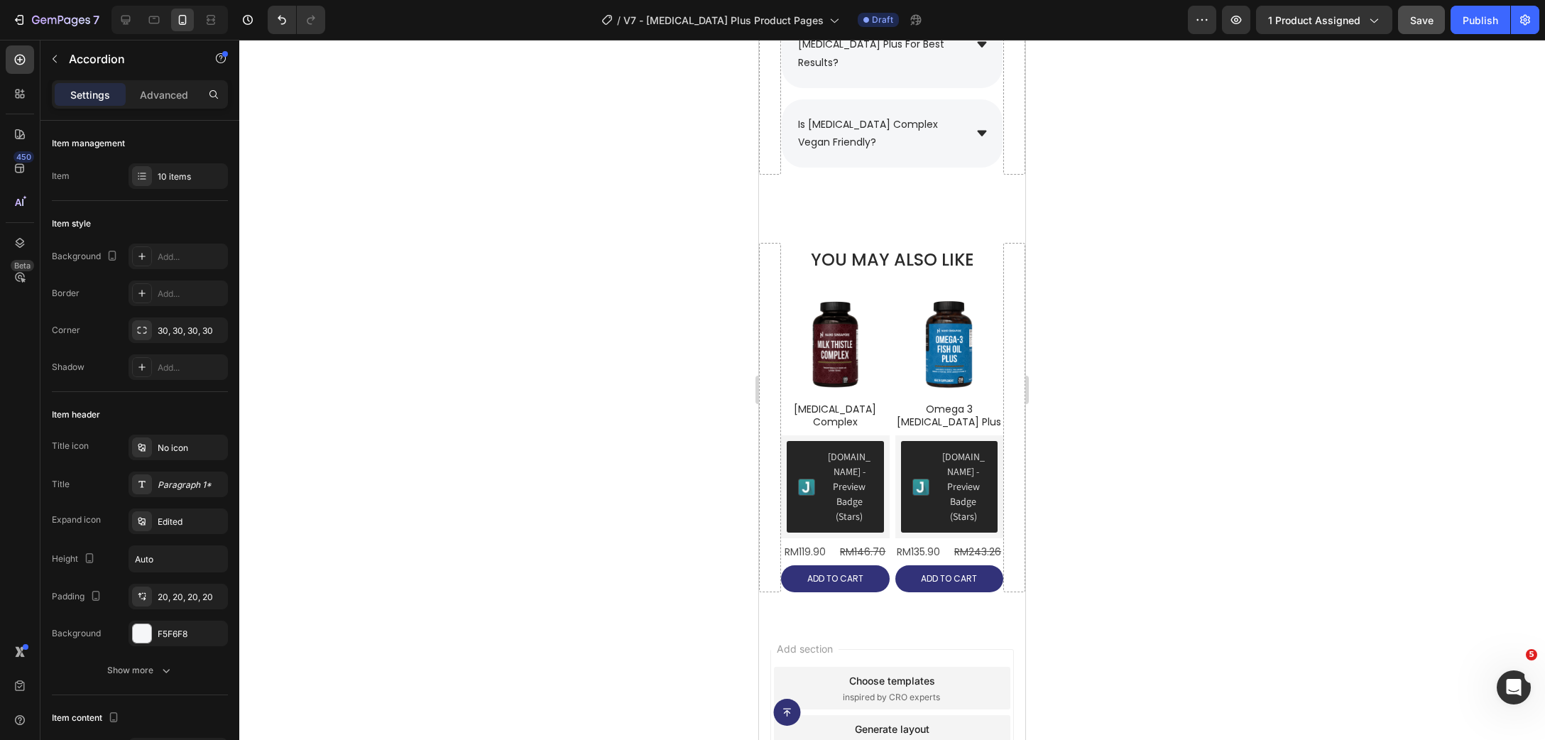
click at [1195, 174] on div at bounding box center [892, 390] width 1306 height 700
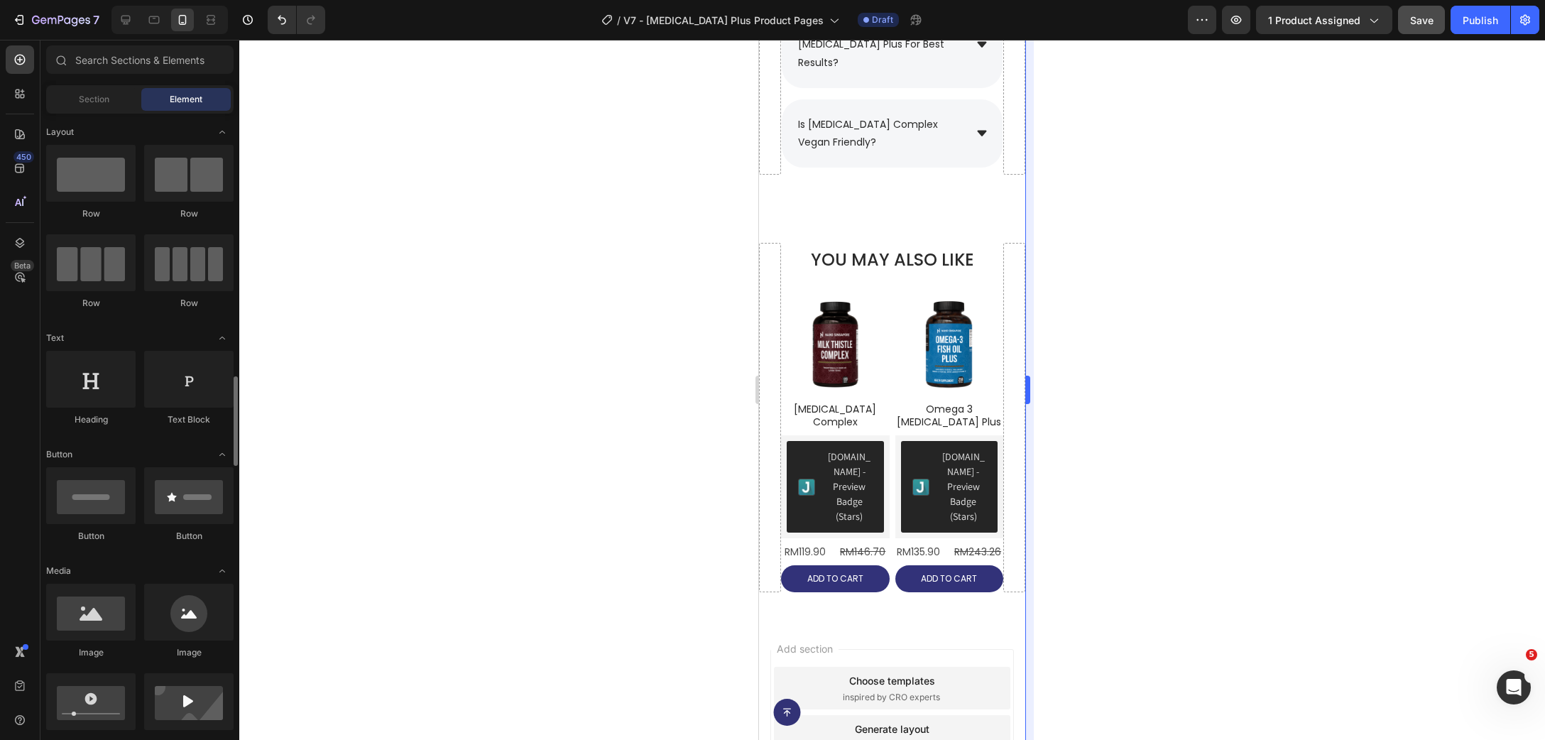
scroll to position [230, 0]
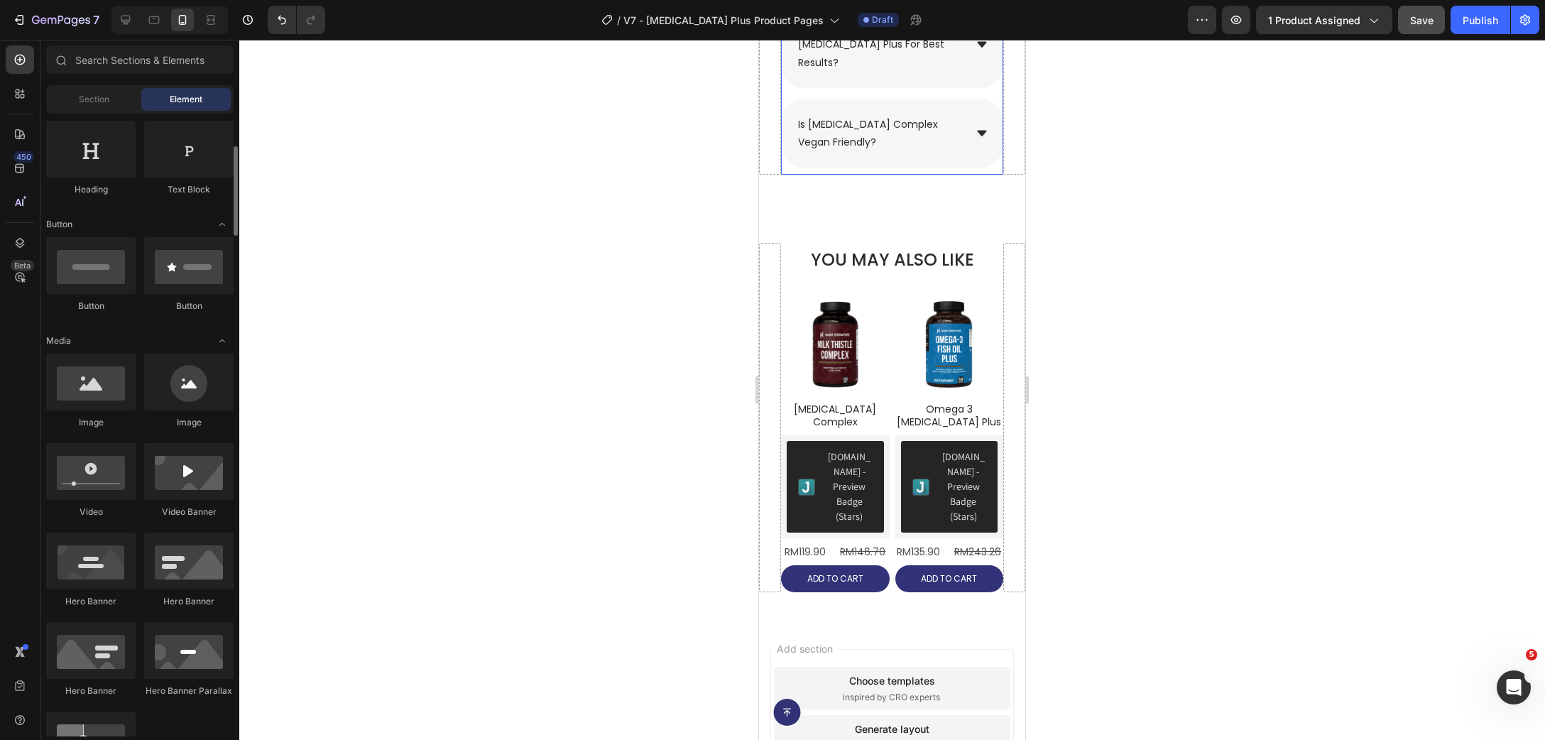
click at [976, 115] on div "is [MEDICAL_DATA] complex vegan friendly?" at bounding box center [892, 133] width 221 height 68
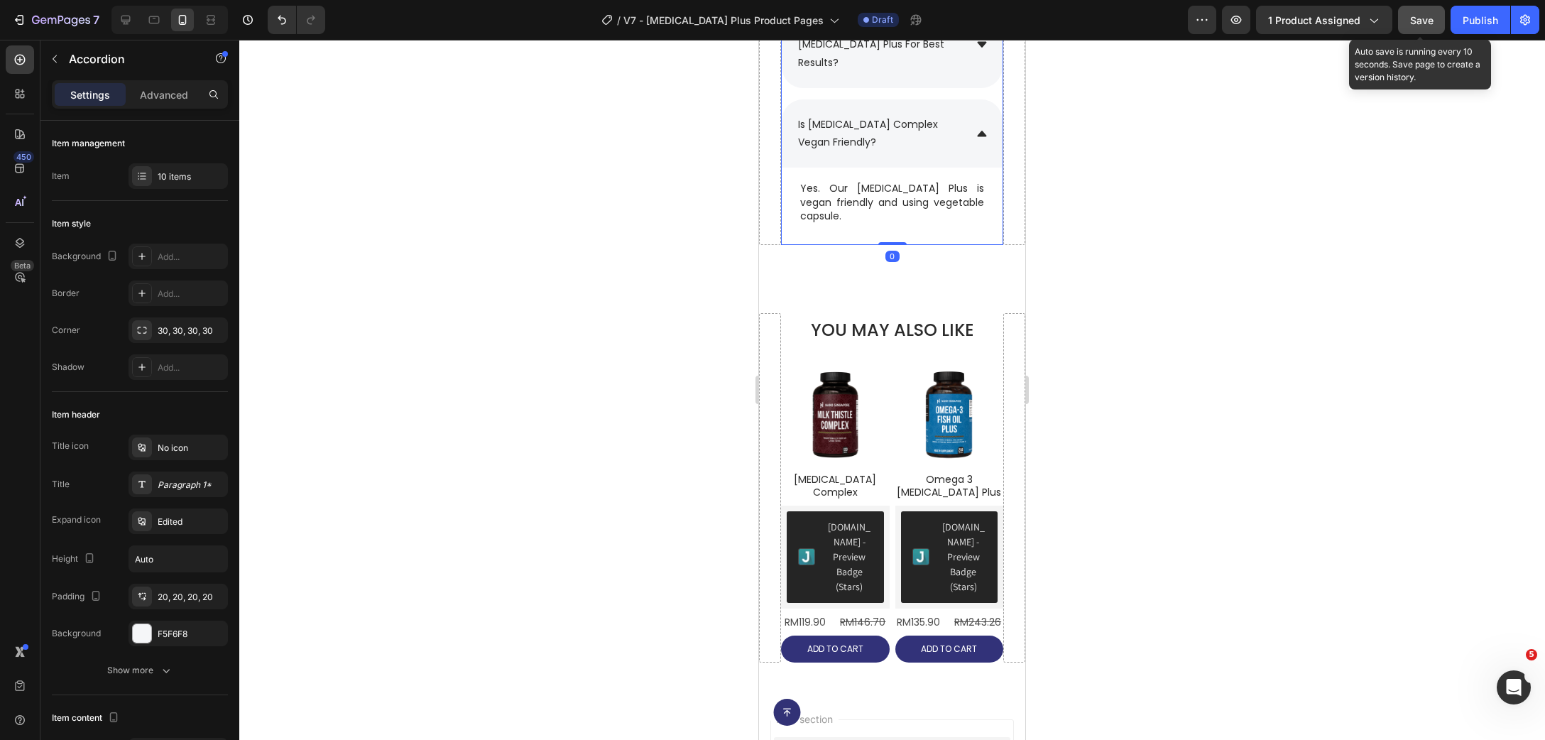
click at [1417, 26] on span "Save" at bounding box center [1421, 20] width 23 height 12
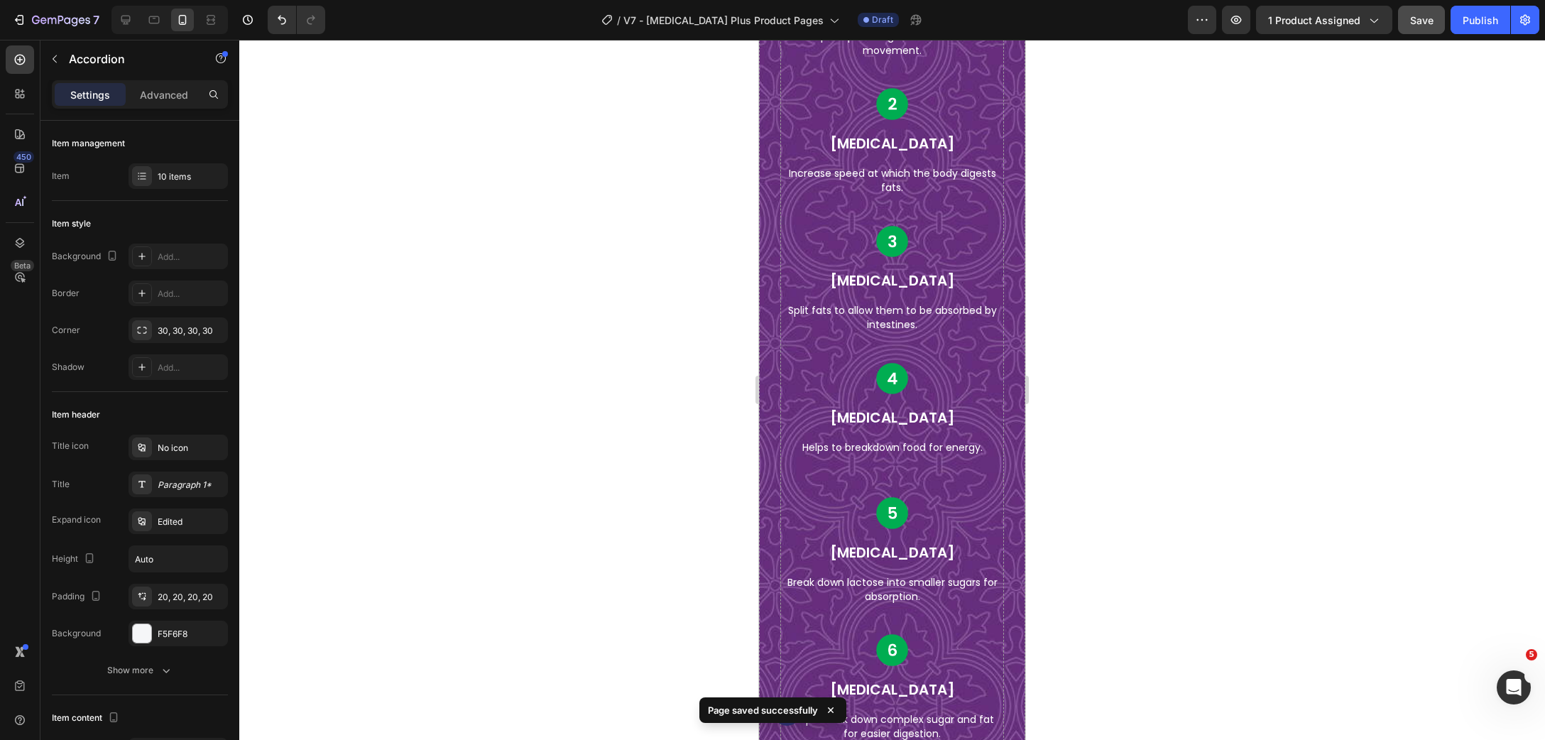
scroll to position [7125, 0]
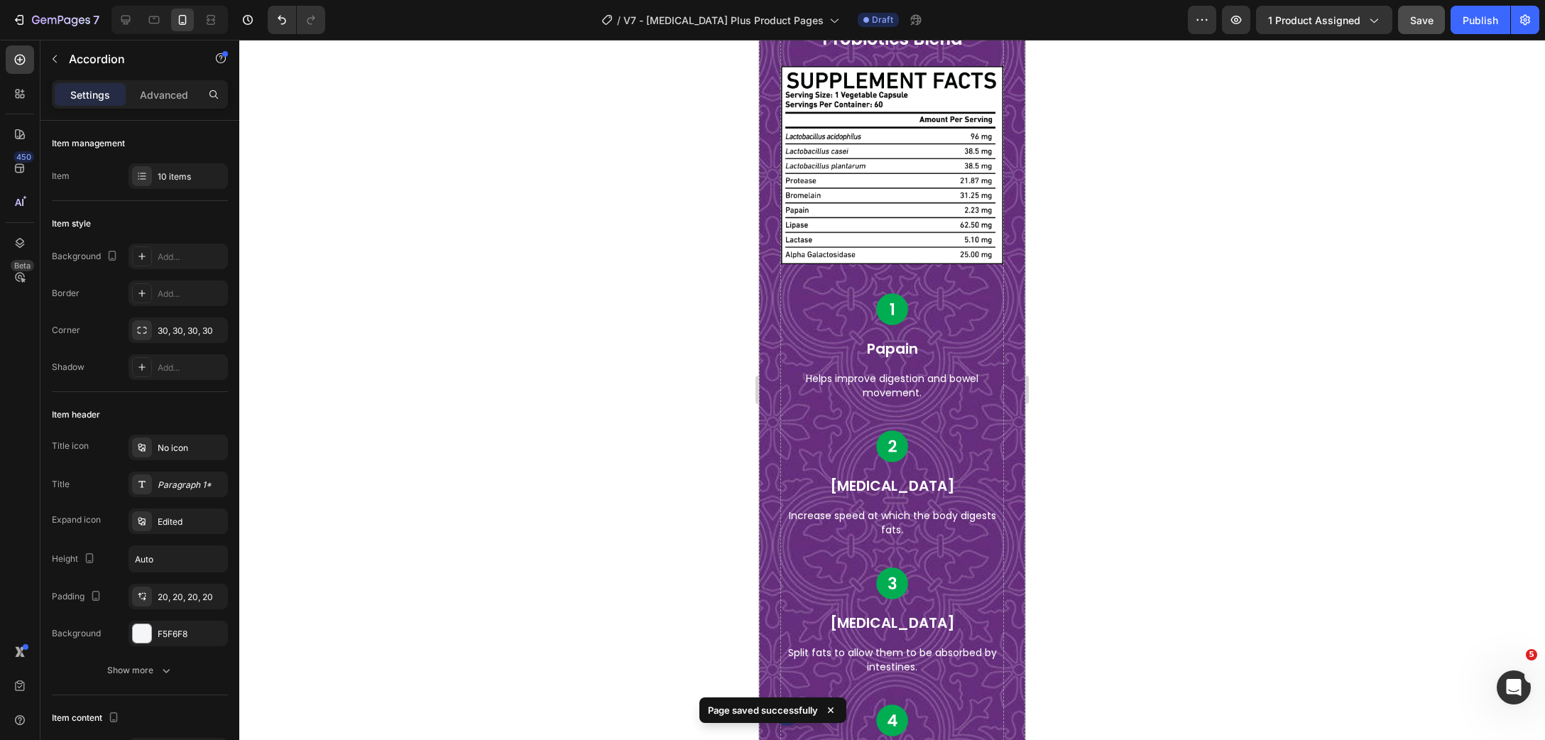
click at [1471, 36] on div "7 Version history / V7 - [MEDICAL_DATA] Plus Product Pages Draft Preview 1 prod…" at bounding box center [772, 20] width 1545 height 40
click at [1483, 22] on div "Publish" at bounding box center [1481, 20] width 36 height 15
click at [74, 23] on icon "button" at bounding box center [61, 21] width 58 height 12
